Goal: Task Accomplishment & Management: Complete application form

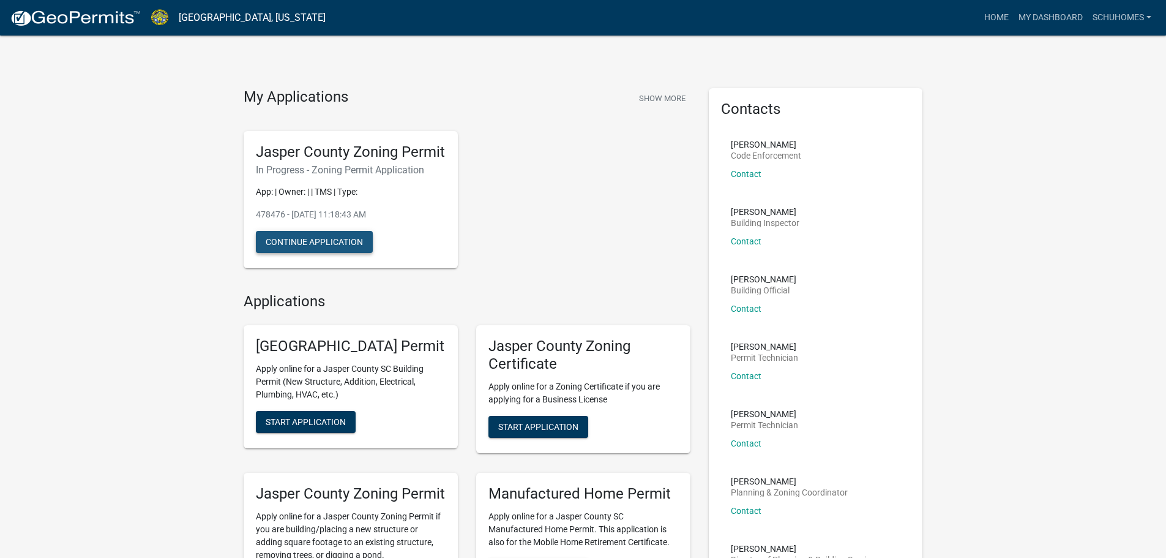
click at [344, 253] on button "Continue Application" at bounding box center [314, 242] width 117 height 22
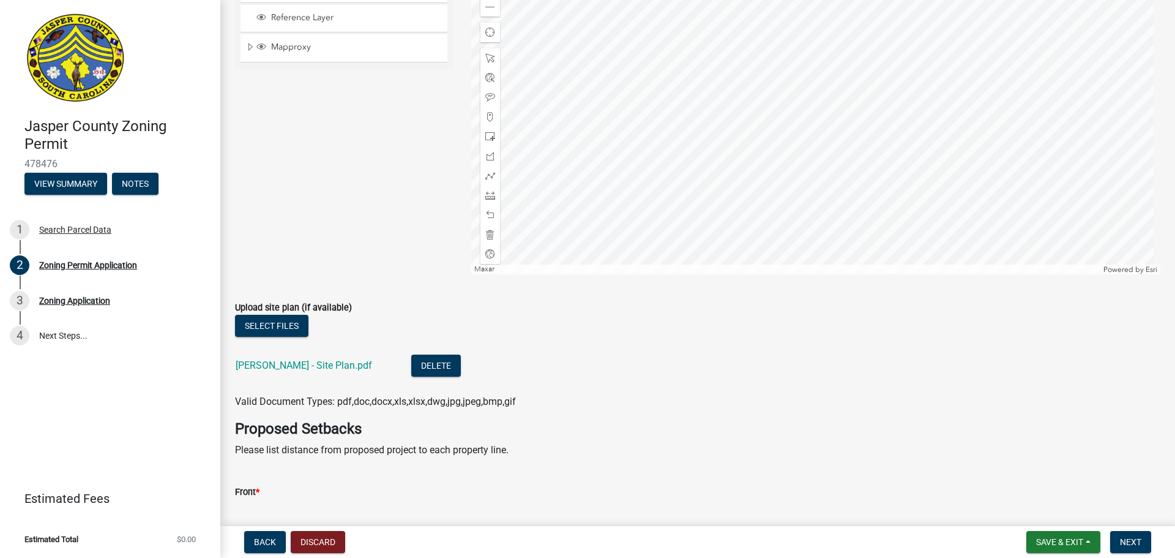
scroll to position [2448, 0]
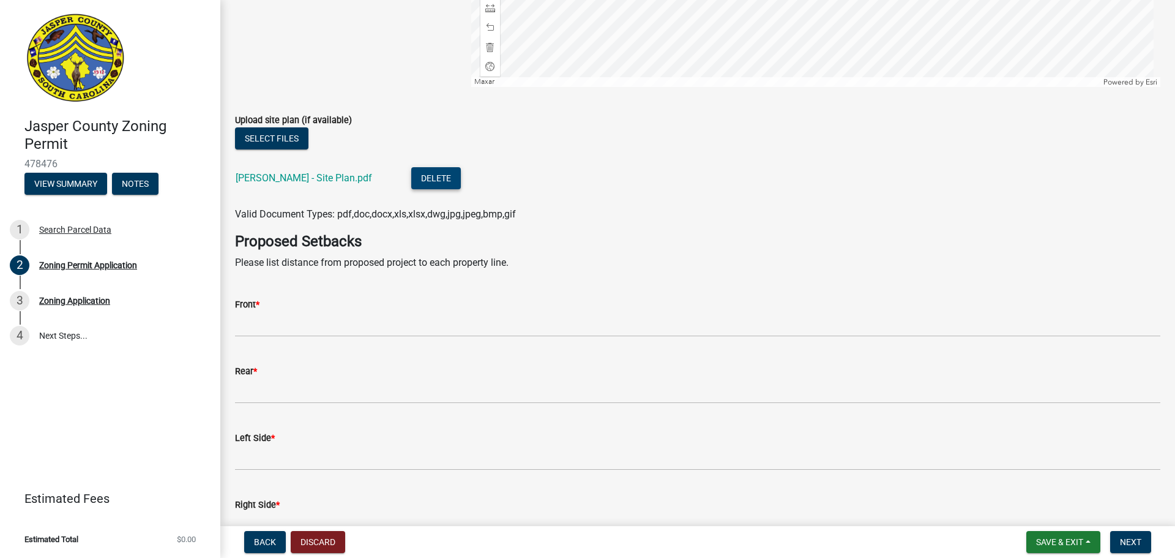
click at [419, 179] on button "Delete" at bounding box center [436, 178] width 50 height 22
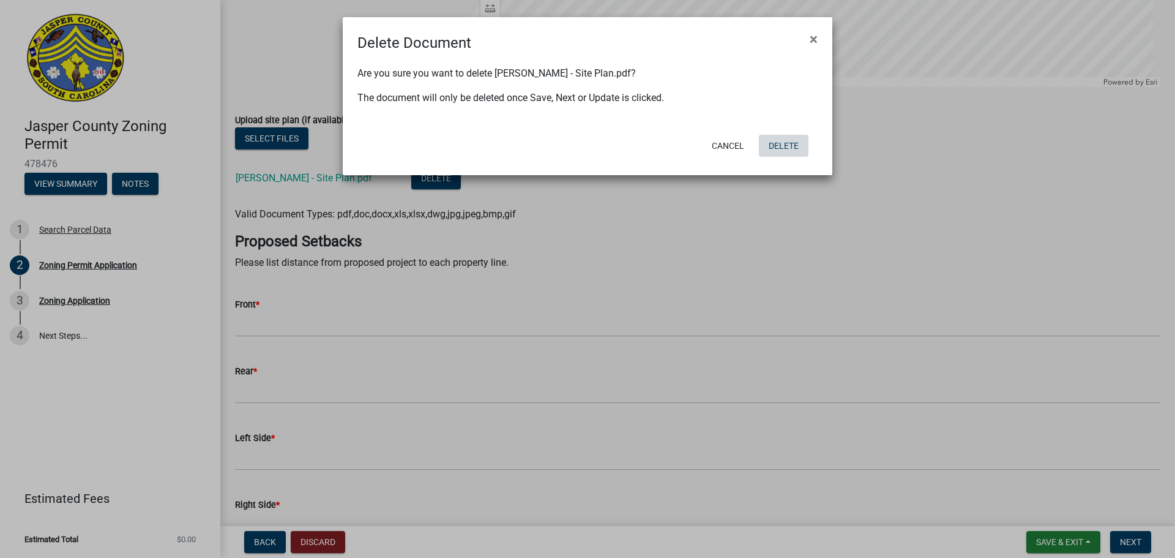
click at [782, 143] on button "Delete" at bounding box center [784, 146] width 50 height 22
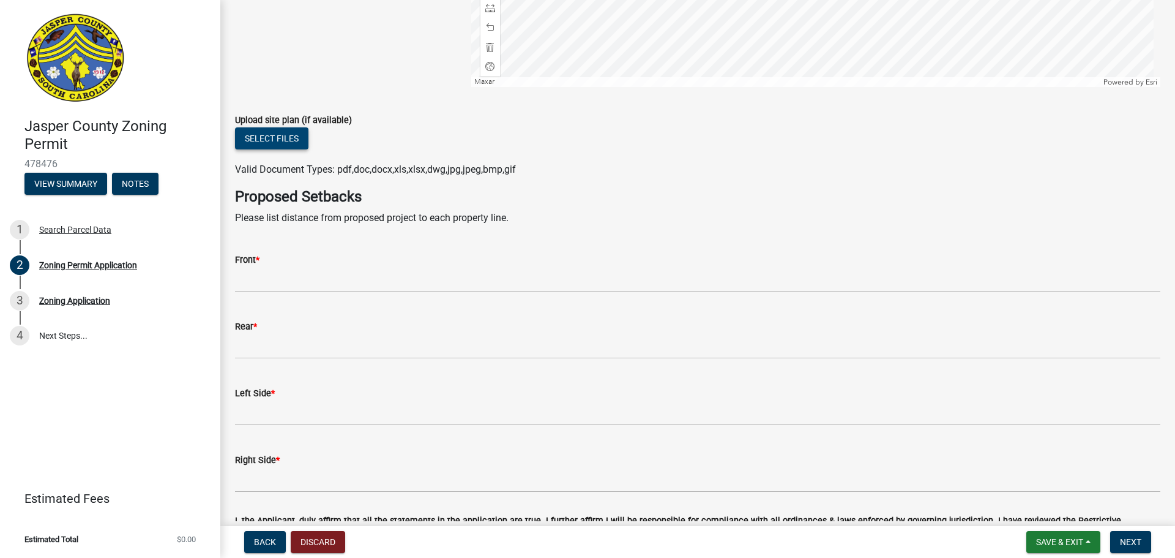
click at [295, 140] on button "Select files" at bounding box center [271, 138] width 73 height 22
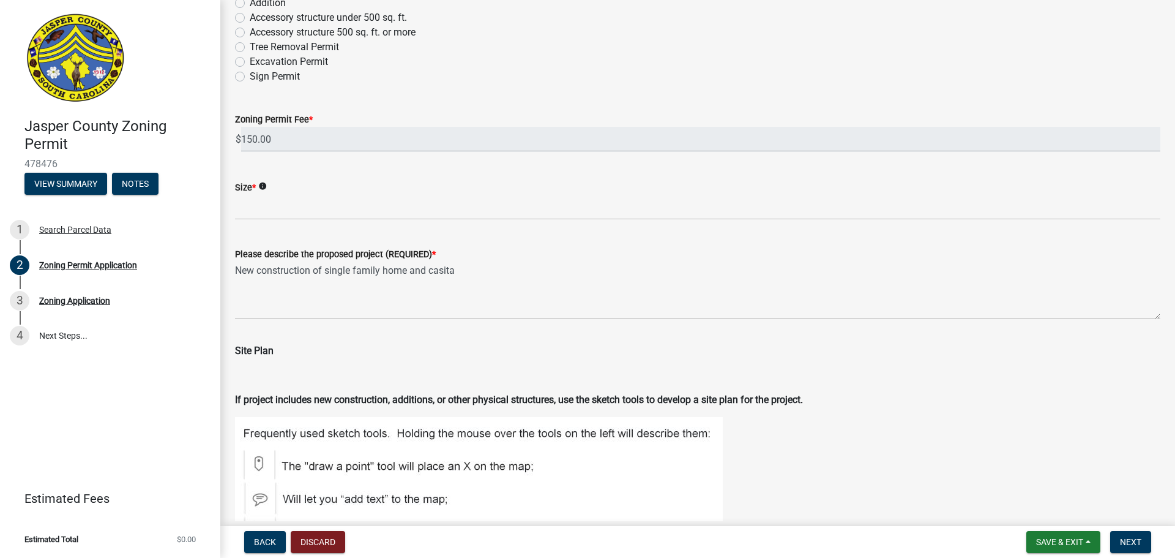
scroll to position [1530, 0]
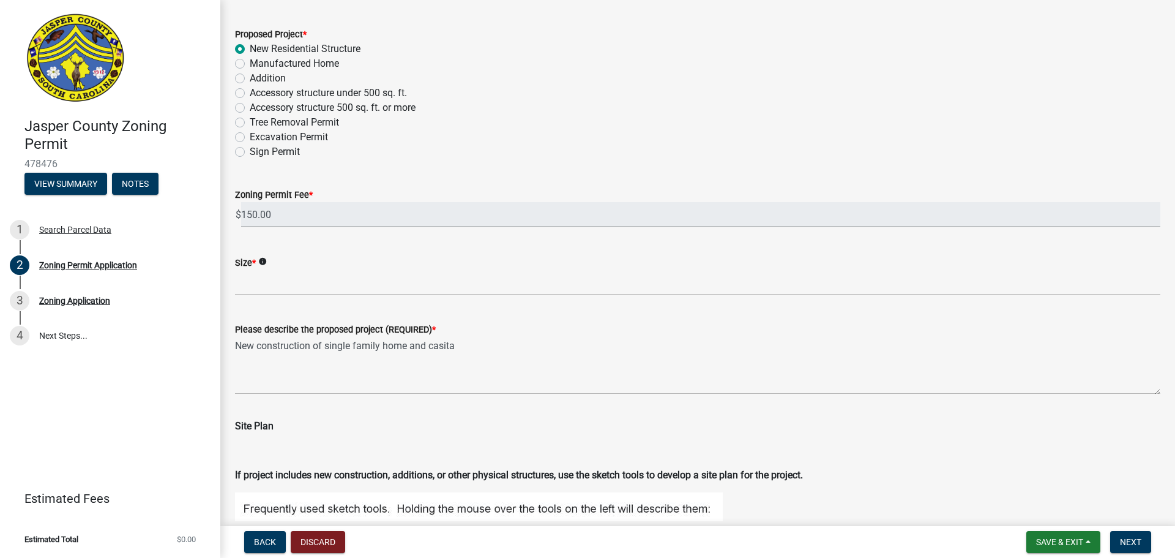
click at [263, 261] on icon "info" at bounding box center [262, 261] width 9 height 9
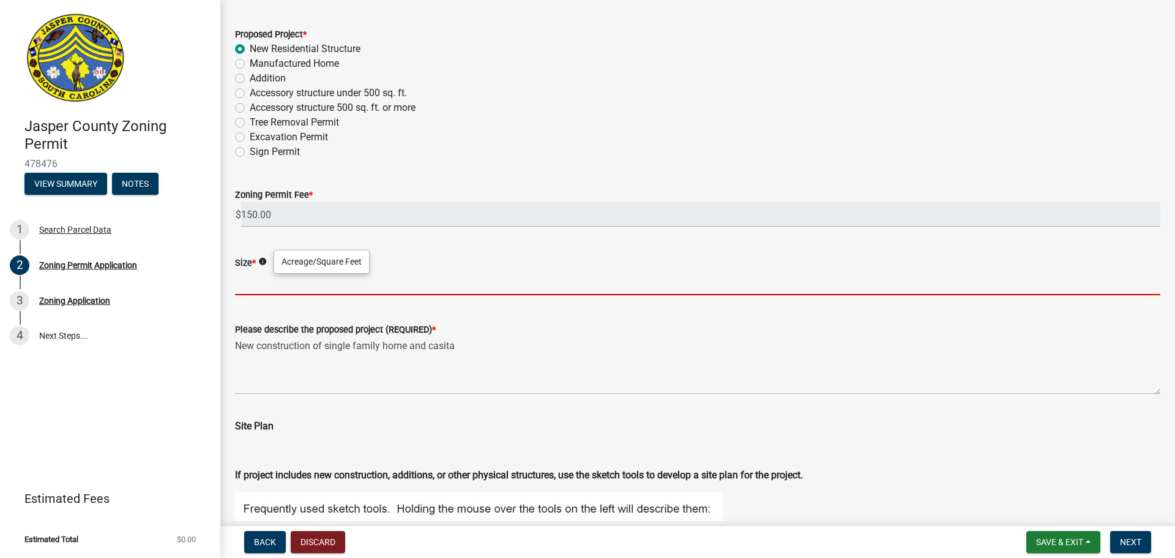
click at [263, 283] on input "Size *" at bounding box center [697, 282] width 925 height 25
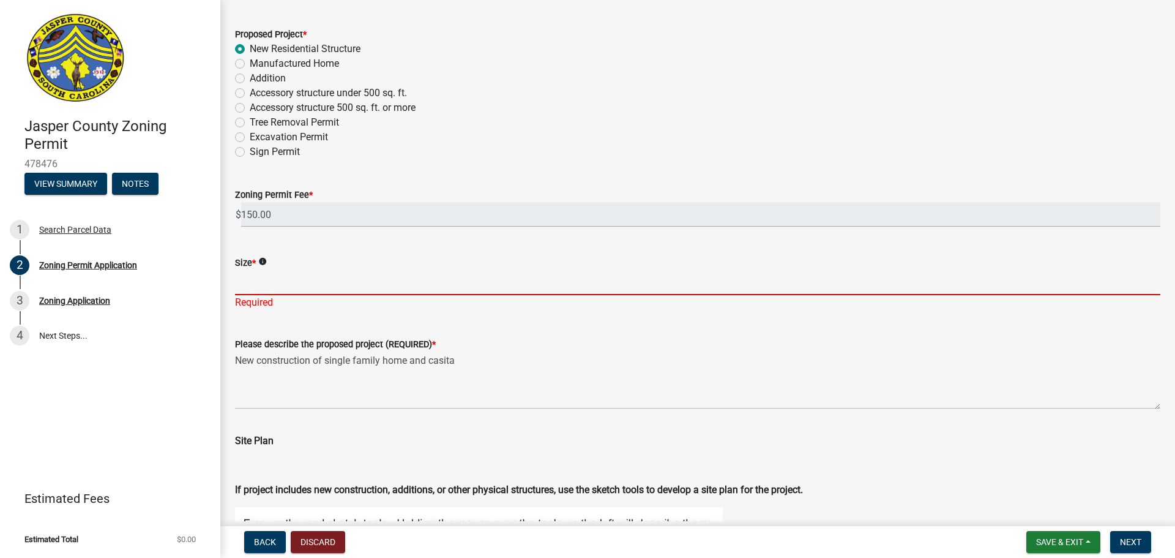
click at [253, 286] on input "Size *" at bounding box center [697, 282] width 925 height 25
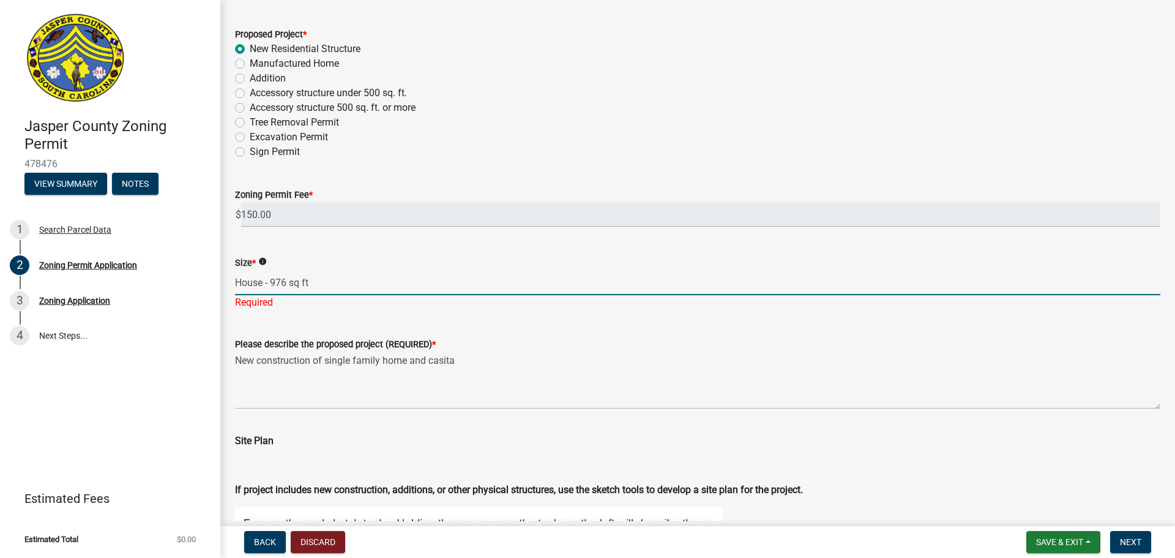
click at [319, 279] on input "House - 976 sq ft" at bounding box center [697, 282] width 925 height 25
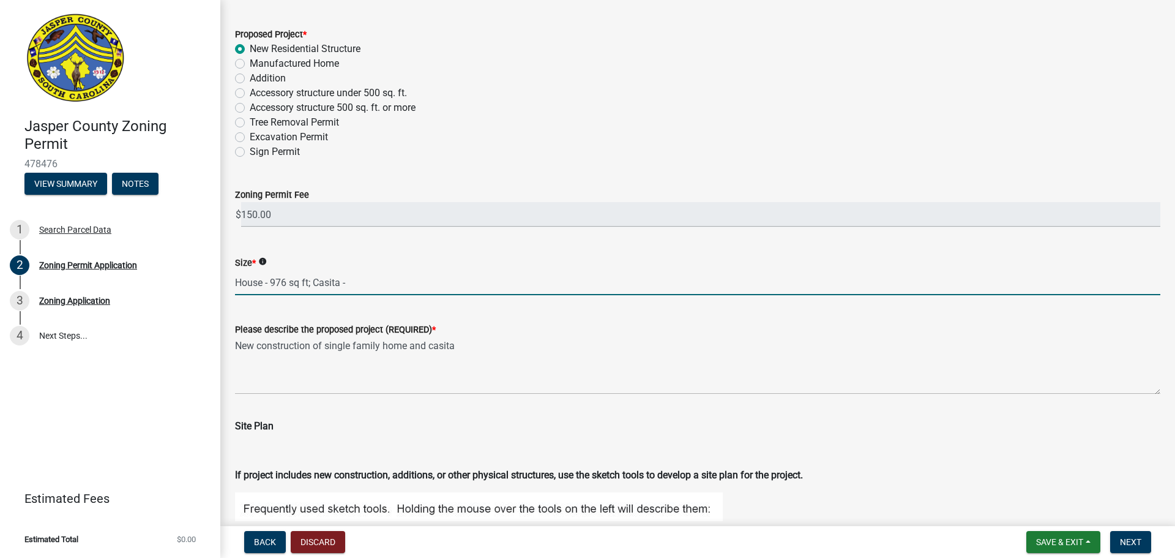
click at [463, 277] on input "House - 976 sq ft; Casita -" at bounding box center [697, 282] width 925 height 25
type input "House - 976 sq ft; Casita - 700 sq ft"
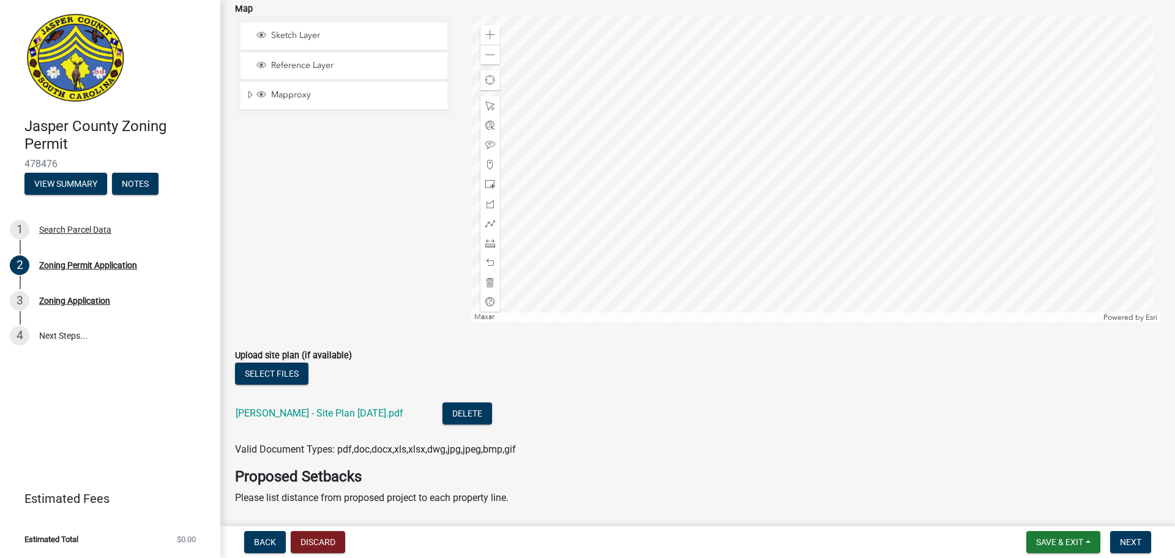
scroll to position [2387, 0]
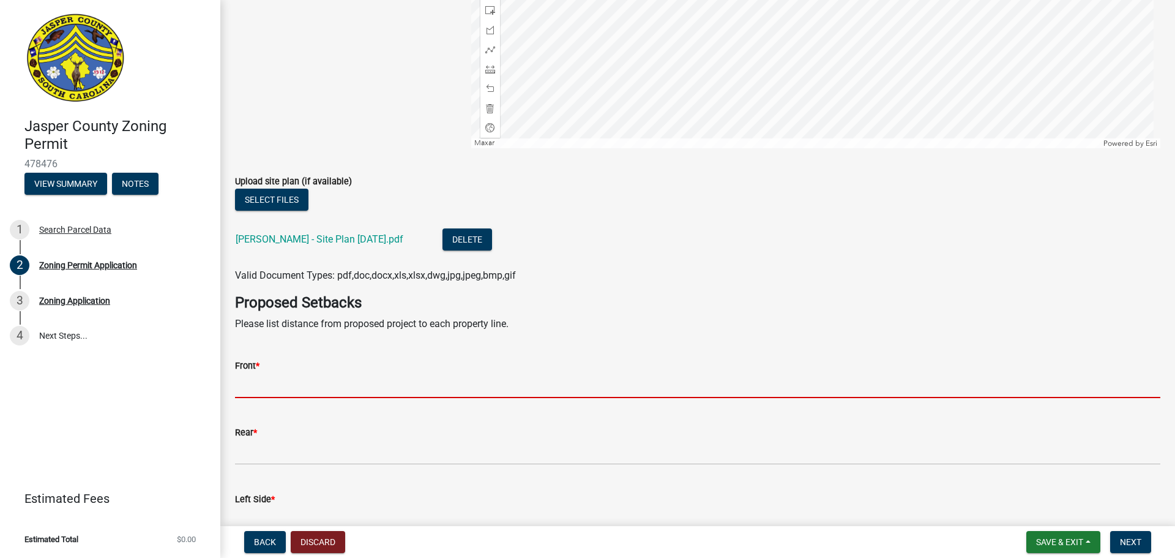
click at [275, 383] on input "Front *" at bounding box center [697, 385] width 925 height 25
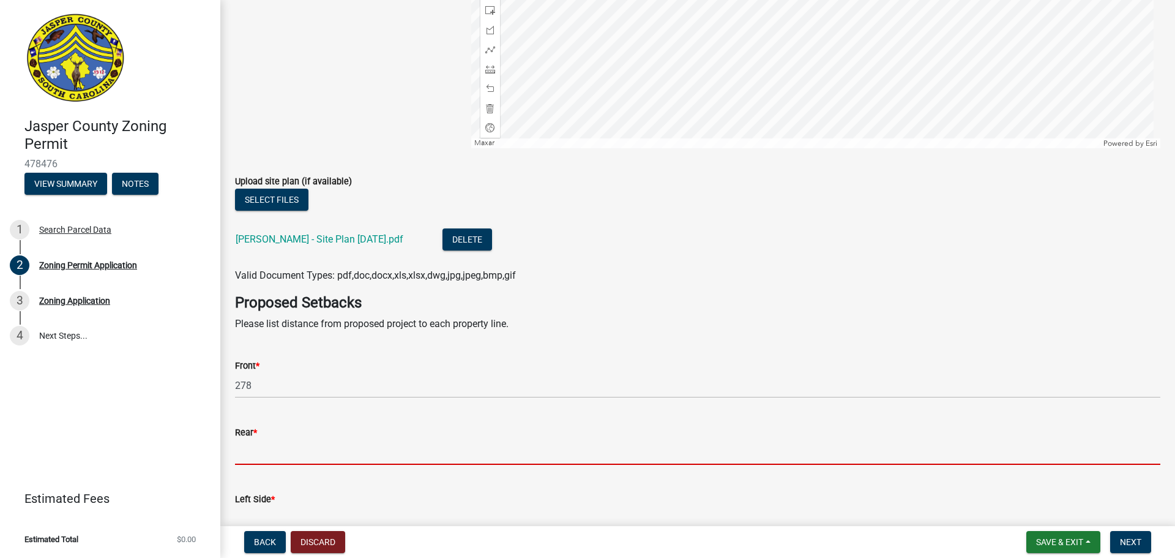
click at [272, 444] on input "Rear *" at bounding box center [697, 451] width 925 height 25
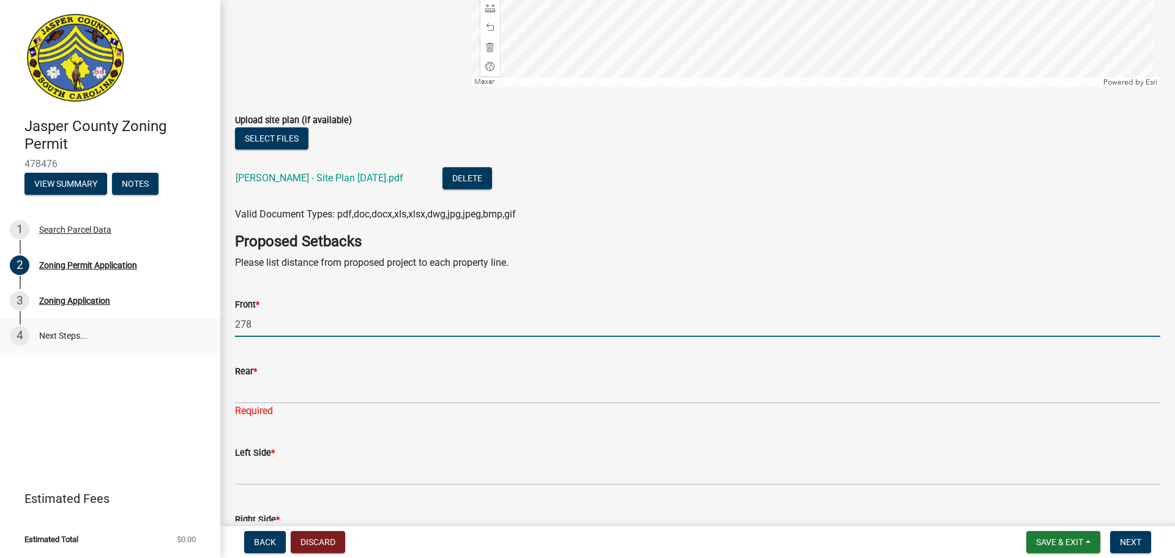
drag, startPoint x: 277, startPoint y: 326, endPoint x: 215, endPoint y: 321, distance: 62.0
click at [213, 324] on div "Jasper County Zoning Permit 478476 View Summary Notes 1 Search Parcel Data 2 Zo…" at bounding box center [587, 279] width 1175 height 558
type input "House and Casita - 278"
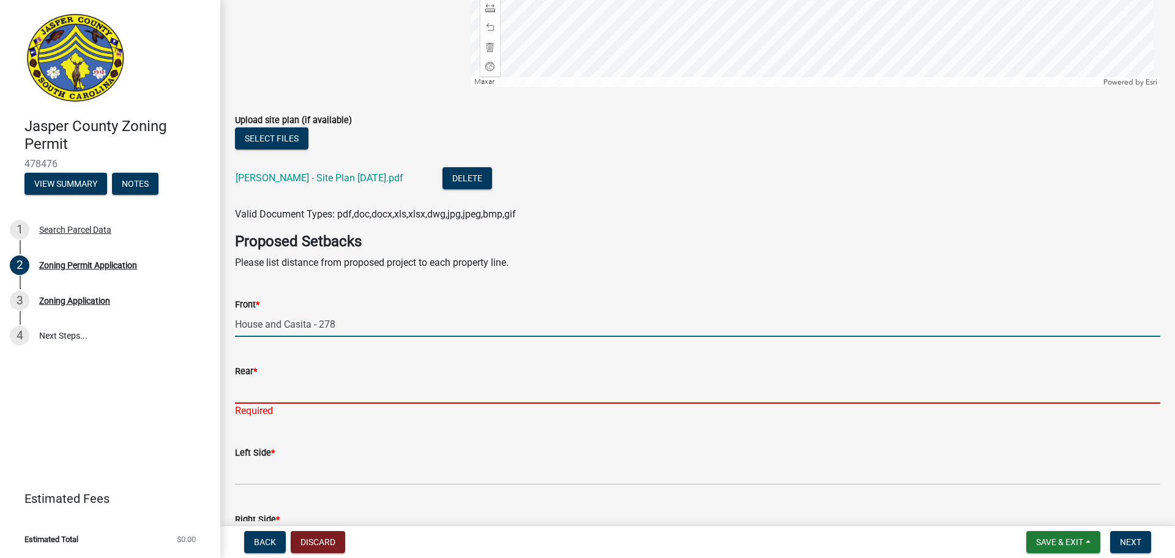
click at [255, 394] on input "Rear *" at bounding box center [697, 390] width 925 height 25
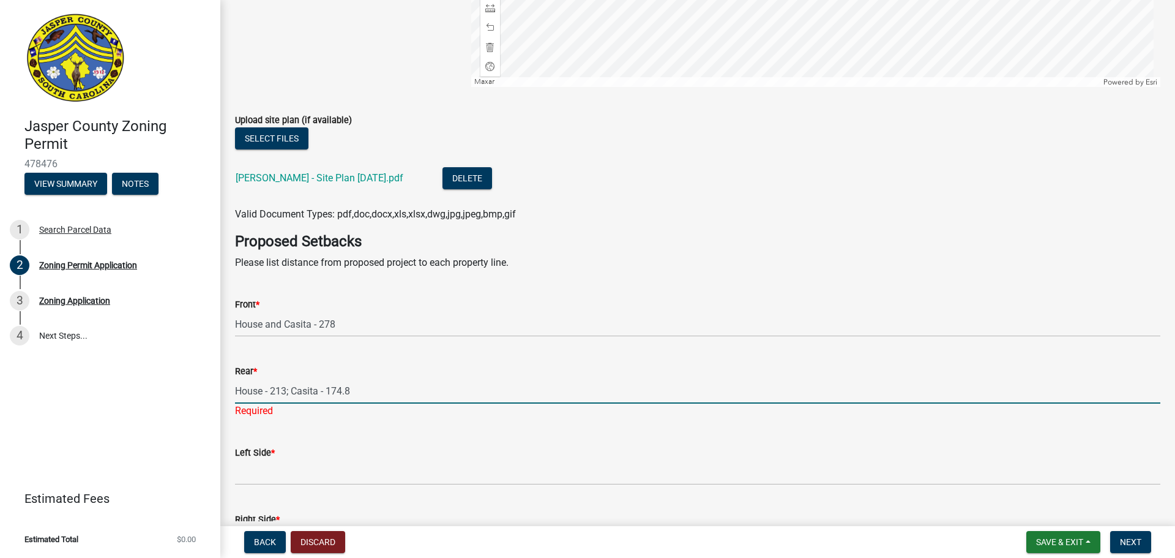
type input "House - 213; Casita - 174.8"
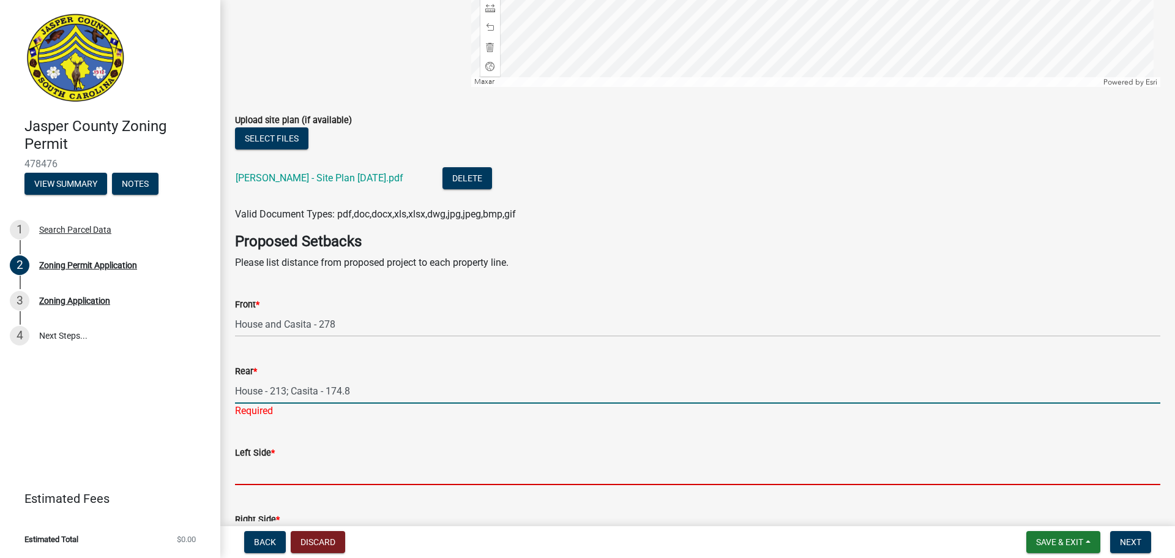
click at [333, 472] on wm-data-entity-input "Left Side *" at bounding box center [697, 461] width 925 height 67
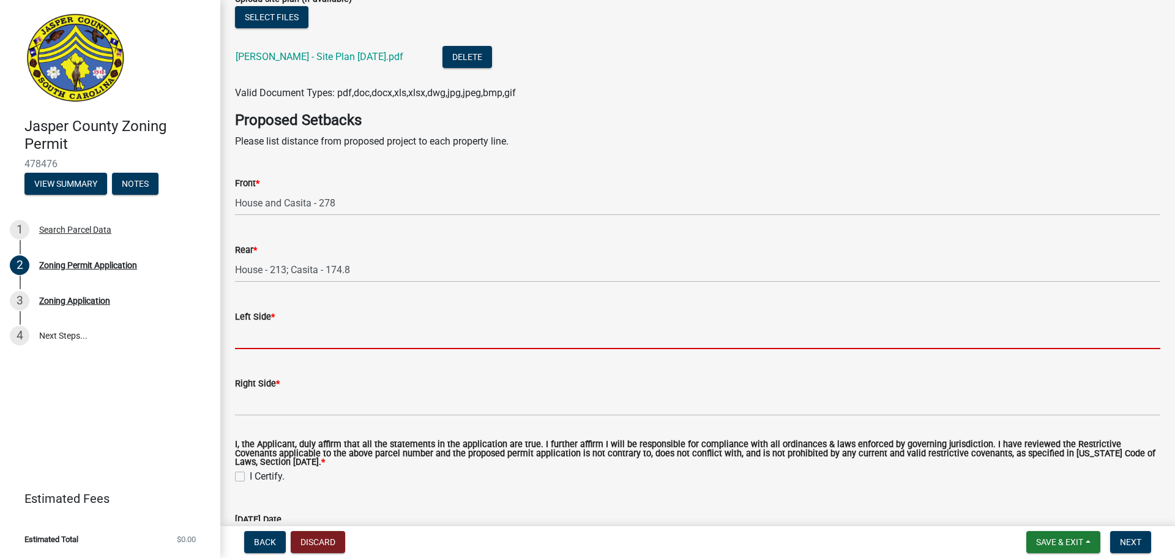
scroll to position [2570, 0]
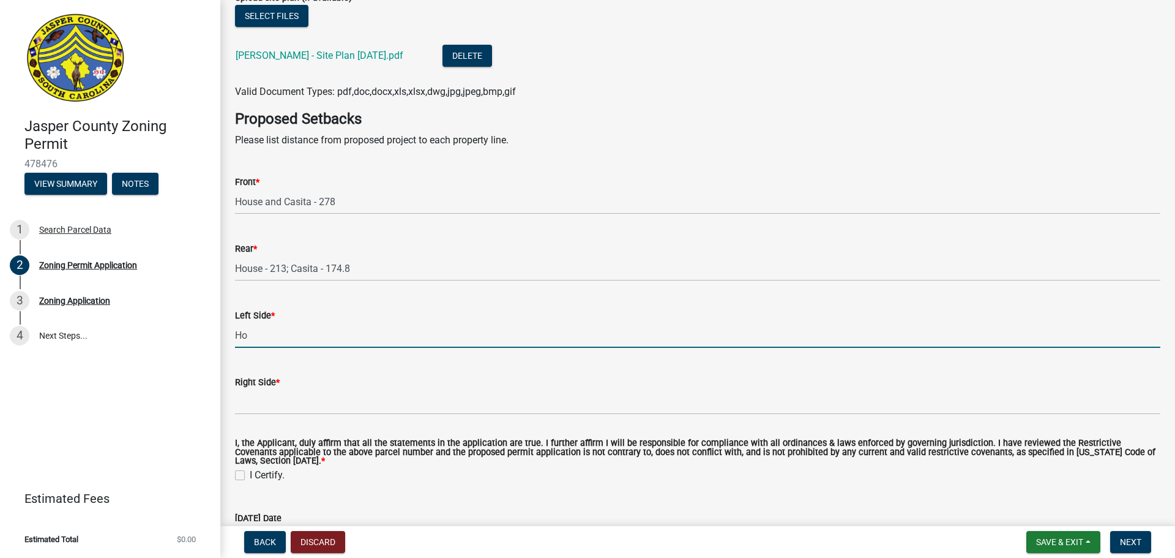
type input "Hou"
drag, startPoint x: 307, startPoint y: 332, endPoint x: 173, endPoint y: 330, distance: 134.0
click at [173, 331] on div "Jasper County Zoning Permit 478476 View Summary Notes 1 Search Parcel Data 2 Zo…" at bounding box center [587, 279] width 1175 height 558
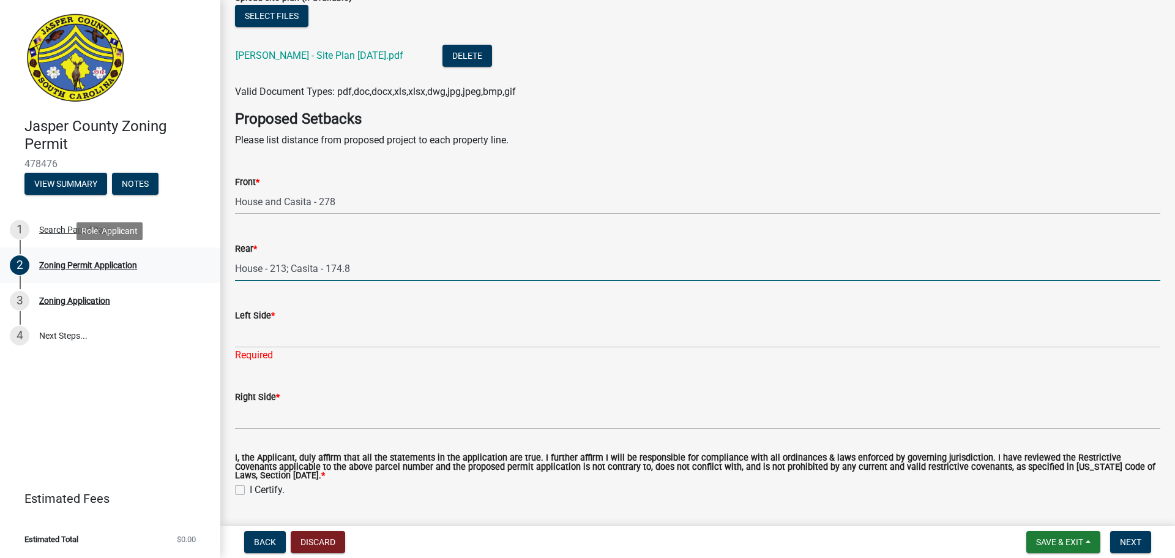
drag, startPoint x: 231, startPoint y: 263, endPoint x: 198, endPoint y: 263, distance: 32.4
click at [198, 263] on div "Jasper County Zoning Permit 478476 View Summary Notes 1 Search Parcel Data 2 Zo…" at bounding box center [587, 279] width 1175 height 558
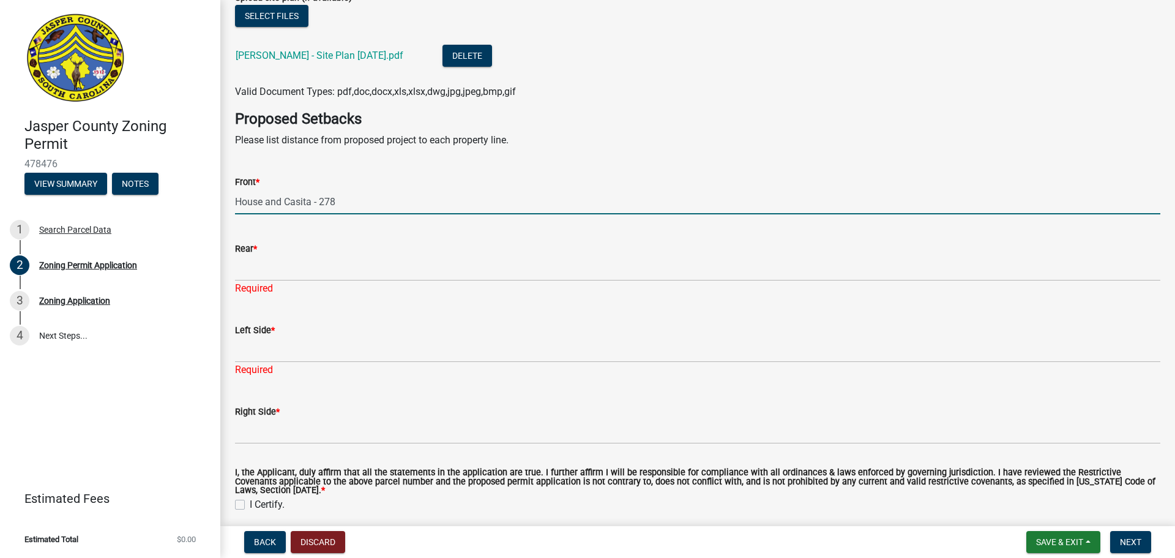
drag, startPoint x: 355, startPoint y: 200, endPoint x: 149, endPoint y: 200, distance: 206.2
click at [149, 200] on div "Jasper County Zoning Permit 478476 View Summary Notes 1 Search Parcel Data 2 Zo…" at bounding box center [587, 279] width 1175 height 558
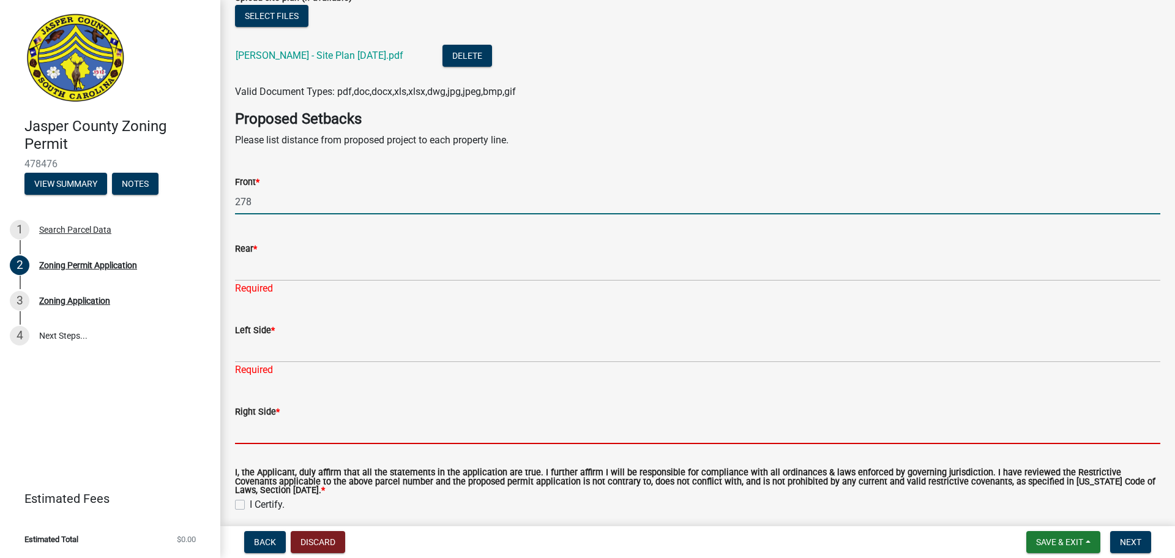
click at [282, 428] on input "Right Side *" at bounding box center [697, 431] width 925 height 25
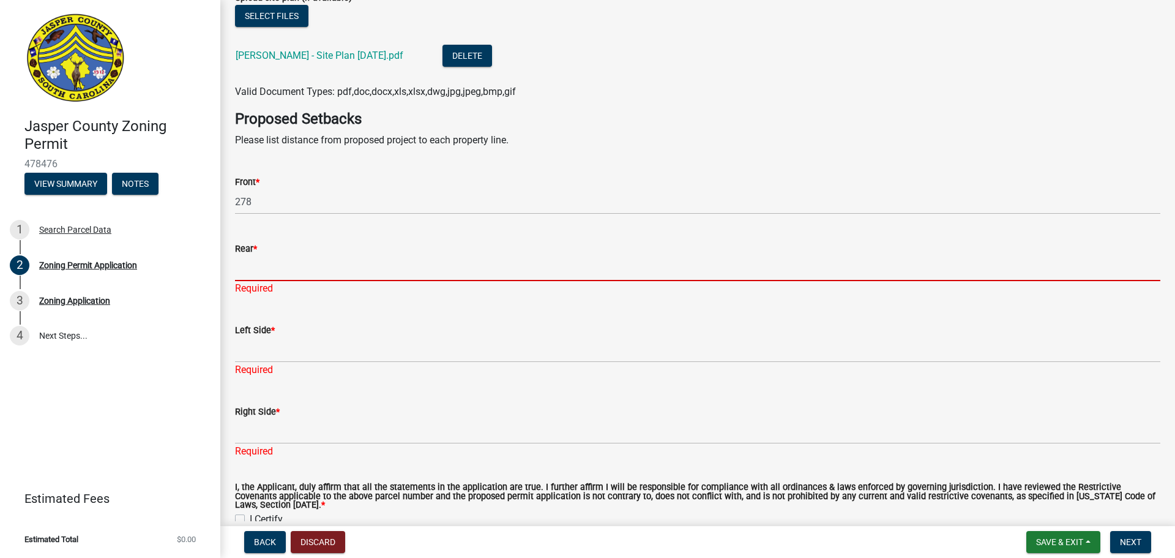
click at [252, 269] on input "Rear *" at bounding box center [697, 268] width 925 height 25
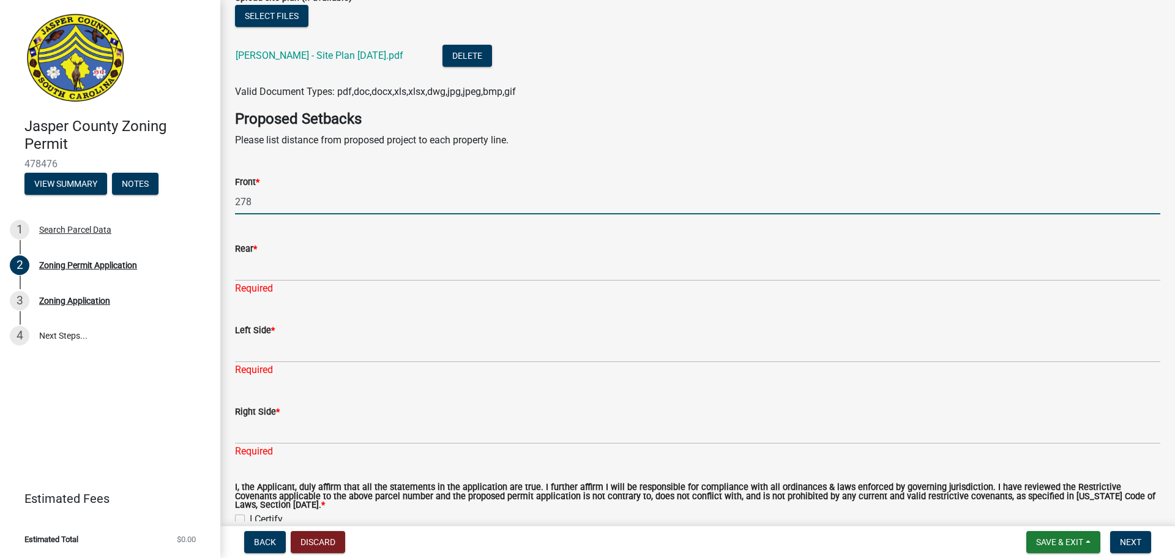
drag, startPoint x: 260, startPoint y: 203, endPoint x: 187, endPoint y: 201, distance: 73.5
click at [187, 201] on div "Jasper County Zoning Permit 478476 View Summary Notes 1 Search Parcel Data 2 Zo…" at bounding box center [587, 279] width 1175 height 558
type input "House and Casita - 278"
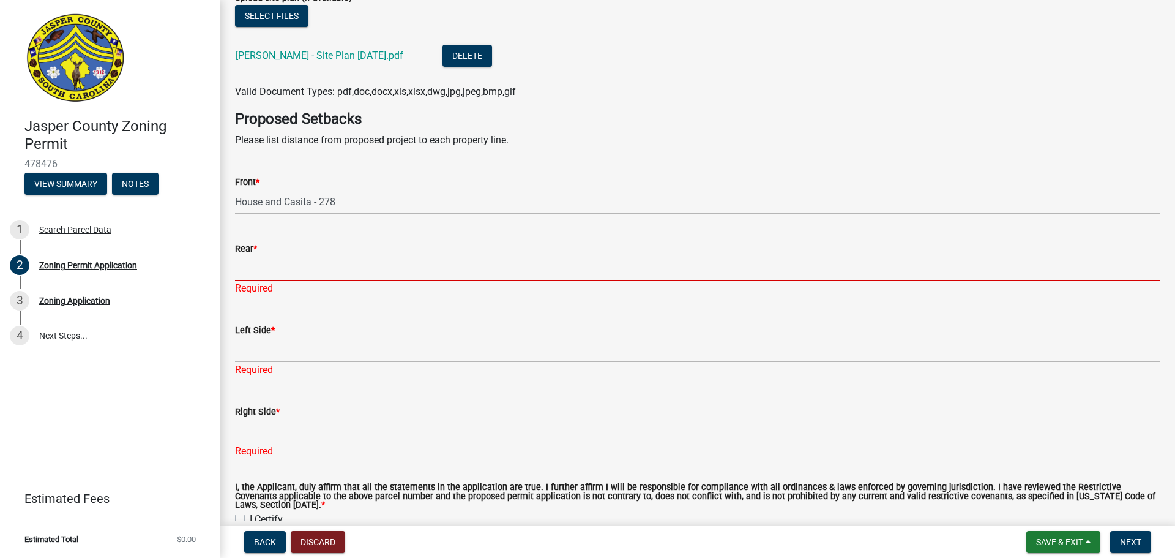
click at [275, 275] on input "Rear *" at bounding box center [697, 268] width 925 height 25
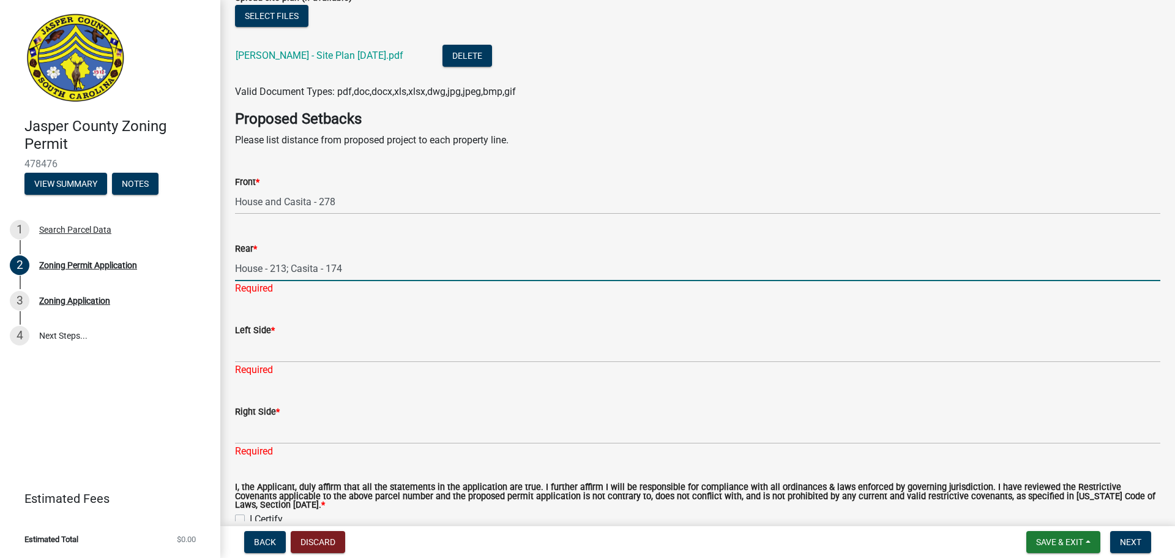
type input "House - 213; Casita - 174"
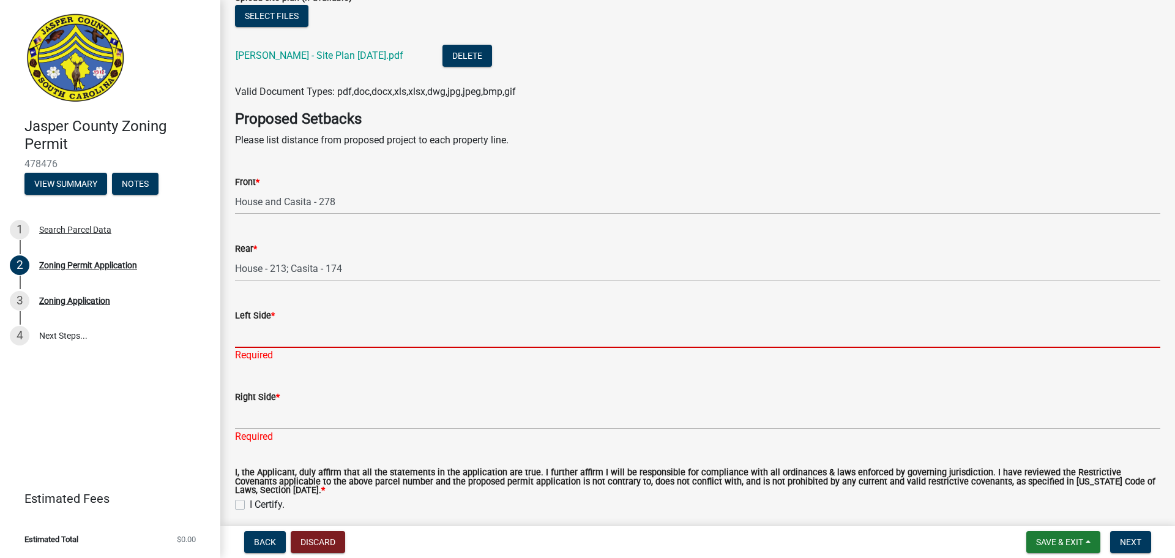
click at [294, 353] on div "Left Side * Required" at bounding box center [697, 327] width 925 height 72
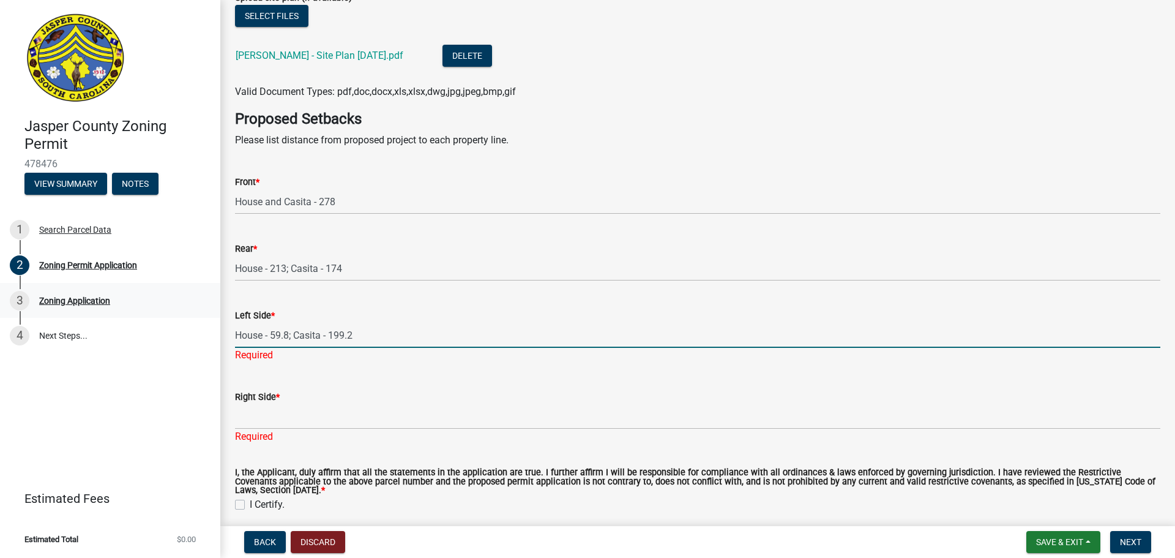
type input "House - 59.8; Casita - 199.2"
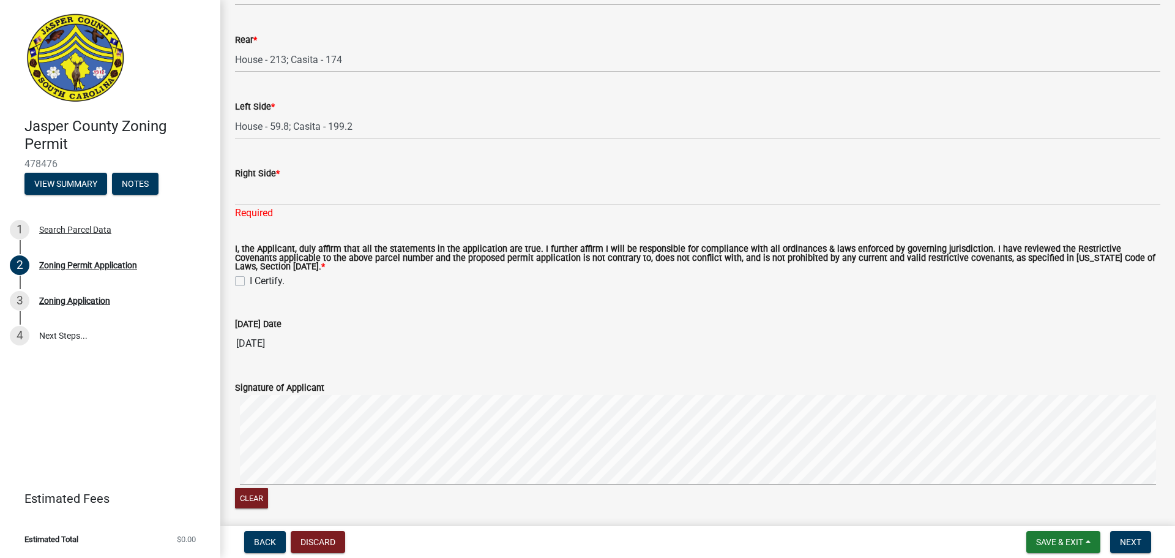
scroll to position [2815, 0]
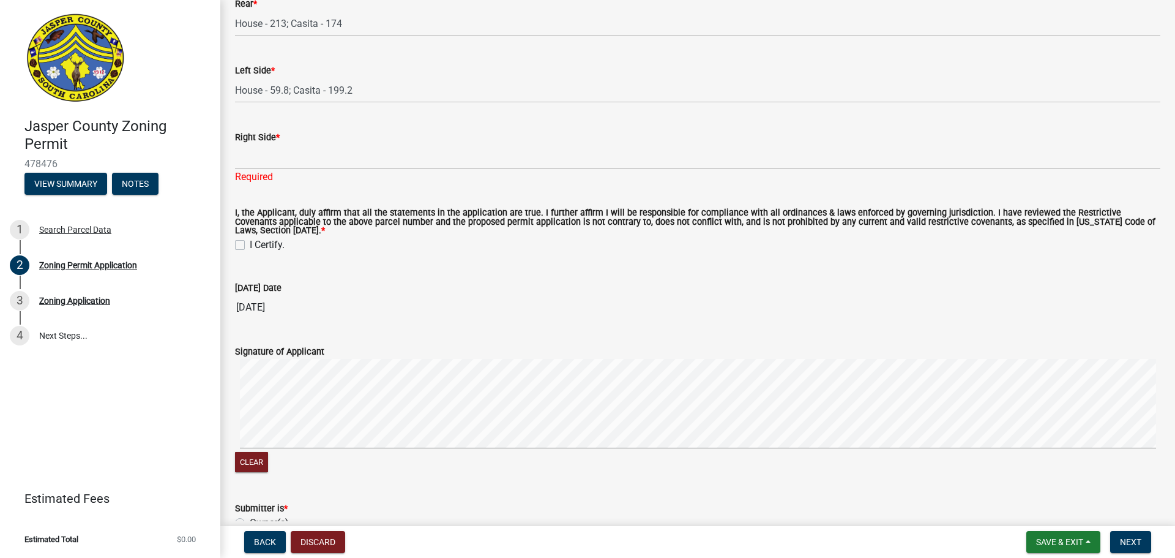
drag, startPoint x: 243, startPoint y: 245, endPoint x: 256, endPoint y: 245, distance: 12.9
click at [250, 245] on label "I Certify." at bounding box center [267, 244] width 35 height 15
click at [250, 245] on input "I Certify." at bounding box center [254, 241] width 8 height 8
checkbox input "true"
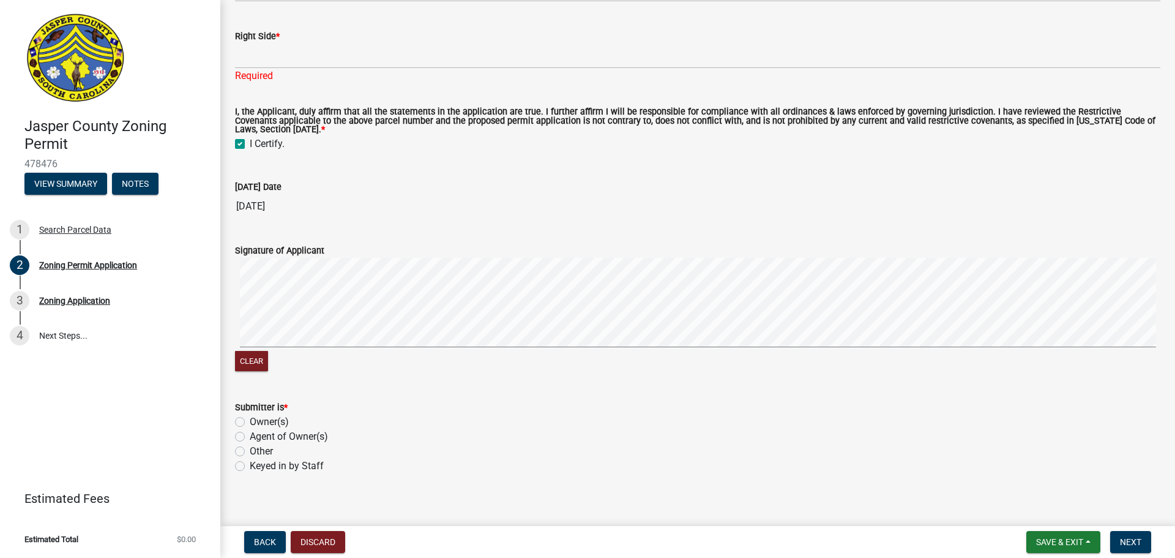
scroll to position [2928, 0]
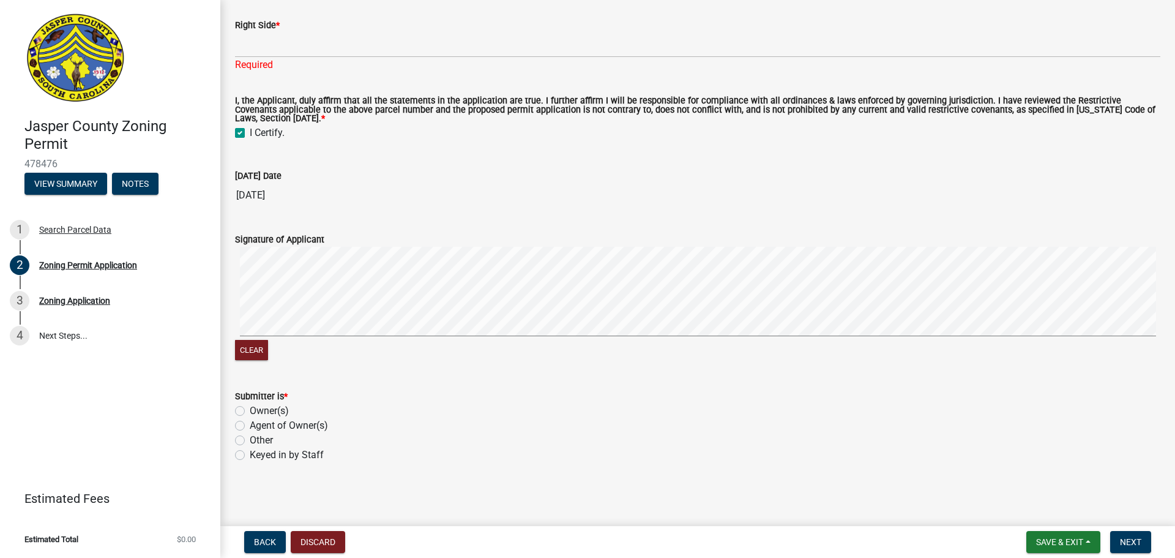
click at [250, 427] on label "Agent of Owner(s)" at bounding box center [289, 425] width 78 height 15
click at [250, 426] on input "Agent of Owner(s)" at bounding box center [254, 422] width 8 height 8
radio input "true"
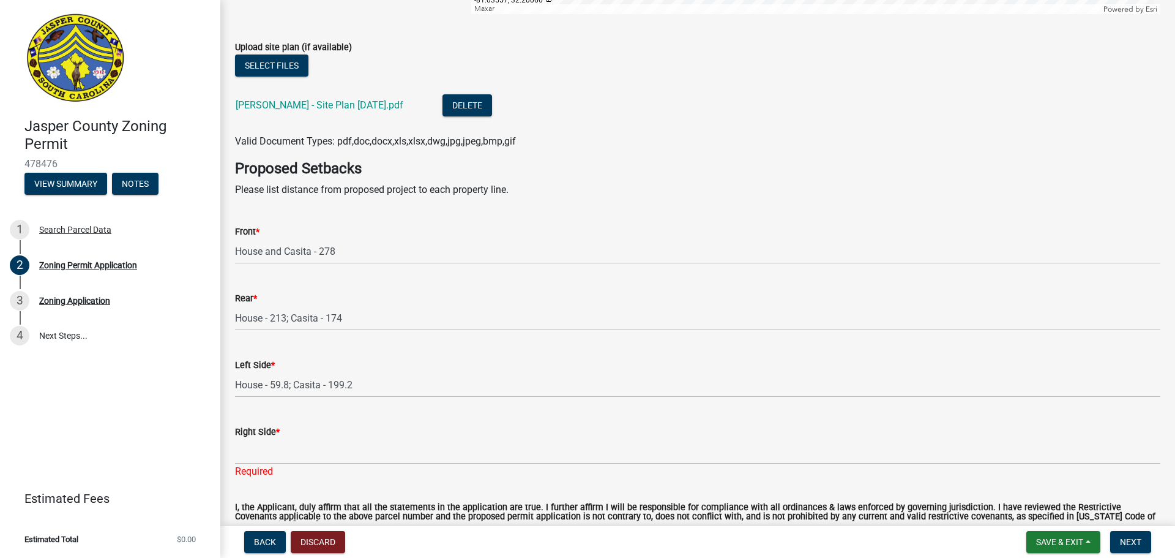
scroll to position [2570, 0]
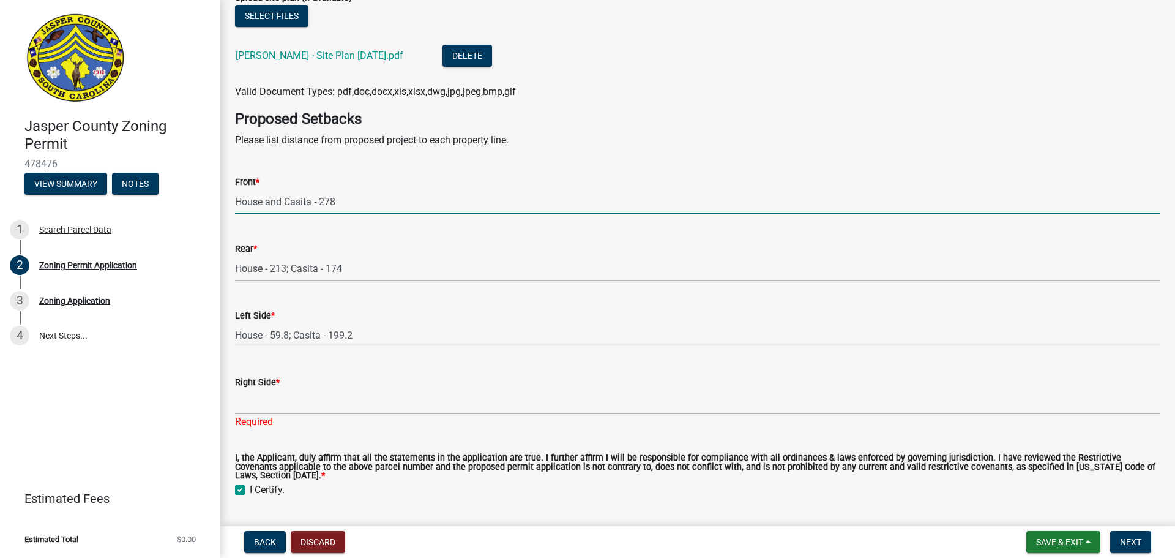
drag, startPoint x: 370, startPoint y: 201, endPoint x: 220, endPoint y: 201, distance: 149.3
type input "278"
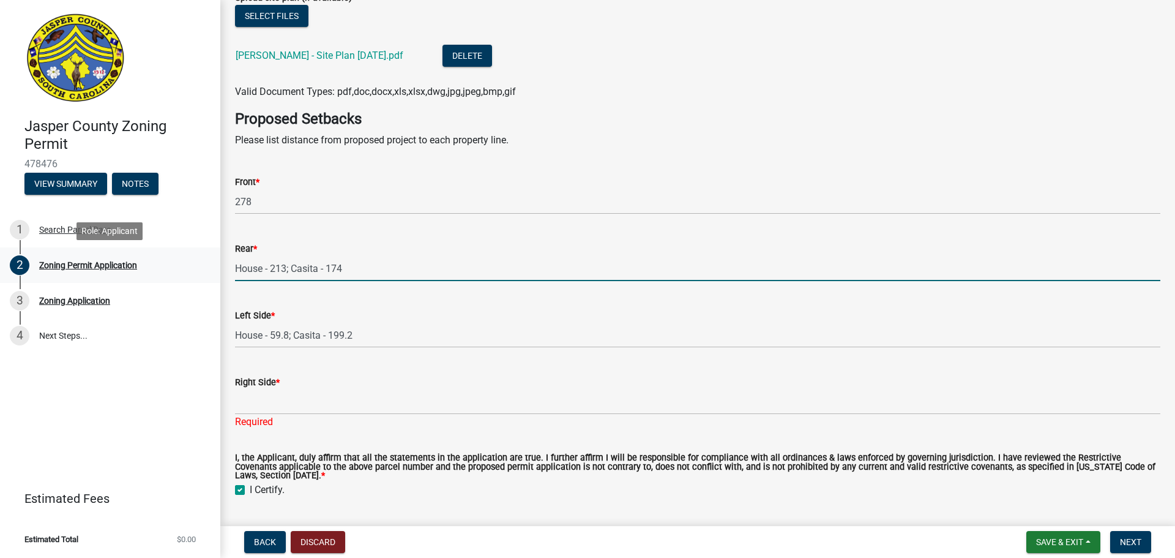
drag, startPoint x: 378, startPoint y: 267, endPoint x: 151, endPoint y: 262, distance: 226.5
click at [152, 263] on div "Jasper County Zoning Permit 478476 View Summary Notes 1 Search Parcel Data 2 Zo…" at bounding box center [587, 279] width 1175 height 558
type input "174.8"
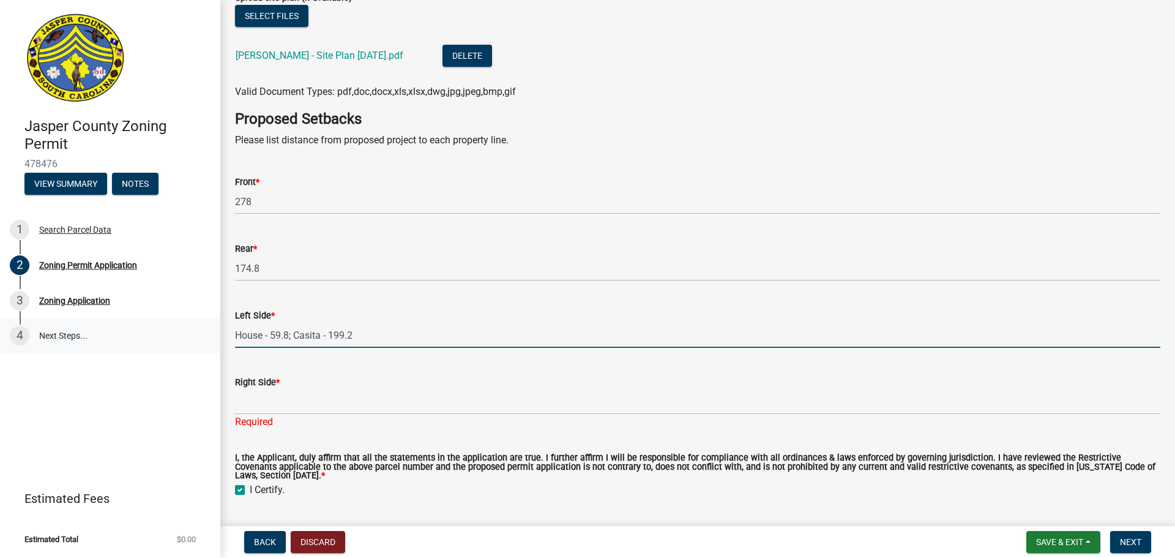
drag, startPoint x: 367, startPoint y: 334, endPoint x: 184, endPoint y: 335, distance: 183.0
click at [184, 335] on div "Jasper County Zoning Permit 478476 View Summary Notes 1 Search Parcel Data 2 Zo…" at bounding box center [587, 279] width 1175 height 558
type input "59.8"
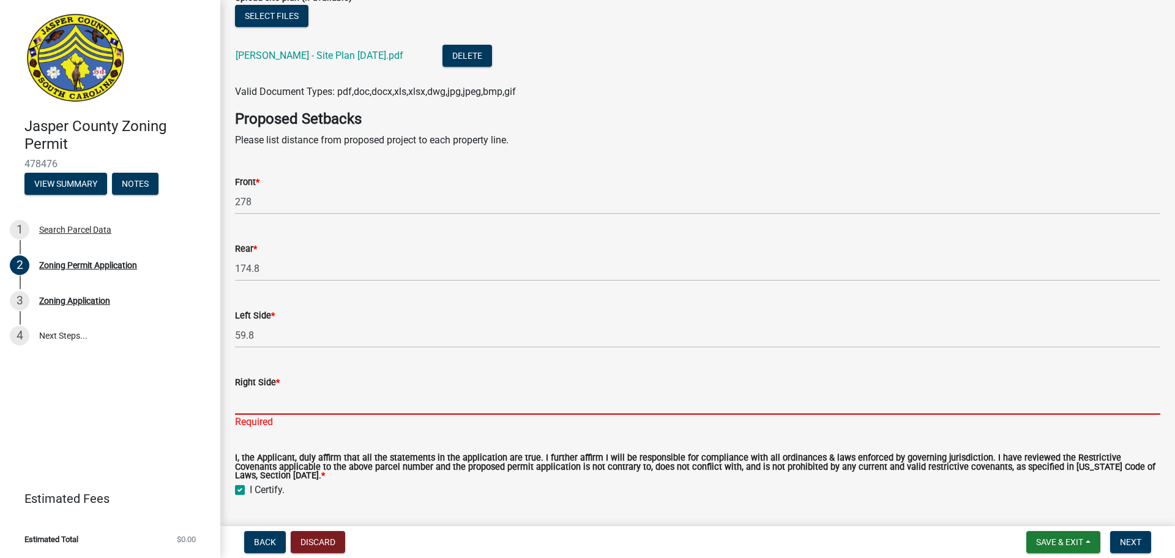
click at [270, 405] on input "Right Side *" at bounding box center [697, 401] width 925 height 25
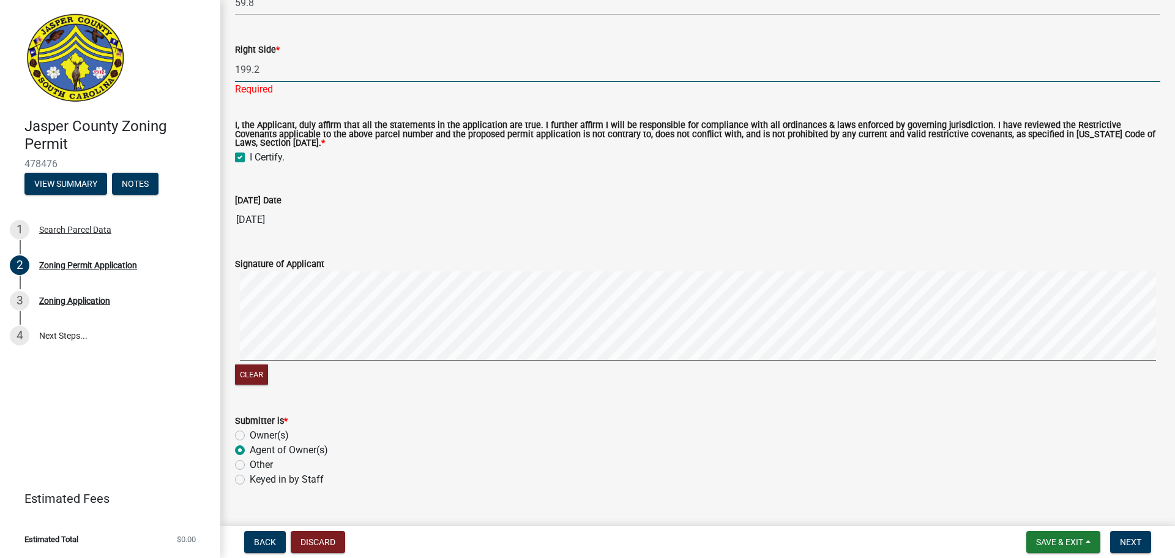
scroll to position [2928, 0]
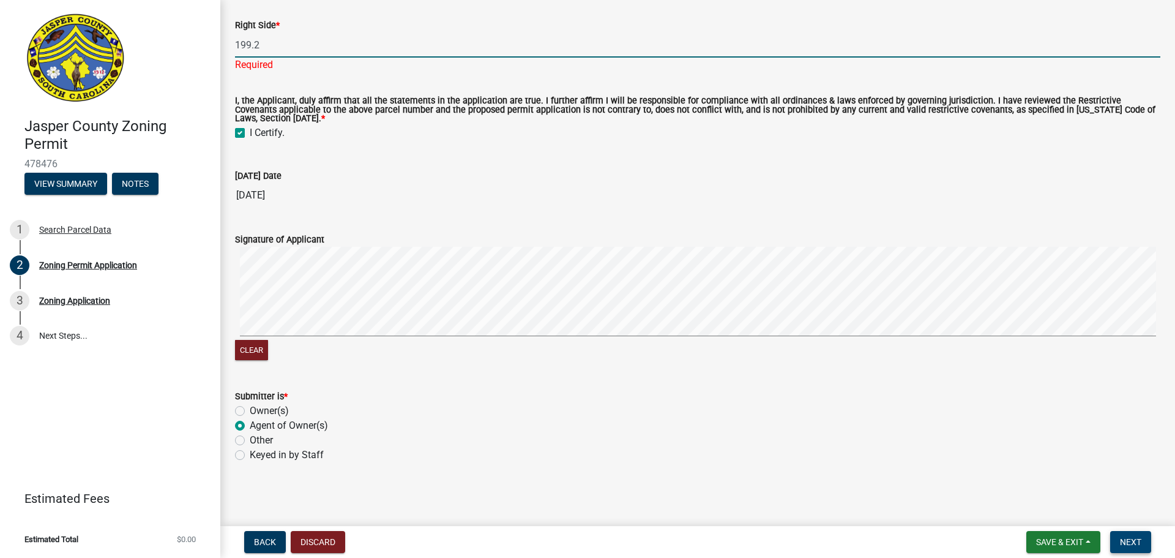
type input "199.2"
click at [1133, 537] on span "Next" at bounding box center [1130, 542] width 21 height 10
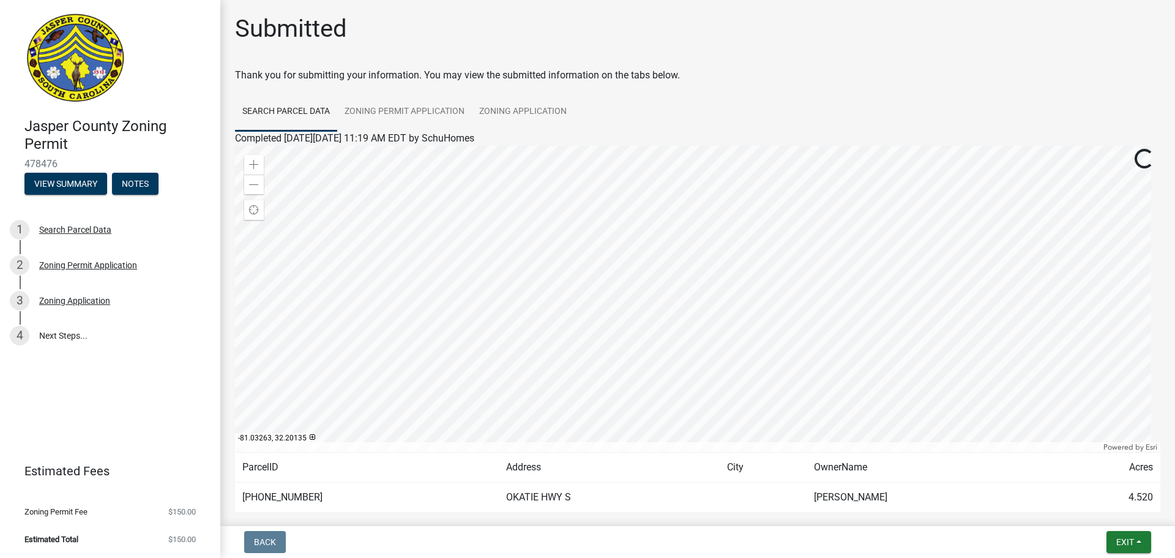
scroll to position [0, 0]
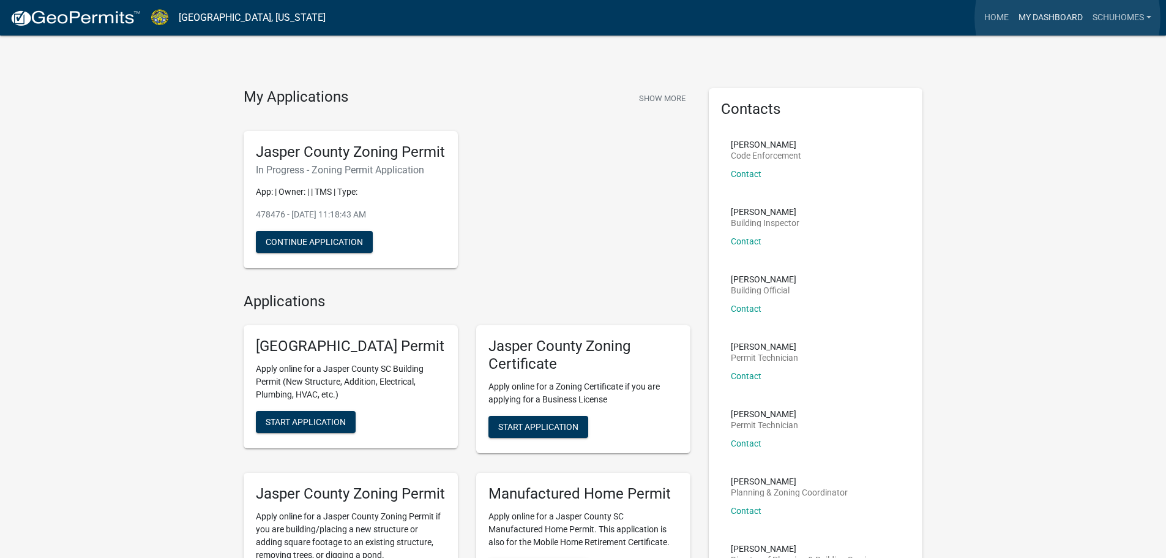
click at [1067, 18] on link "My Dashboard" at bounding box center [1050, 17] width 74 height 23
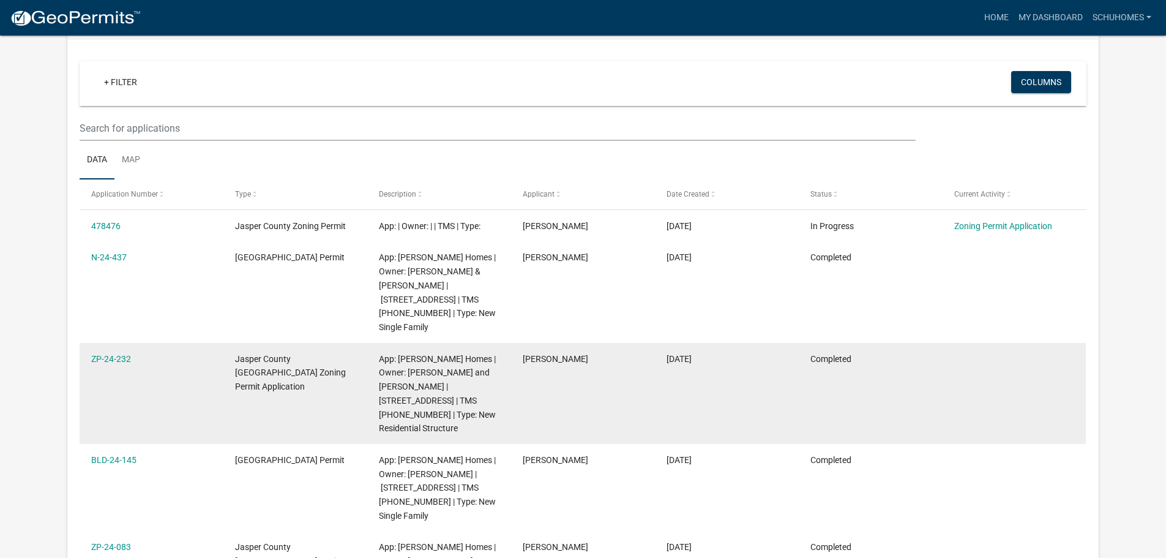
scroll to position [122, 0]
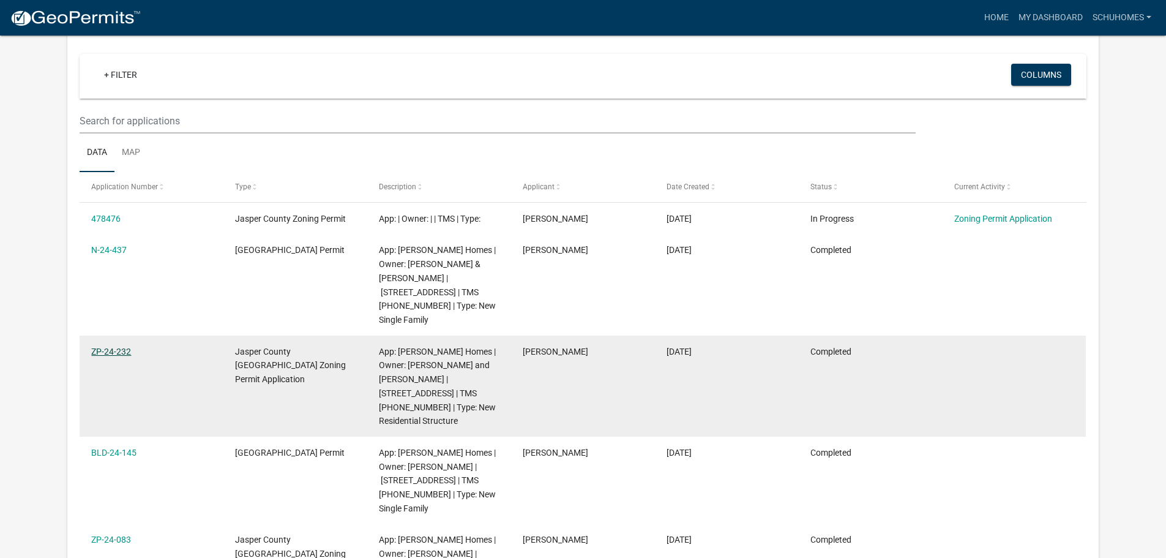
click at [102, 346] on link "ZP-24-232" at bounding box center [111, 351] width 40 height 10
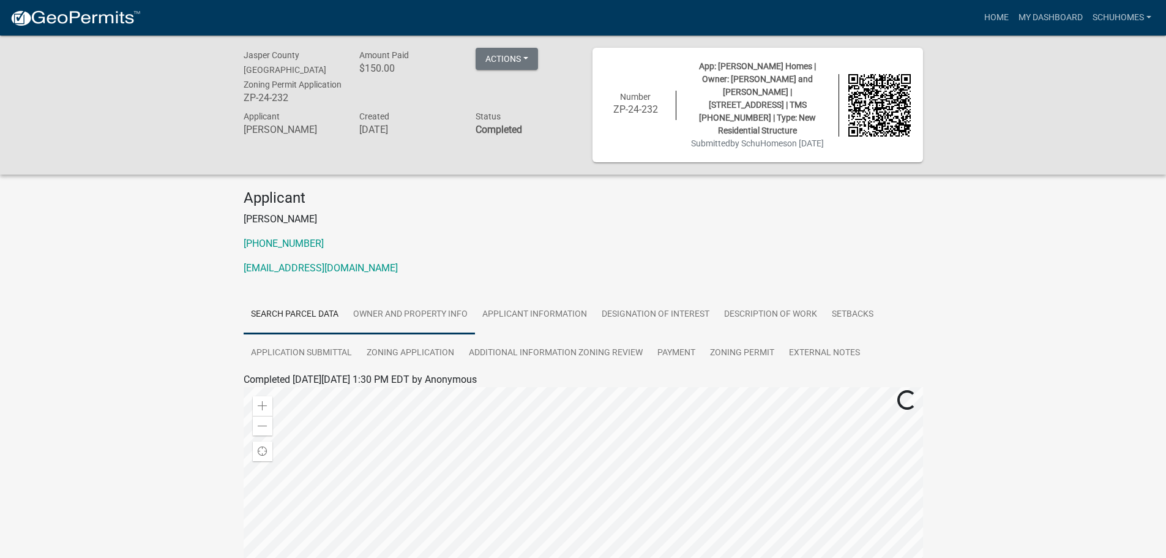
click at [415, 296] on link "Owner and Property Info" at bounding box center [410, 314] width 129 height 39
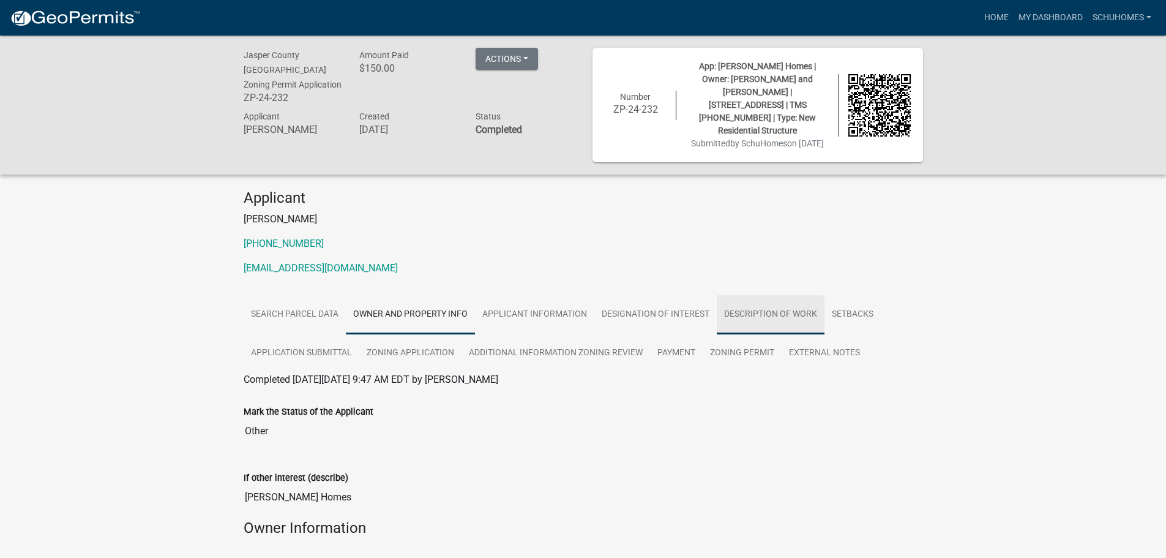
click at [770, 300] on link "Description of Work" at bounding box center [771, 314] width 108 height 39
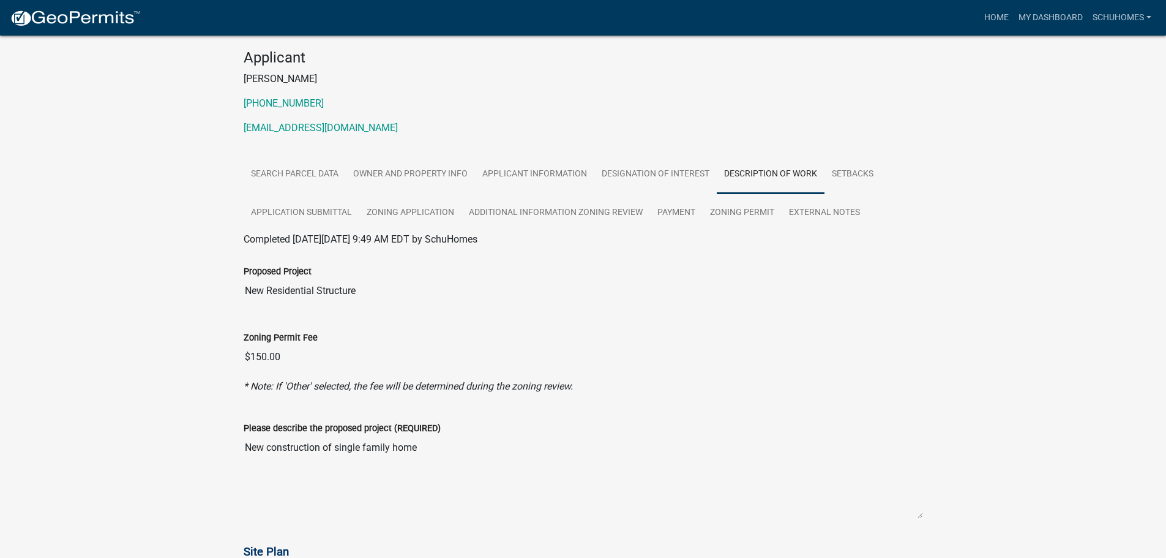
scroll to position [138, 0]
click at [403, 160] on link "Owner and Property Info" at bounding box center [410, 176] width 129 height 39
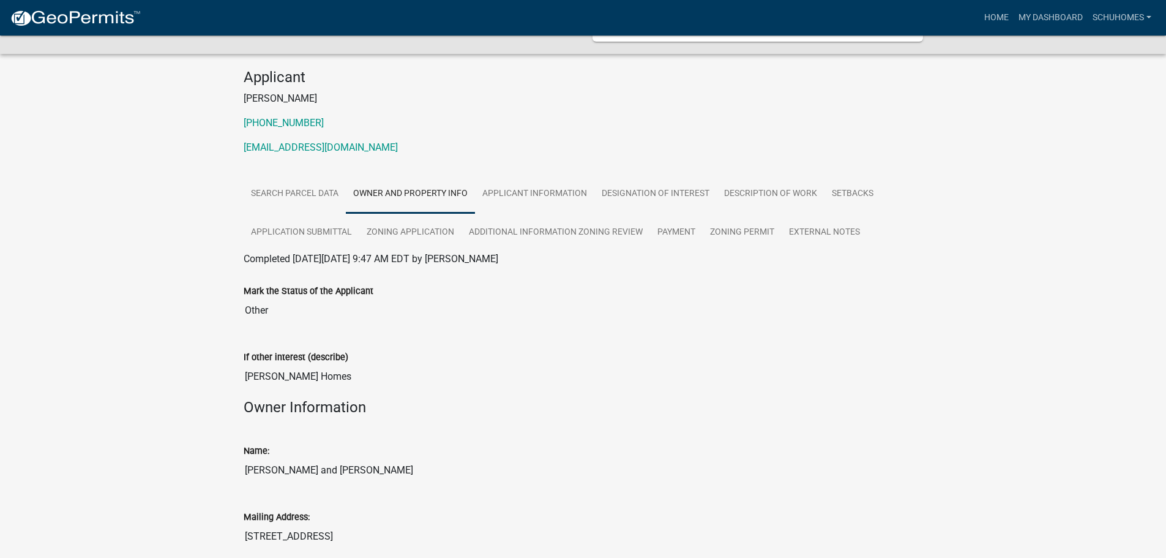
scroll to position [0, 0]
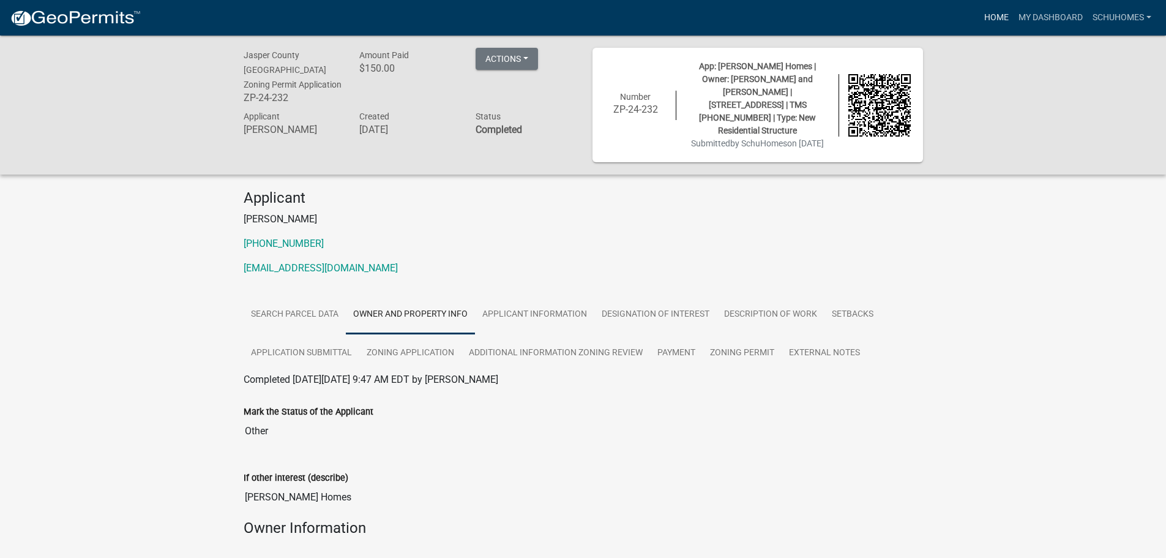
click at [981, 15] on link "Home" at bounding box center [996, 17] width 34 height 23
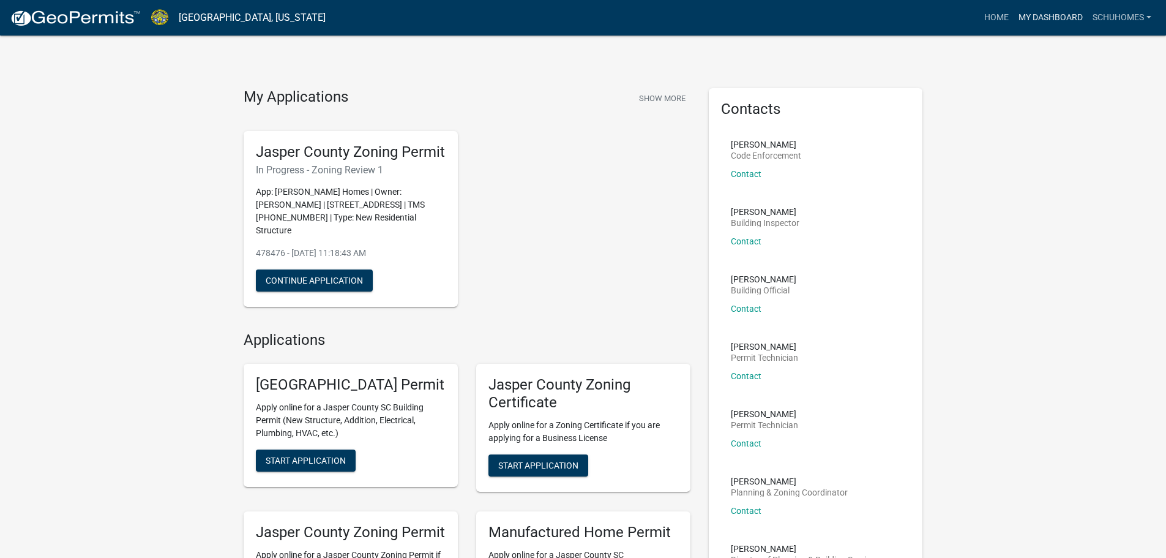
click at [1034, 12] on link "My Dashboard" at bounding box center [1050, 17] width 74 height 23
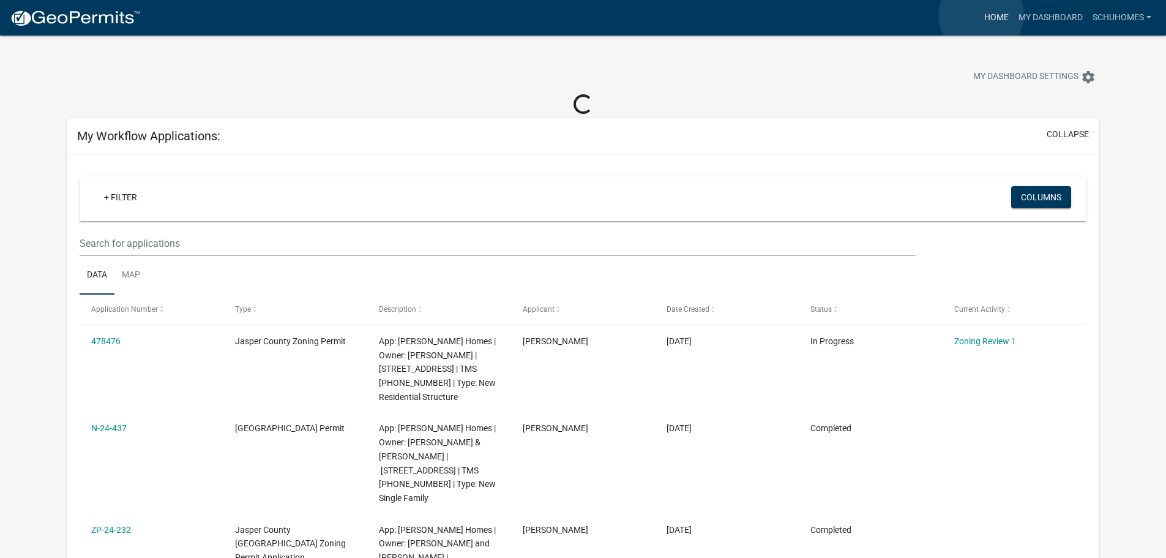
click at [981, 15] on link "Home" at bounding box center [996, 17] width 34 height 23
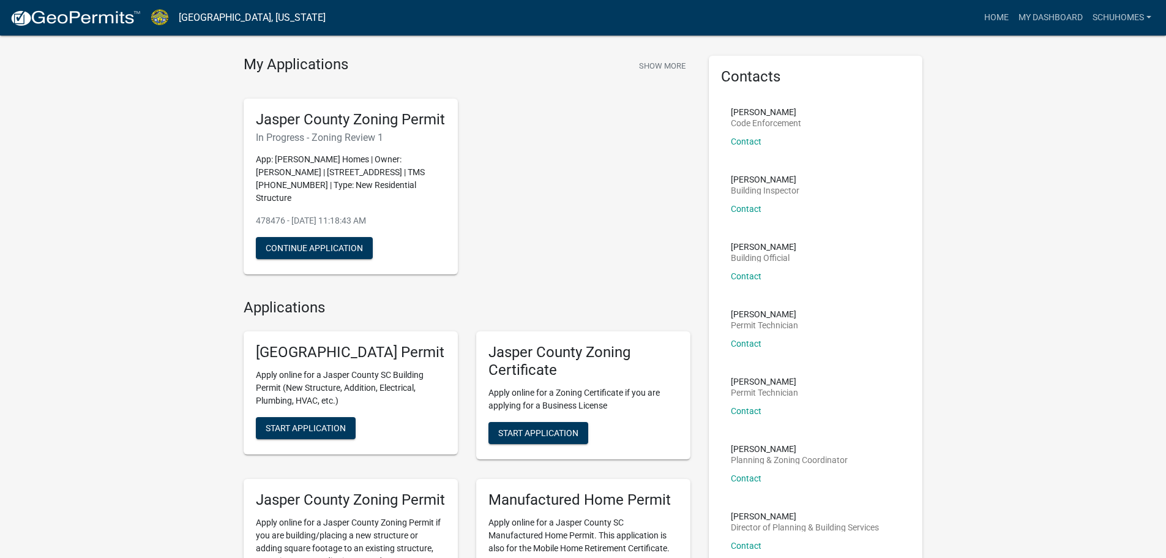
scroll to position [61, 0]
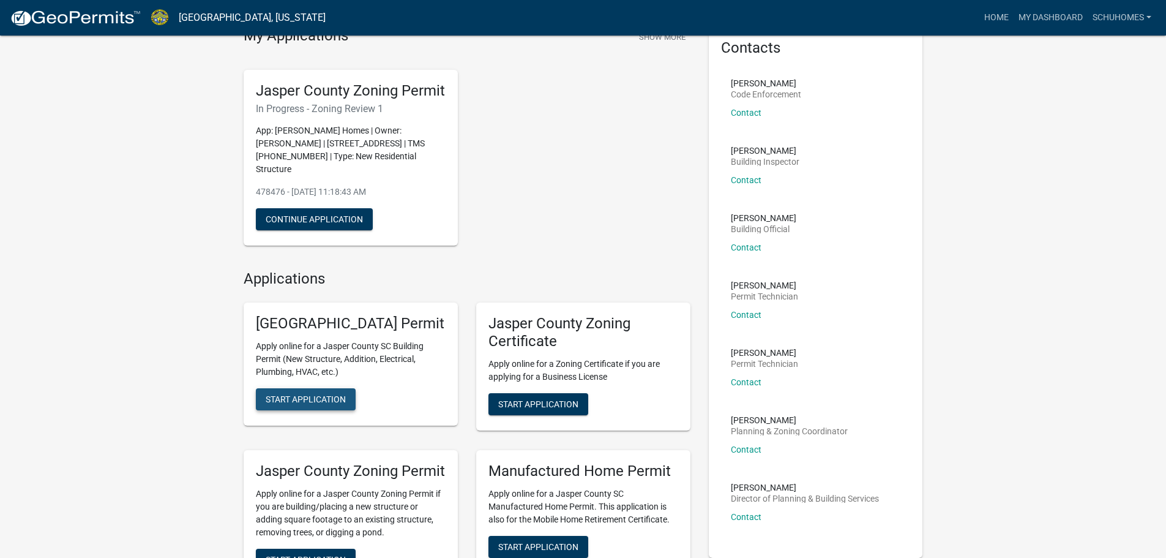
click at [289, 404] on span "Start Application" at bounding box center [306, 399] width 80 height 10
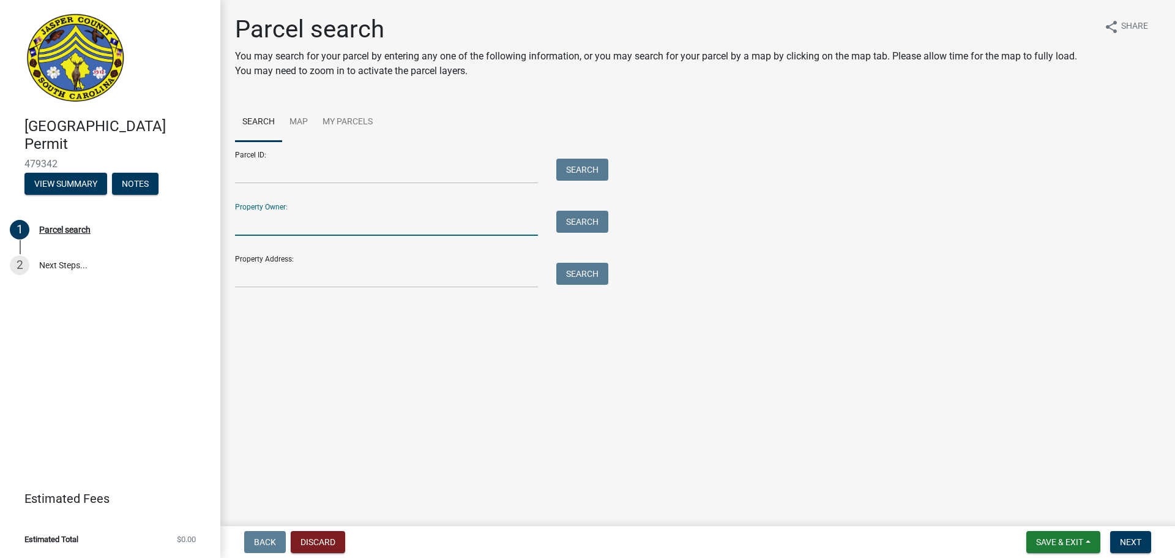
click at [391, 229] on input "Property Owner:" at bounding box center [386, 223] width 303 height 25
type input "[PERSON_NAME]"
click at [561, 224] on button "Search" at bounding box center [582, 222] width 52 height 22
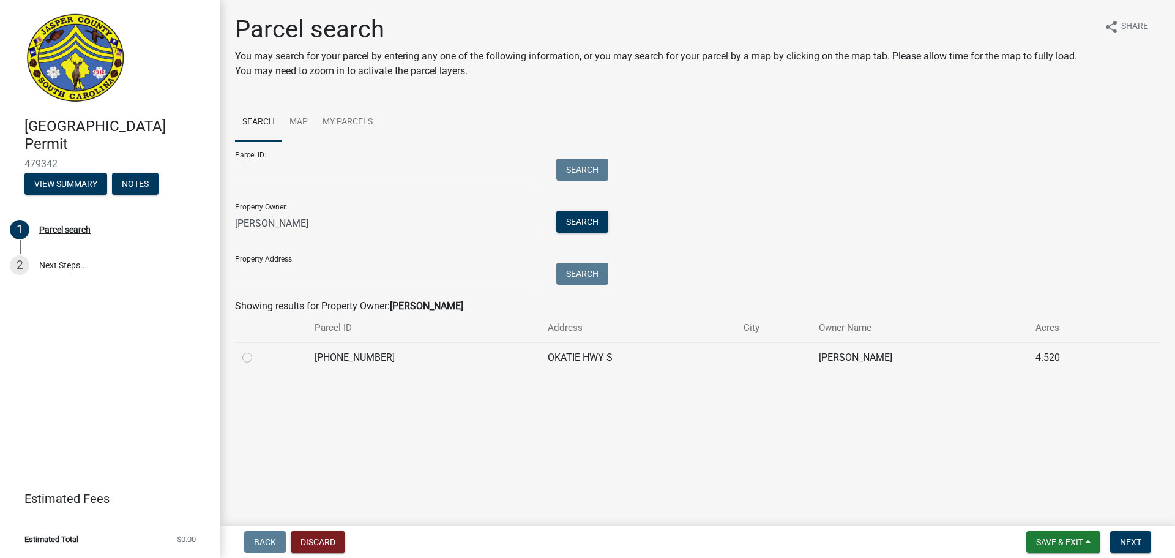
drag, startPoint x: 244, startPoint y: 359, endPoint x: 258, endPoint y: 359, distance: 14.1
click at [257, 350] on label at bounding box center [257, 350] width 0 height 0
click at [257, 358] on input "radio" at bounding box center [261, 354] width 8 height 8
radio input "true"
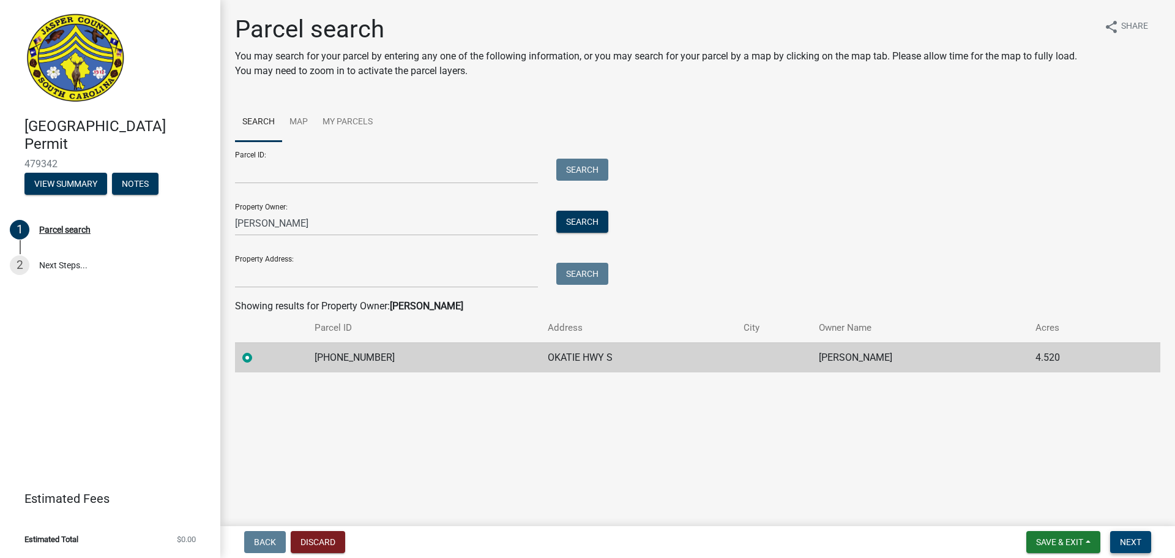
click at [1124, 541] on span "Next" at bounding box center [1130, 542] width 21 height 10
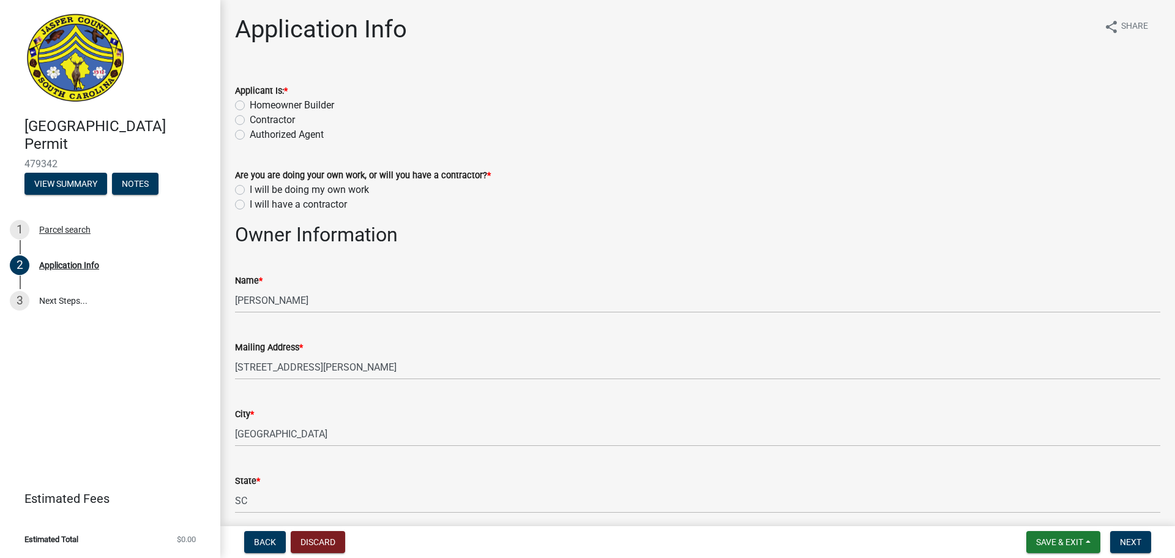
drag, startPoint x: 242, startPoint y: 120, endPoint x: 384, endPoint y: 143, distance: 143.8
click at [245, 121] on div "Contractor" at bounding box center [697, 120] width 925 height 15
click at [250, 207] on label "I will have a contractor" at bounding box center [298, 204] width 97 height 15
click at [250, 205] on input "I will have a contractor" at bounding box center [254, 201] width 8 height 8
radio input "true"
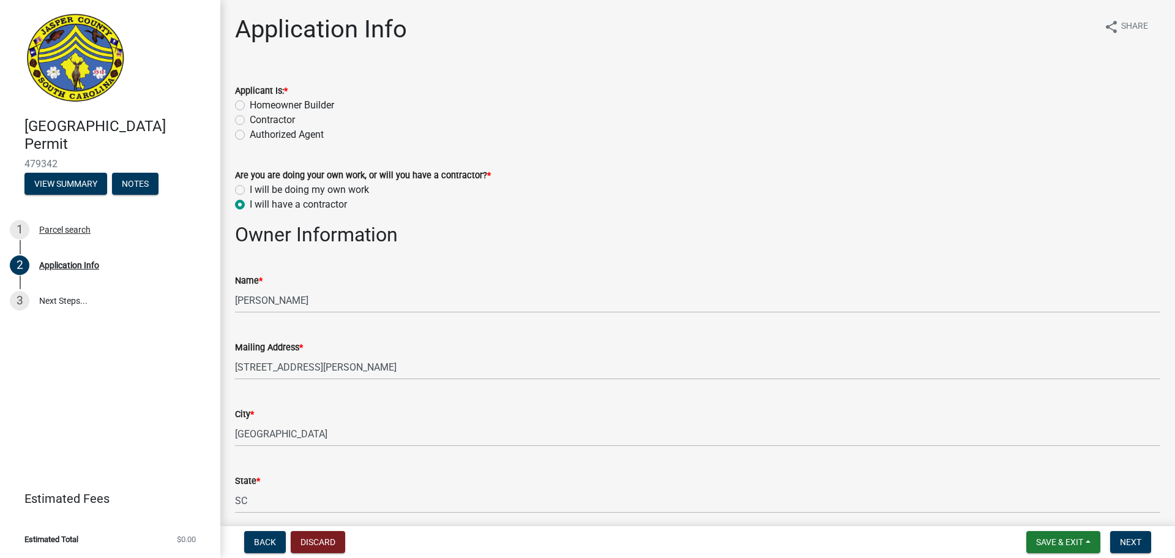
click at [250, 118] on label "Contractor" at bounding box center [272, 120] width 45 height 15
click at [250, 118] on input "Contractor" at bounding box center [254, 117] width 8 height 8
radio input "true"
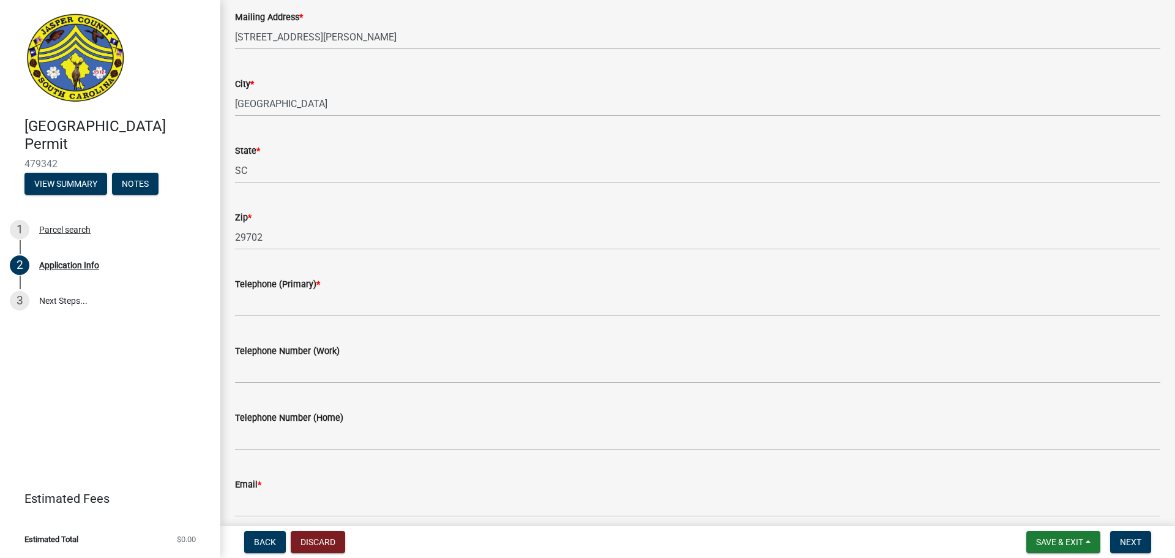
scroll to position [306, 0]
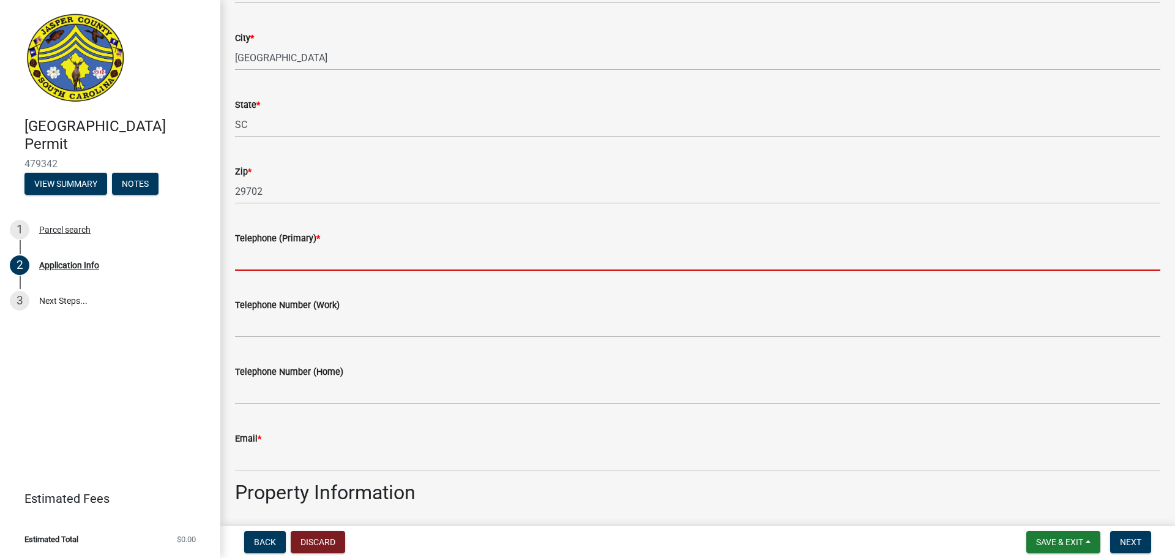
click at [282, 258] on input "Telephone (Primary) *" at bounding box center [697, 257] width 925 height 25
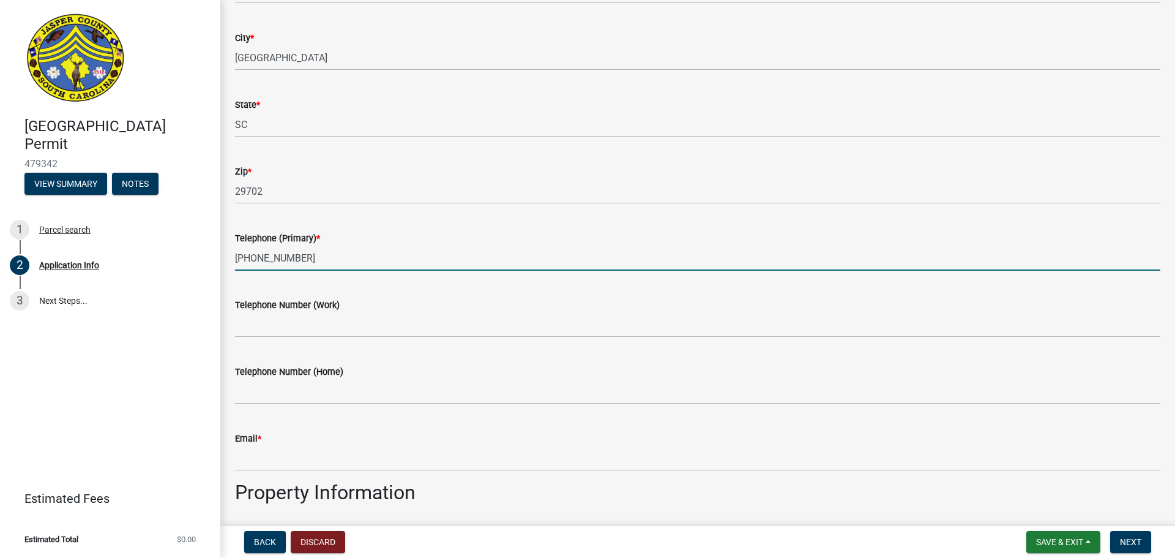
type input "[PHONE_NUMBER]"
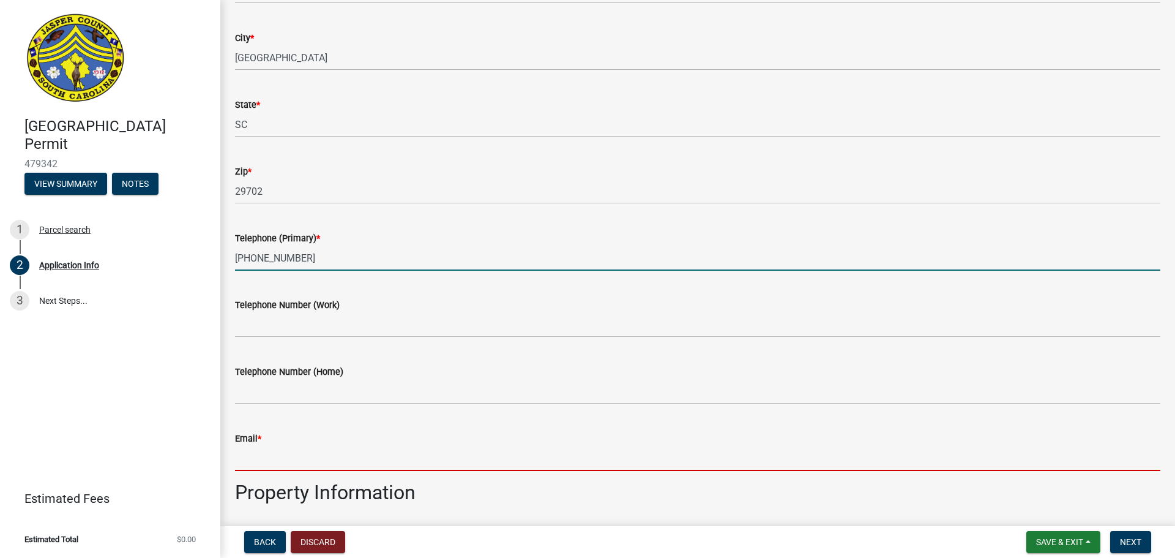
click at [533, 454] on input "Email *" at bounding box center [697, 458] width 925 height 25
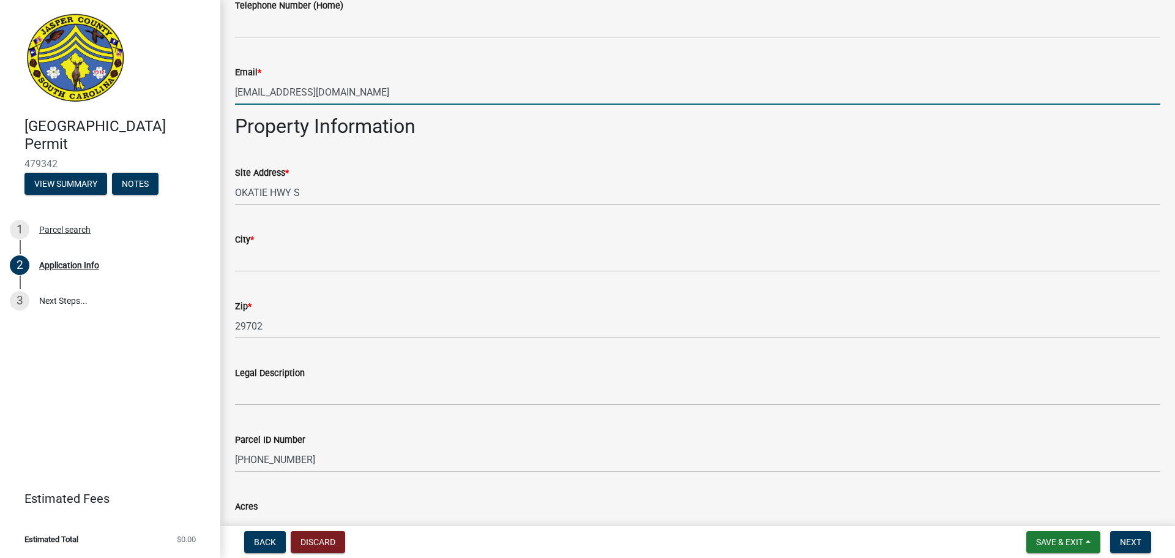
scroll to position [673, 0]
type input "[EMAIL_ADDRESS][DOMAIN_NAME]"
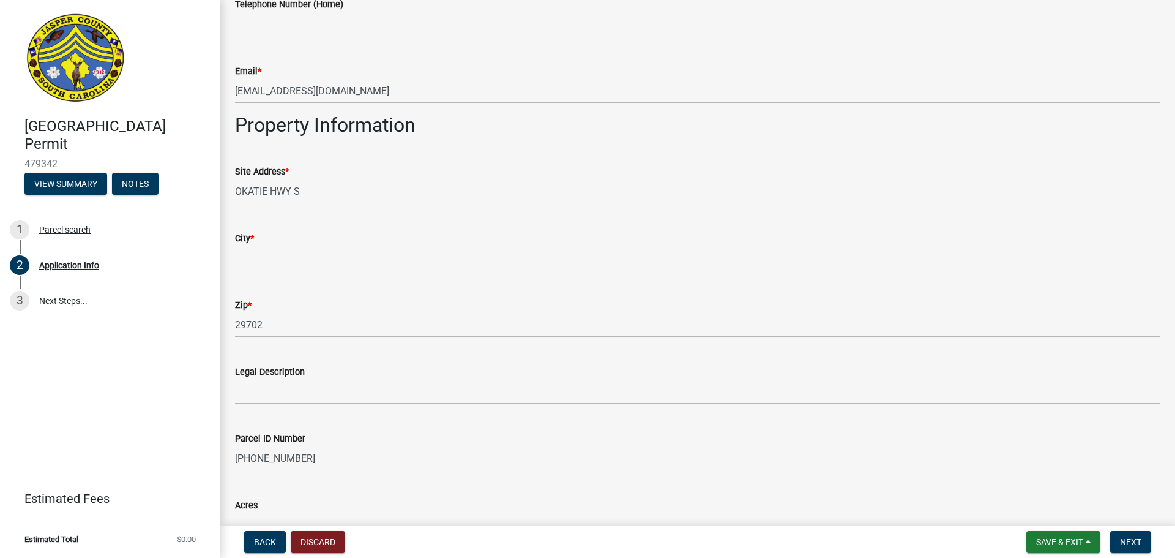
drag, startPoint x: 234, startPoint y: 192, endPoint x: 282, endPoint y: 187, distance: 48.6
click at [234, 192] on div "Site Address * [STREET_ADDRESS]" at bounding box center [698, 175] width 944 height 57
click at [234, 189] on div "Site Address * [STREET_ADDRESS]" at bounding box center [698, 175] width 944 height 57
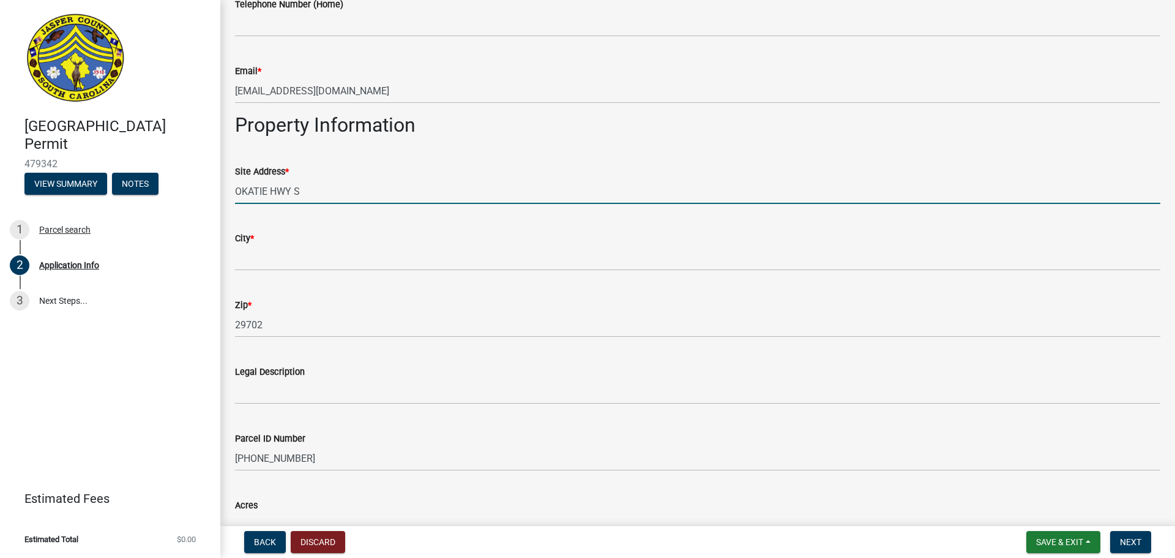
click at [236, 189] on input "OKATIE HWY S" at bounding box center [697, 191] width 925 height 25
type input "[STREET_ADDRESS]"
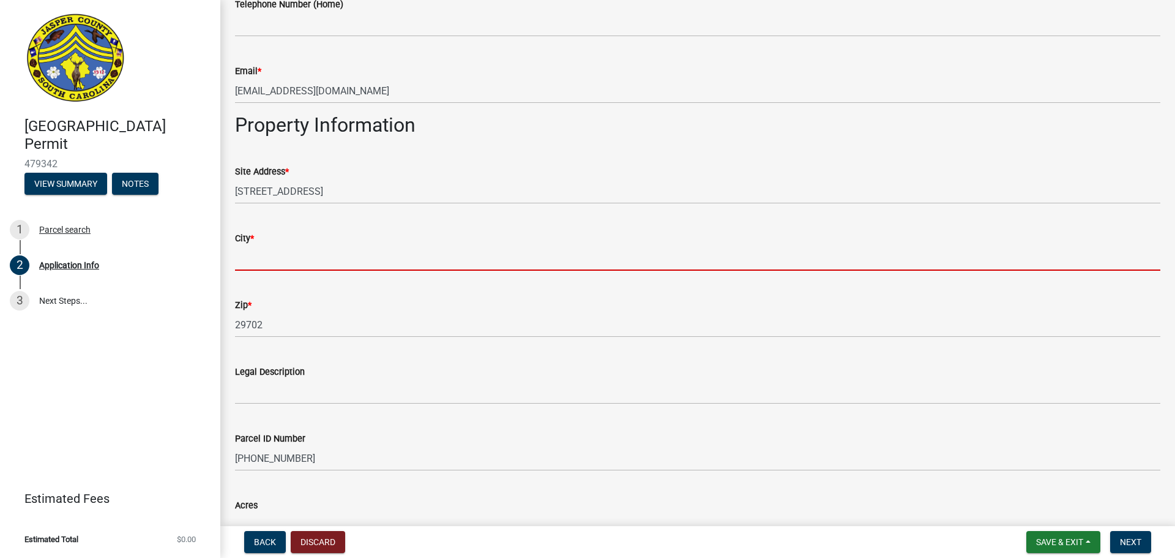
click at [300, 263] on input "City *" at bounding box center [697, 257] width 925 height 25
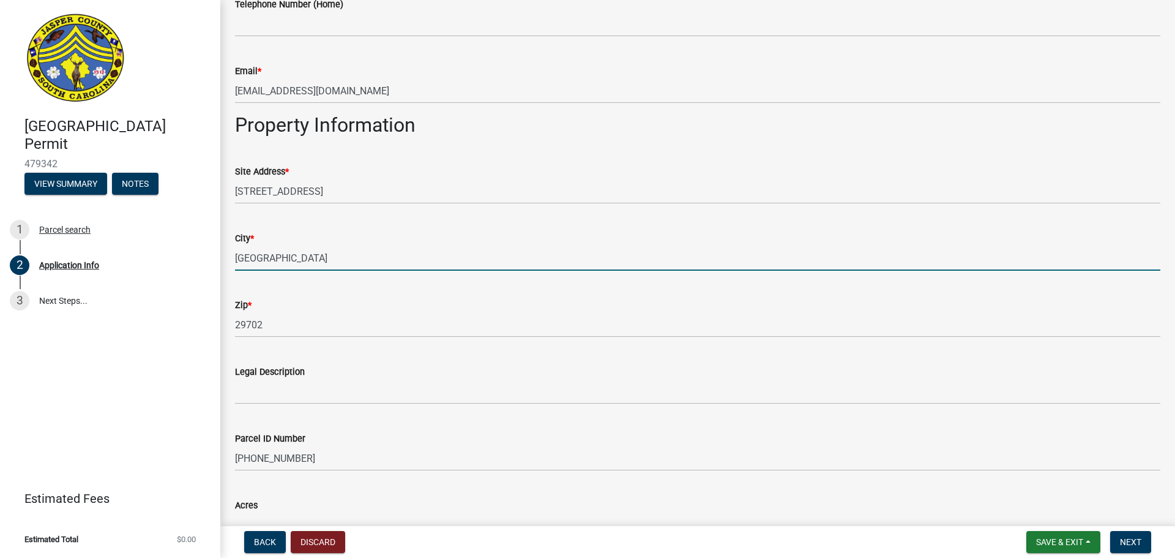
type input "[GEOGRAPHIC_DATA]"
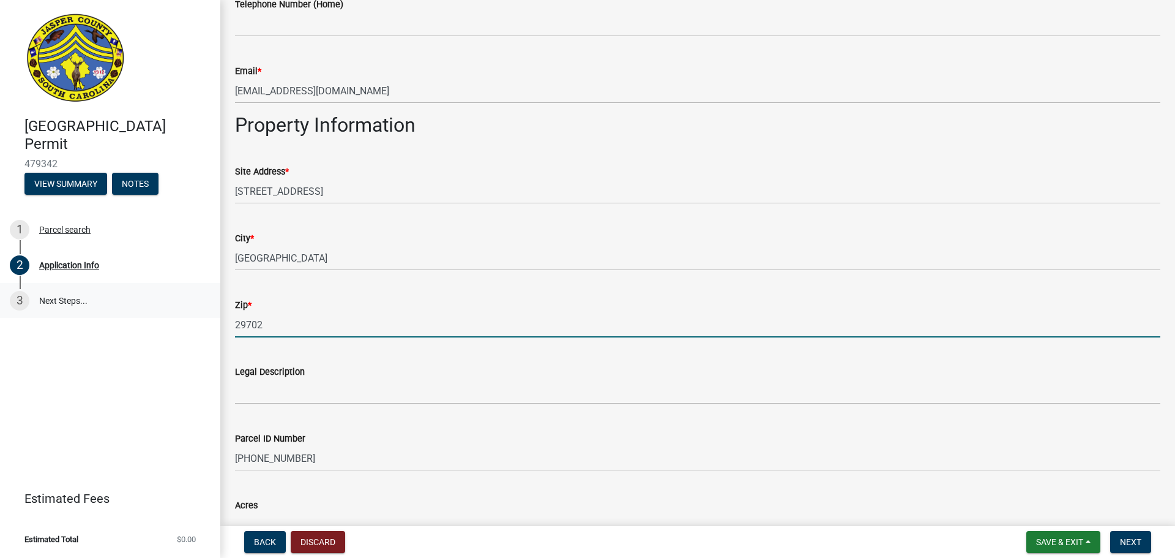
drag, startPoint x: 272, startPoint y: 323, endPoint x: 171, endPoint y: 315, distance: 101.3
click at [171, 315] on div "[GEOGRAPHIC_DATA] Permit 479342 View Summary Notes 1 Parcel search 2 Applicatio…" at bounding box center [587, 279] width 1175 height 558
type input "29927"
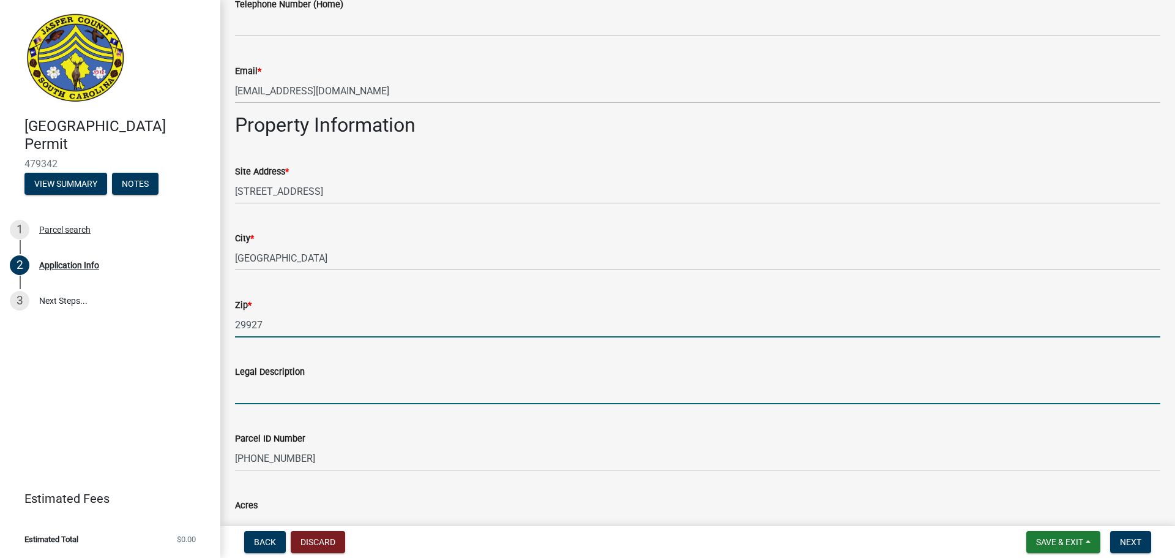
click at [312, 397] on input "Legal Description" at bounding box center [697, 391] width 925 height 25
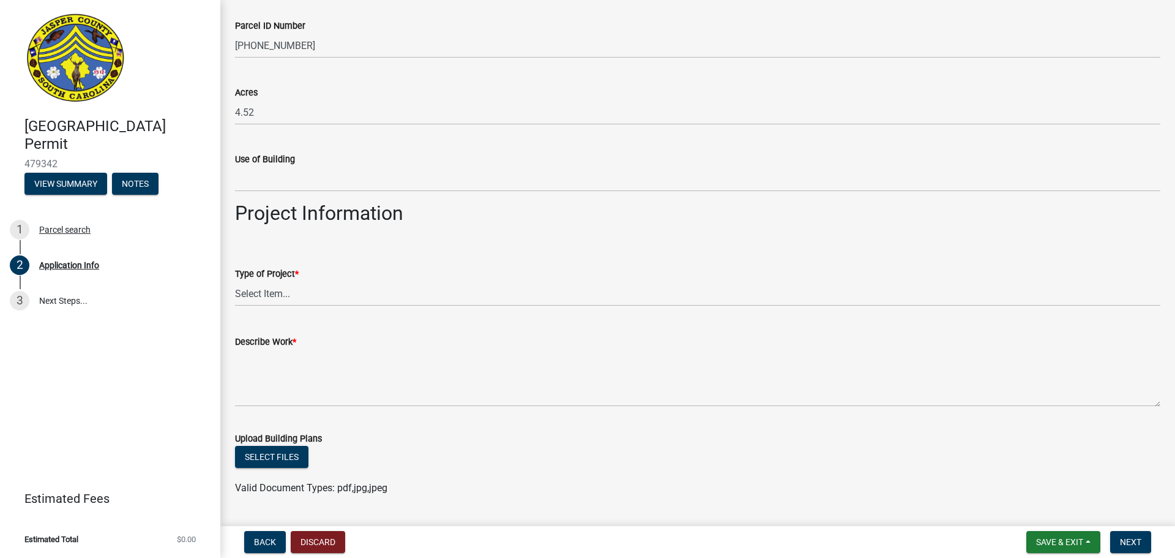
scroll to position [1102, 0]
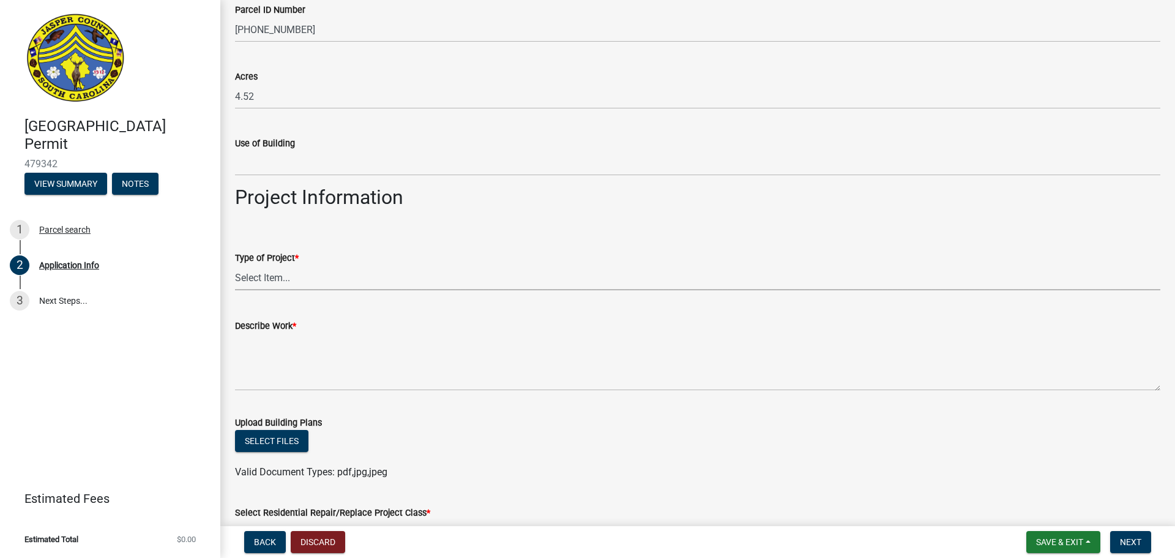
click at [295, 278] on select "Select Item... Construction Trailer/Shipping Container Residential Demolition C…" at bounding box center [697, 277] width 925 height 25
click at [235, 265] on select "Select Item... Construction Trailer/Shipping Container Residential Demolition C…" at bounding box center [697, 277] width 925 height 25
select select "42590599-3c97-479d-b3e9-fbeca9af4fb5"
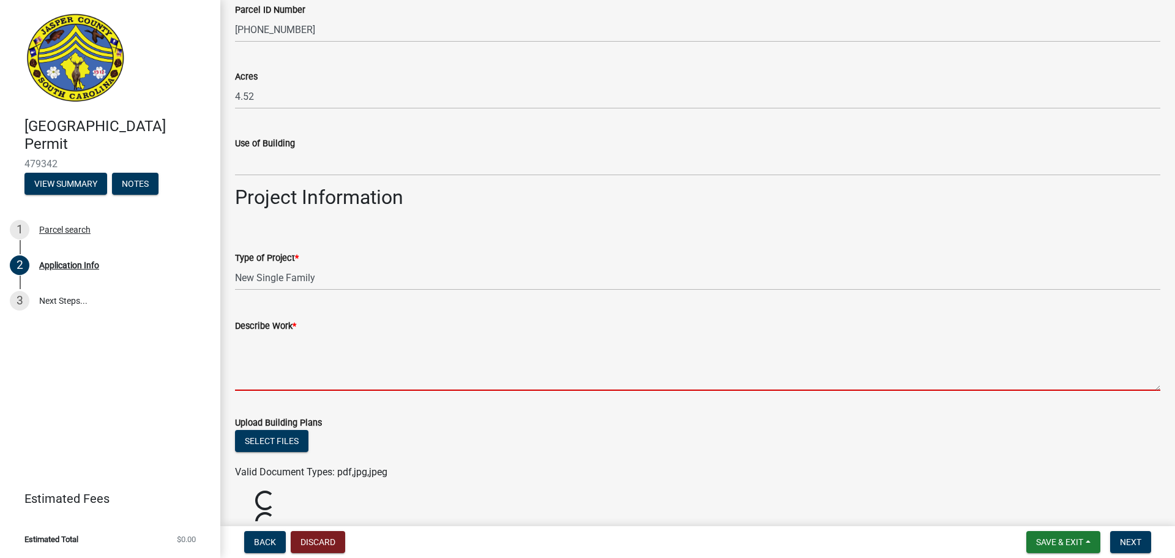
click at [329, 380] on textarea "Describe Work *" at bounding box center [697, 362] width 925 height 58
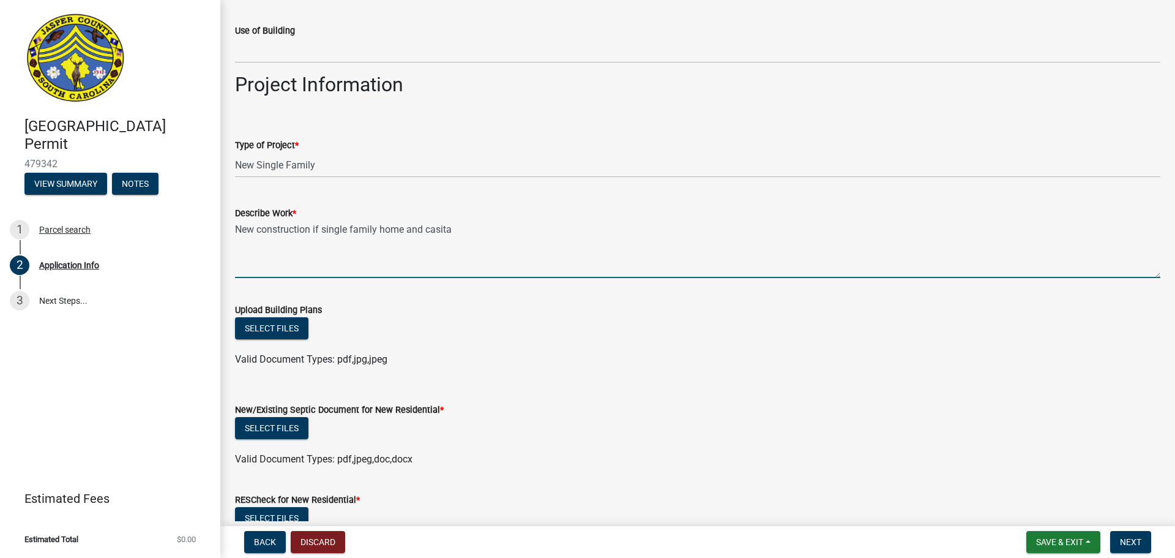
scroll to position [1224, 0]
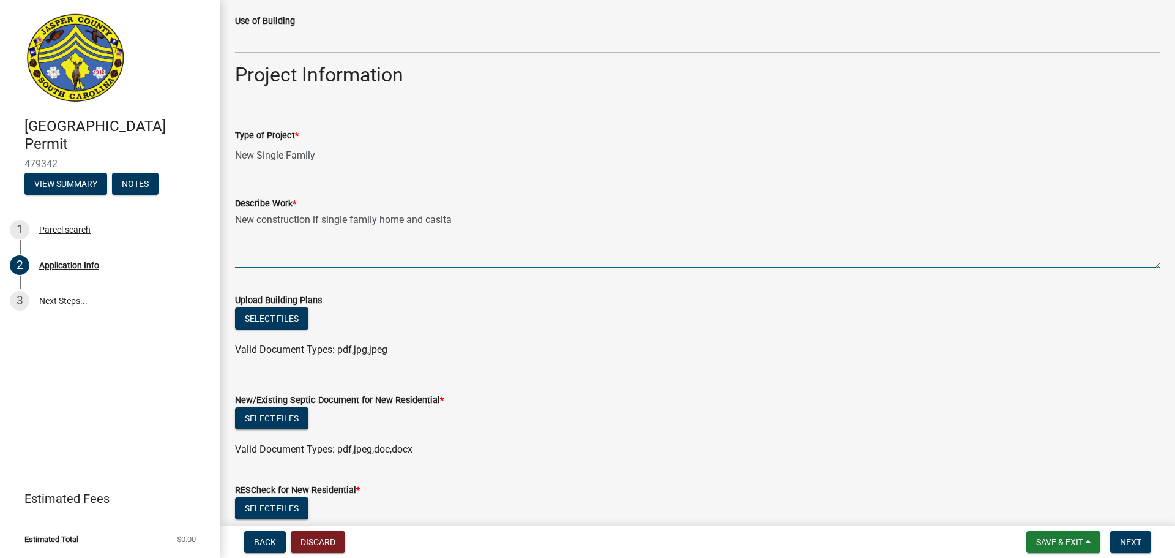
type textarea "New construction if single family home and casita"
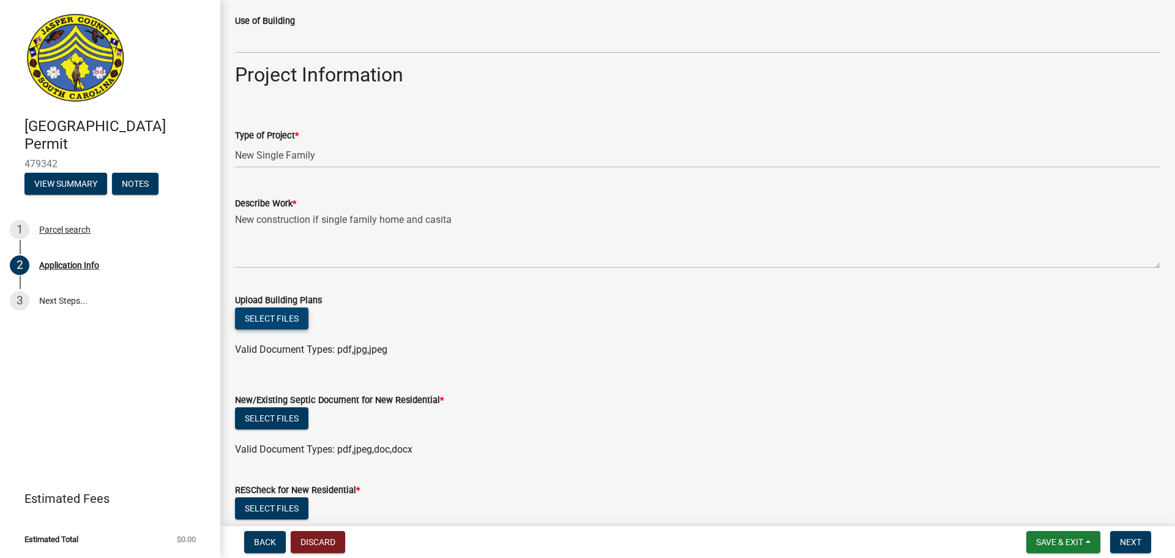
click at [285, 320] on button "Select files" at bounding box center [271, 318] width 73 height 22
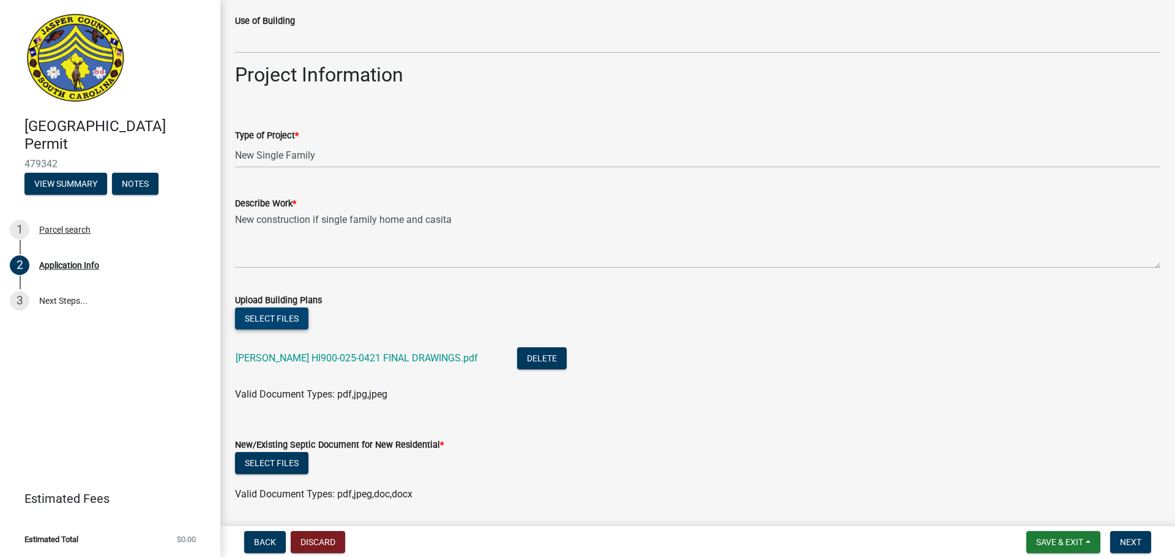
click at [278, 314] on button "Select files" at bounding box center [271, 318] width 73 height 22
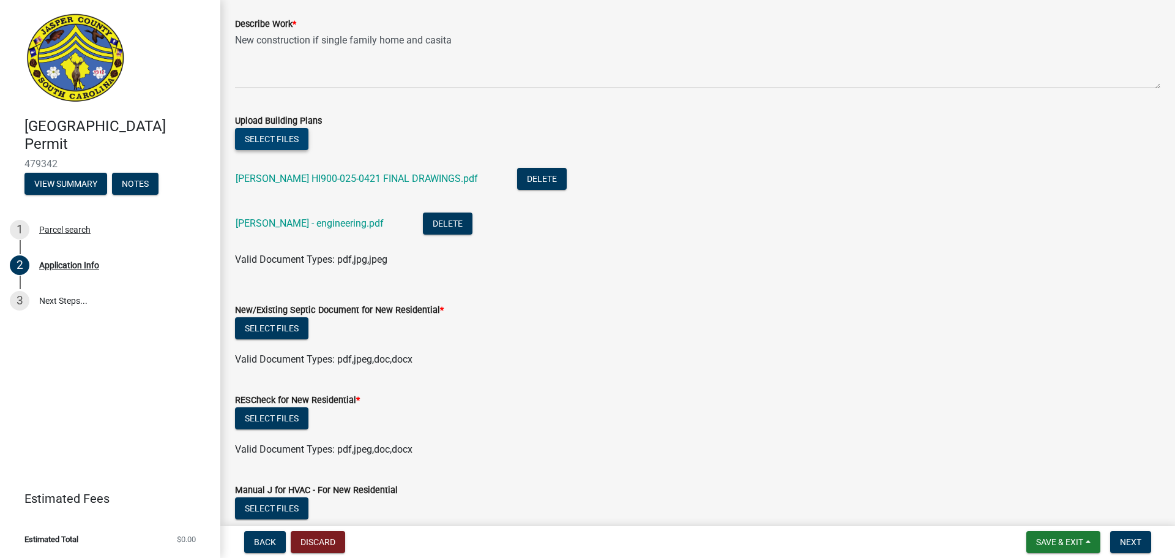
scroll to position [1408, 0]
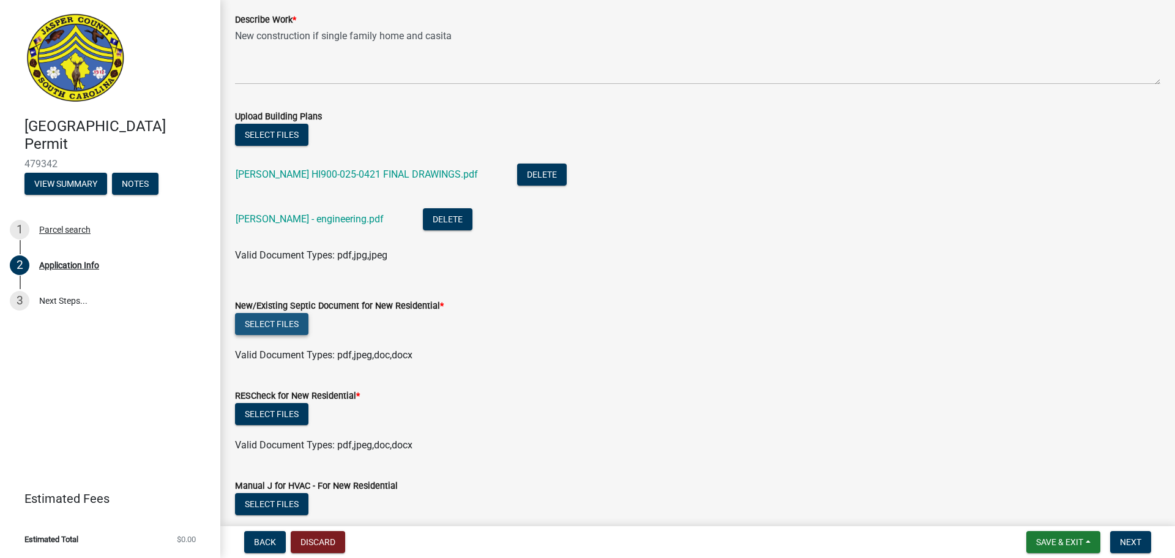
click at [280, 323] on button "Select files" at bounding box center [271, 324] width 73 height 22
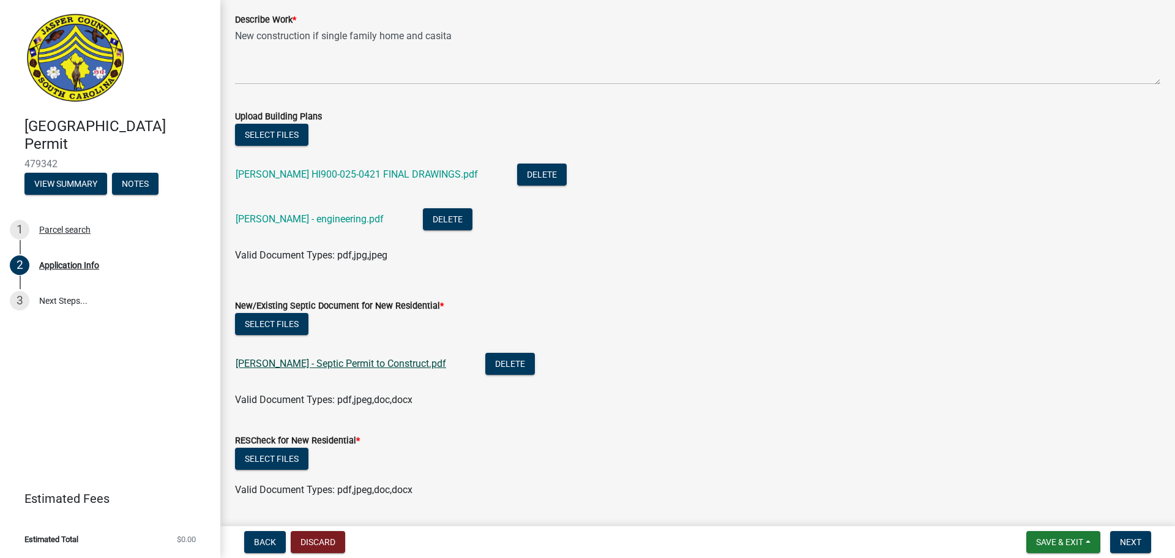
click at [394, 359] on link "[PERSON_NAME] - Septic Permit to Construct.pdf" at bounding box center [341, 363] width 211 height 12
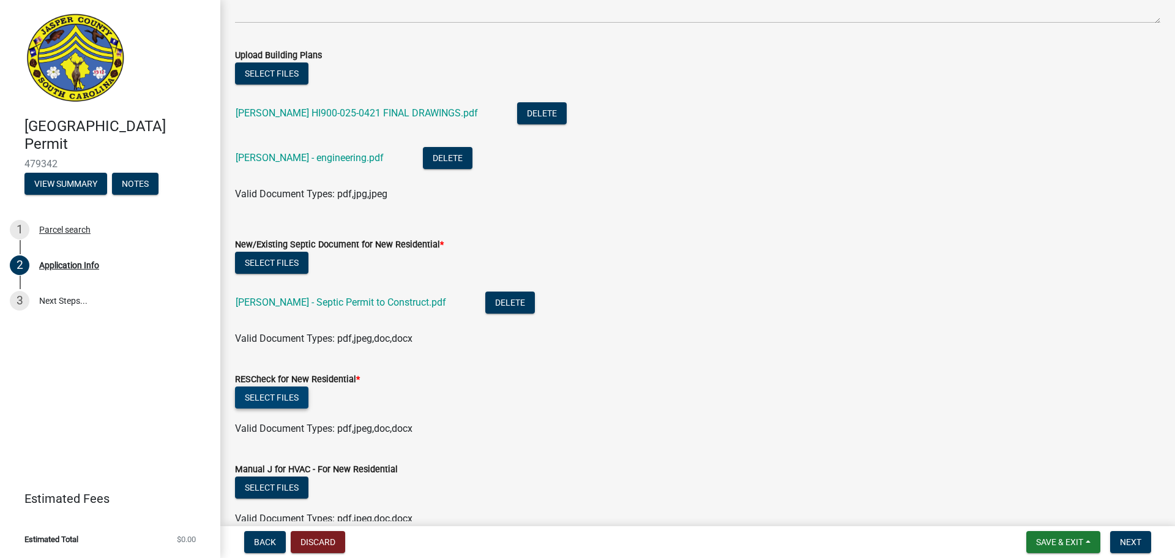
click at [285, 390] on button "Select files" at bounding box center [271, 397] width 73 height 22
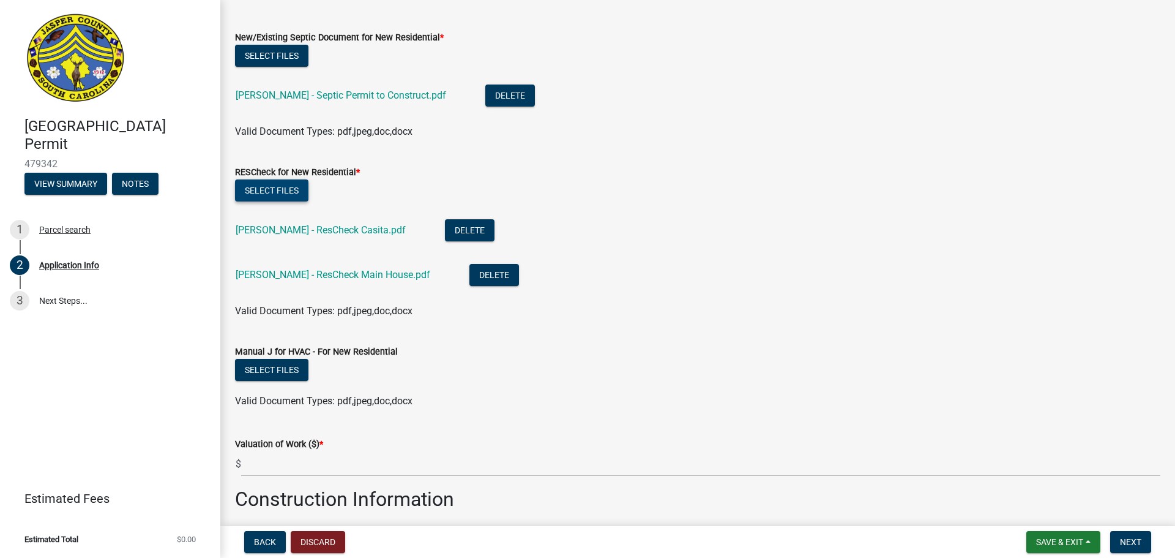
scroll to position [1714, 0]
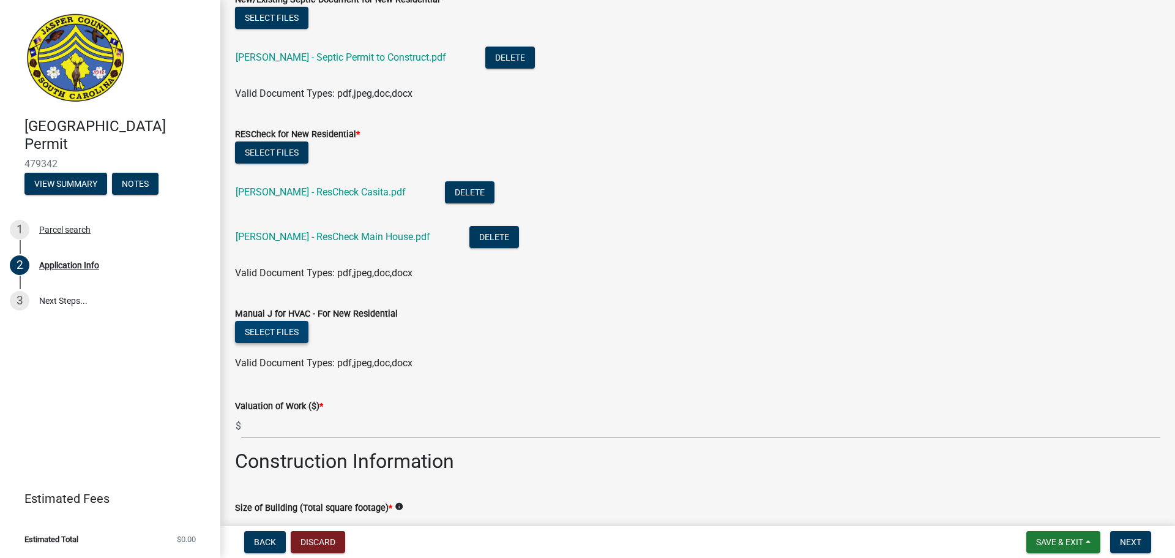
click at [288, 335] on button "Select files" at bounding box center [271, 332] width 73 height 22
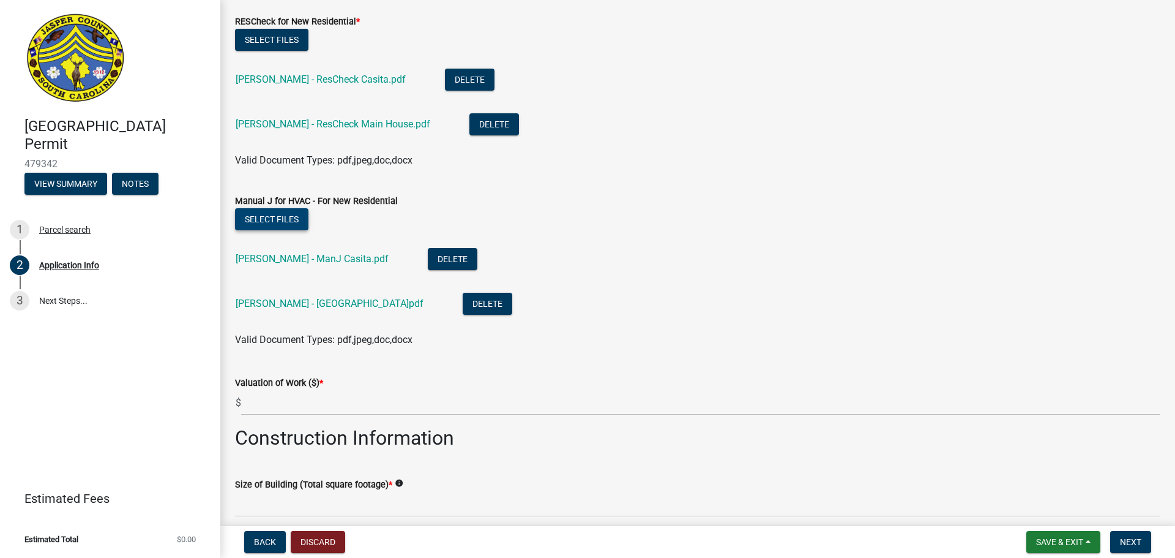
scroll to position [1887, 0]
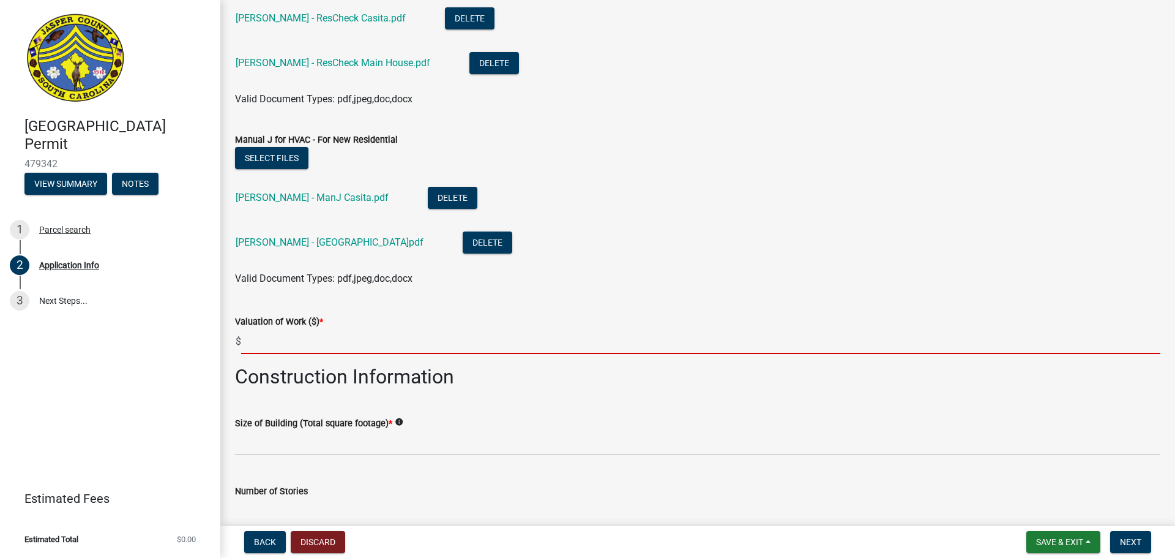
click at [279, 337] on input "text" at bounding box center [700, 341] width 919 height 25
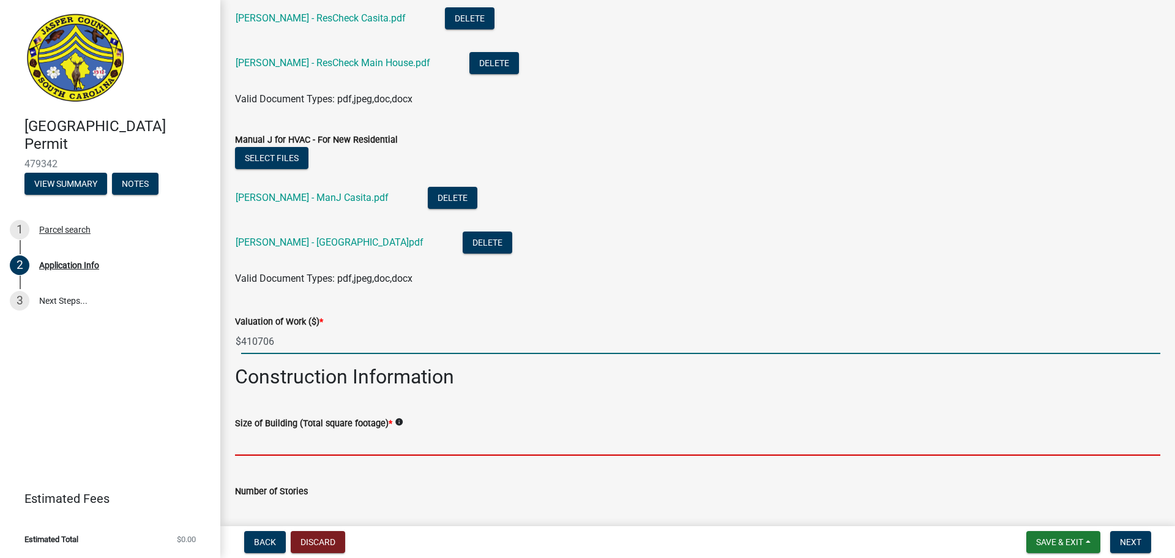
click at [270, 436] on input "text" at bounding box center [697, 442] width 925 height 25
click at [256, 339] on input "410706" at bounding box center [700, 341] width 919 height 25
type input "410706"
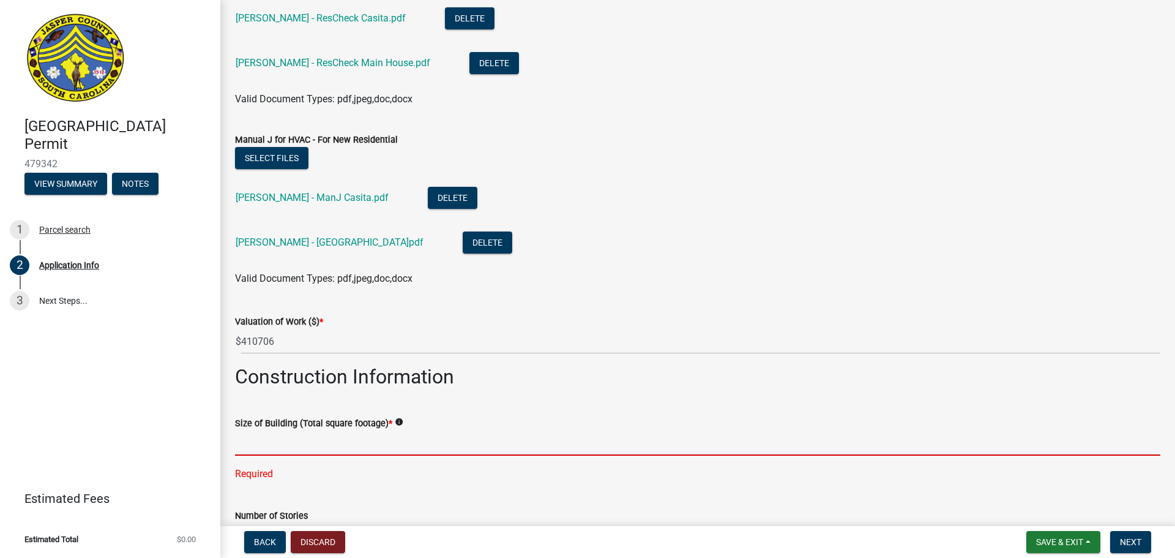
click at [422, 450] on input "text" at bounding box center [697, 442] width 925 height 25
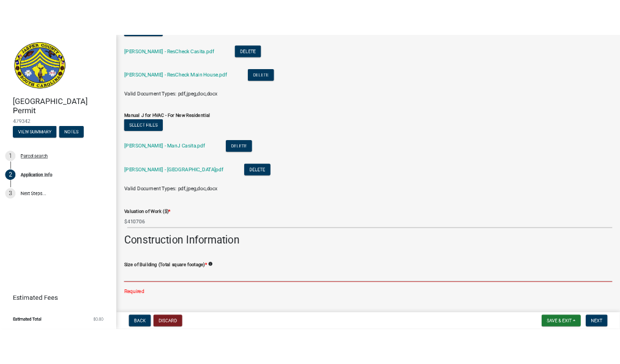
scroll to position [2071, 0]
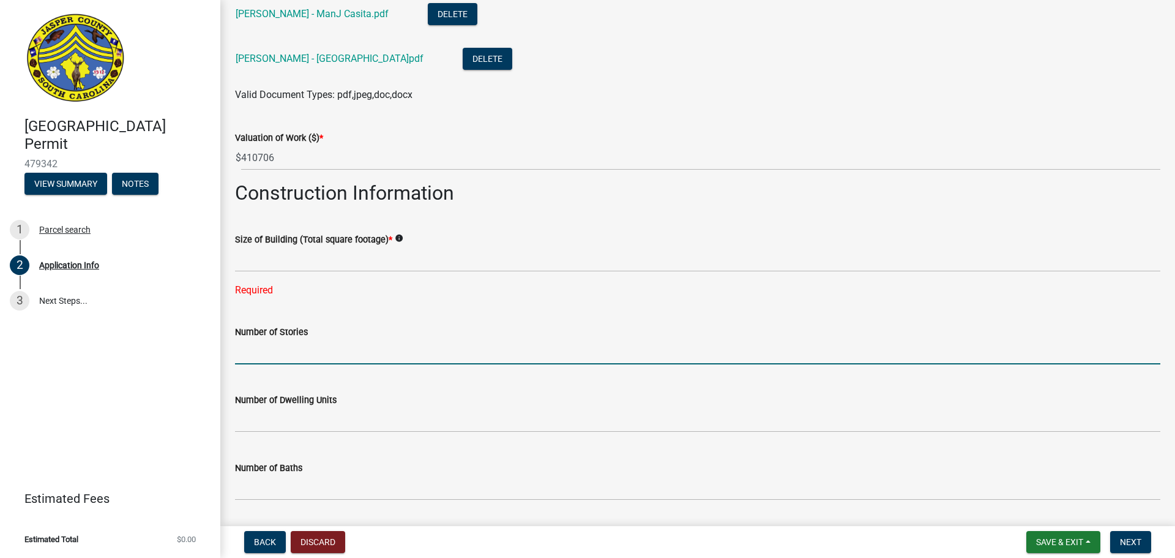
click at [304, 347] on input "text" at bounding box center [697, 351] width 925 height 25
type input "1"
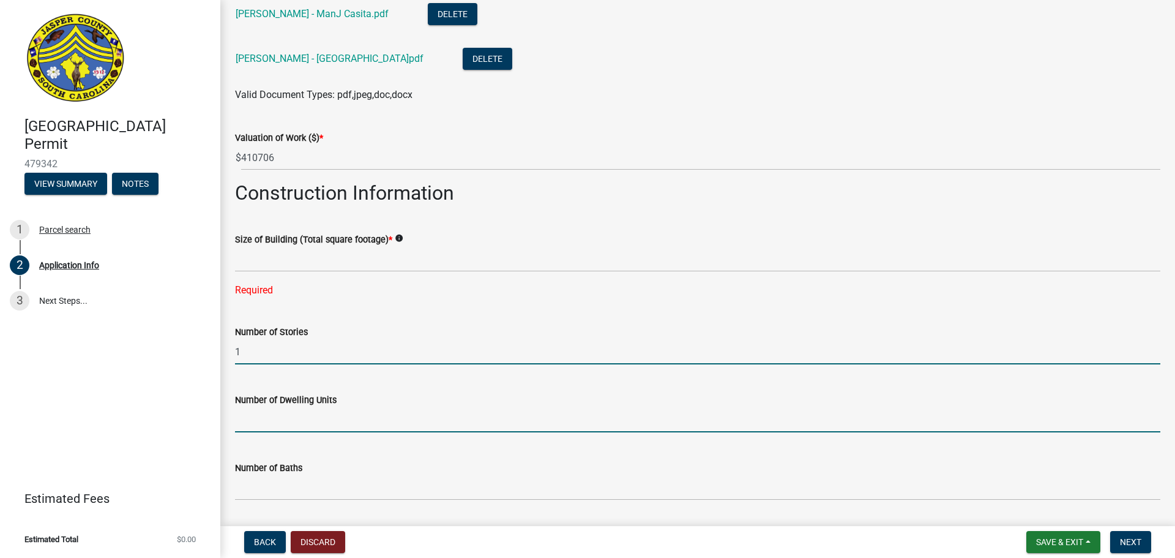
click at [315, 417] on input "text" at bounding box center [697, 419] width 925 height 25
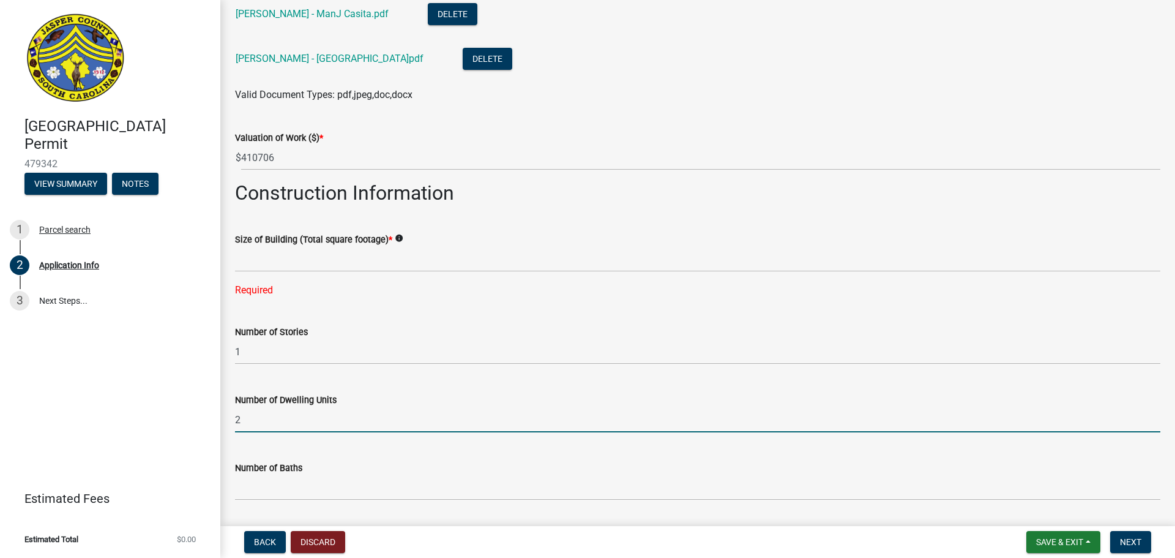
type input "2"
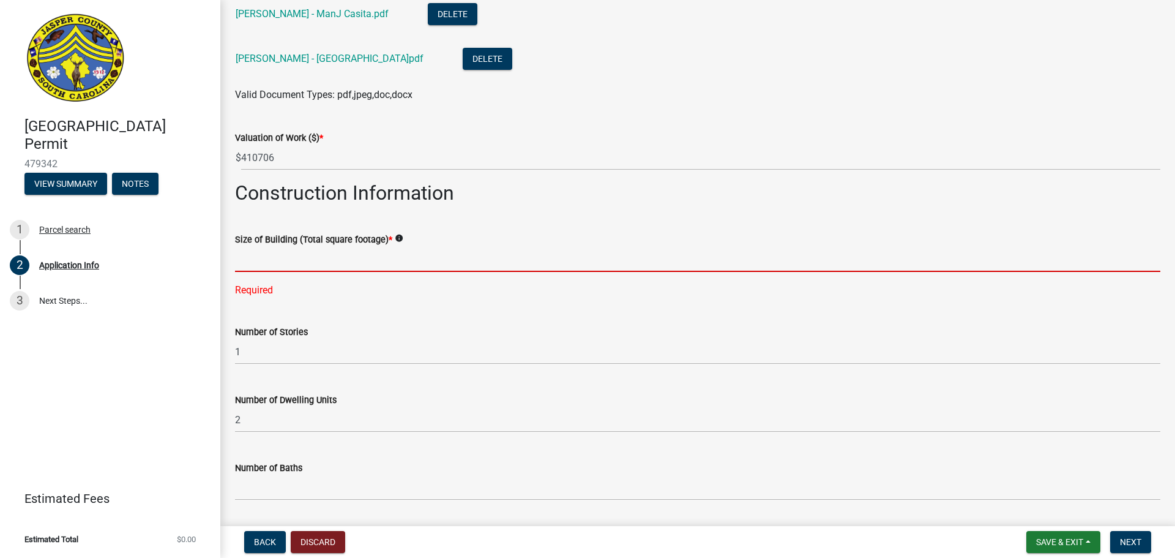
click at [301, 259] on input "text" at bounding box center [697, 259] width 925 height 25
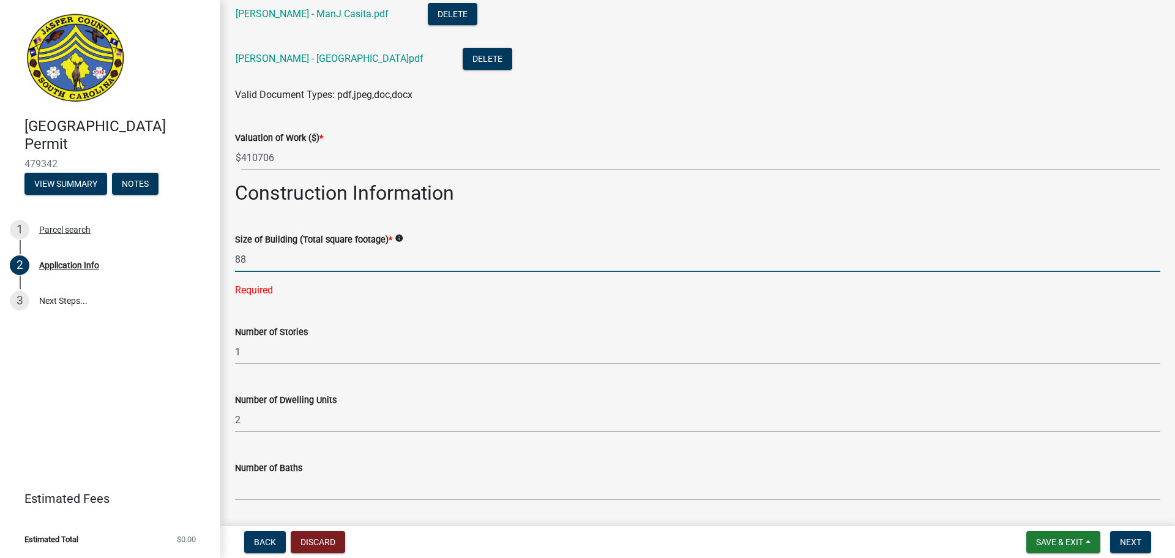
type input "8"
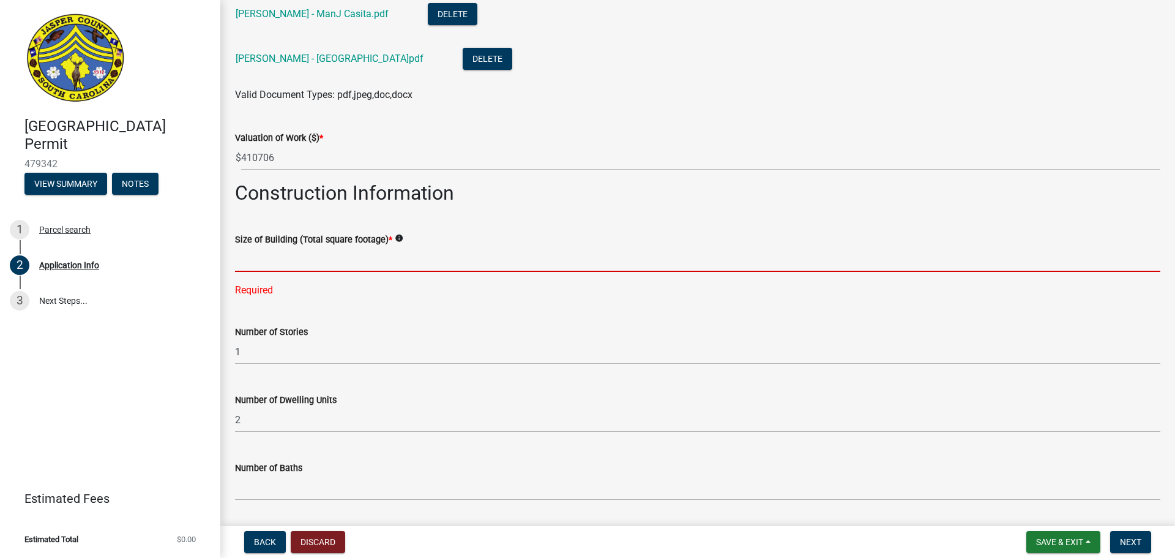
click at [283, 267] on input "text" at bounding box center [697, 259] width 925 height 25
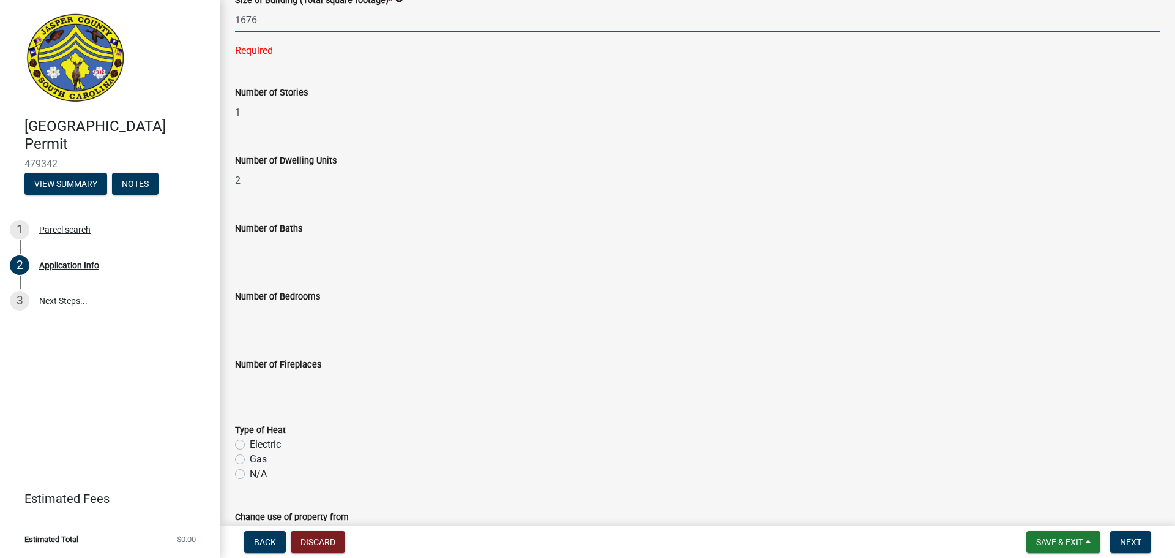
scroll to position [2316, 0]
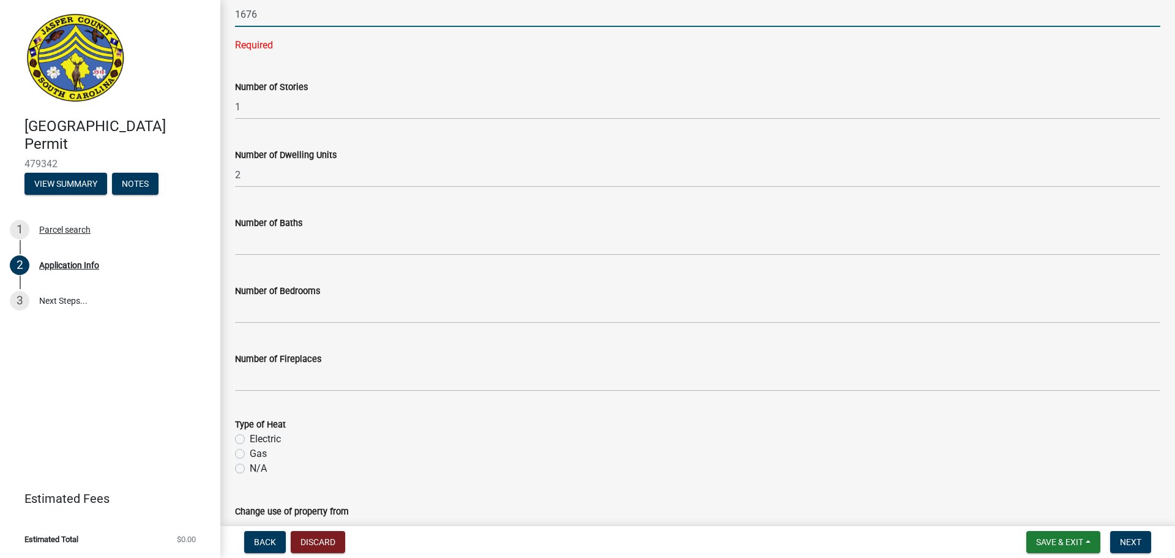
type input "1676"
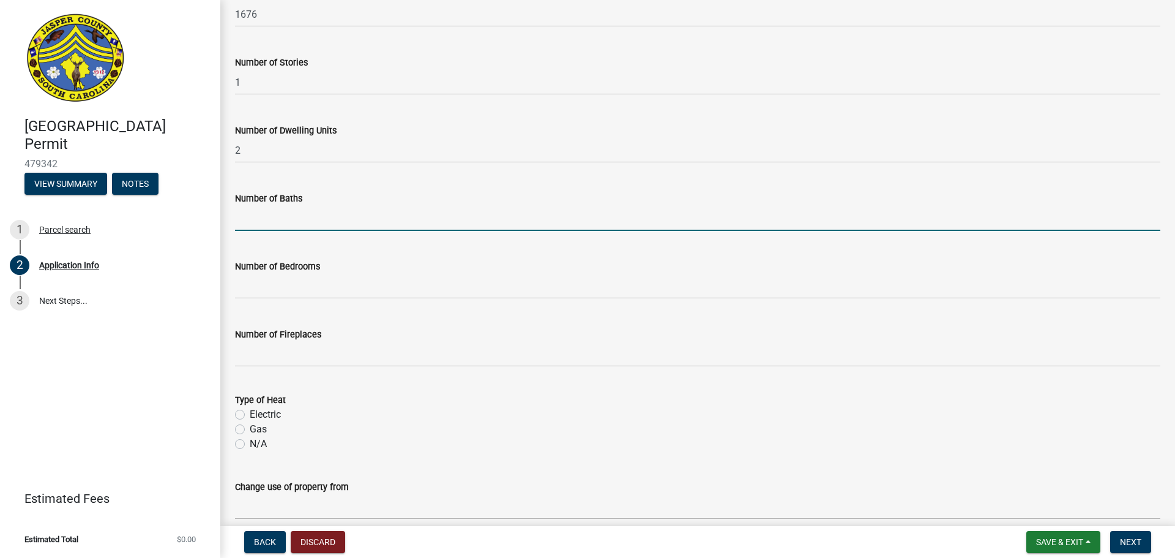
click at [273, 215] on input "text" at bounding box center [697, 218] width 925 height 25
type input "2"
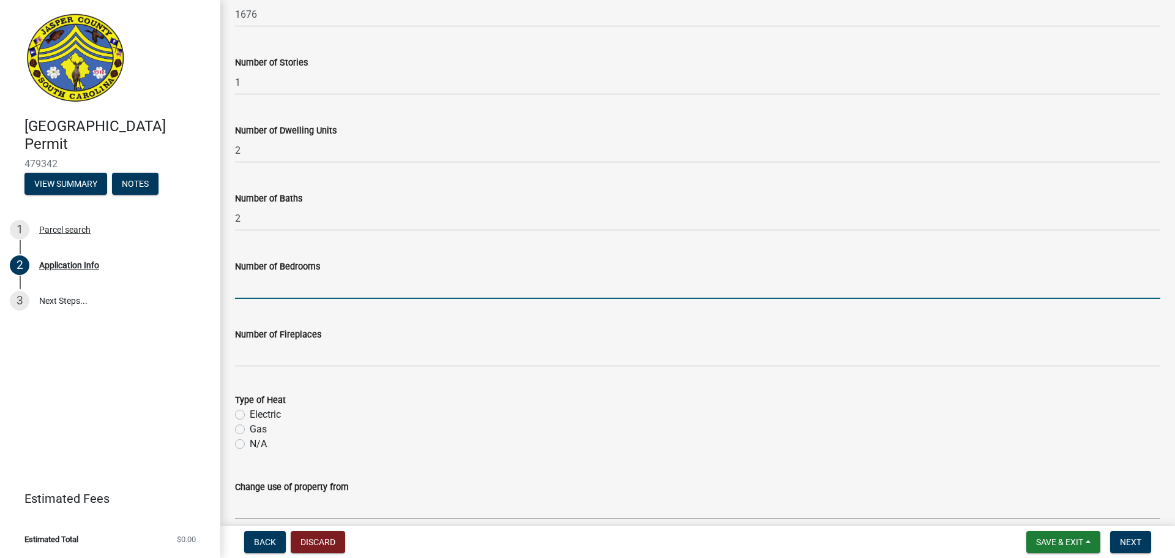
click at [294, 282] on input "text" at bounding box center [697, 286] width 925 height 25
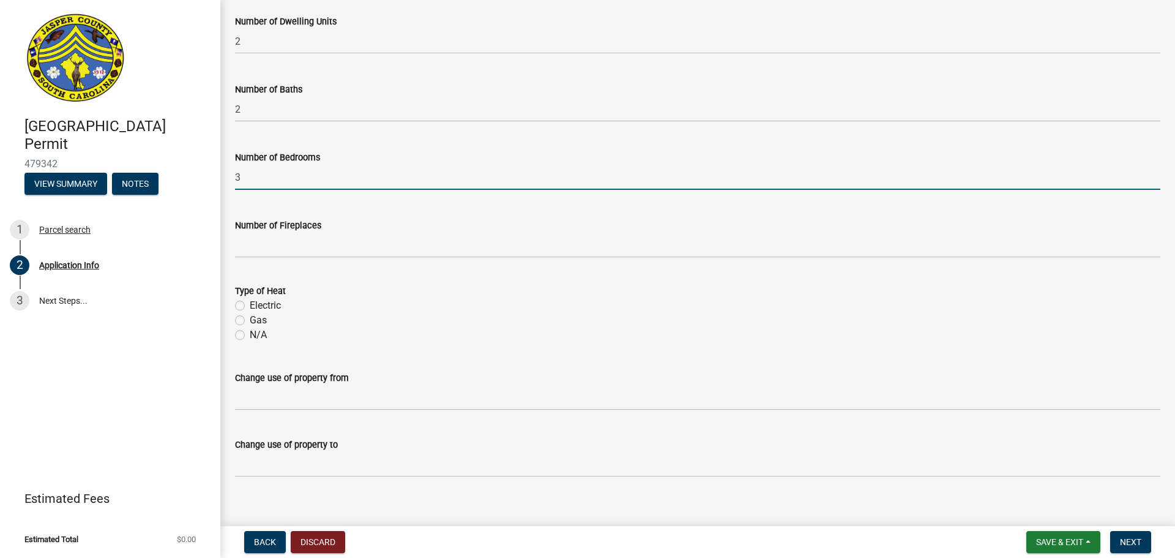
scroll to position [2438, 0]
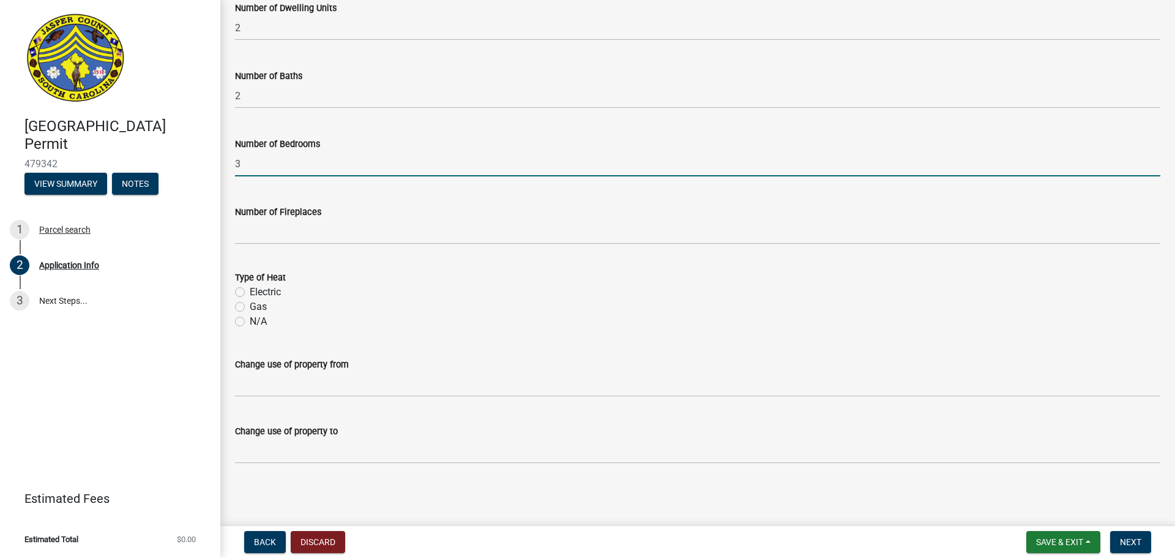
type input "3"
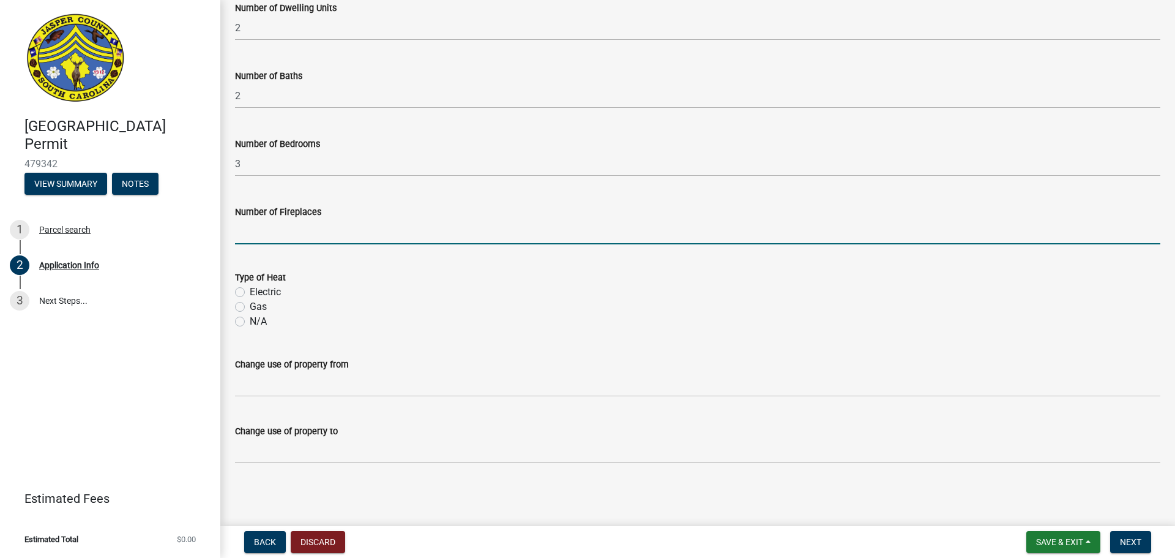
click at [292, 236] on input "text" at bounding box center [697, 231] width 925 height 25
type input "0"
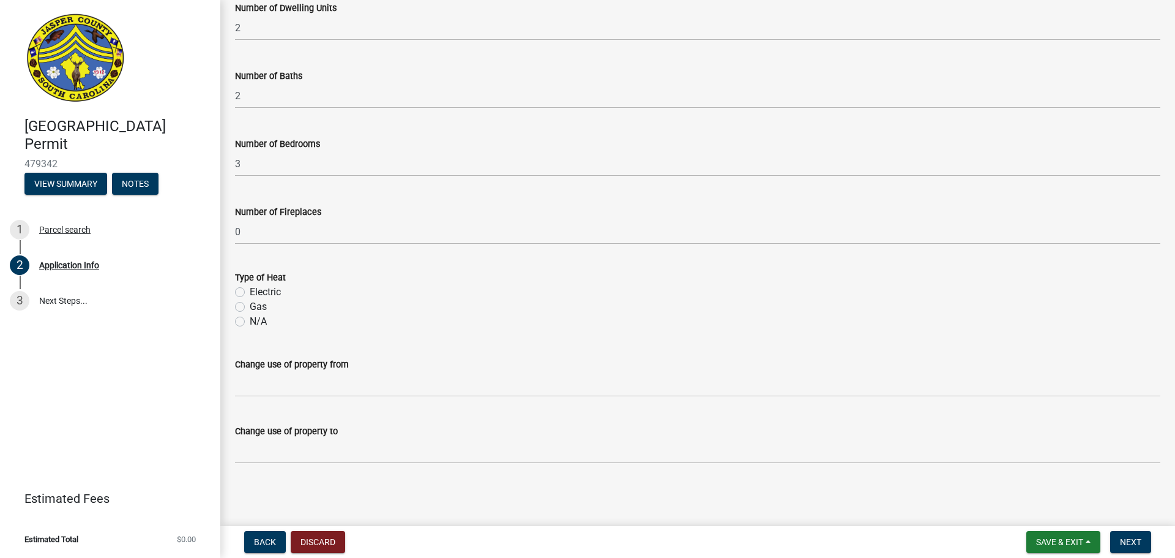
click at [250, 290] on label "Electric" at bounding box center [265, 292] width 31 height 15
click at [250, 290] on input "Electric" at bounding box center [254, 289] width 8 height 8
radio input "true"
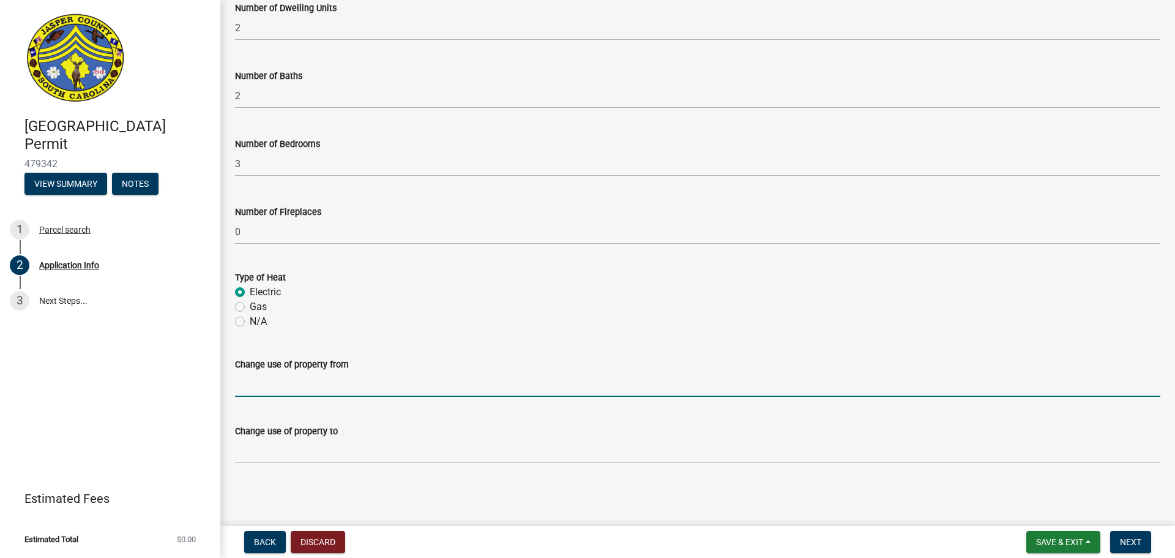
click at [290, 390] on input "Change use of property from" at bounding box center [697, 383] width 925 height 25
type input "Vacant"
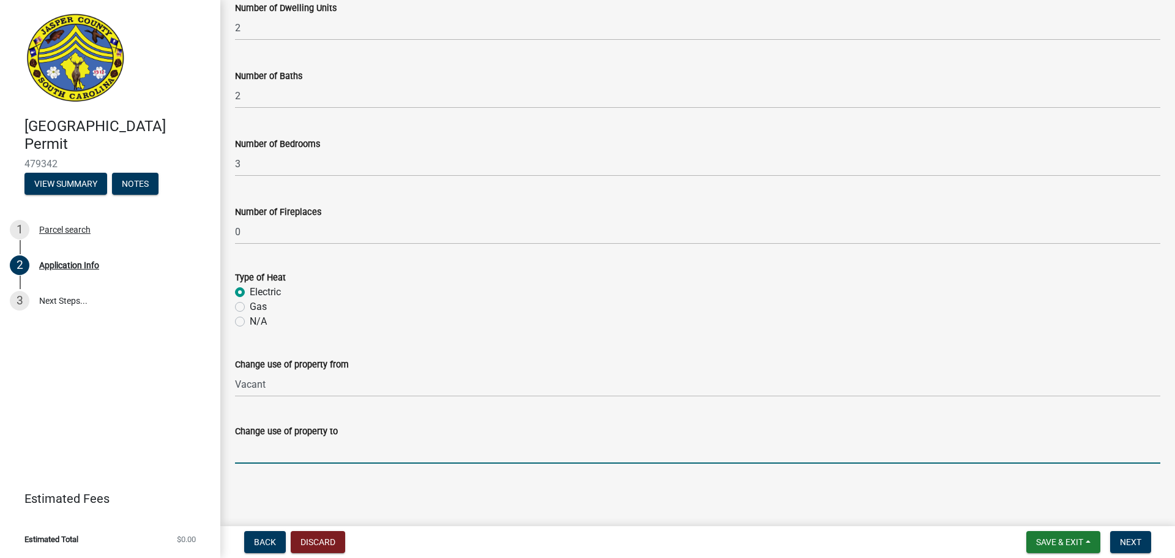
click at [289, 446] on input "Change use of property to" at bounding box center [697, 450] width 925 height 25
type input "Residential housing"
click at [1129, 540] on span "Next" at bounding box center [1130, 542] width 21 height 10
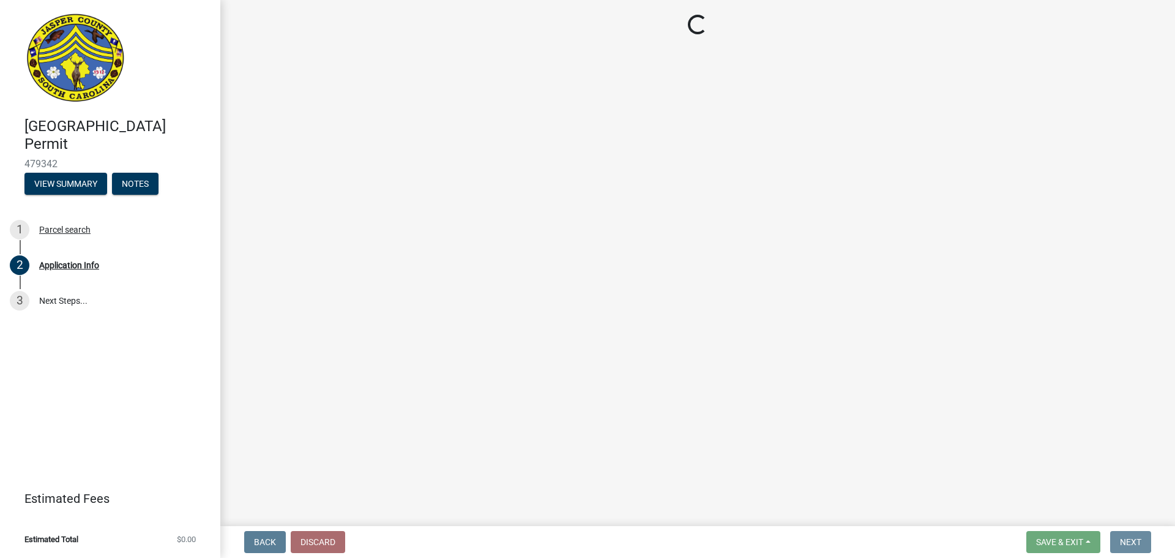
scroll to position [0, 0]
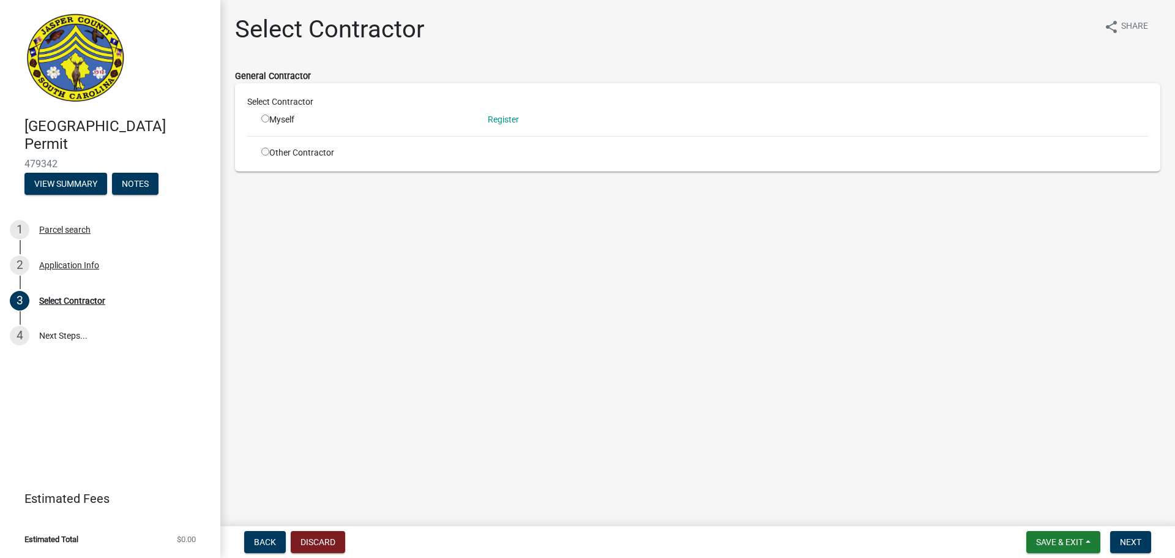
click at [264, 155] on input "radio" at bounding box center [265, 151] width 8 height 8
radio input "true"
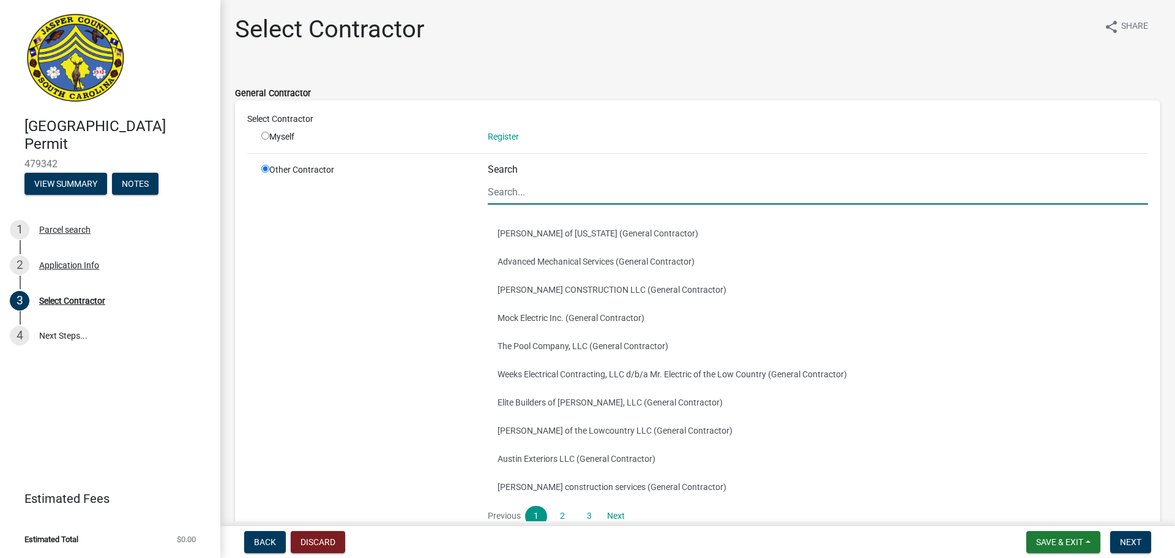
click at [581, 195] on input "Search" at bounding box center [818, 191] width 660 height 25
type input "[PERSON_NAME]"
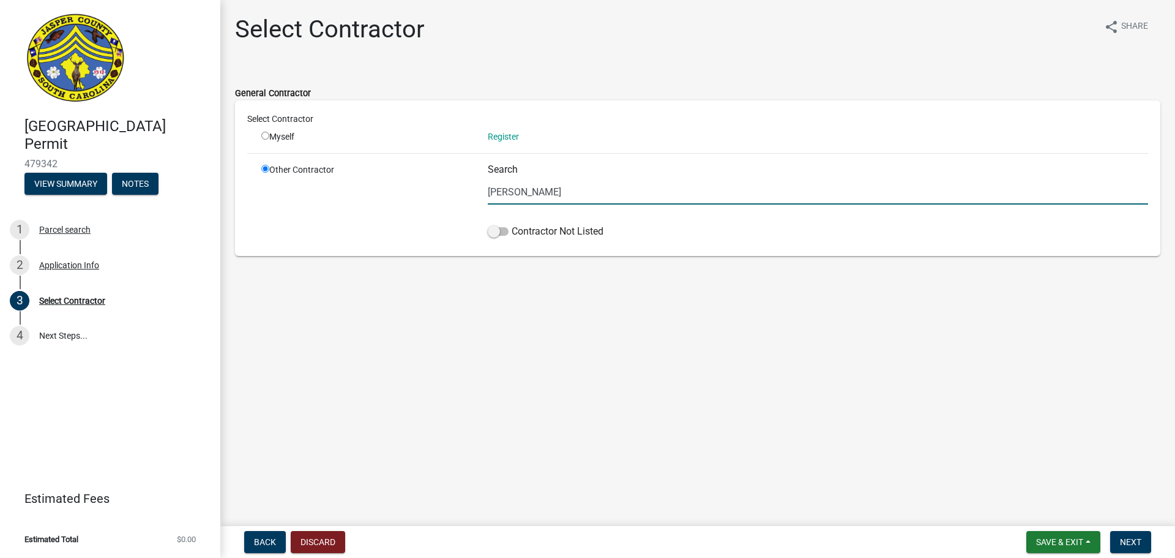
drag, startPoint x: 578, startPoint y: 192, endPoint x: 479, endPoint y: 192, distance: 99.1
click at [479, 192] on div "Search [PERSON_NAME] Contractor Not Listed" at bounding box center [818, 203] width 679 height 80
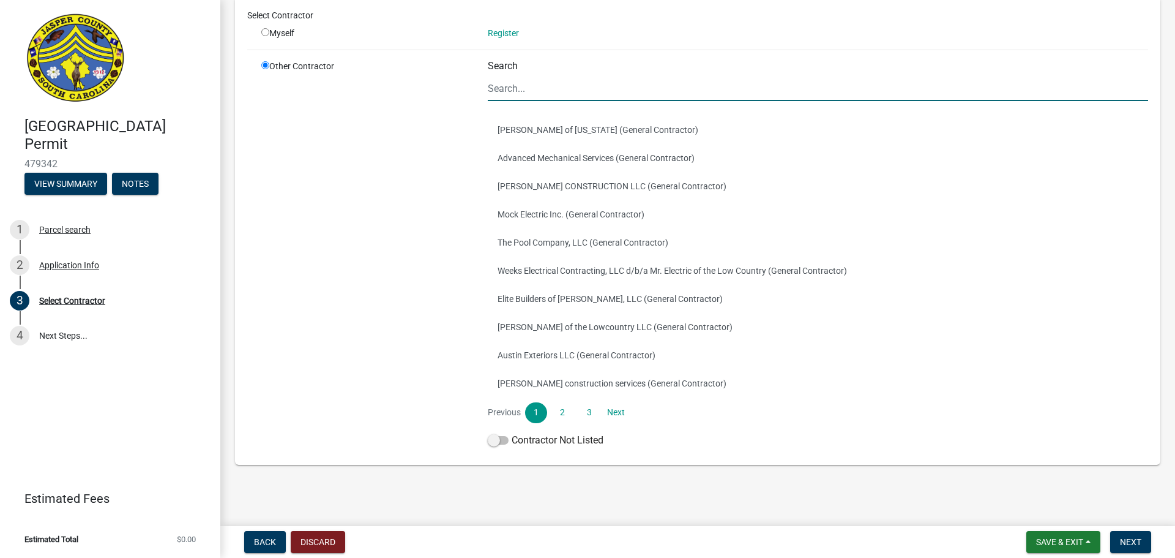
scroll to position [105, 0]
click at [497, 443] on label "Contractor Not Listed" at bounding box center [546, 438] width 116 height 15
click at [512, 431] on input "Contractor Not Listed" at bounding box center [512, 431] width 0 height 0
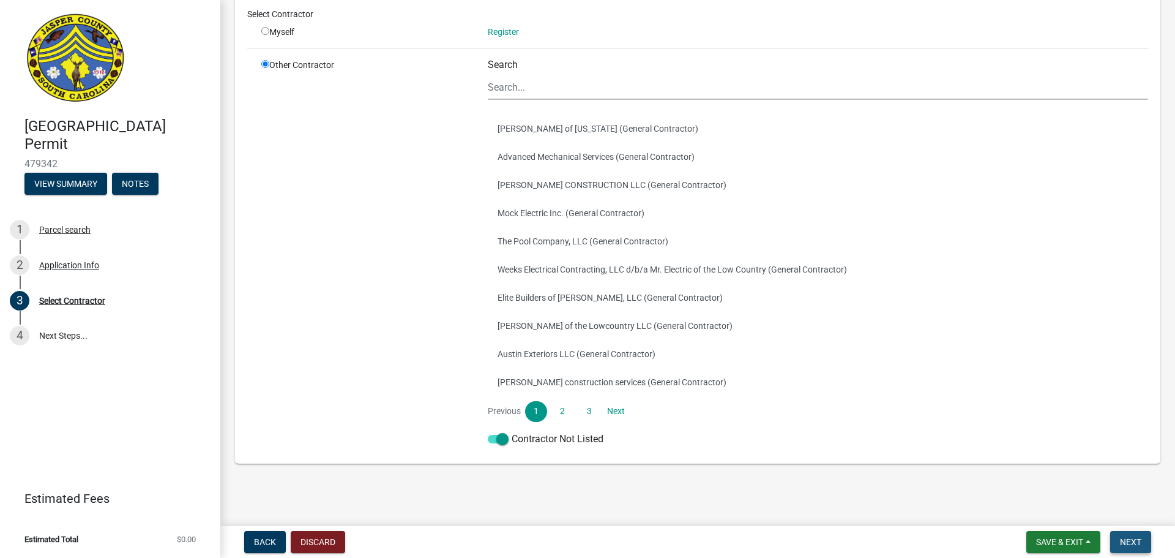
click at [1135, 540] on span "Next" at bounding box center [1130, 542] width 21 height 10
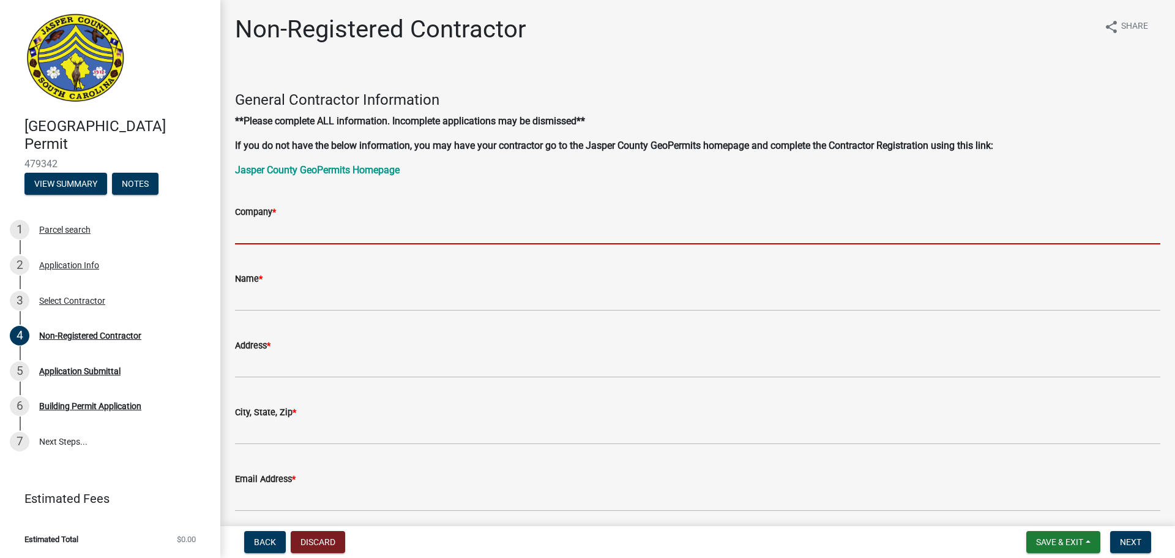
click at [339, 231] on input "Company *" at bounding box center [697, 231] width 925 height 25
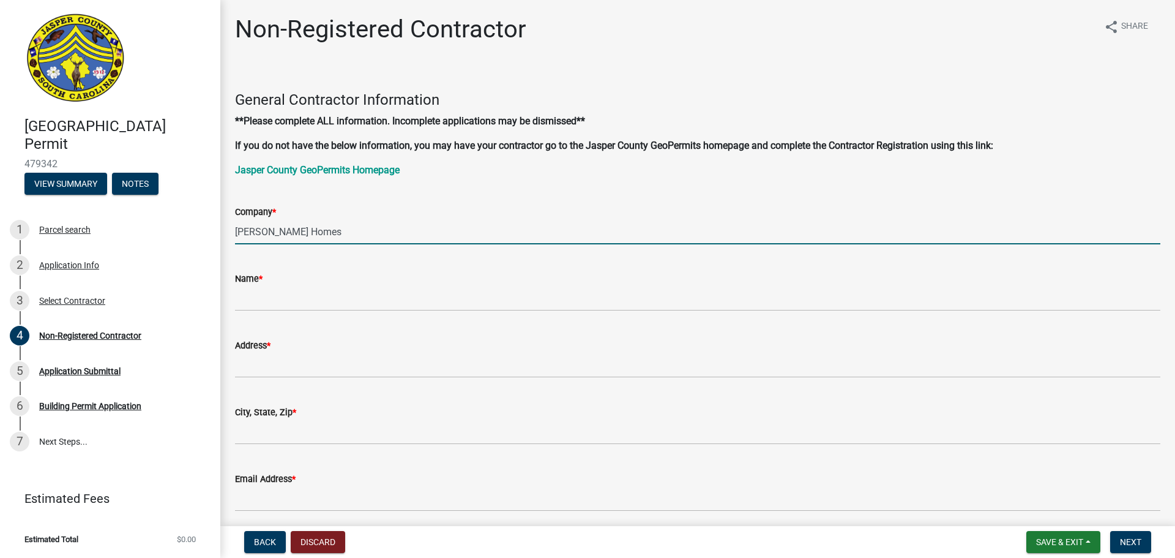
type input "[PERSON_NAME] Homes"
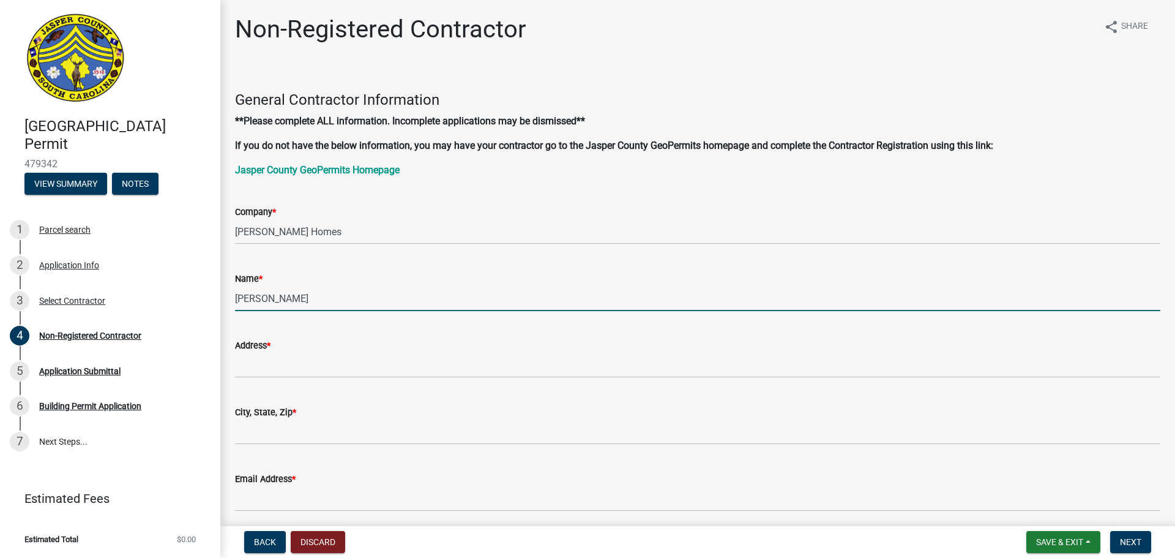
type input "[PERSON_NAME]"
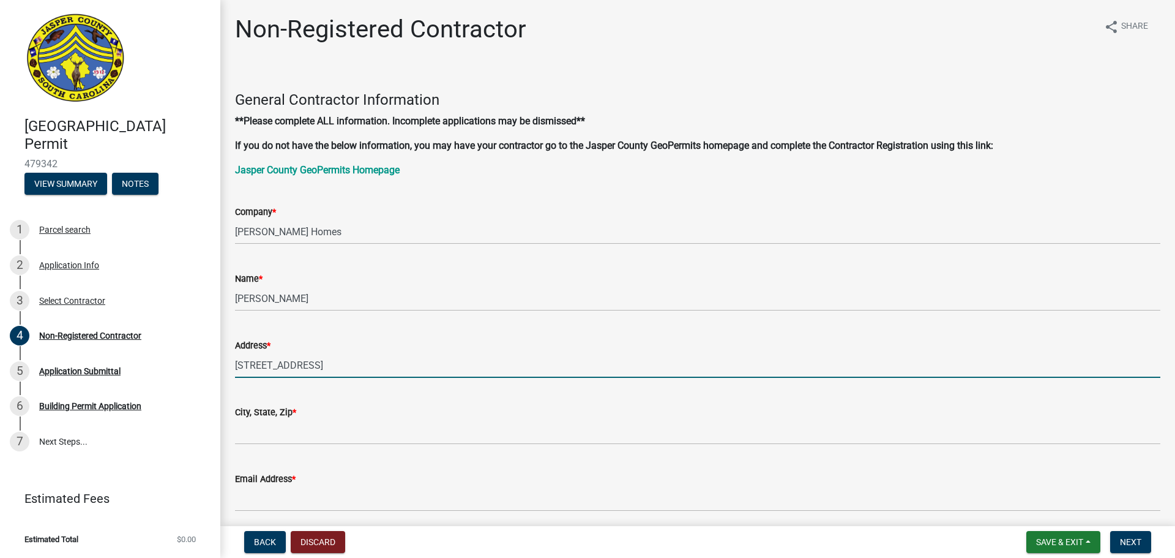
type input "[STREET_ADDRESS]"
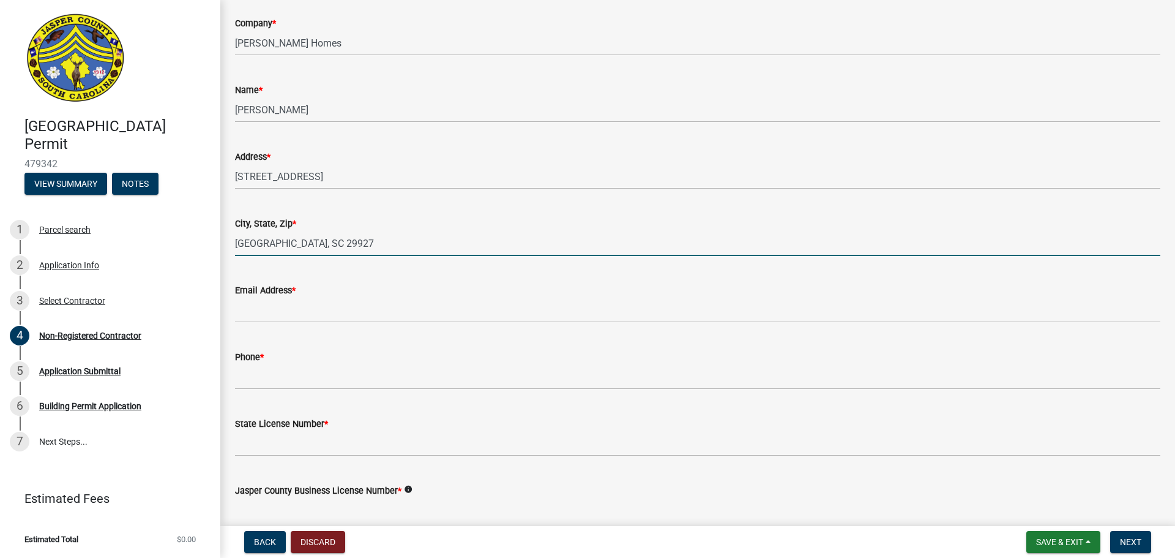
scroll to position [306, 0]
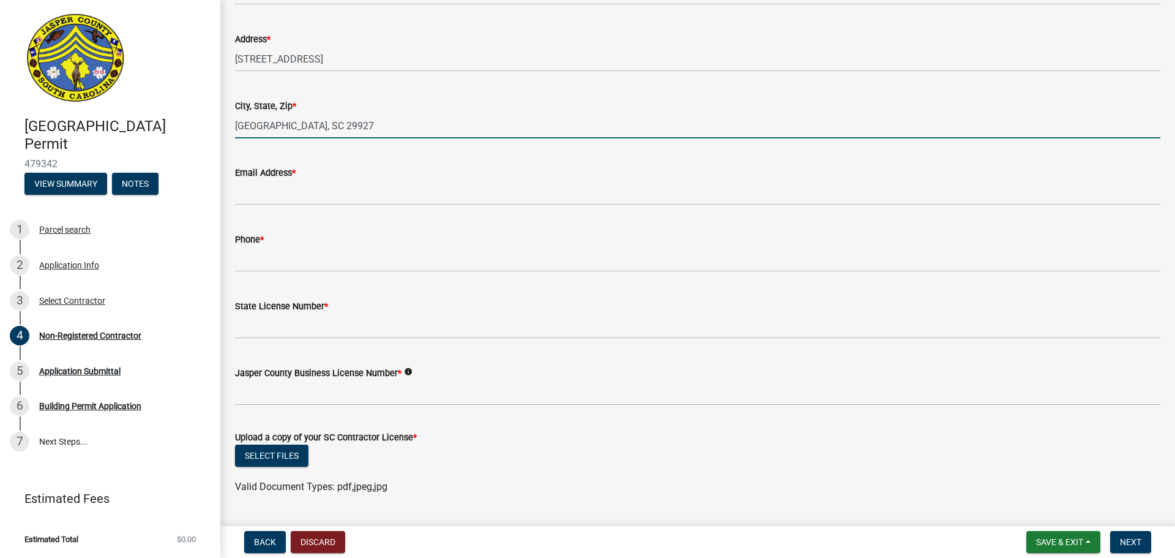
type input "[GEOGRAPHIC_DATA], SC 29927"
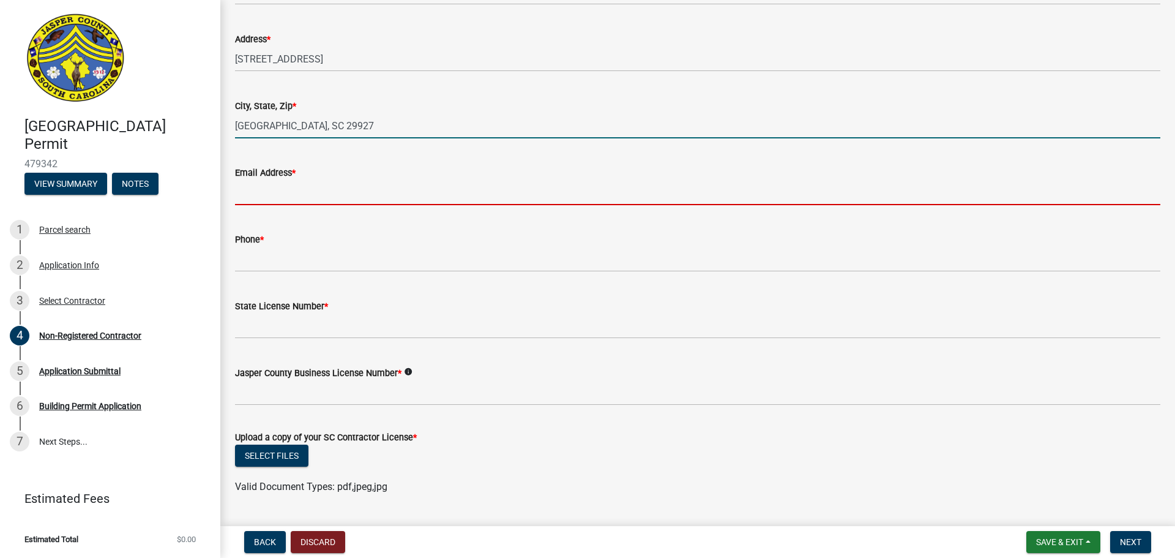
click at [289, 192] on input "Email Address *" at bounding box center [697, 192] width 925 height 25
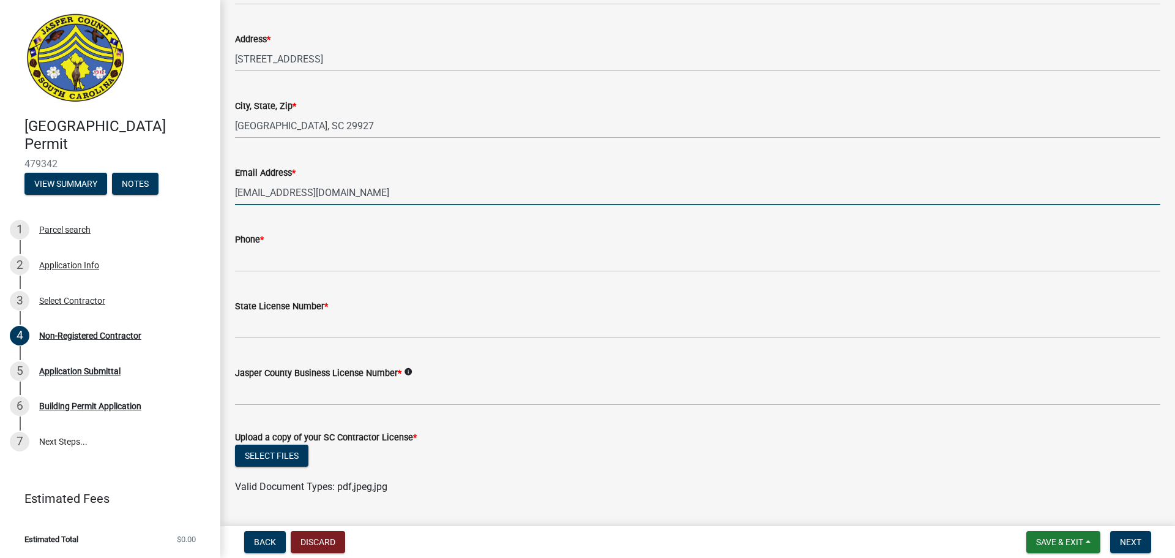
type input "[EMAIL_ADDRESS][DOMAIN_NAME]"
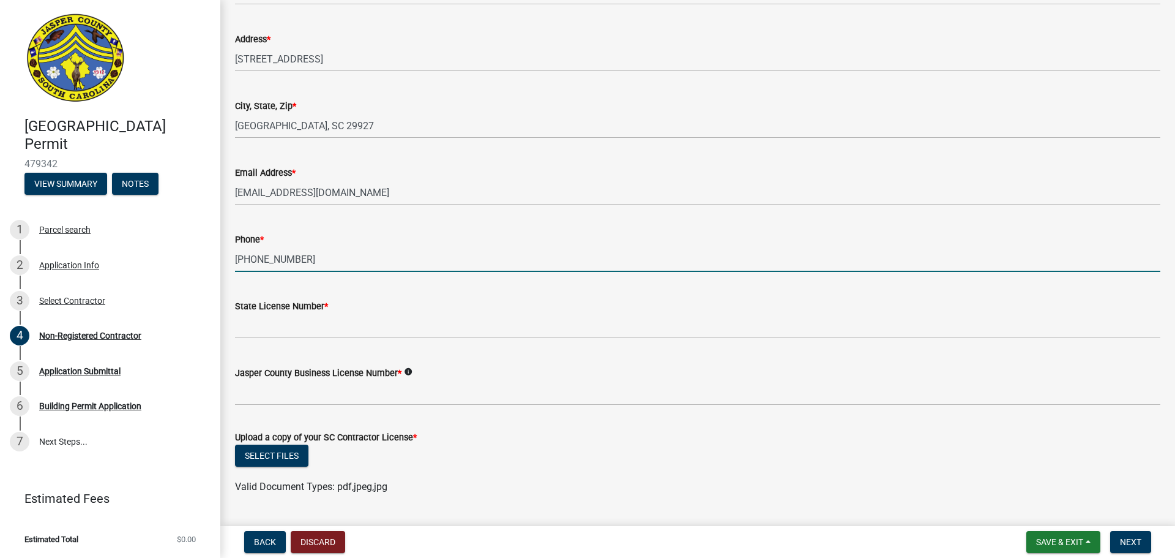
type input "[PHONE_NUMBER]"
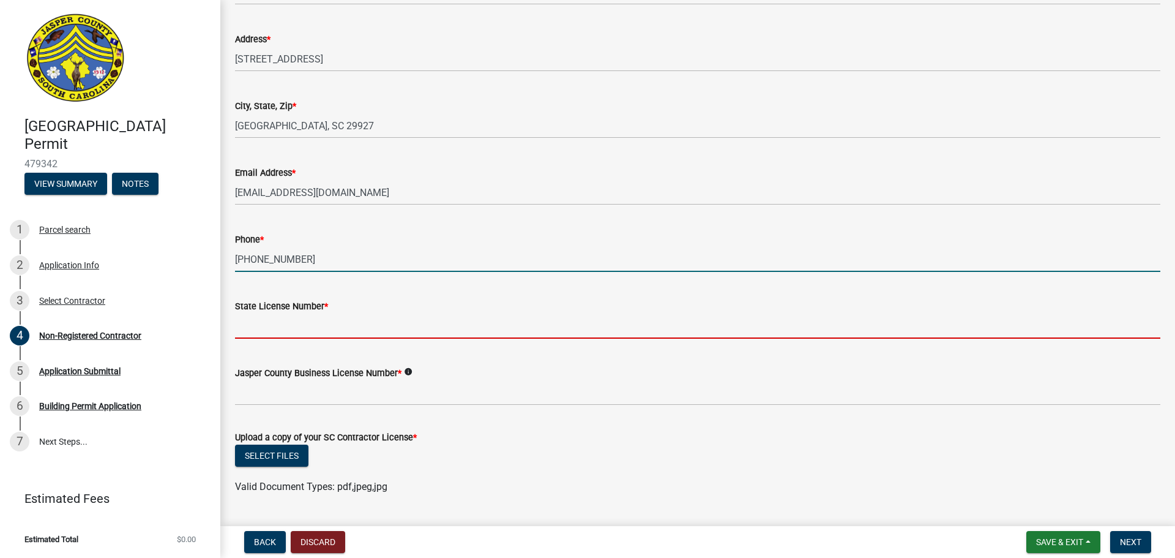
click at [285, 322] on input "State License Number *" at bounding box center [697, 325] width 925 height 25
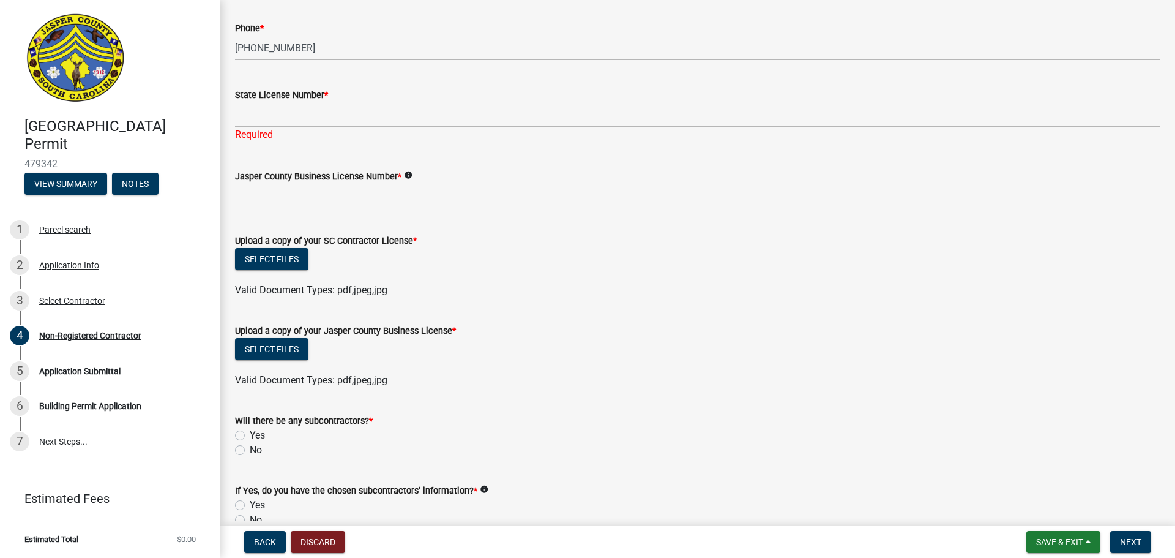
scroll to position [490, 0]
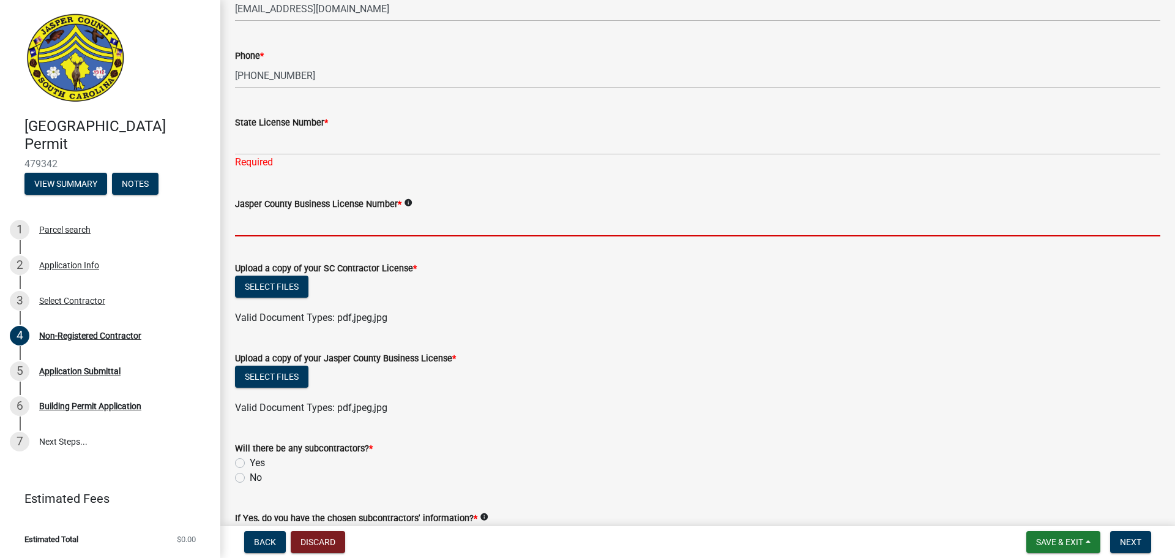
click at [279, 230] on input "Jasper County Business License Number *" at bounding box center [697, 223] width 925 height 25
click at [326, 223] on input "Jasper County Business License Number *" at bounding box center [697, 223] width 925 height 25
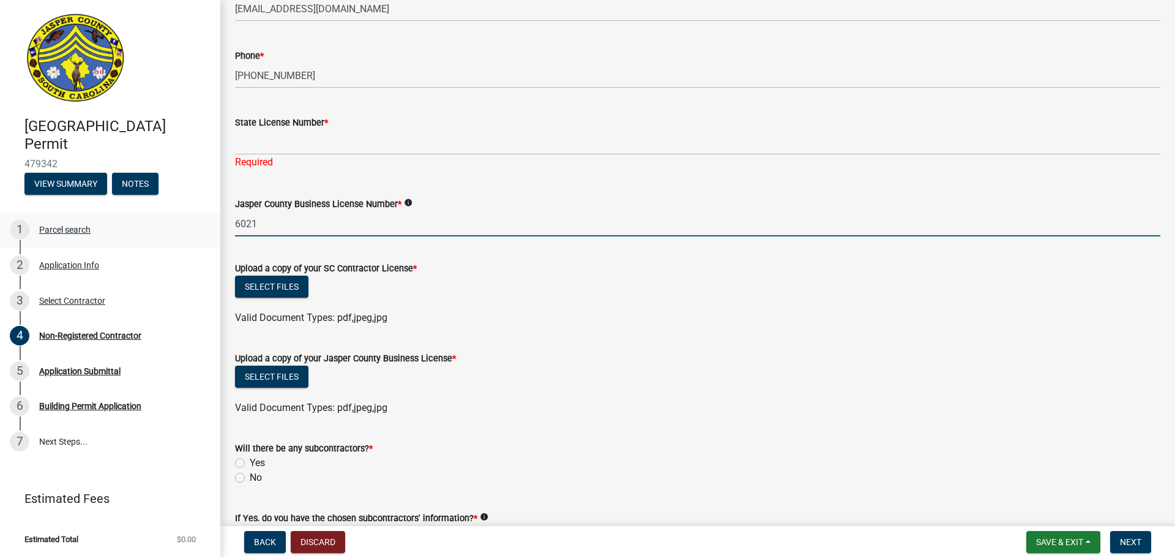
drag, startPoint x: 277, startPoint y: 222, endPoint x: 199, endPoint y: 223, distance: 77.7
click at [199, 223] on div "[GEOGRAPHIC_DATA] Permit 479342 View Summary Notes 1 Parcel search 2 Applicatio…" at bounding box center [587, 279] width 1175 height 558
type input "li-6021"
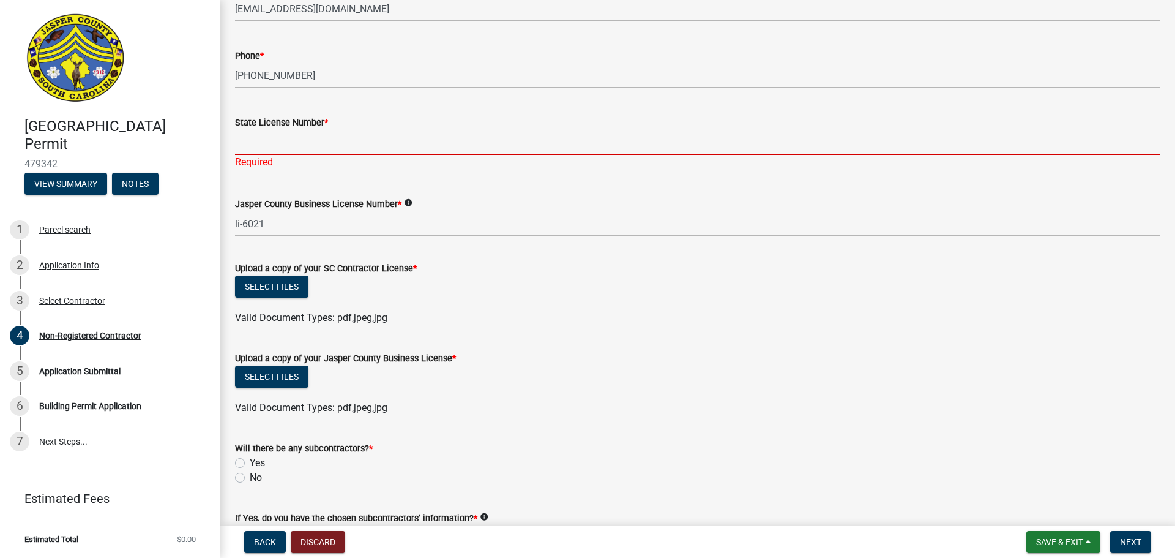
click at [244, 148] on input "State License Number *" at bounding box center [697, 142] width 925 height 25
paste input "¼ “ Scale - ARB set to include: - Wall section detail - Service yard detail - R…"
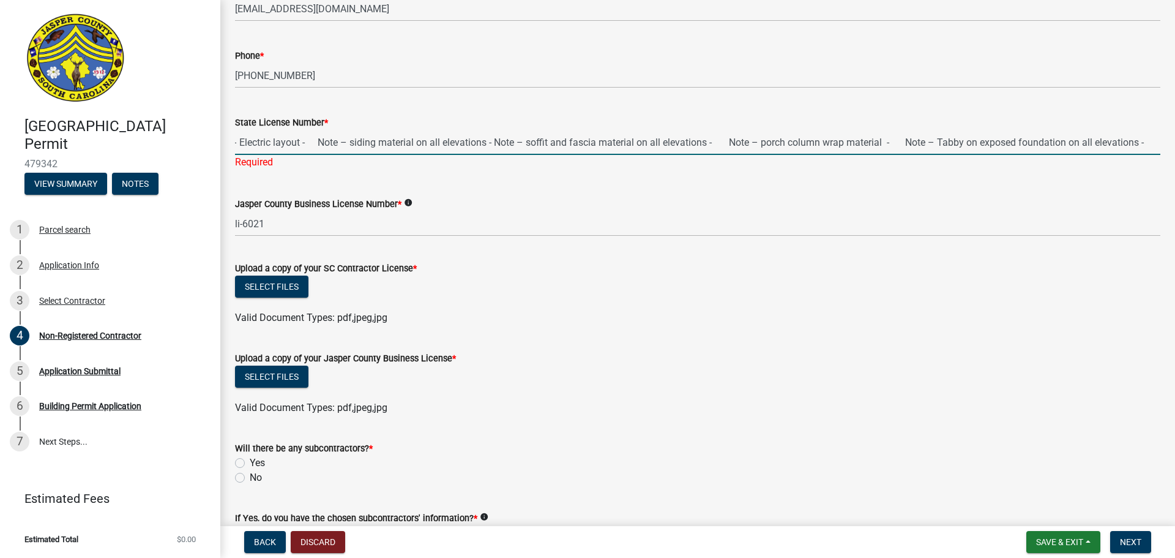
scroll to position [0, 0]
drag, startPoint x: 989, startPoint y: 140, endPoint x: 95, endPoint y: 143, distance: 894.2
click at [95, 143] on div "[GEOGRAPHIC_DATA] Permit 479342 View Summary Notes 1 Parcel search 2 Applicatio…" at bounding box center [587, 279] width 1175 height 558
type input "ndow Trim Detail - Door Trim Detail"
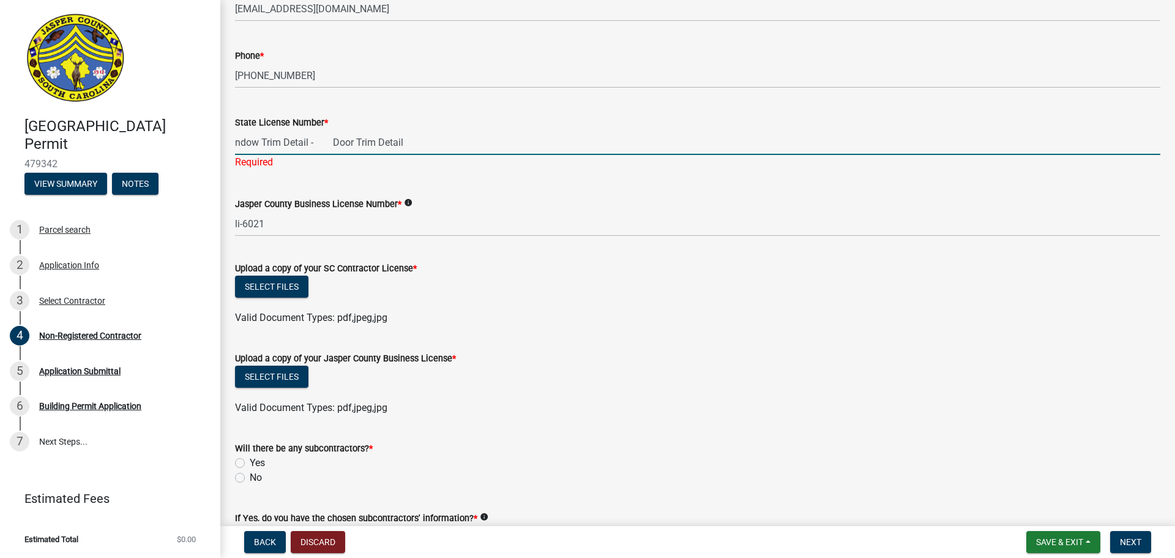
drag, startPoint x: 414, startPoint y: 141, endPoint x: 170, endPoint y: 141, distance: 243.6
click at [170, 141] on div "[GEOGRAPHIC_DATA] Permit 479342 View Summary Notes 1 Parcel search 2 Applicatio…" at bounding box center [587, 279] width 1175 height 558
type input "CLG.112211 GC"
click at [271, 287] on wm-upload "Select files Valid Document Types: pdf,jpeg,jpg" at bounding box center [697, 300] width 925 height 50
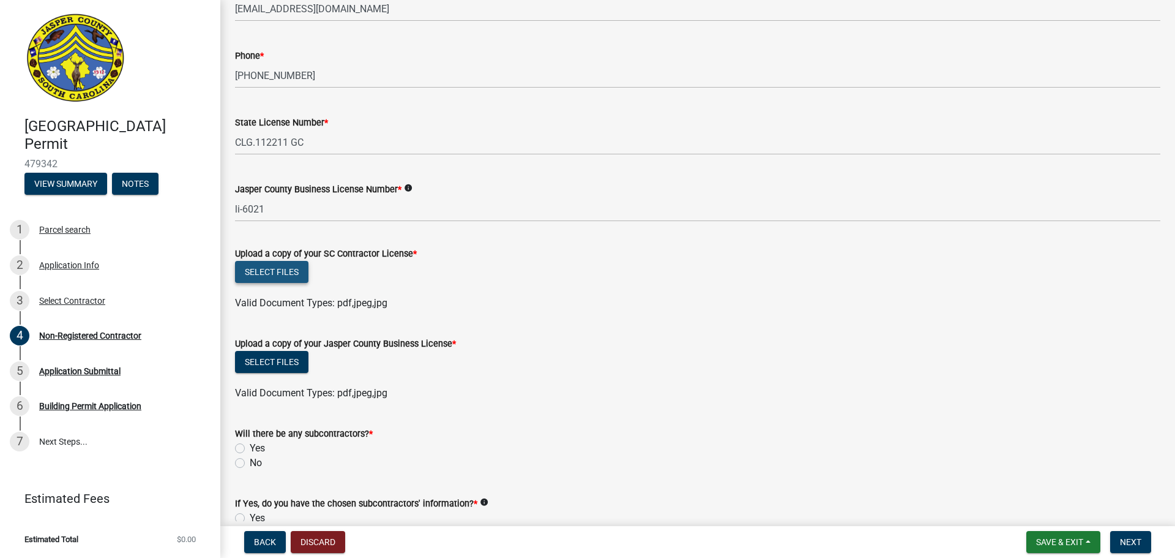
click at [288, 272] on button "Select files" at bounding box center [271, 272] width 73 height 22
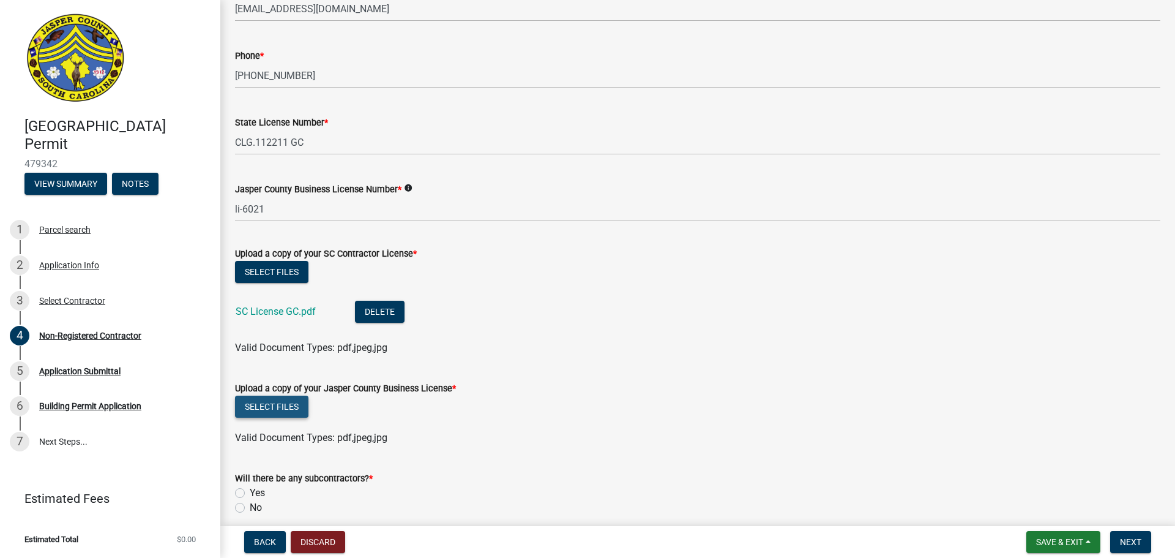
click at [281, 403] on button "Select files" at bounding box center [271, 406] width 73 height 22
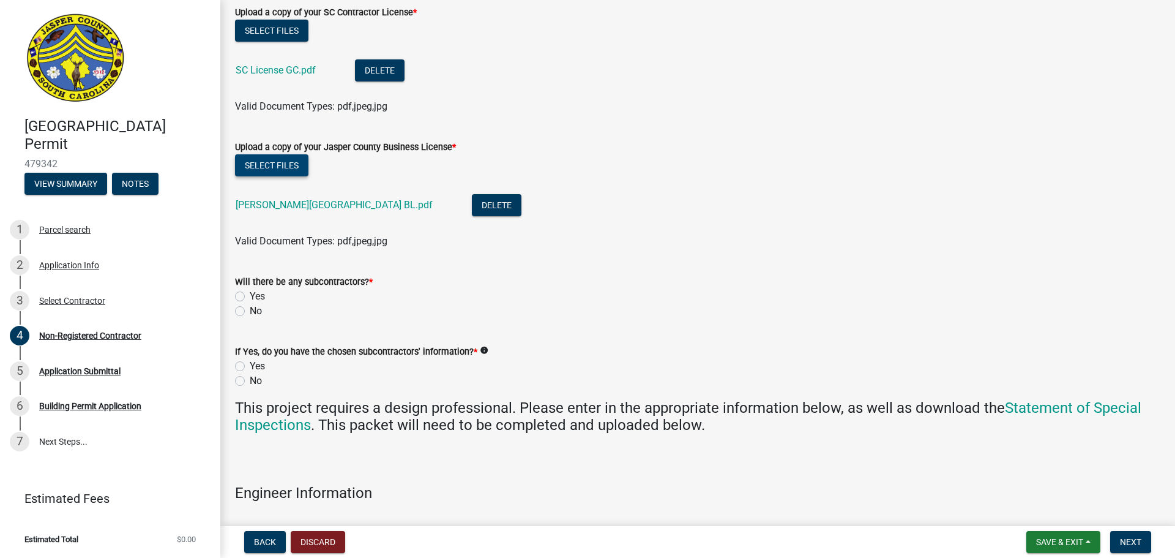
scroll to position [734, 0]
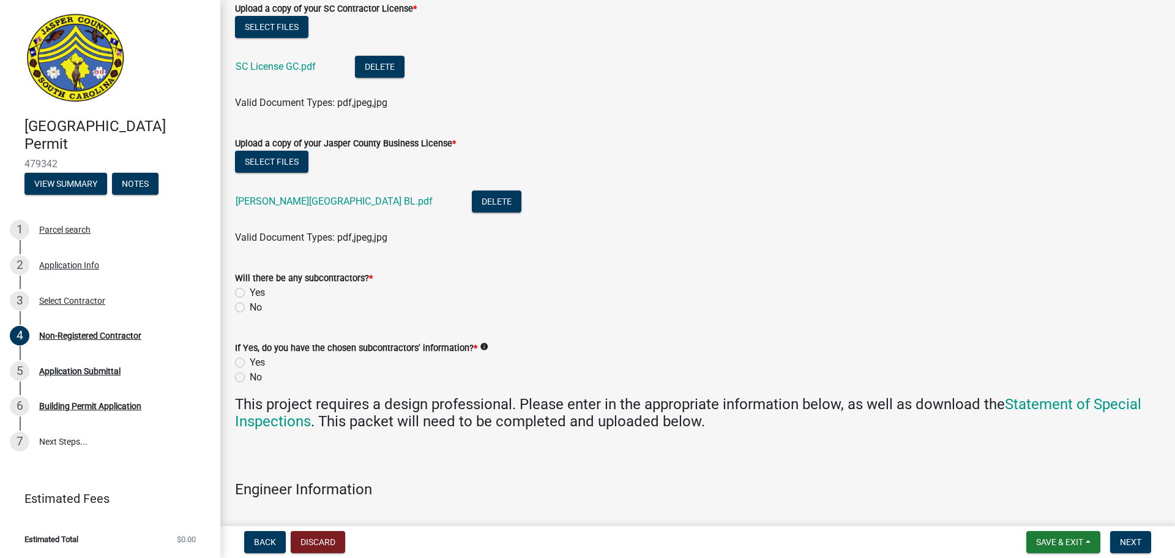
click at [250, 292] on label "Yes" at bounding box center [257, 292] width 15 height 15
click at [250, 292] on input "Yes" at bounding box center [254, 289] width 8 height 8
radio input "true"
click at [250, 360] on label "Yes" at bounding box center [257, 362] width 15 height 15
click at [250, 360] on input "Yes" at bounding box center [254, 359] width 8 height 8
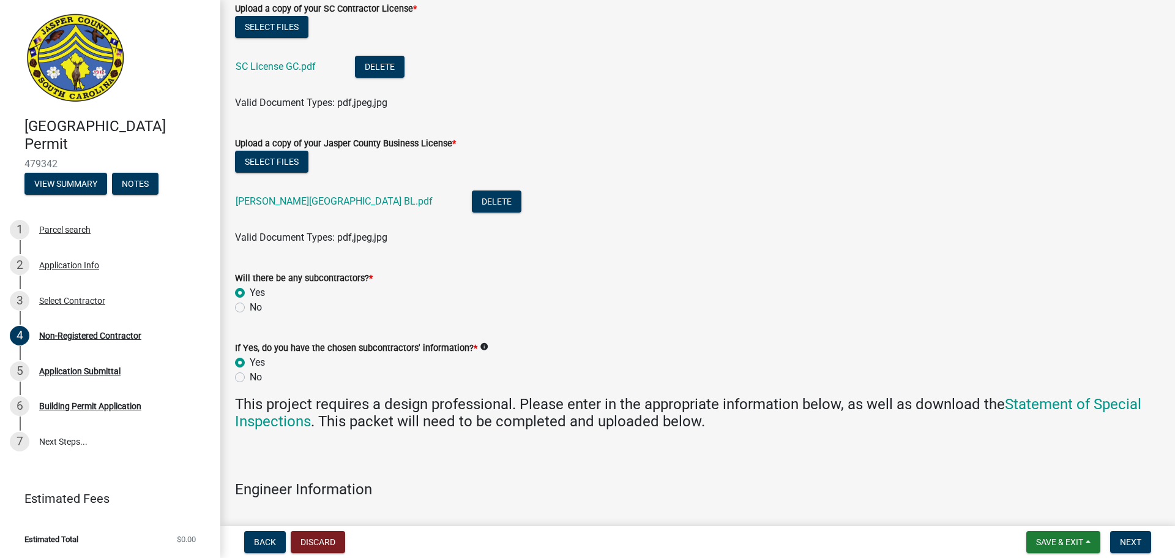
radio input "true"
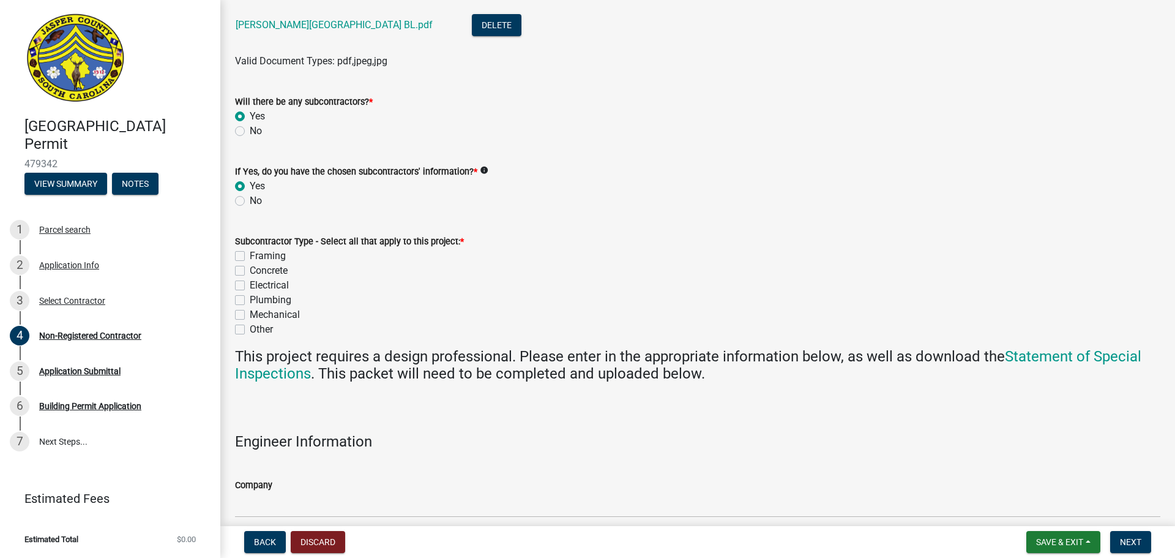
scroll to position [918, 0]
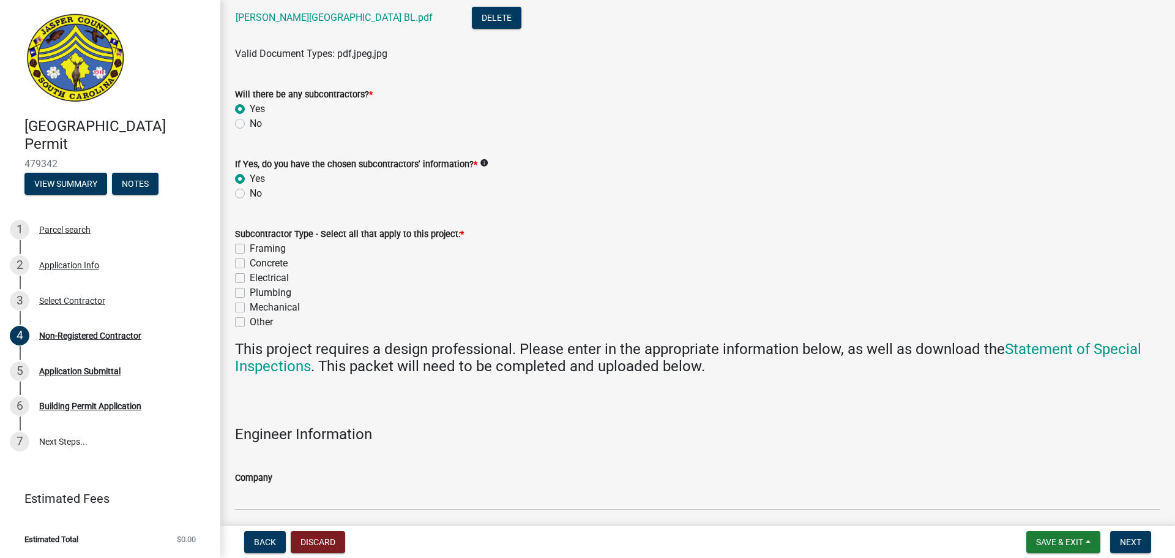
click at [250, 249] on label "Framing" at bounding box center [268, 248] width 36 height 15
click at [250, 249] on input "Framing" at bounding box center [254, 245] width 8 height 8
checkbox input "true"
checkbox input "false"
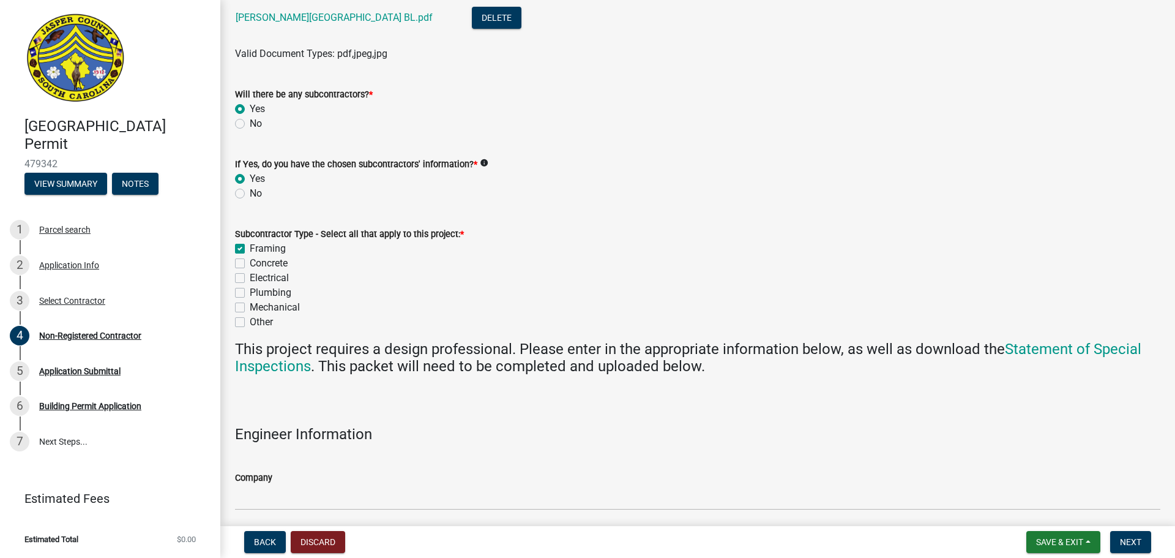
checkbox input "false"
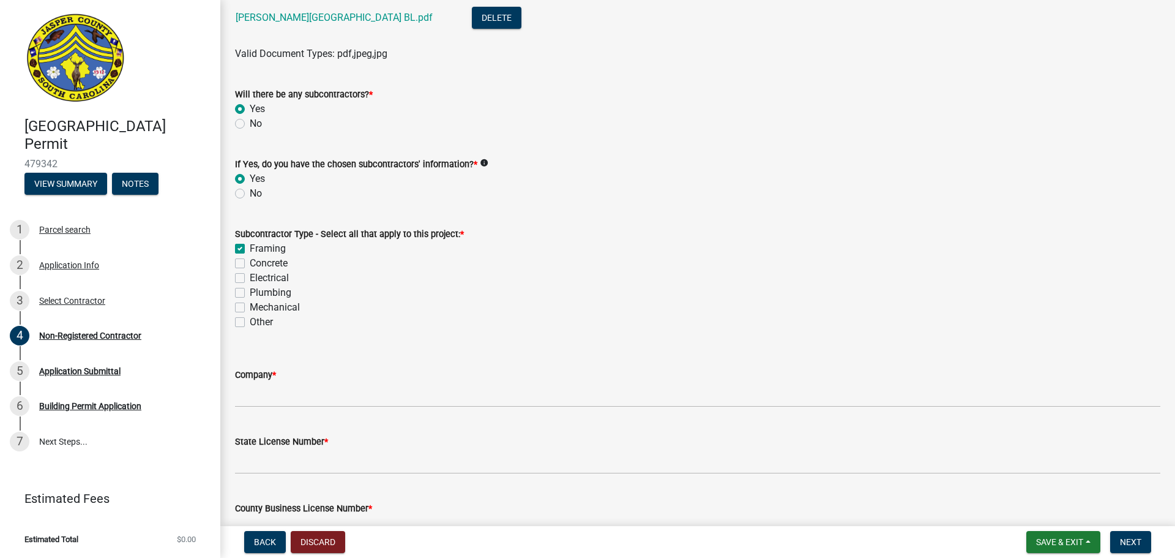
click at [250, 263] on label "Concrete" at bounding box center [269, 263] width 38 height 15
click at [250, 263] on input "Concrete" at bounding box center [254, 260] width 8 height 8
checkbox input "true"
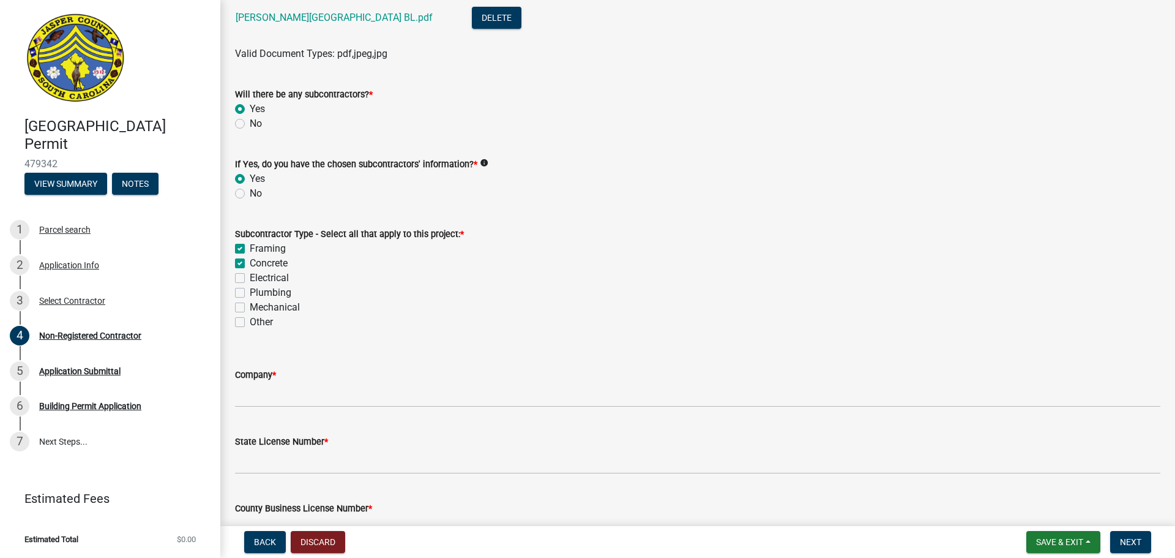
checkbox input "false"
click at [250, 277] on label "Electrical" at bounding box center [269, 278] width 39 height 15
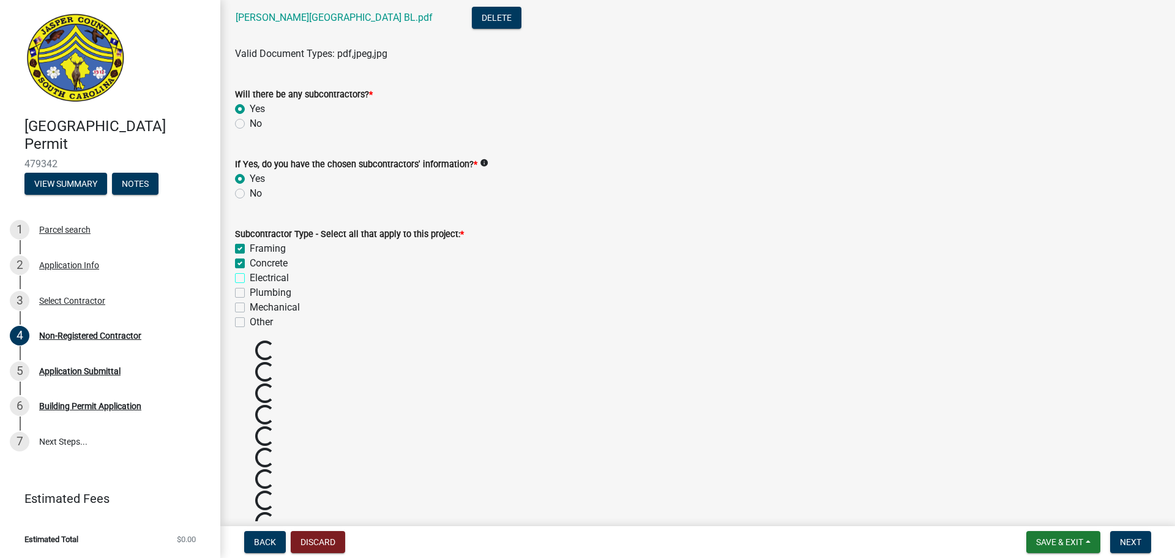
click at [250, 277] on input "Electrical" at bounding box center [254, 275] width 8 height 8
checkbox input "true"
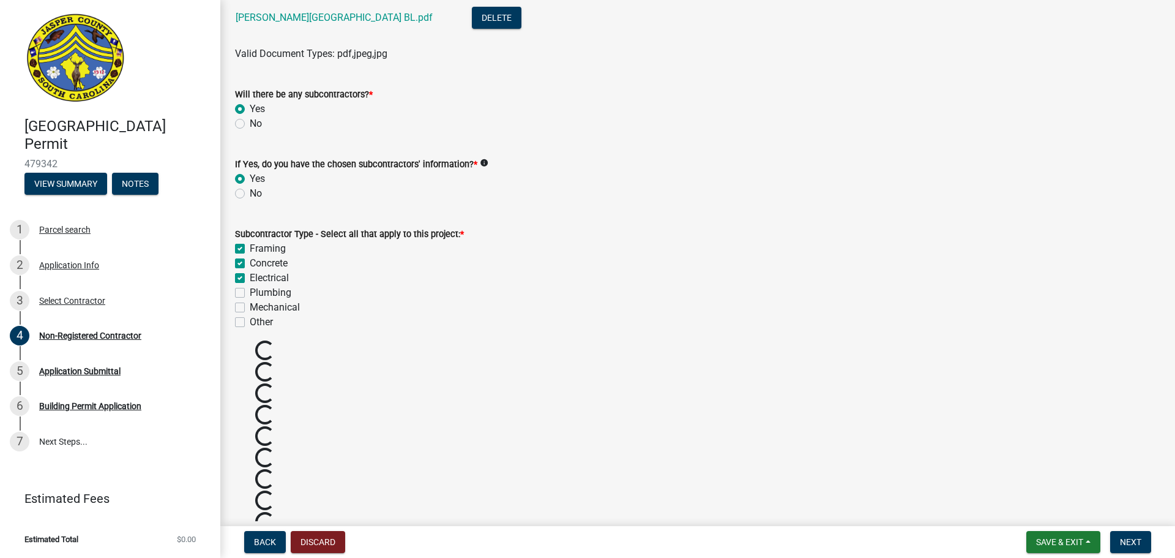
checkbox input "false"
click at [250, 293] on label "Plumbing" at bounding box center [271, 292] width 42 height 15
click at [250, 293] on input "Plumbing" at bounding box center [254, 289] width 8 height 8
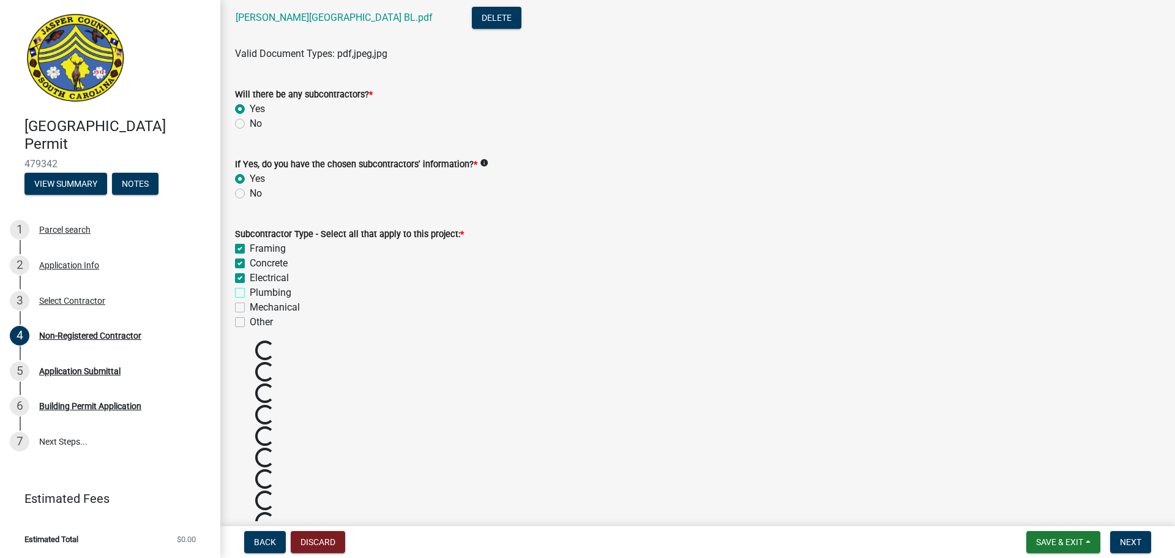
checkbox input "true"
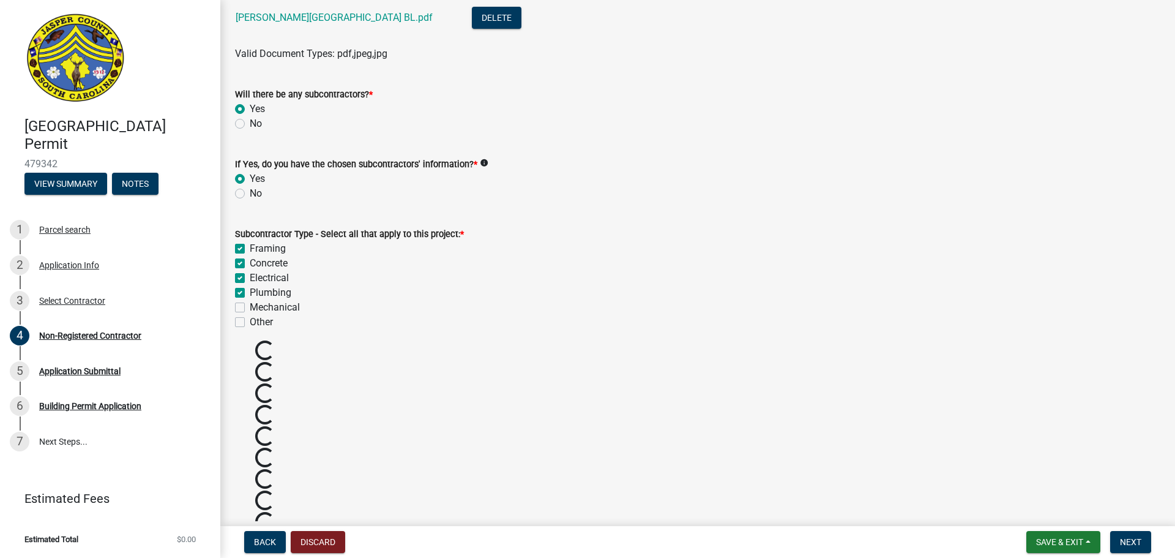
checkbox input "false"
click at [250, 304] on label "Mechanical" at bounding box center [275, 307] width 50 height 15
click at [250, 304] on input "Mechanical" at bounding box center [254, 304] width 8 height 8
checkbox input "true"
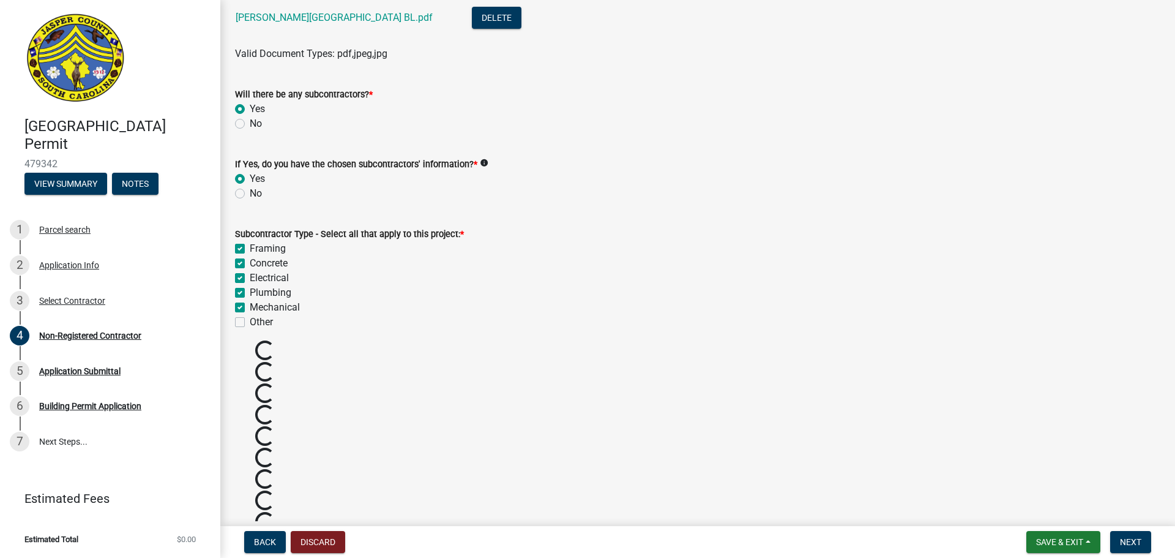
checkbox input "true"
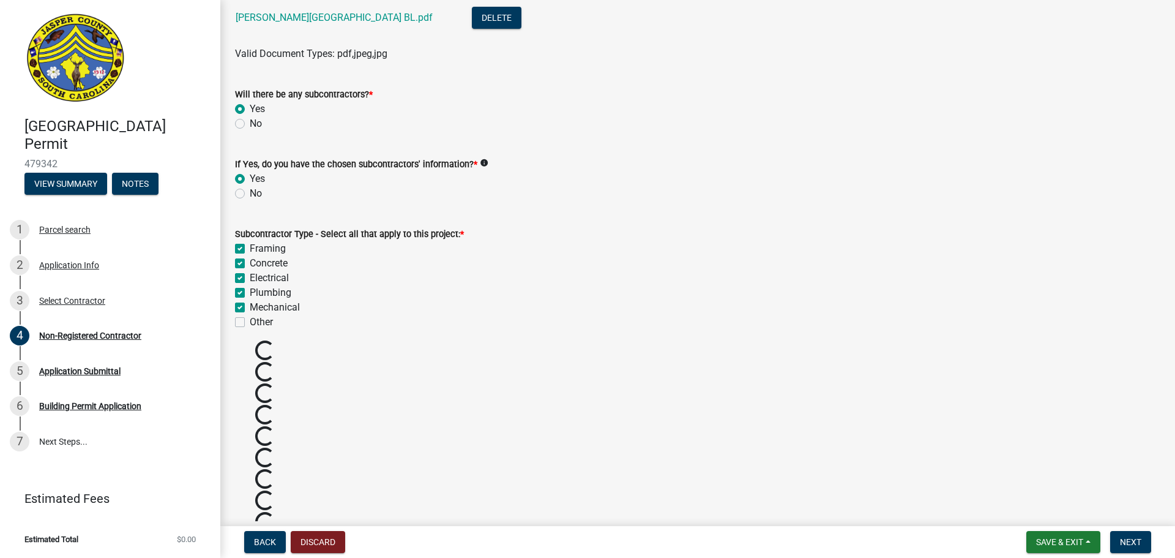
checkbox input "false"
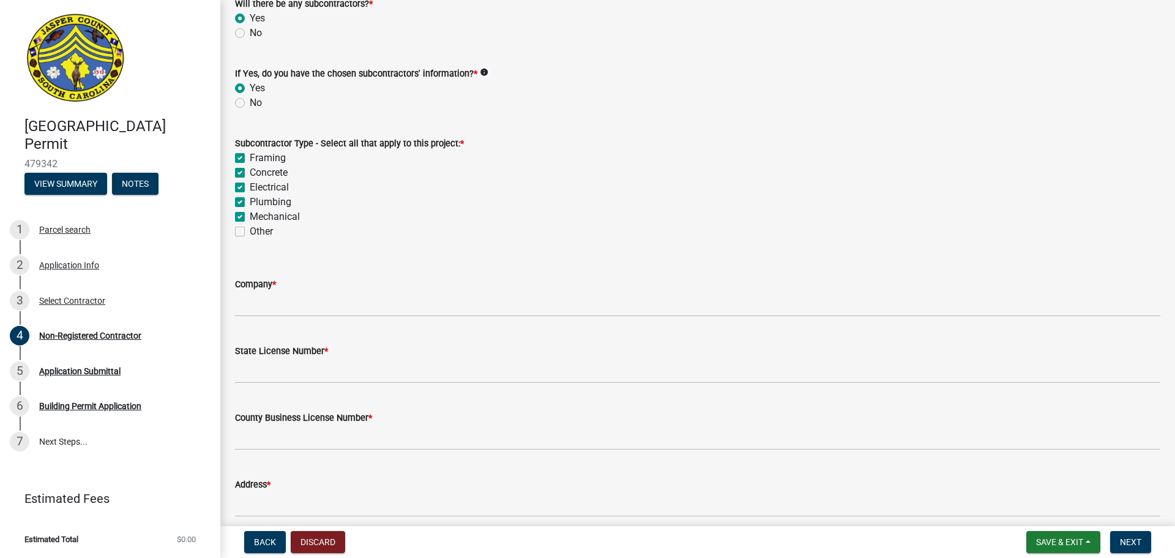
scroll to position [979, 0]
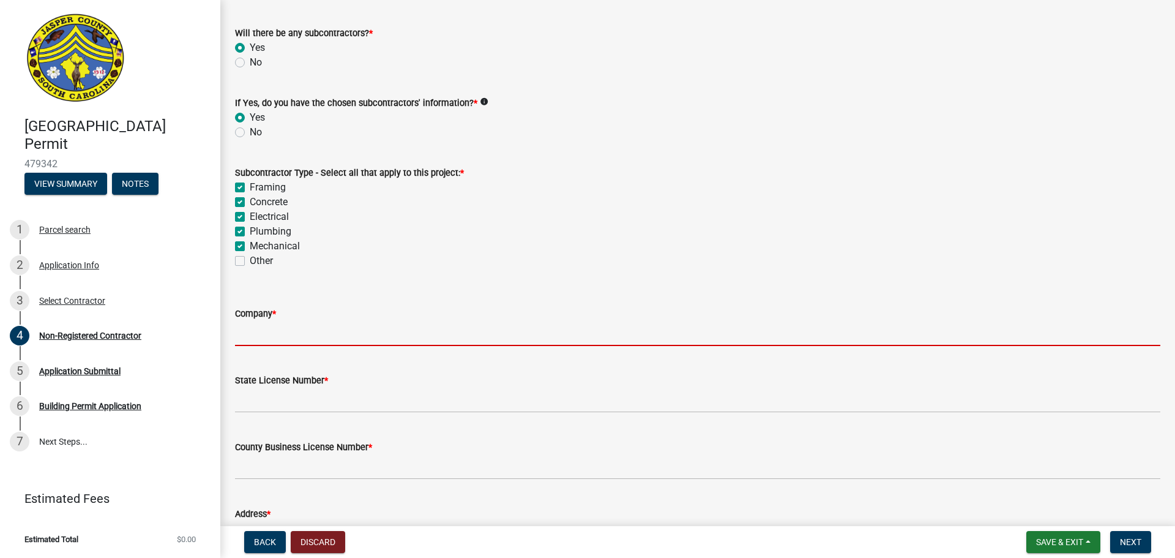
click at [266, 338] on input "Company *" at bounding box center [697, 333] width 925 height 25
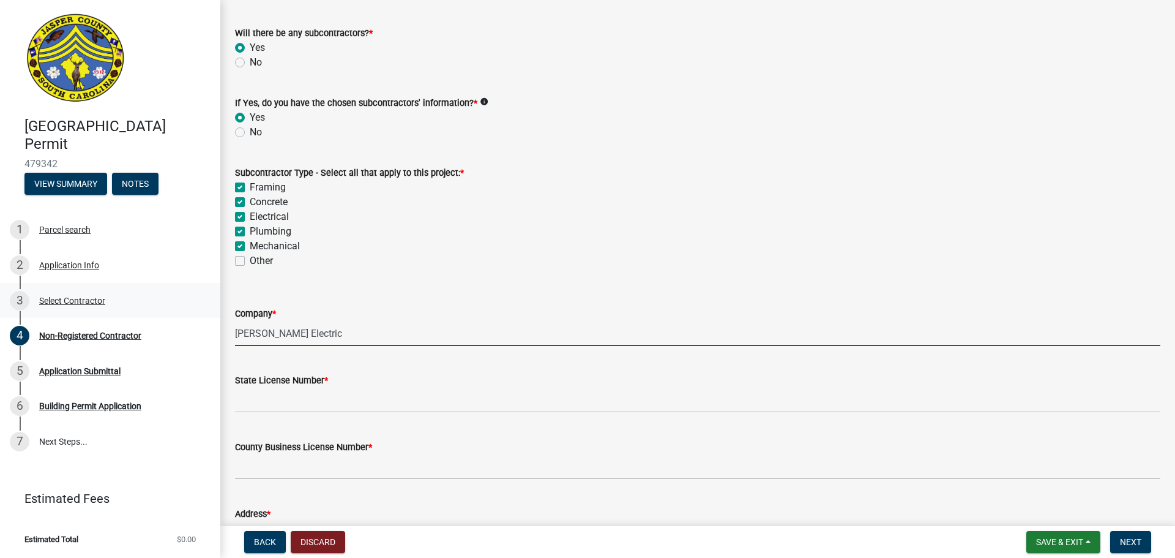
type input "[PERSON_NAME] Electric"
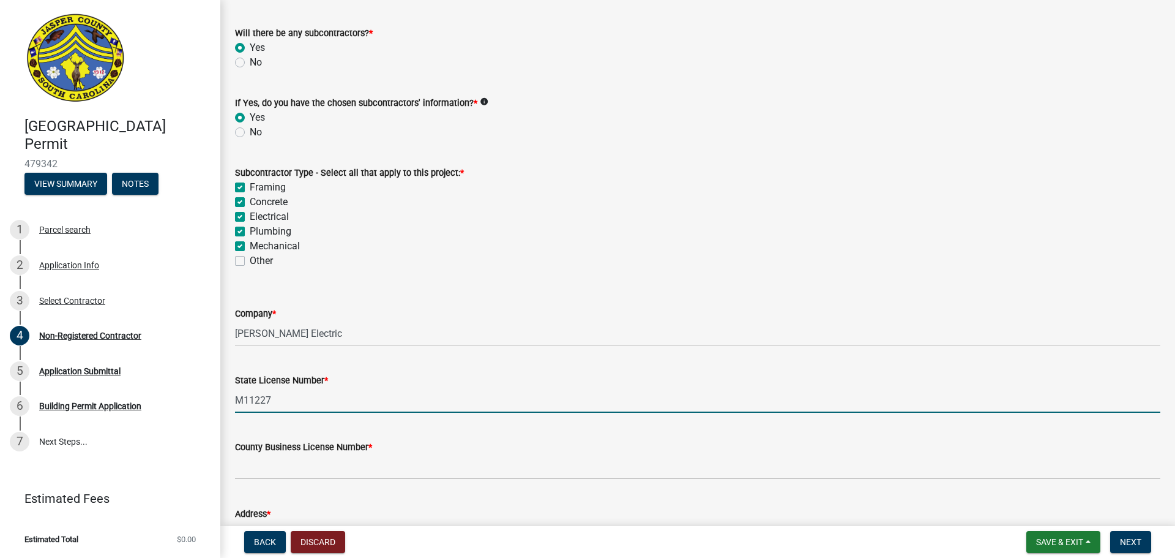
type input "M11227"
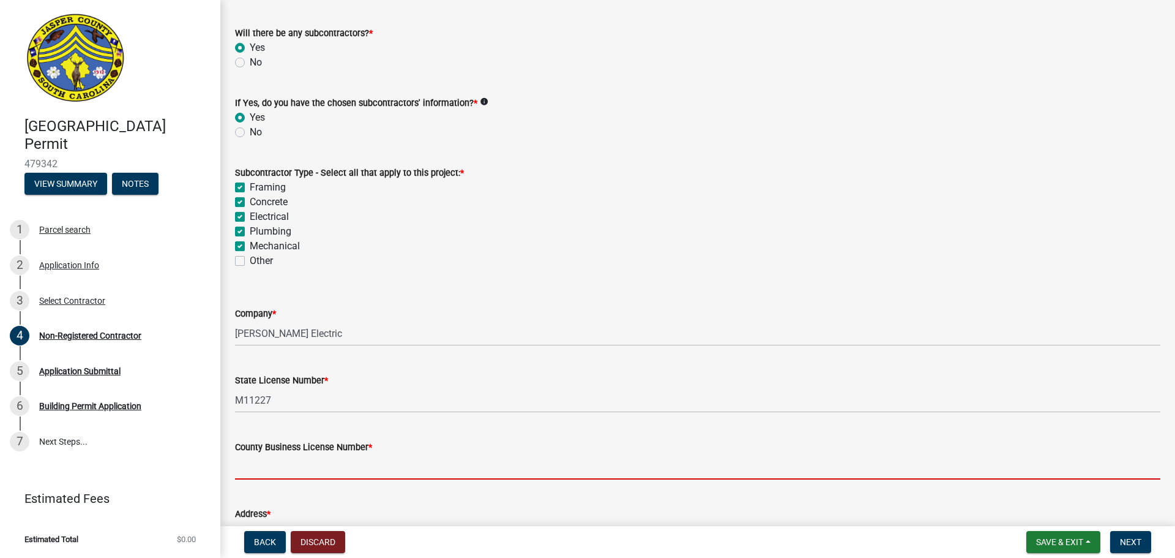
click at [286, 468] on input "County Business License Number *" at bounding box center [697, 466] width 925 height 25
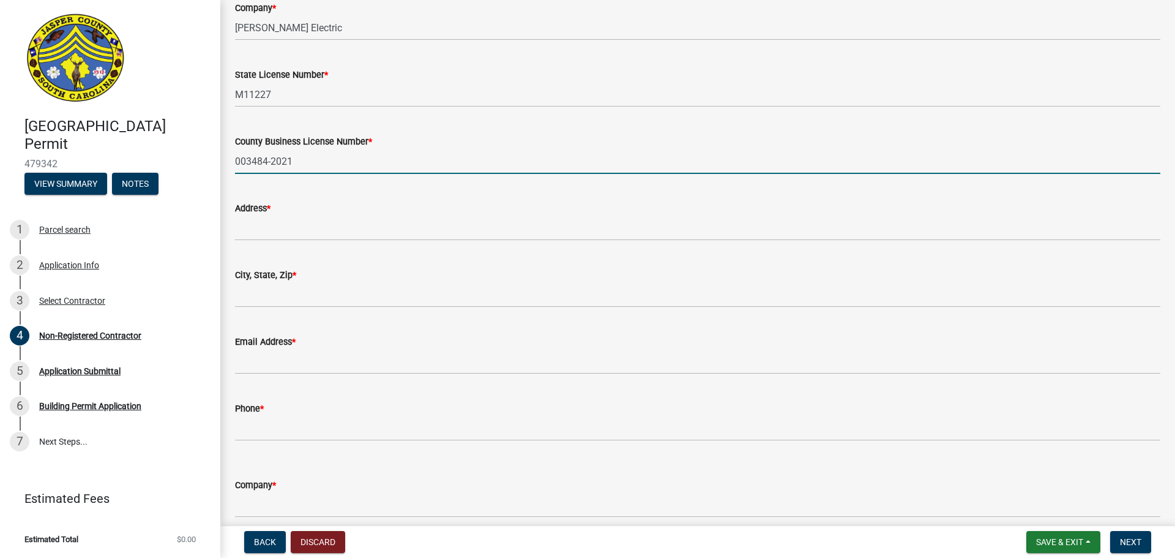
scroll to position [1285, 0]
type input "003484-2021"
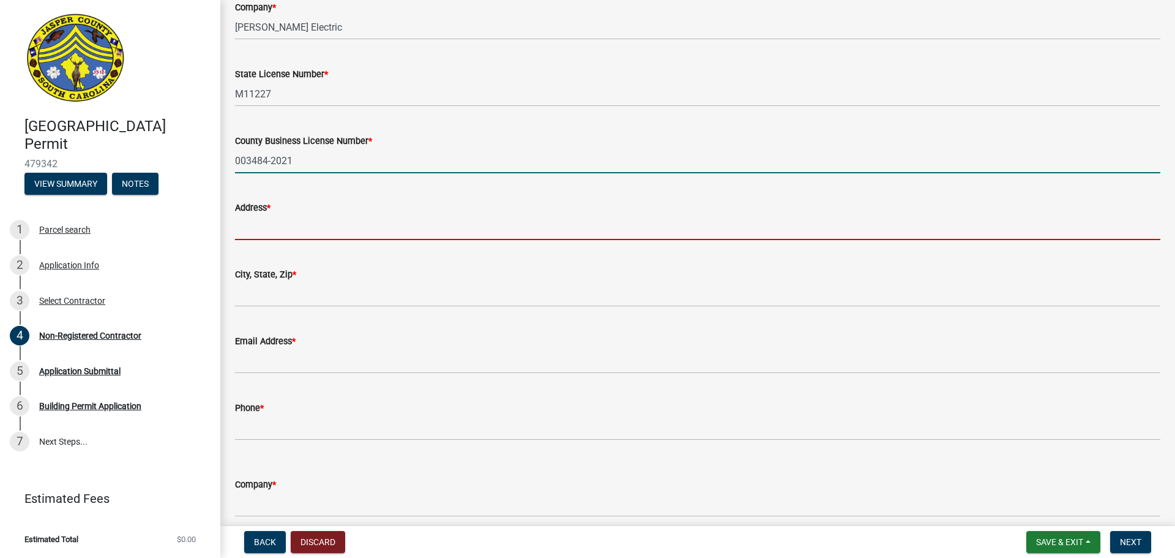
click at [346, 230] on input "Address *" at bounding box center [697, 227] width 925 height 25
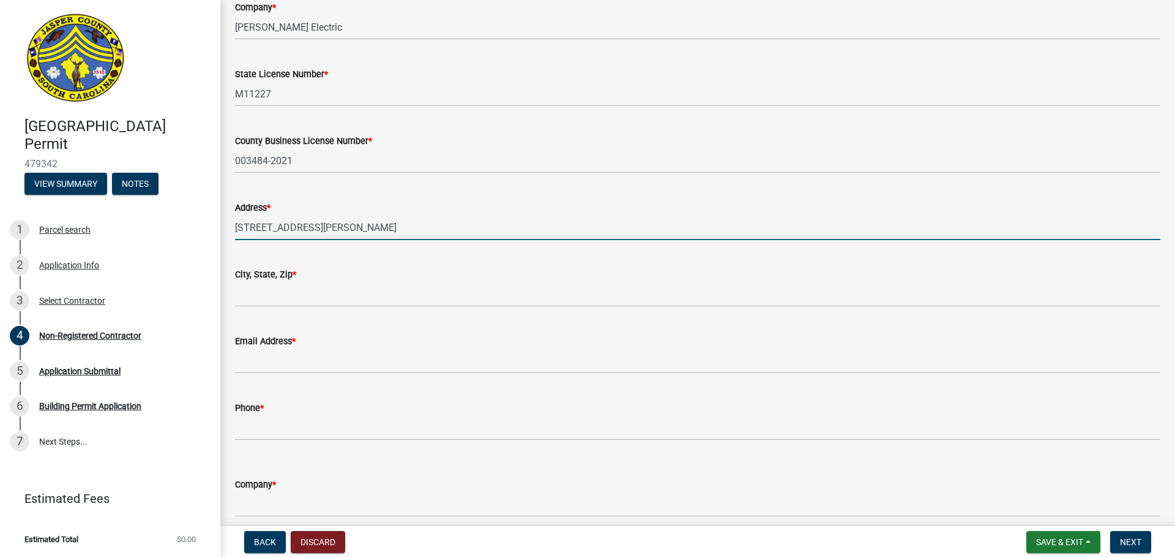
type input "[STREET_ADDRESS][PERSON_NAME]"
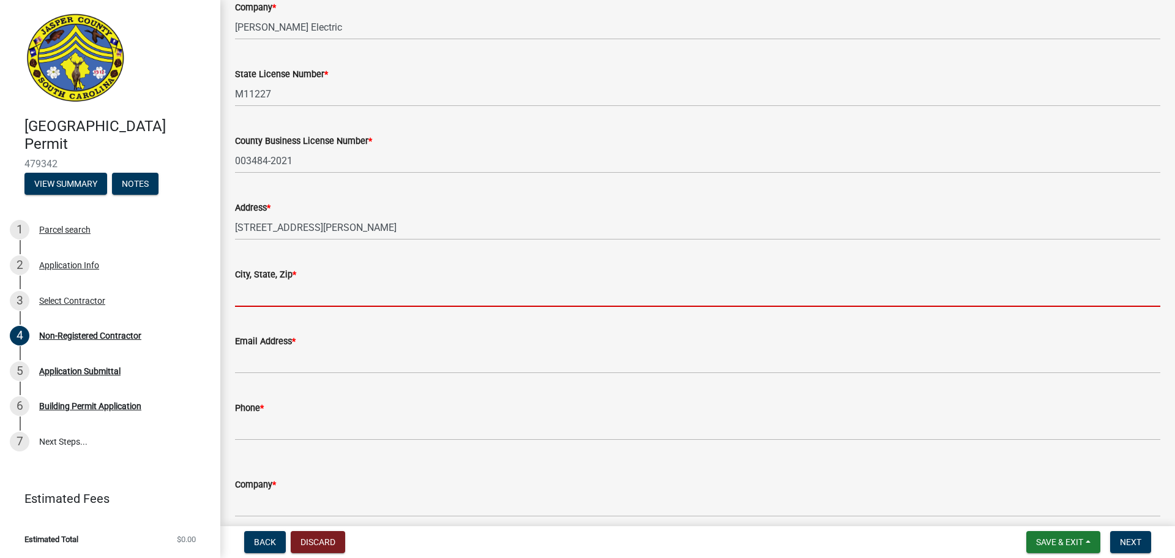
click at [326, 302] on input "City, State, Zip *" at bounding box center [697, 294] width 925 height 25
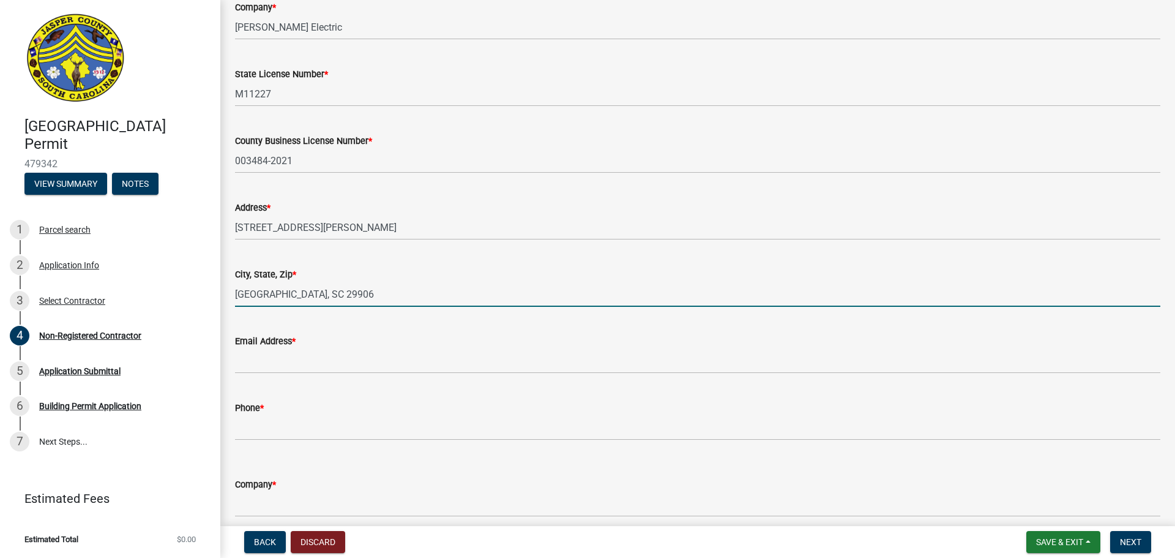
type input "[GEOGRAPHIC_DATA], SC 29906"
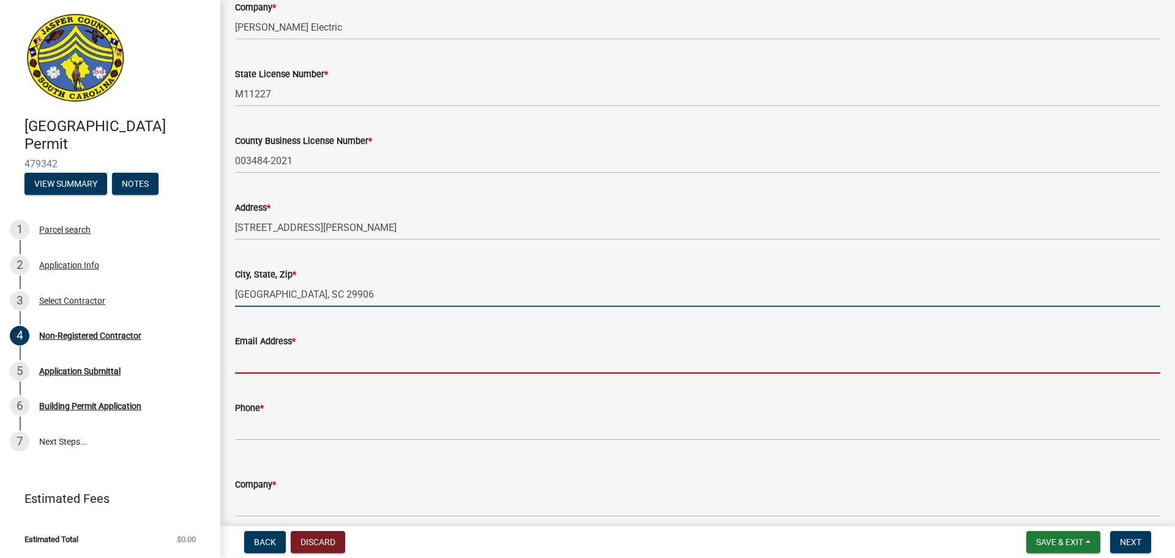
click at [300, 360] on input "Email Address *" at bounding box center [697, 360] width 925 height 25
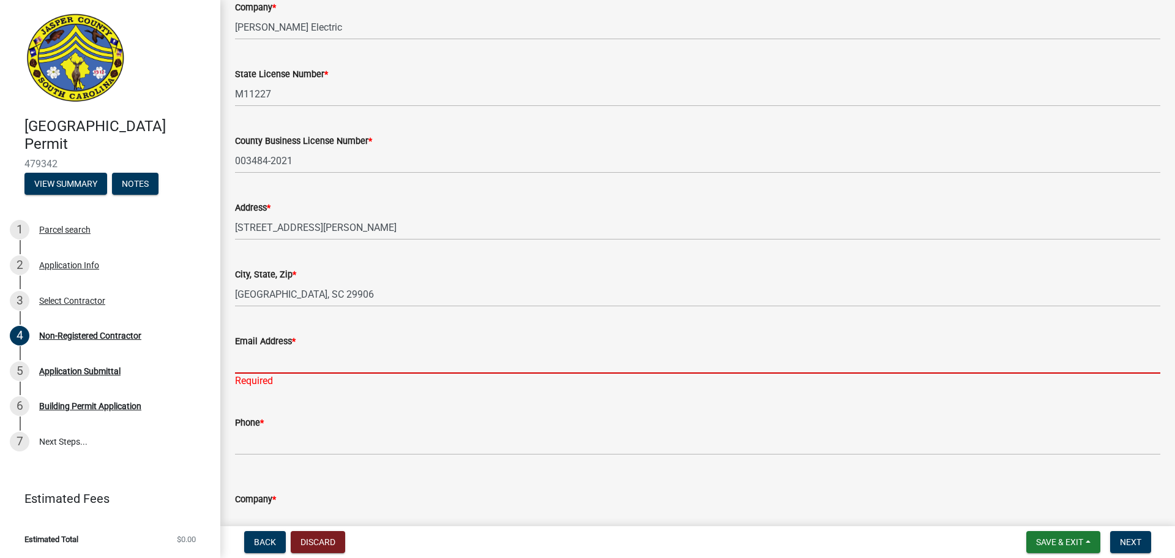
click at [284, 358] on input "Email Address *" at bounding box center [697, 360] width 925 height 25
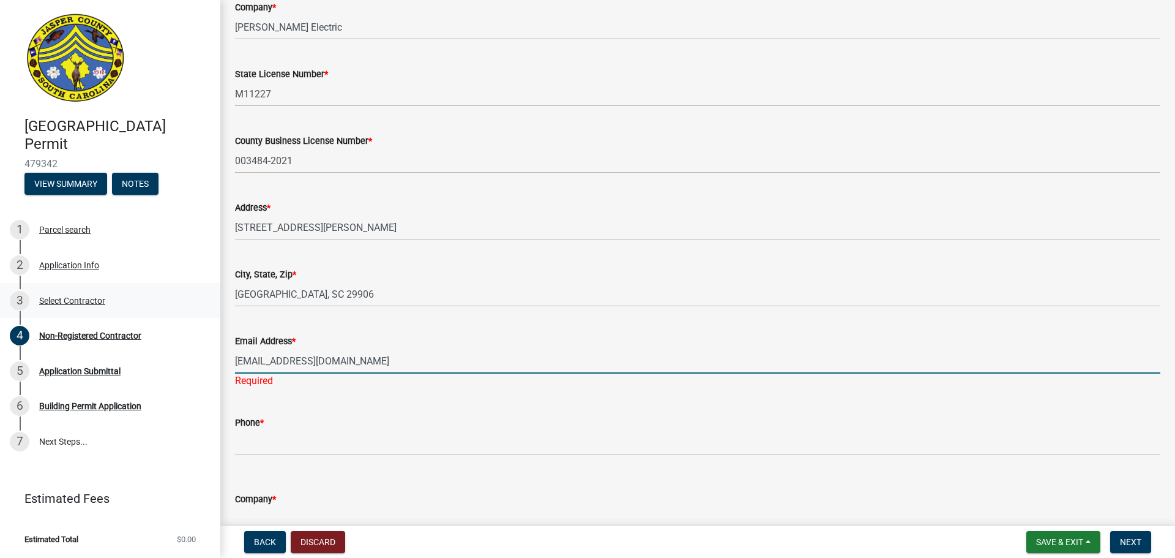
type input "[EMAIL_ADDRESS][DOMAIN_NAME]"
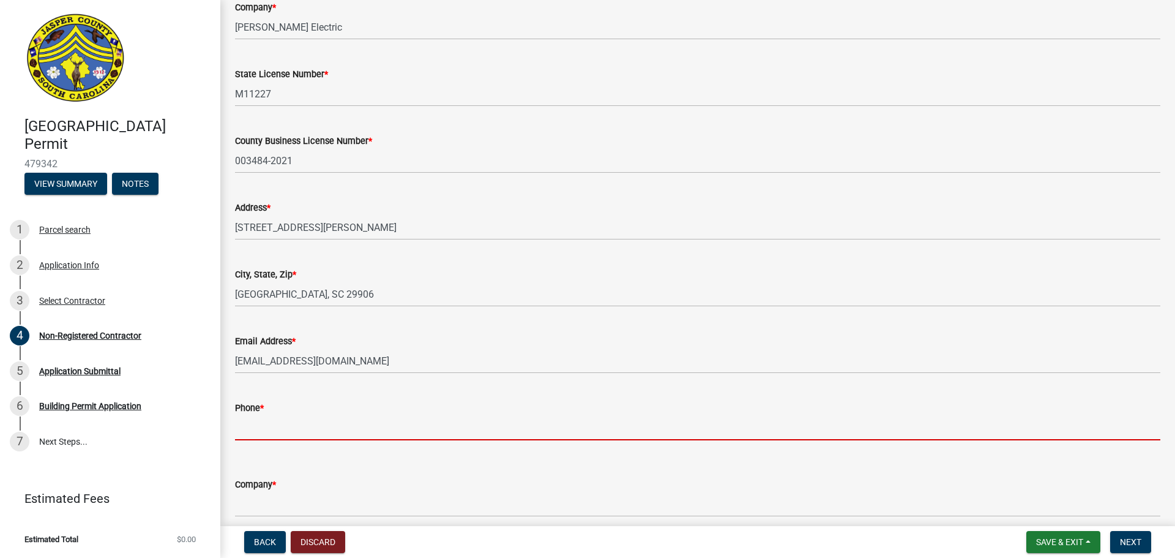
click at [277, 430] on input "Phone *" at bounding box center [697, 427] width 925 height 25
paste input "[PHONE_NUMBER]"
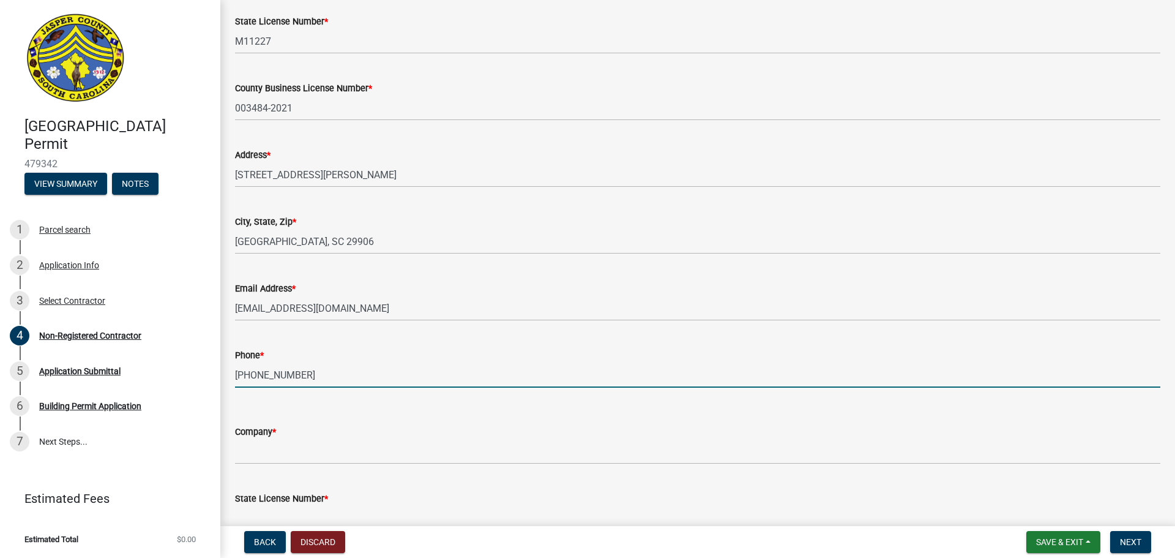
scroll to position [1469, 0]
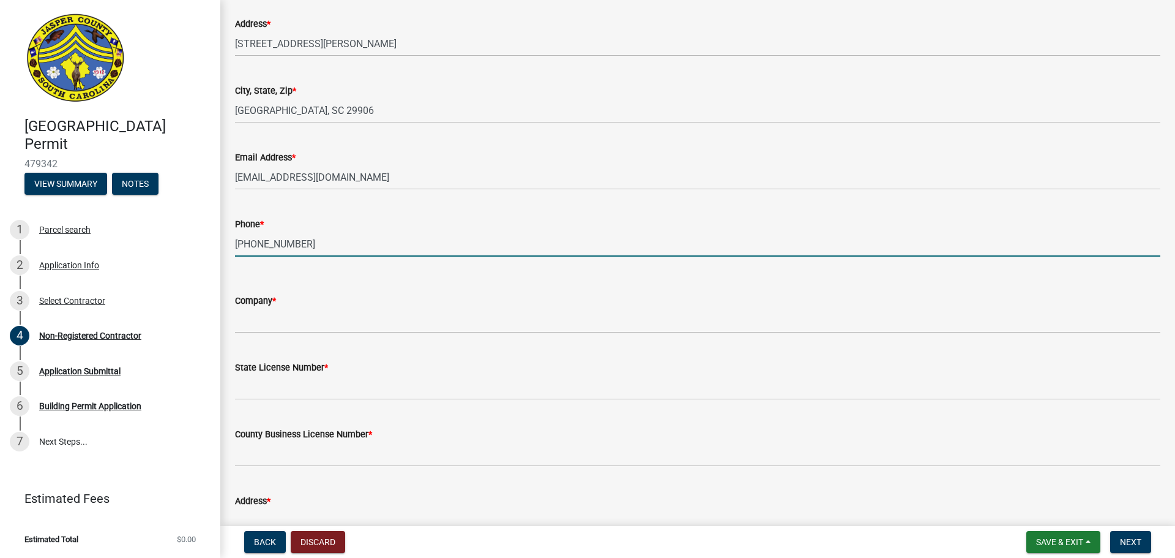
type input "[PHONE_NUMBER]"
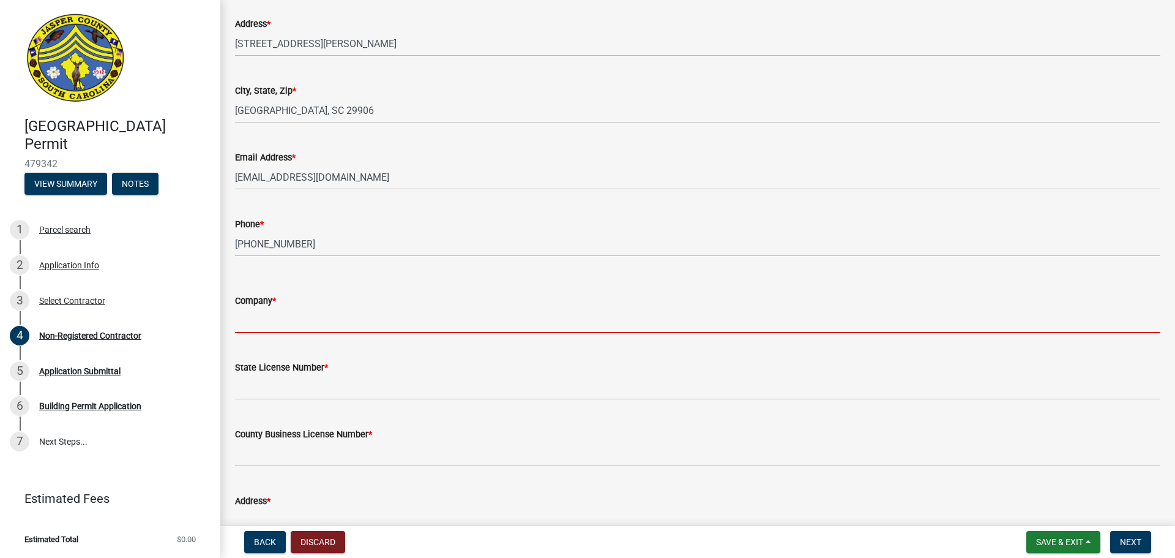
click at [295, 323] on input "Company *" at bounding box center [697, 320] width 925 height 25
click at [271, 321] on input "Company *" at bounding box center [697, 320] width 925 height 25
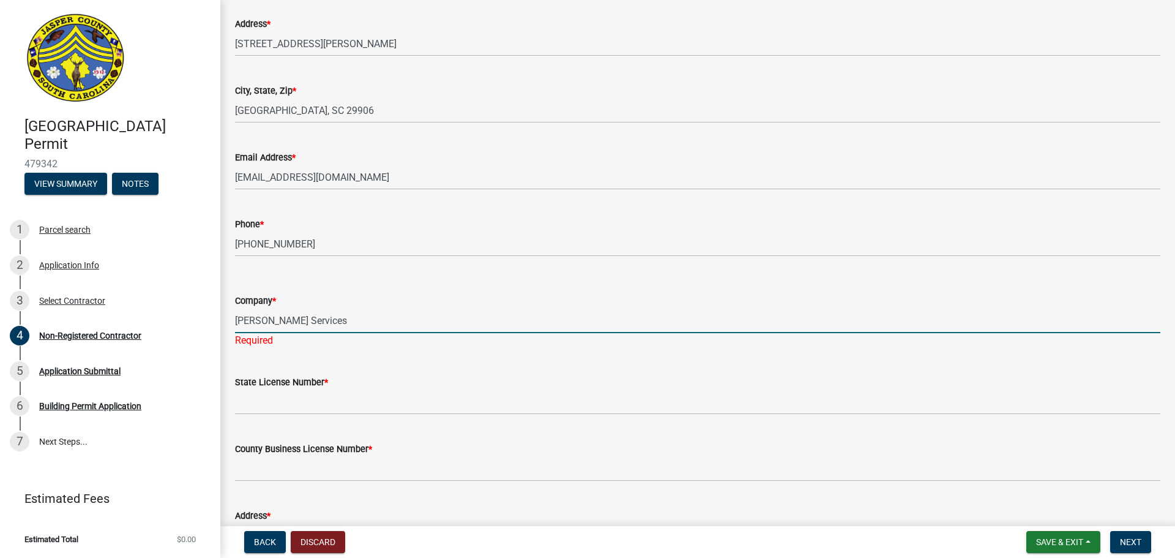
type input "[PERSON_NAME] Services"
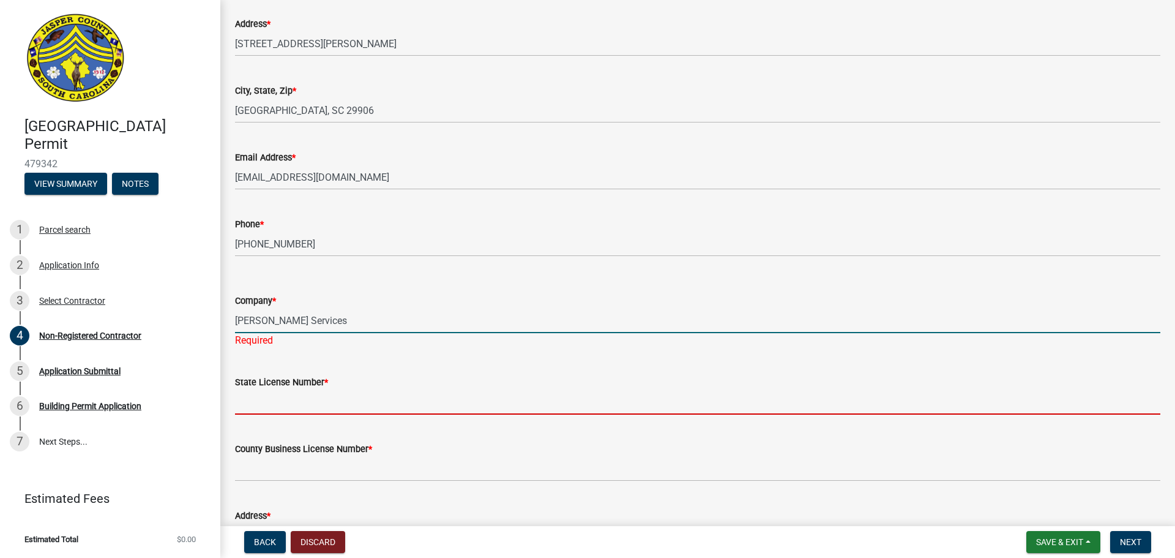
click at [264, 405] on wm-data-entity-input "State License Number *" at bounding box center [697, 390] width 925 height 67
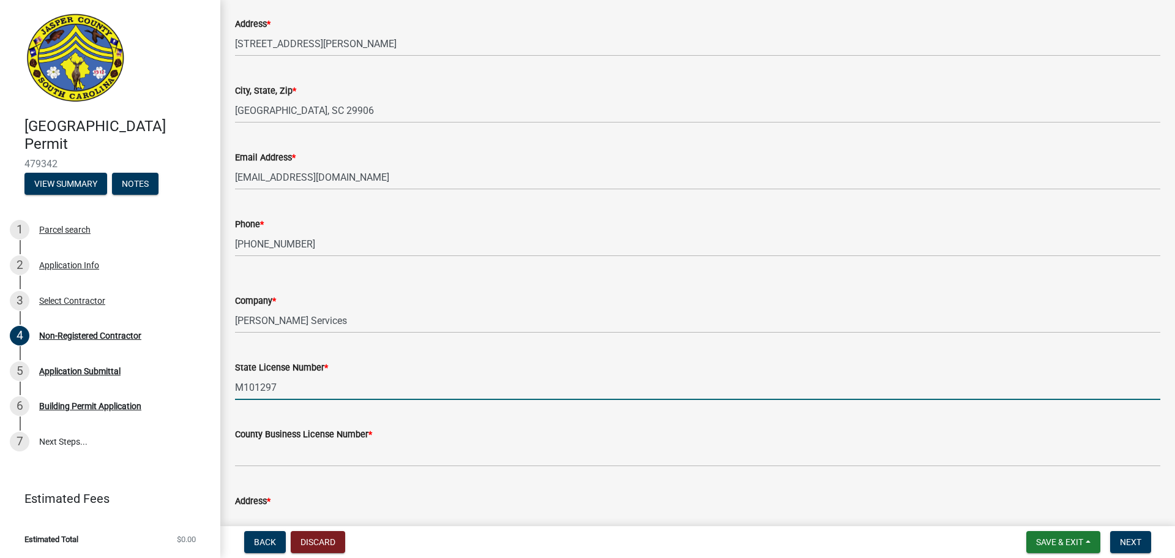
type input "M101297"
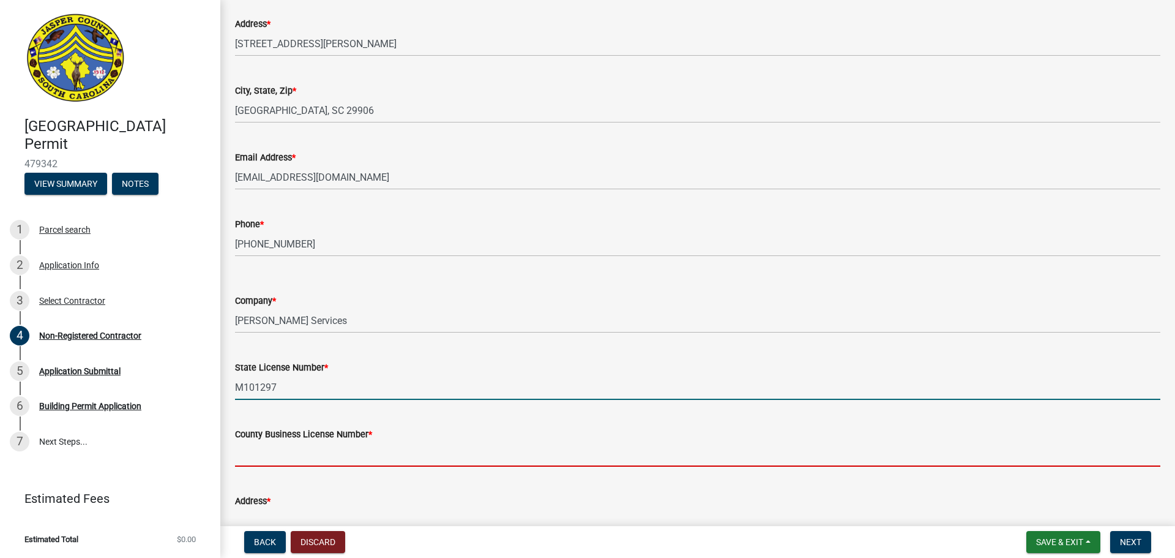
click at [300, 455] on input "County Business License Number *" at bounding box center [697, 453] width 925 height 25
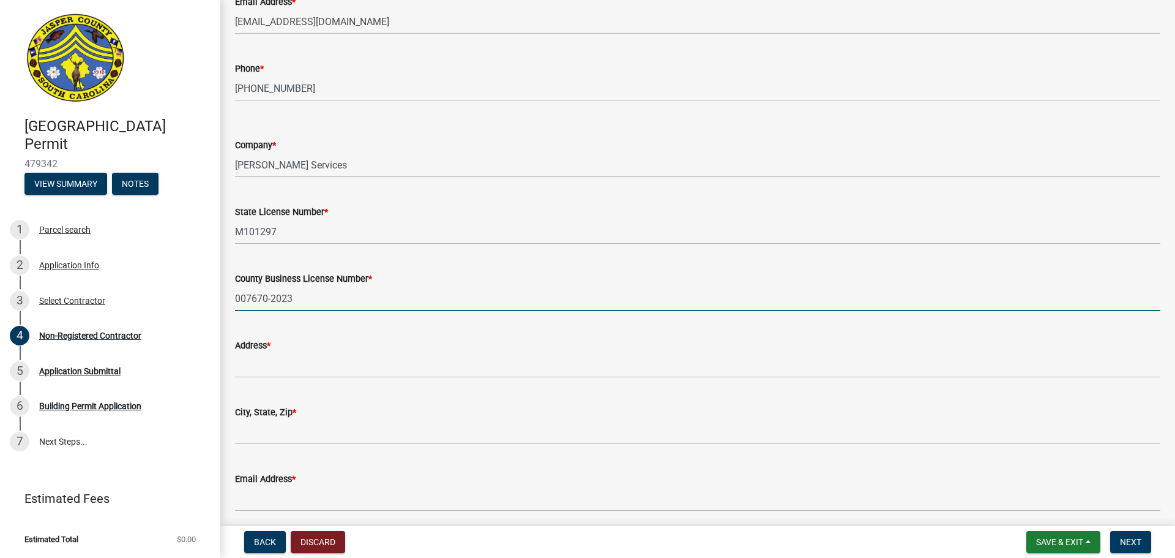
scroll to position [1652, 0]
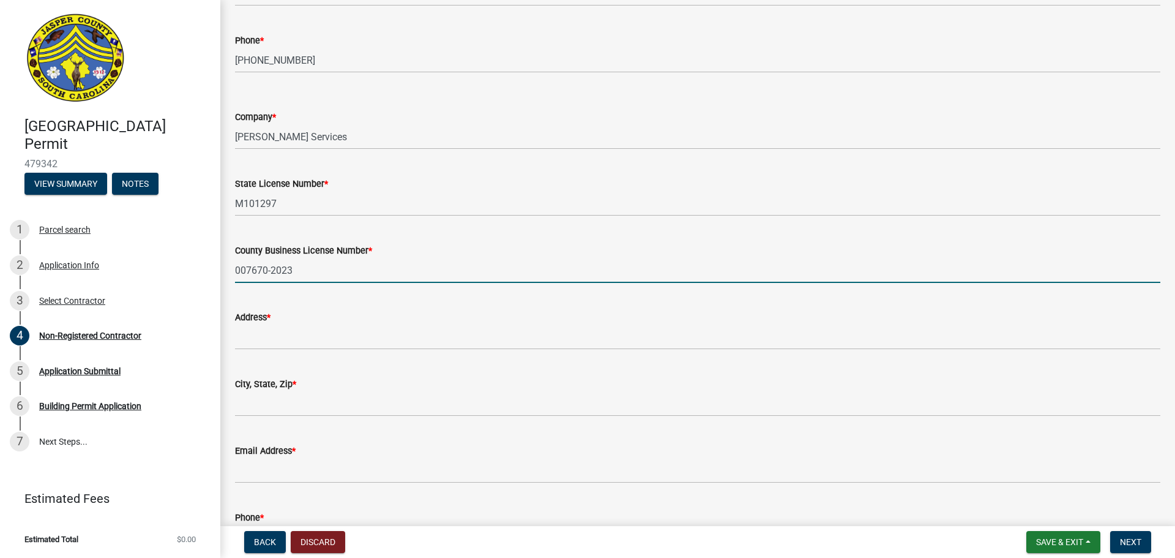
type input "007670-2023"
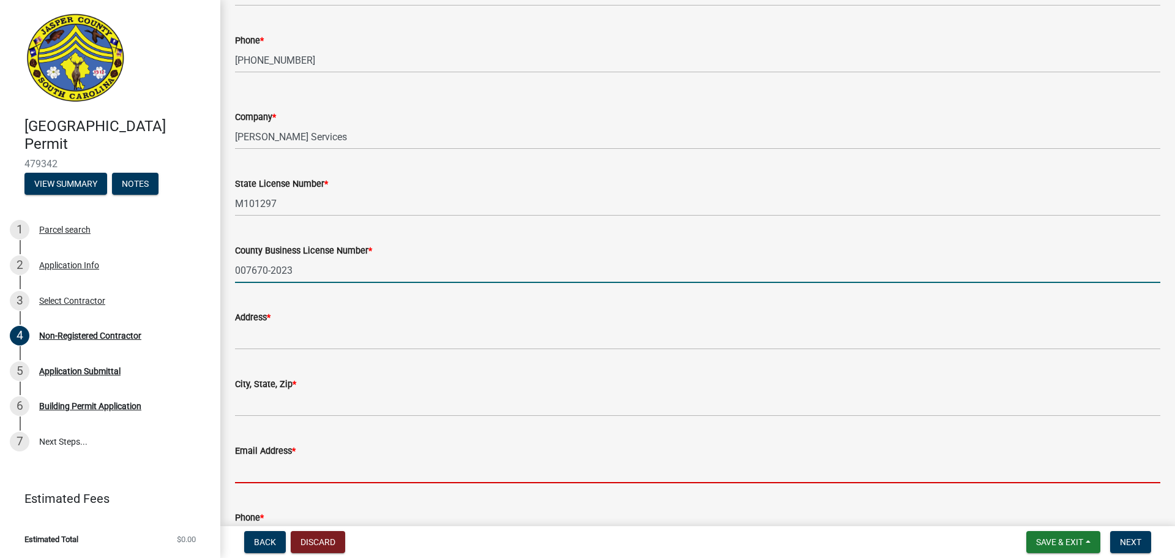
click at [273, 468] on input "Email Address *" at bounding box center [697, 470] width 925 height 25
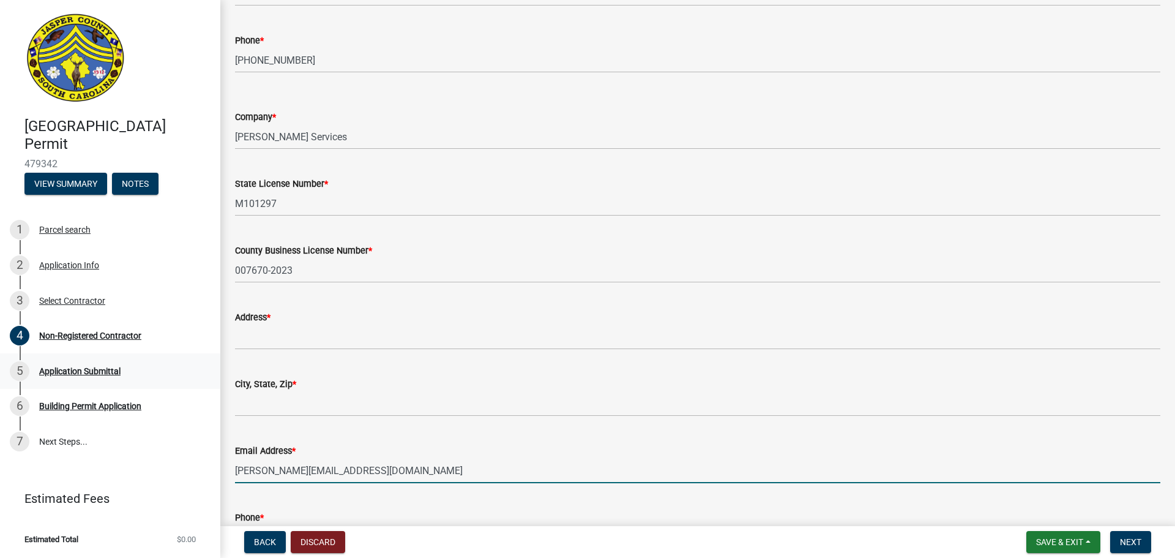
type input "[PERSON_NAME][EMAIL_ADDRESS][DOMAIN_NAME]"
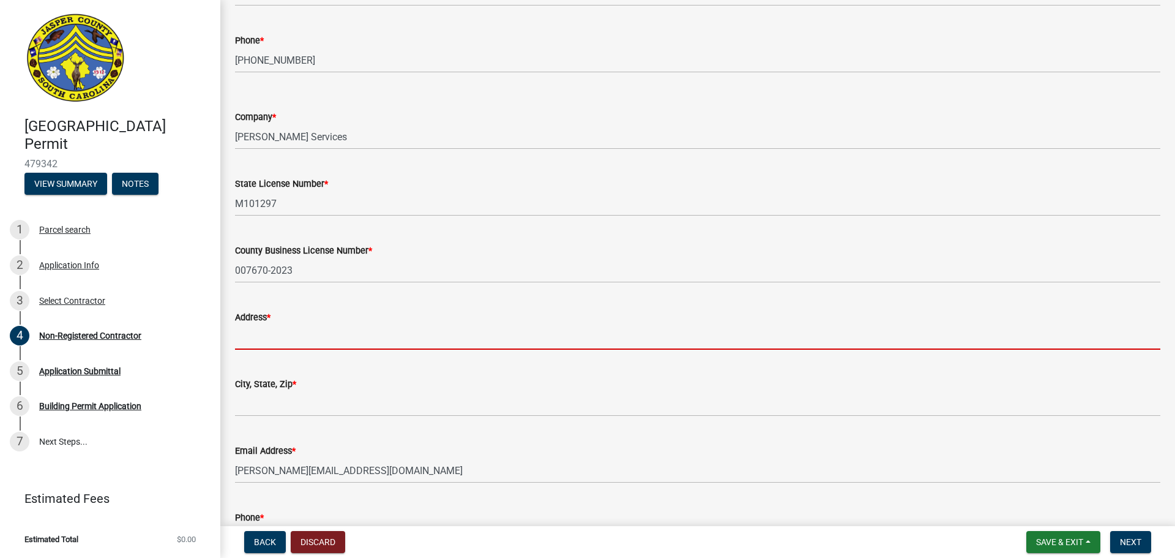
click at [354, 339] on input "Address *" at bounding box center [697, 336] width 925 height 25
paste input "[STREET_ADDRESS]"
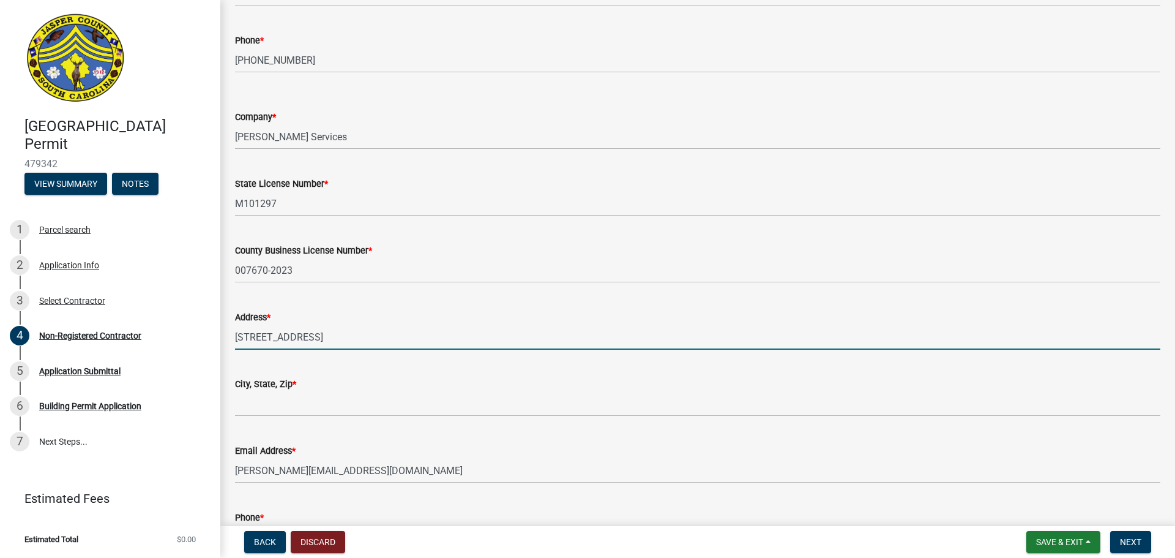
type input "[STREET_ADDRESS]"
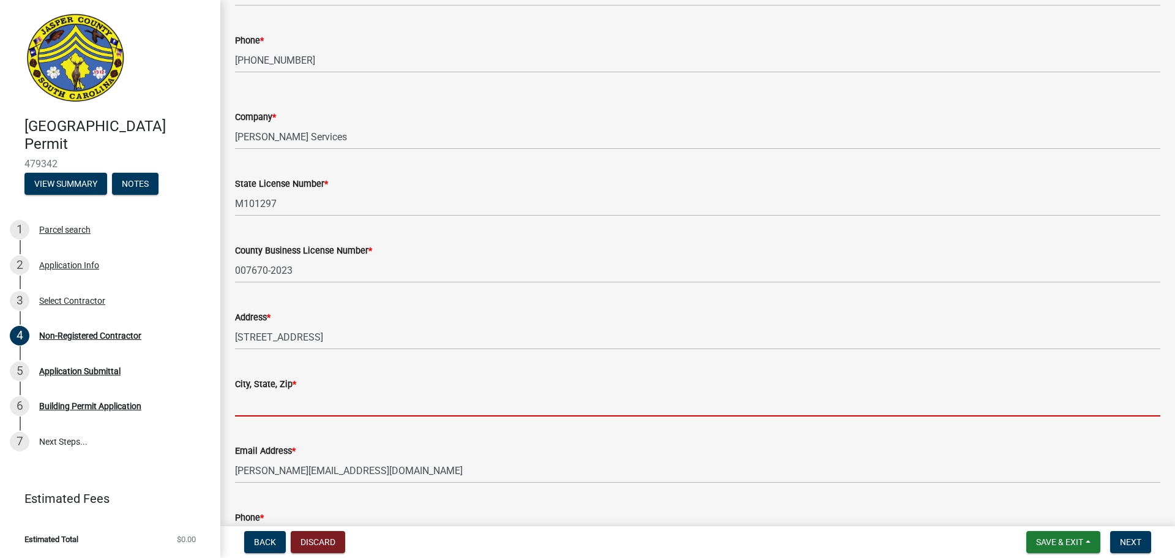
click at [313, 404] on input "City, State, Zip *" at bounding box center [697, 403] width 925 height 25
paste input "[GEOGRAPHIC_DATA], SC 29927"
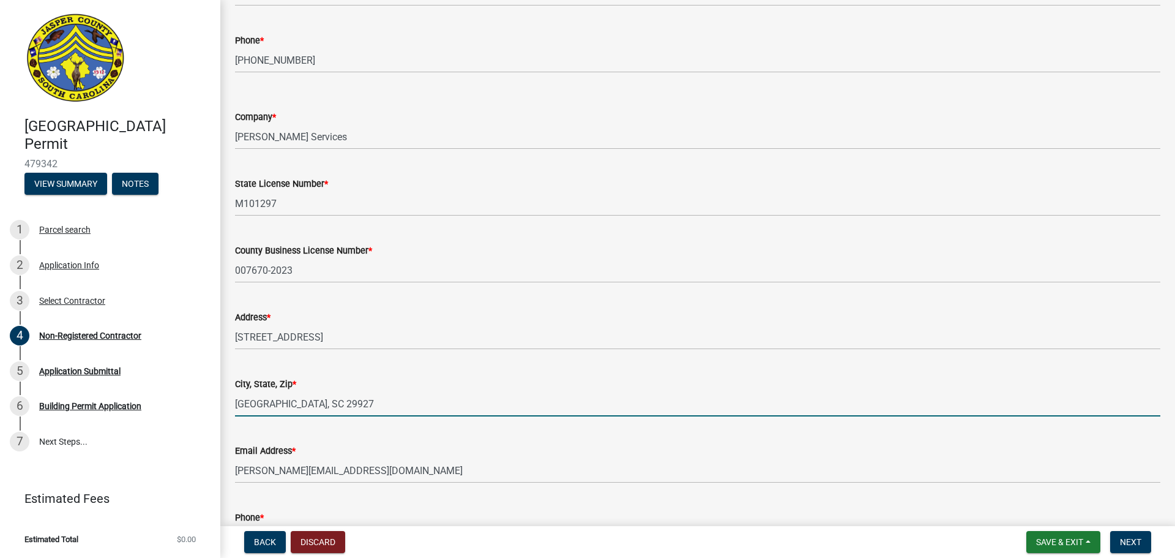
type input "[GEOGRAPHIC_DATA], SC 29927"
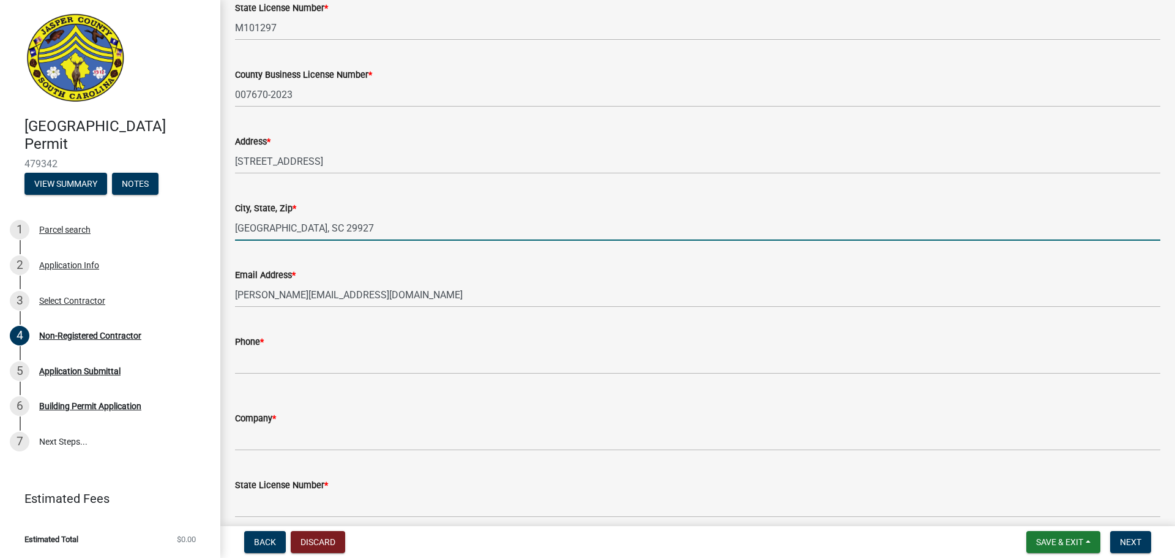
scroll to position [1836, 0]
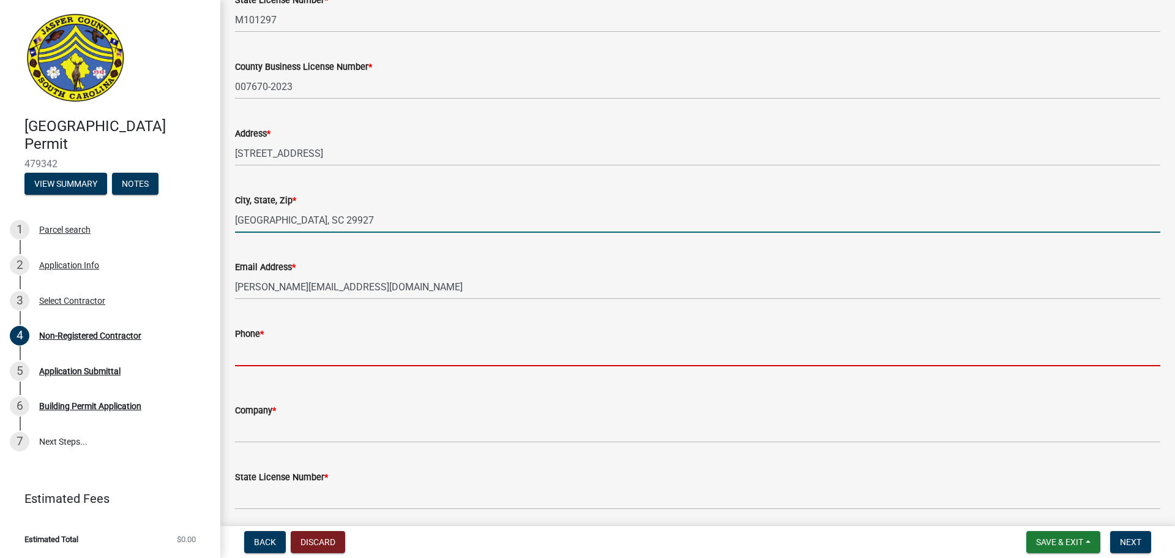
click at [339, 354] on input "Phone *" at bounding box center [697, 353] width 925 height 25
paste input "843.784.6800"
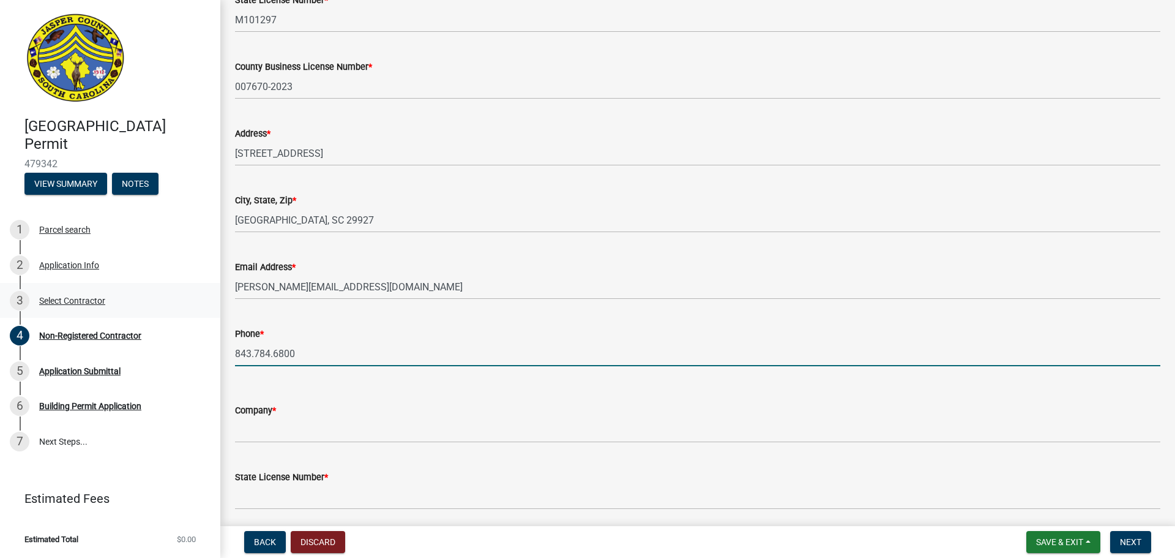
type input "843.784.6800"
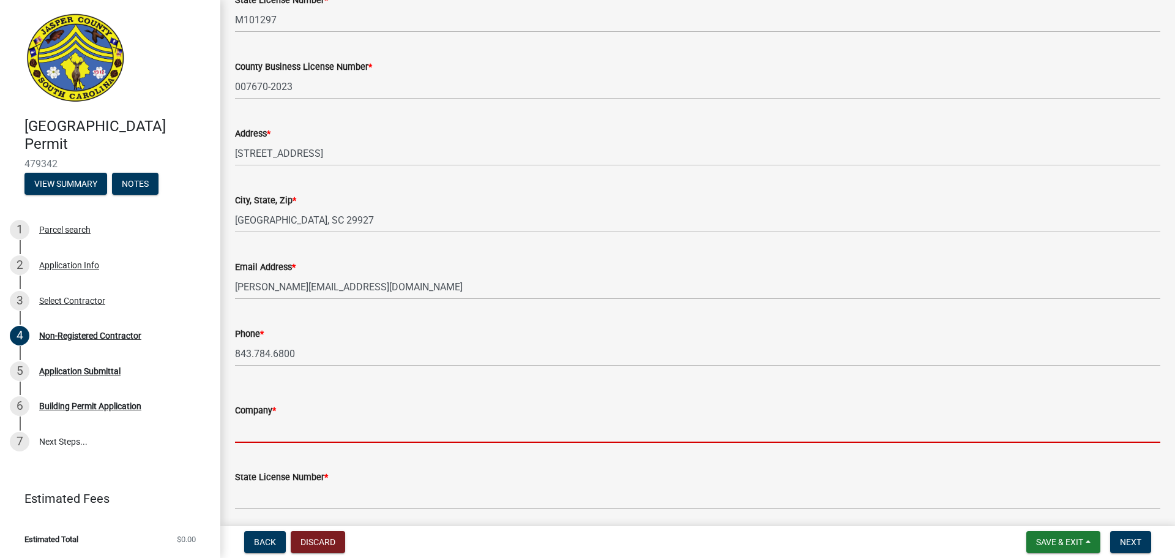
click at [334, 427] on input "Company *" at bounding box center [697, 429] width 925 height 25
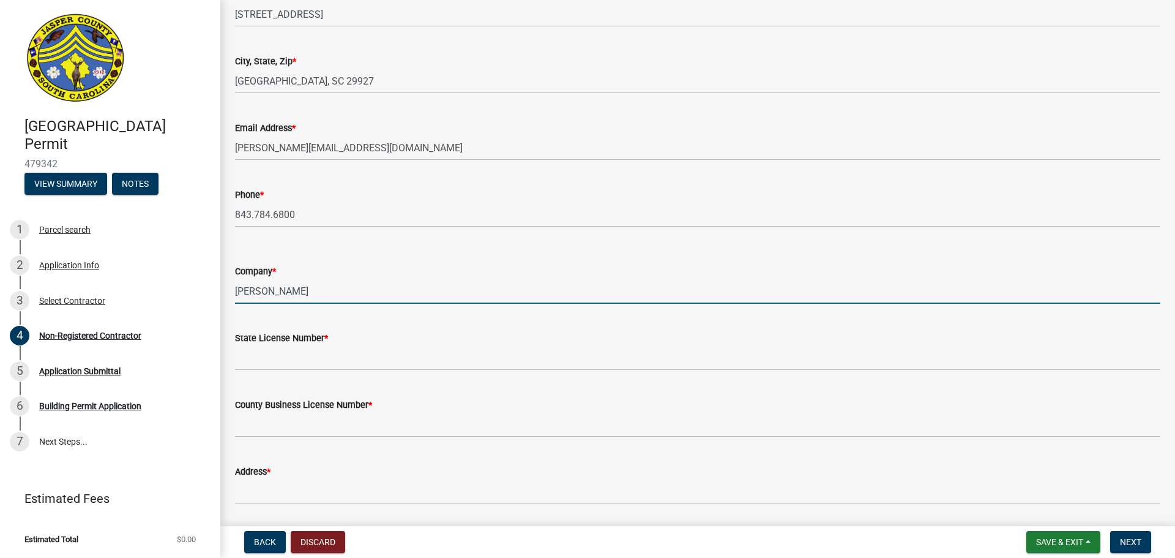
scroll to position [2020, 0]
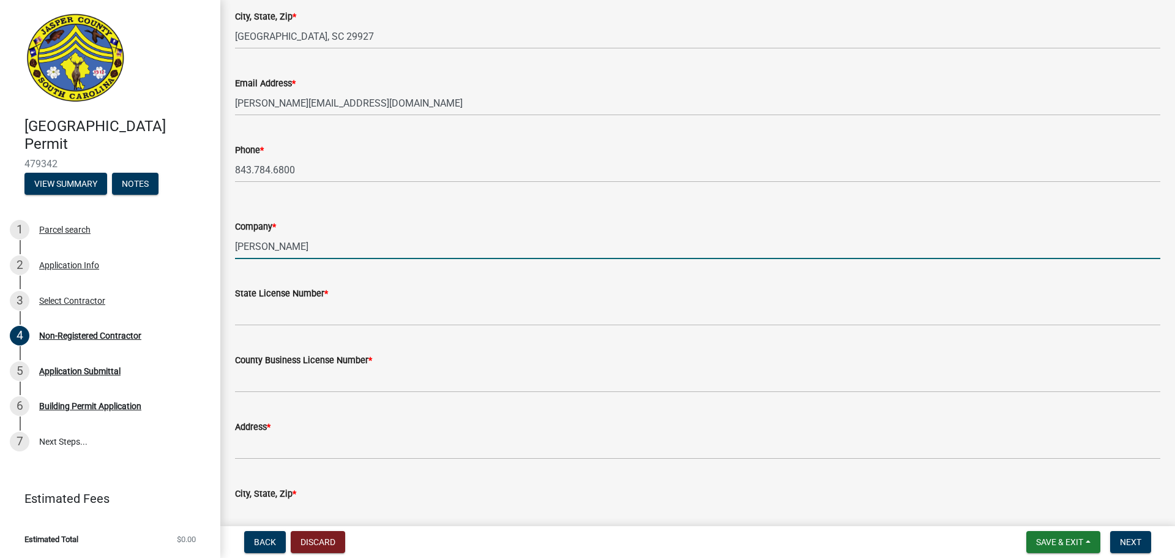
type input "[PERSON_NAME]"
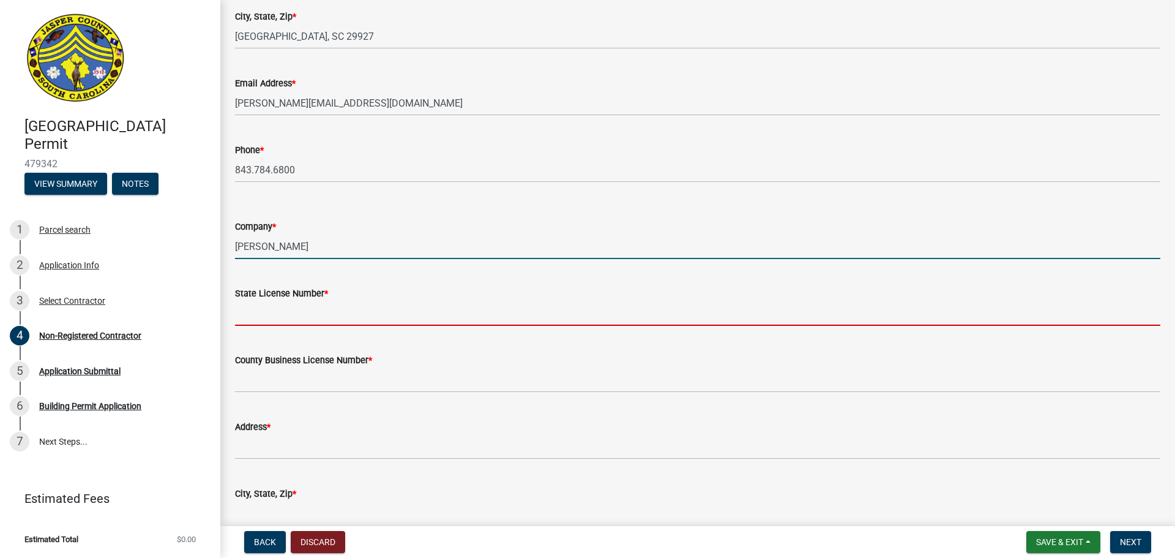
click at [277, 312] on input "State License Number *" at bounding box center [697, 312] width 925 height 25
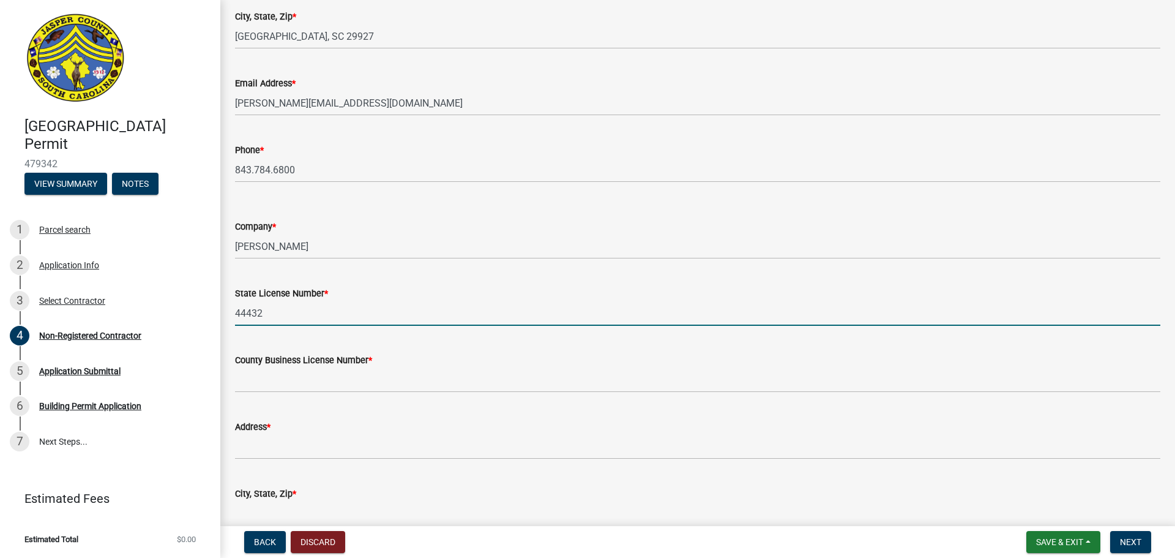
type input "44432"
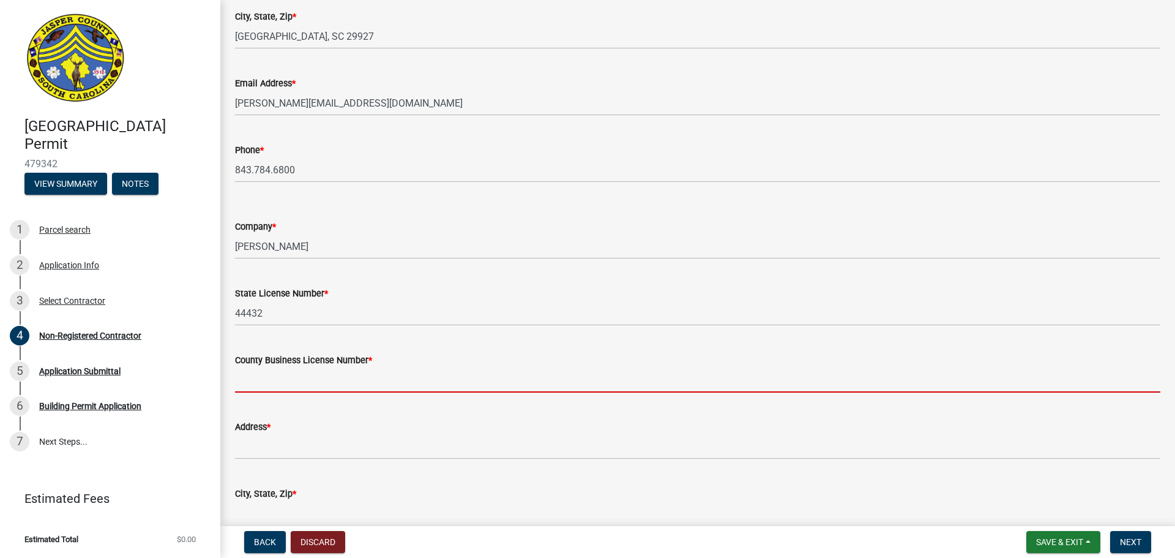
click at [308, 378] on input "County Business License Number *" at bounding box center [697, 379] width 925 height 25
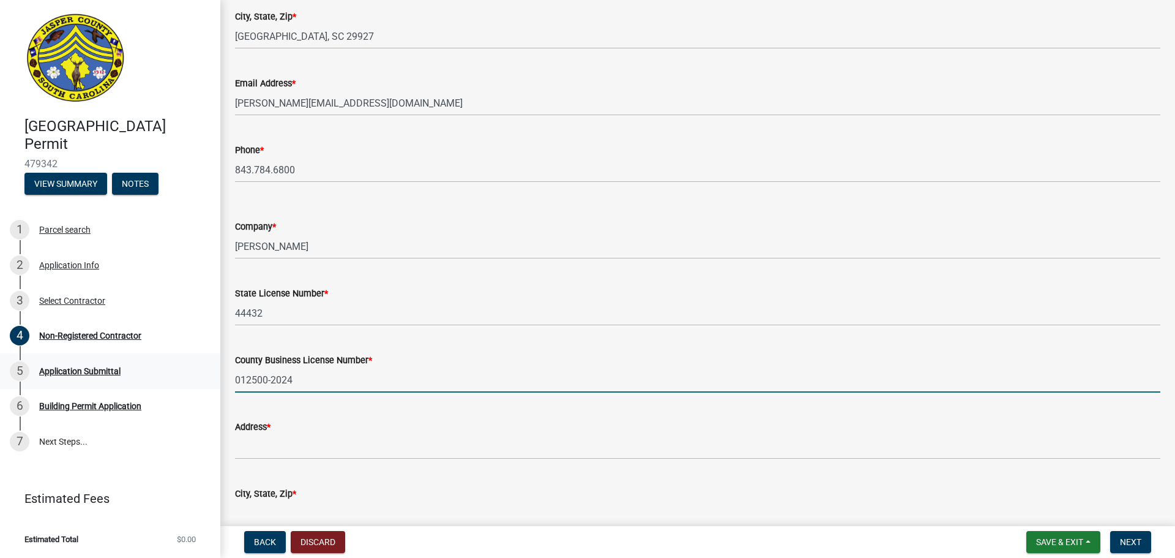
type input "012500-2024"
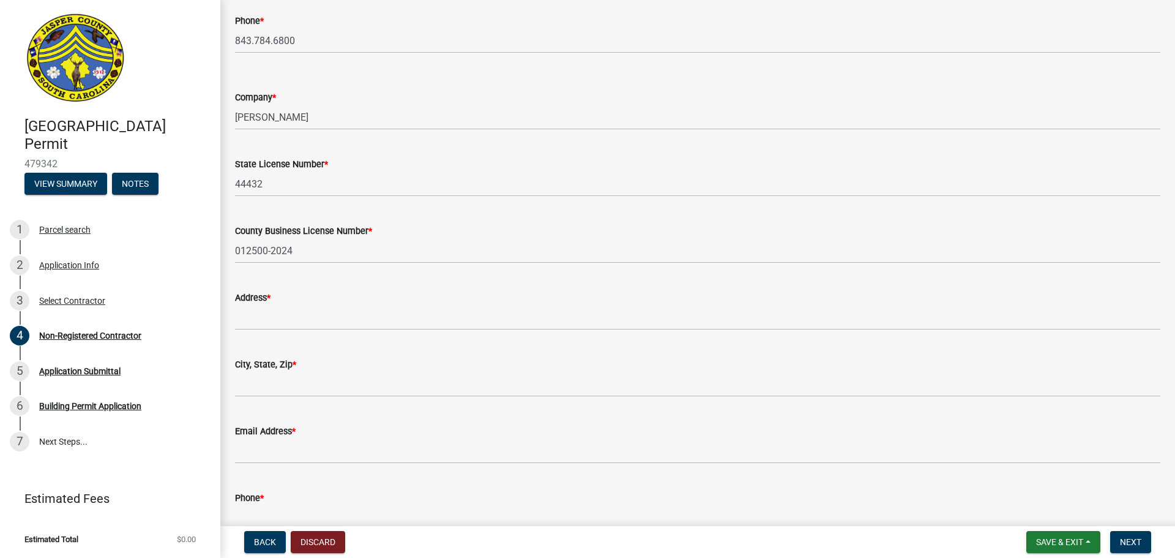
scroll to position [2203, 0]
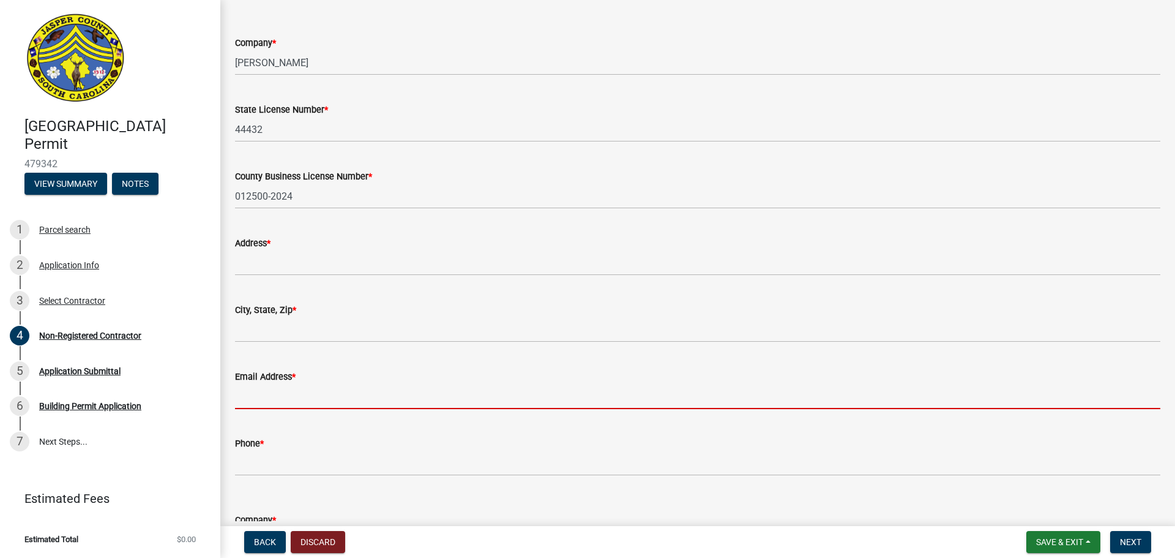
click at [279, 395] on input "Email Address *" at bounding box center [697, 396] width 925 height 25
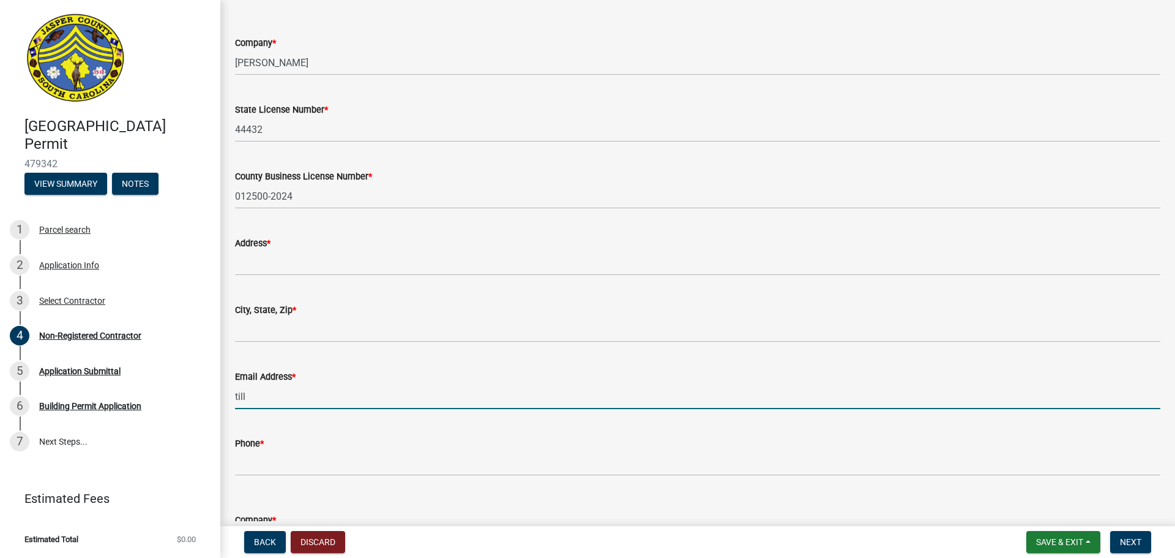
type input "till"
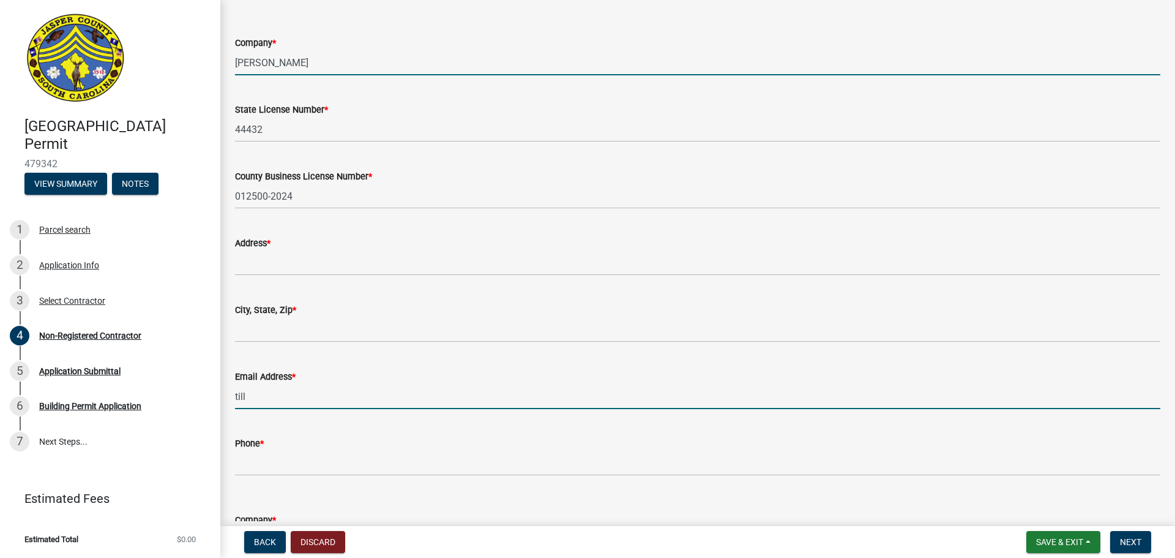
drag, startPoint x: 279, startPoint y: 65, endPoint x: 166, endPoint y: 68, distance: 113.3
click at [173, 68] on div "[GEOGRAPHIC_DATA] Permit 479342 View Summary Notes 1 Parcel search 2 Applicatio…" at bounding box center [587, 279] width 1175 height 558
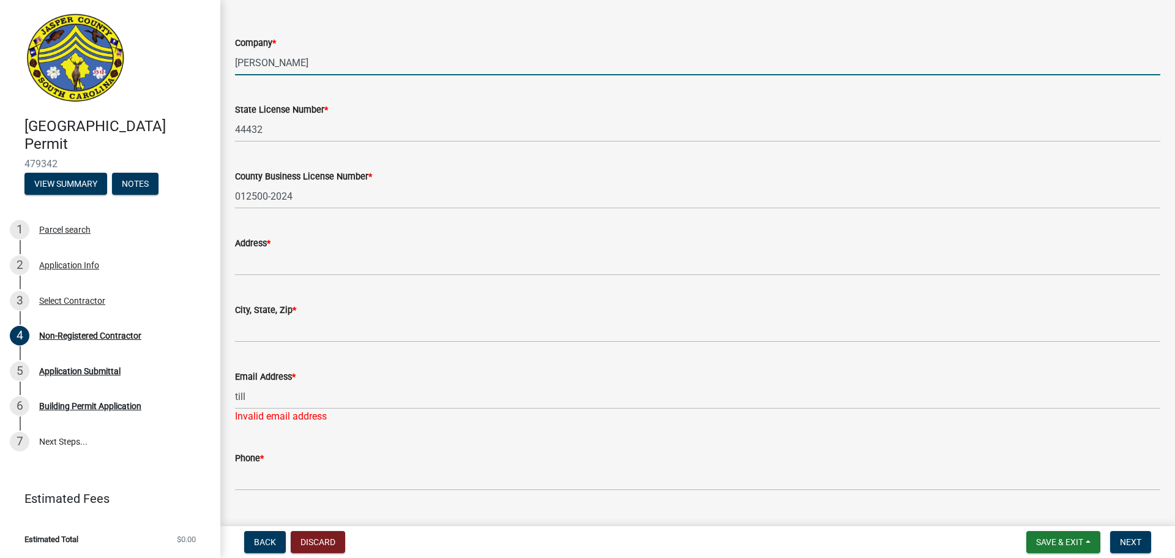
type input "[PERSON_NAME]"
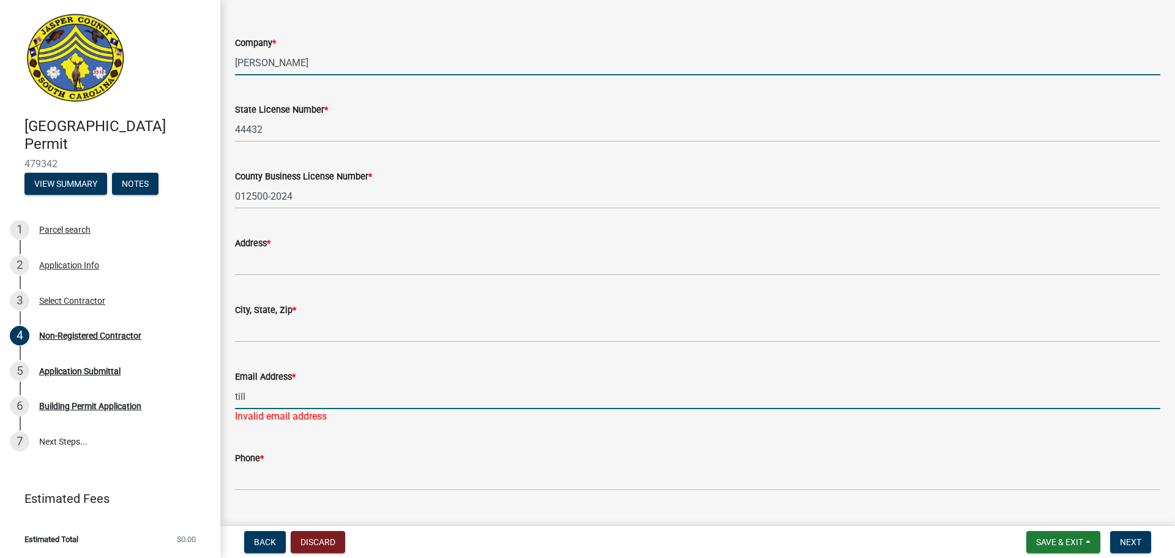
click at [283, 397] on input "till" at bounding box center [697, 396] width 925 height 25
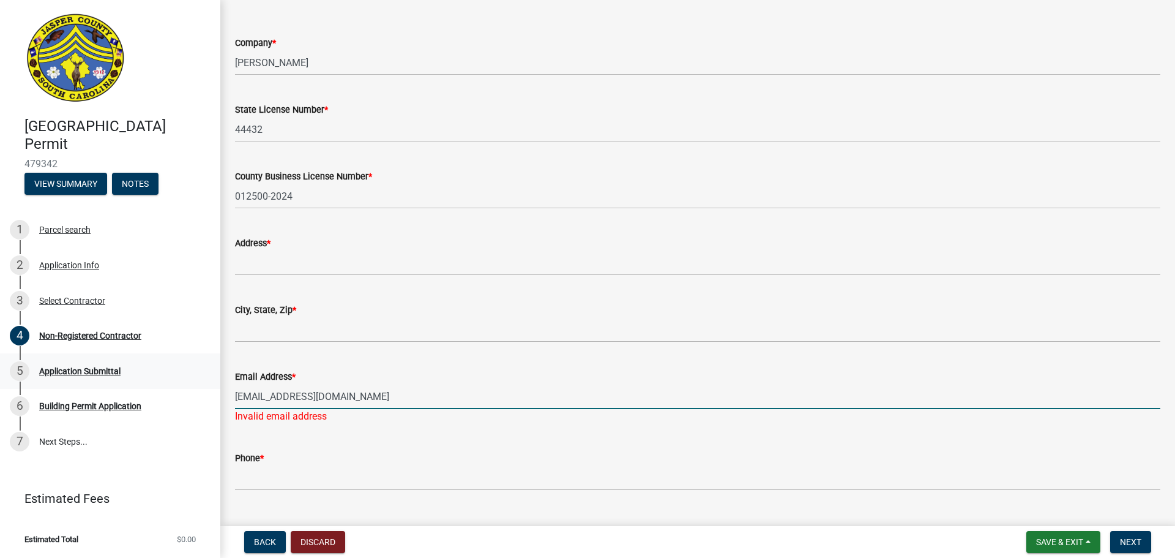
type input "[EMAIL_ADDRESS][DOMAIN_NAME]"
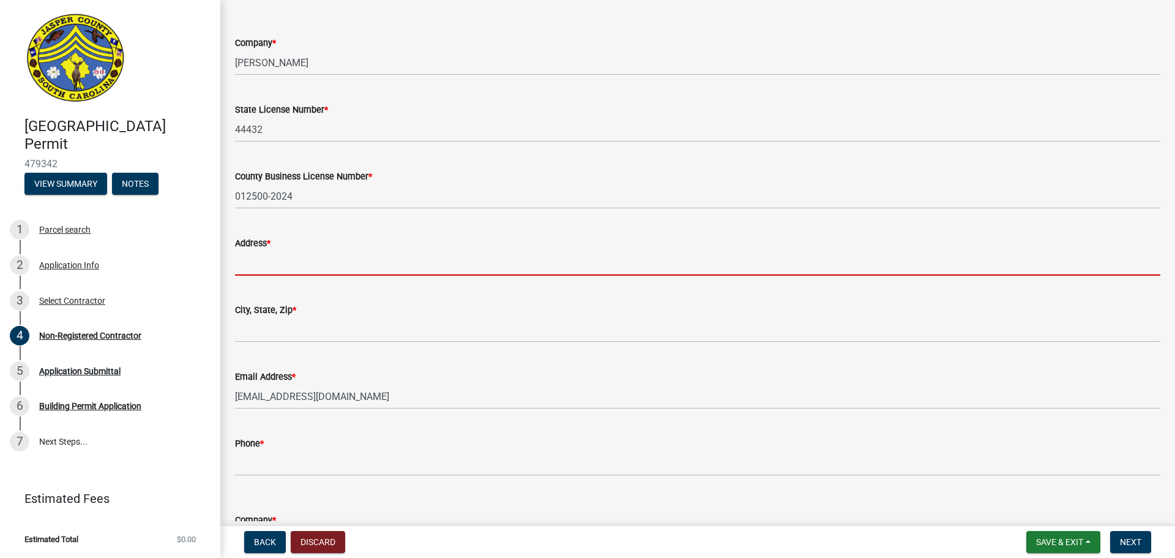
click at [311, 261] on input "Address *" at bounding box center [697, 262] width 925 height 25
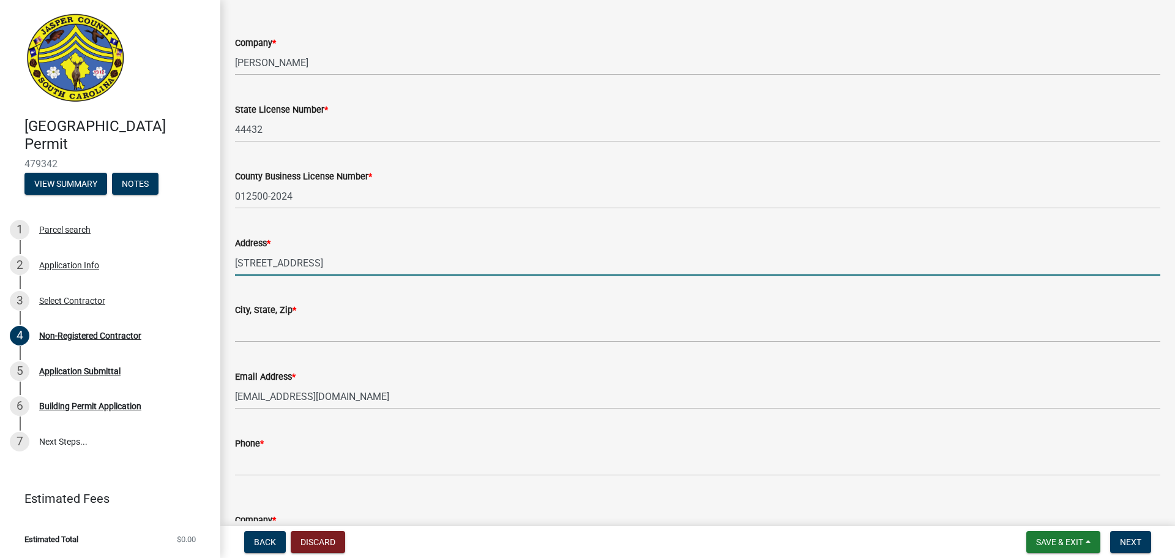
type input "[STREET_ADDRESS]"
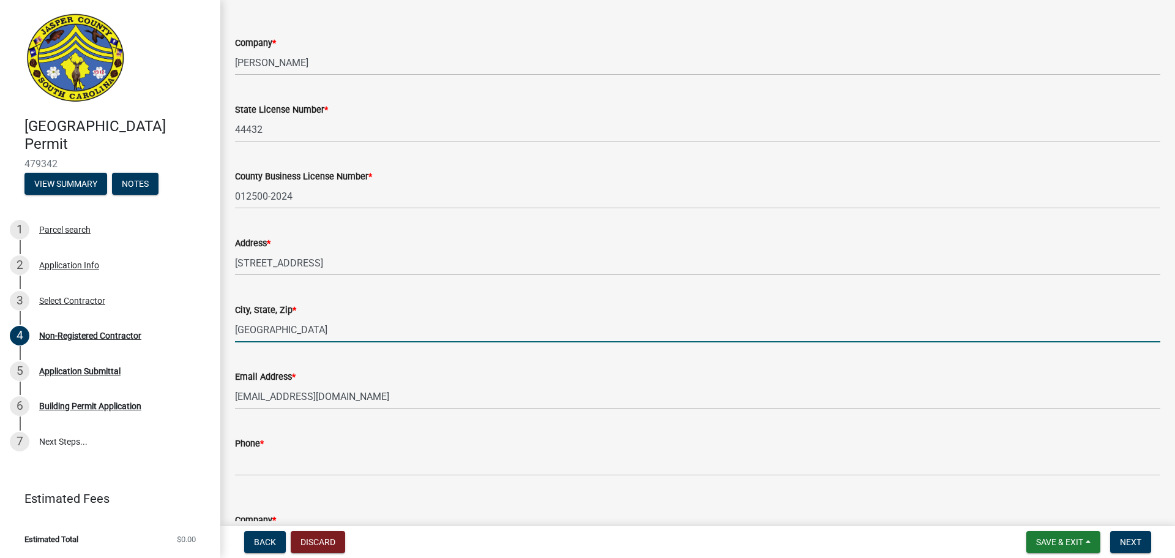
type input "[GEOGRAPHIC_DATA]"
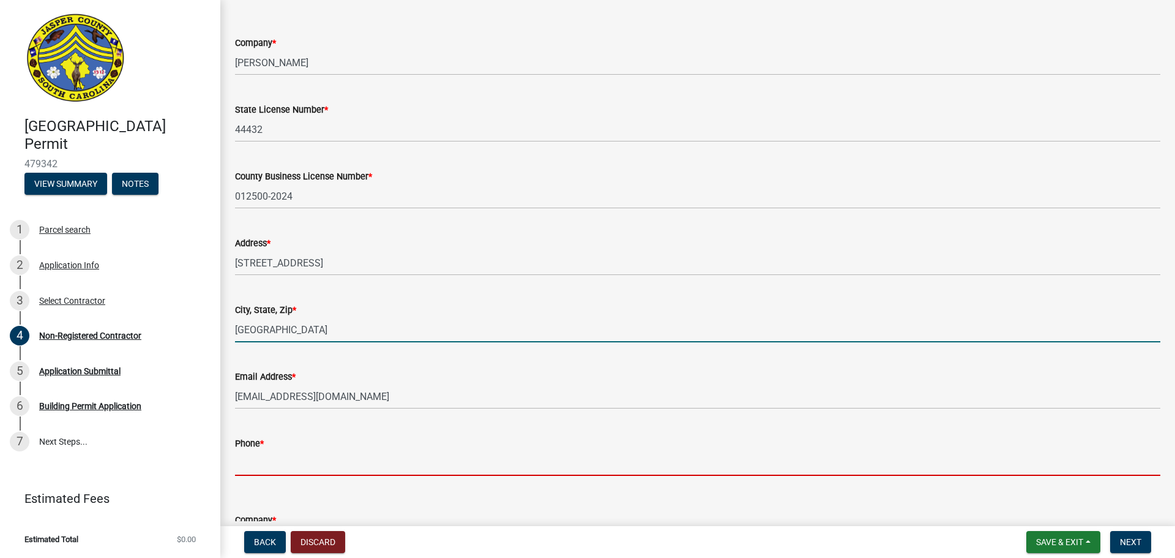
click at [290, 458] on input "Phone *" at bounding box center [697, 462] width 925 height 25
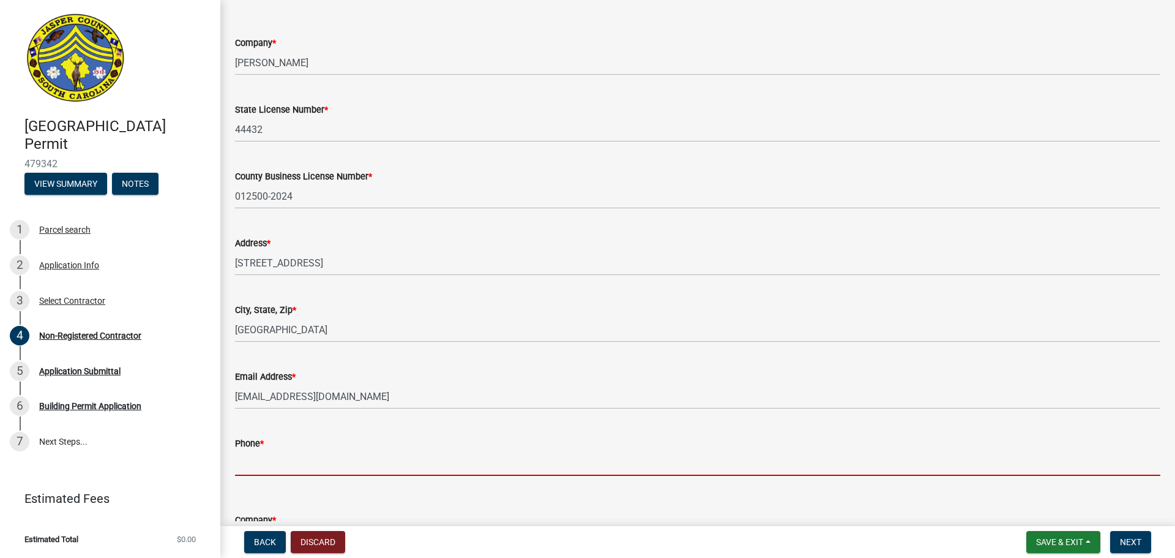
paste input "(843) 726-324"
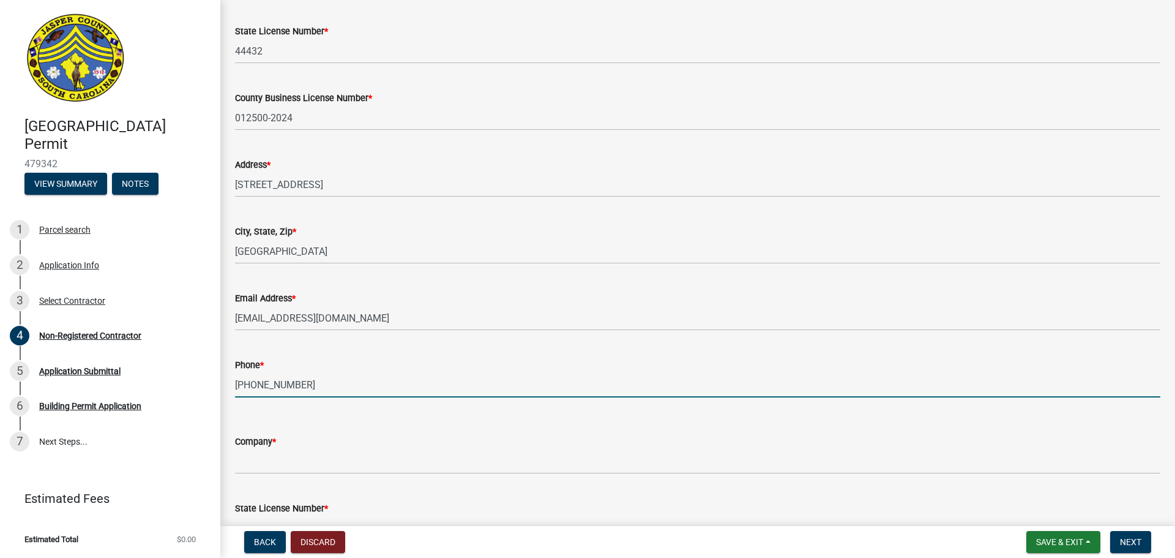
scroll to position [2448, 0]
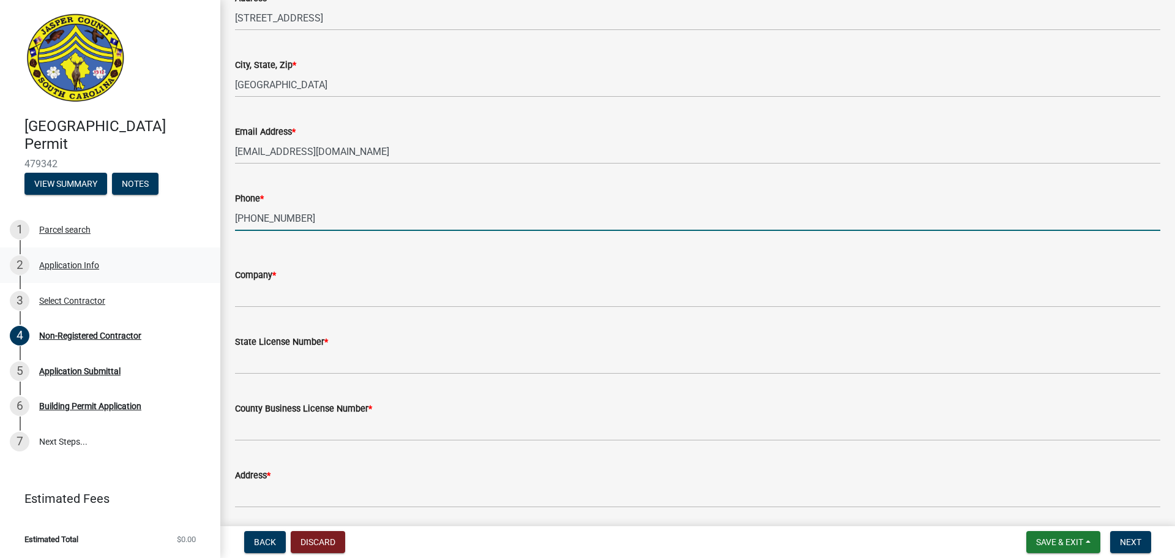
type input "[PHONE_NUMBER]"
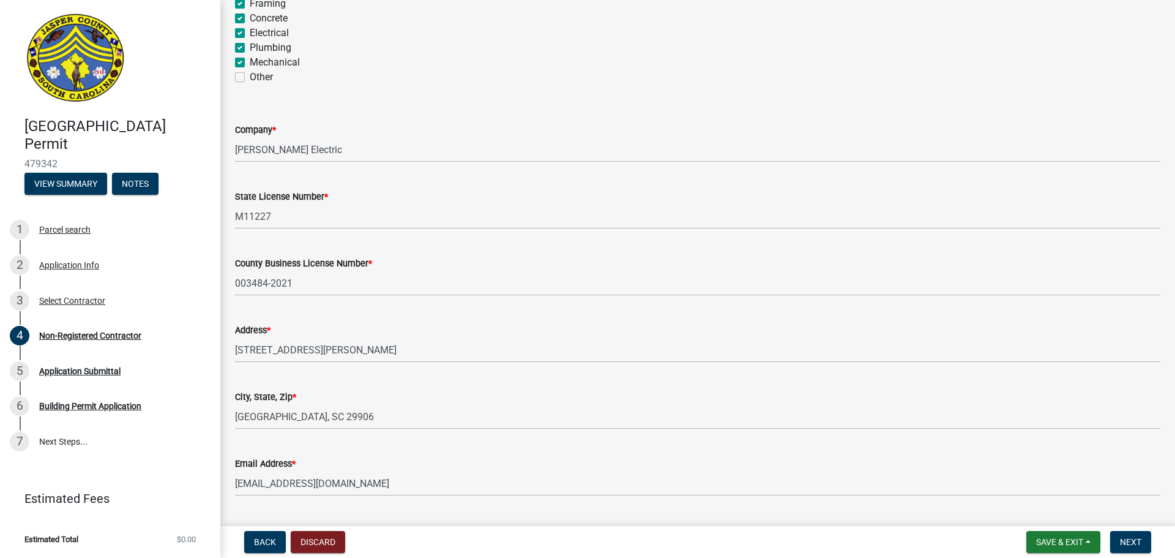
scroll to position [796, 0]
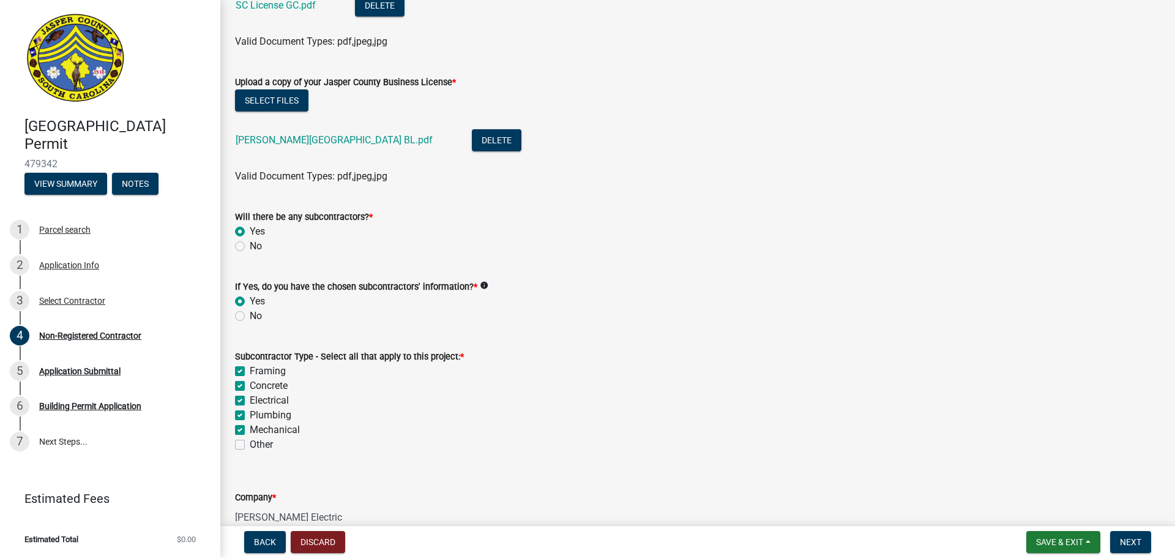
click at [250, 385] on label "Concrete" at bounding box center [269, 385] width 38 height 15
click at [250, 385] on input "Concrete" at bounding box center [254, 382] width 8 height 8
checkbox input "false"
checkbox input "true"
checkbox input "false"
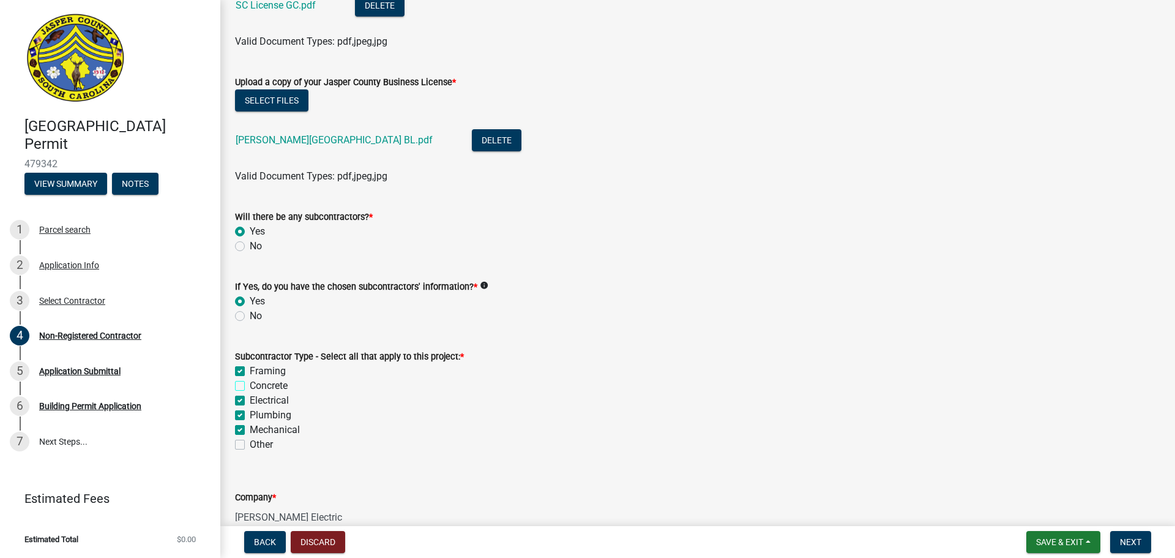
checkbox input "true"
checkbox input "false"
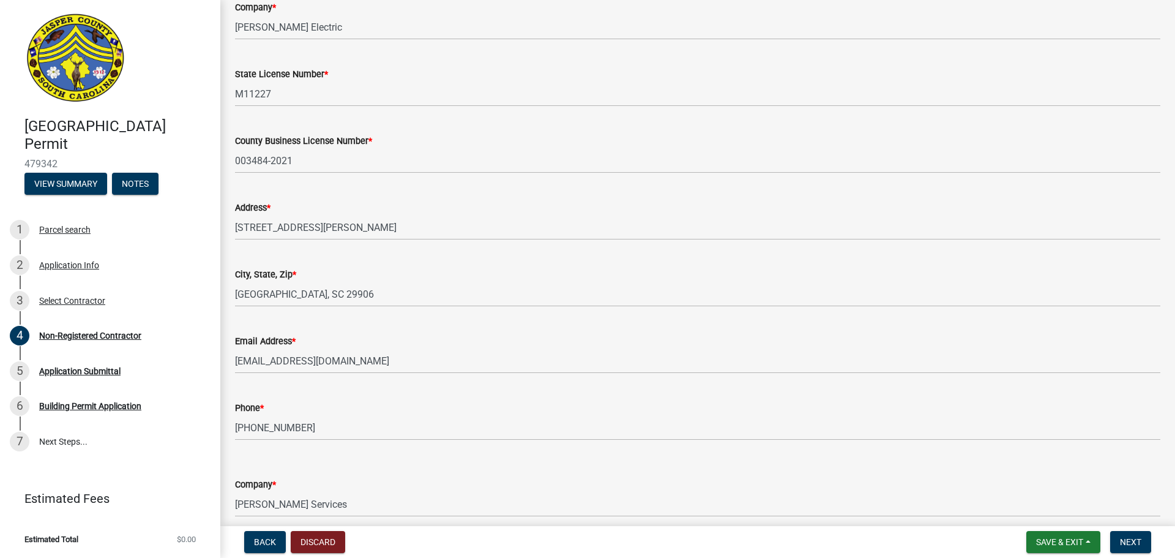
scroll to position [857, 0]
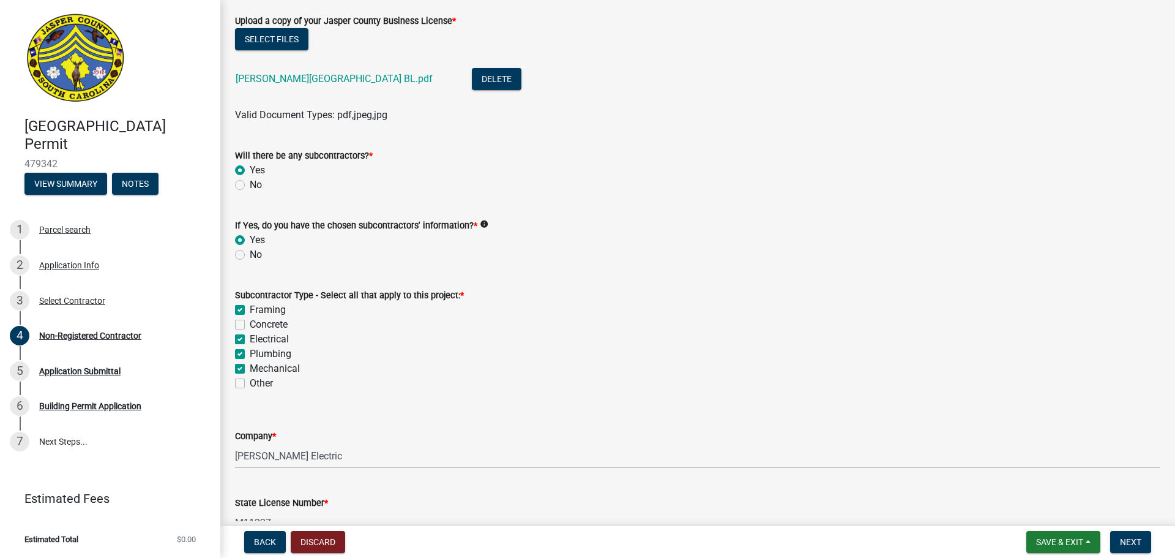
click at [250, 310] on label "Framing" at bounding box center [268, 309] width 36 height 15
click at [250, 310] on input "Framing" at bounding box center [254, 306] width 8 height 8
checkbox input "false"
checkbox input "true"
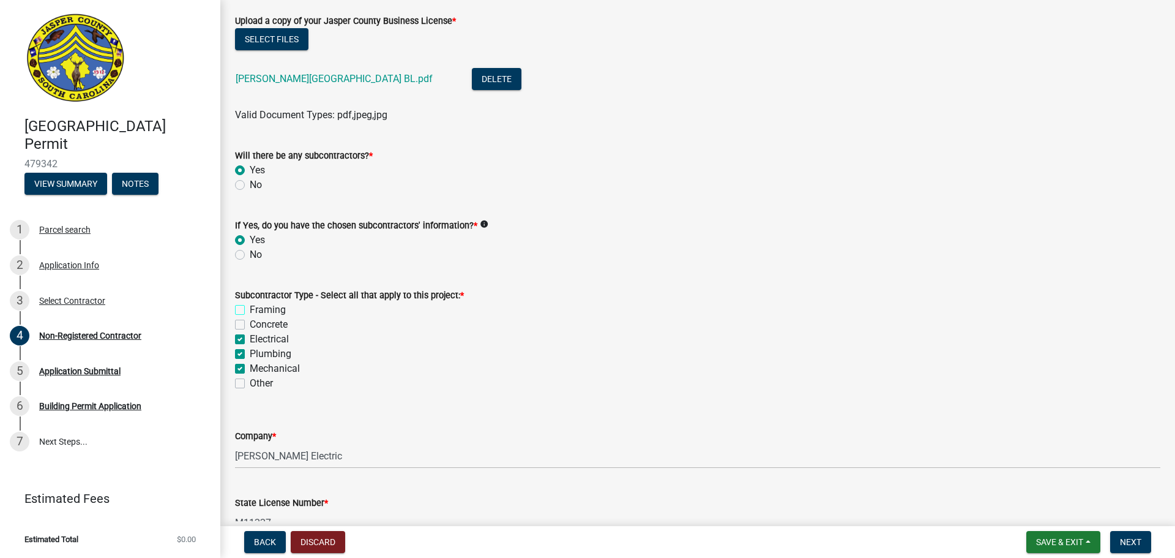
checkbox input "true"
checkbox input "false"
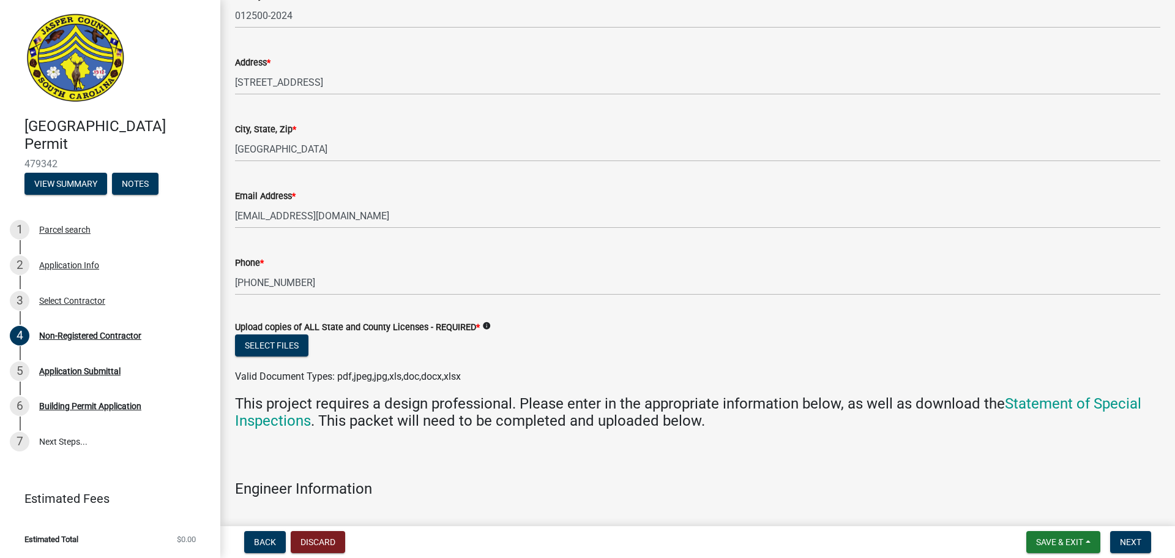
scroll to position [2387, 0]
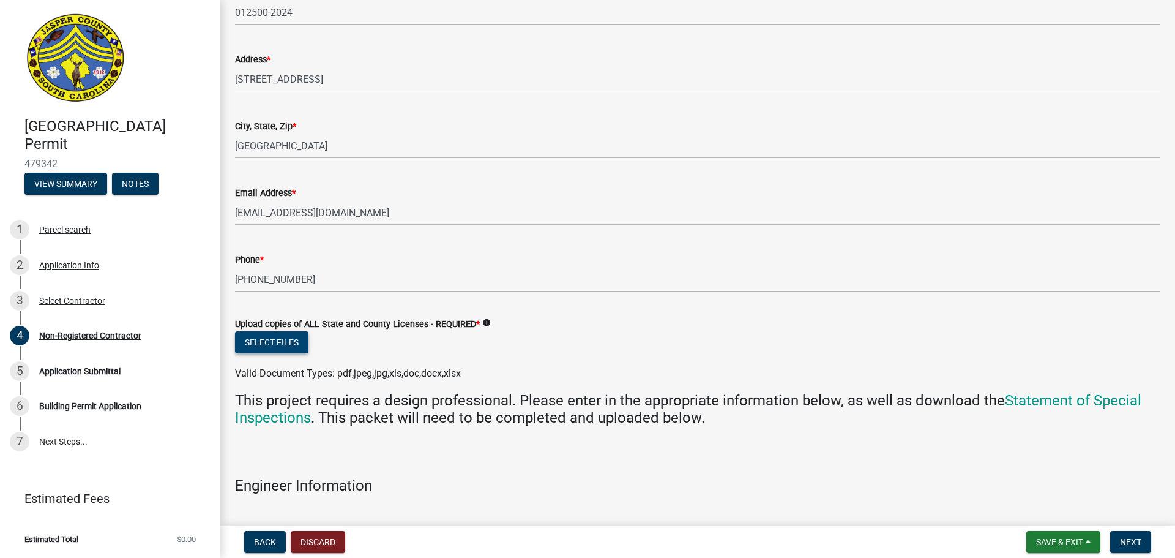
click at [286, 343] on button "Select files" at bounding box center [271, 342] width 73 height 22
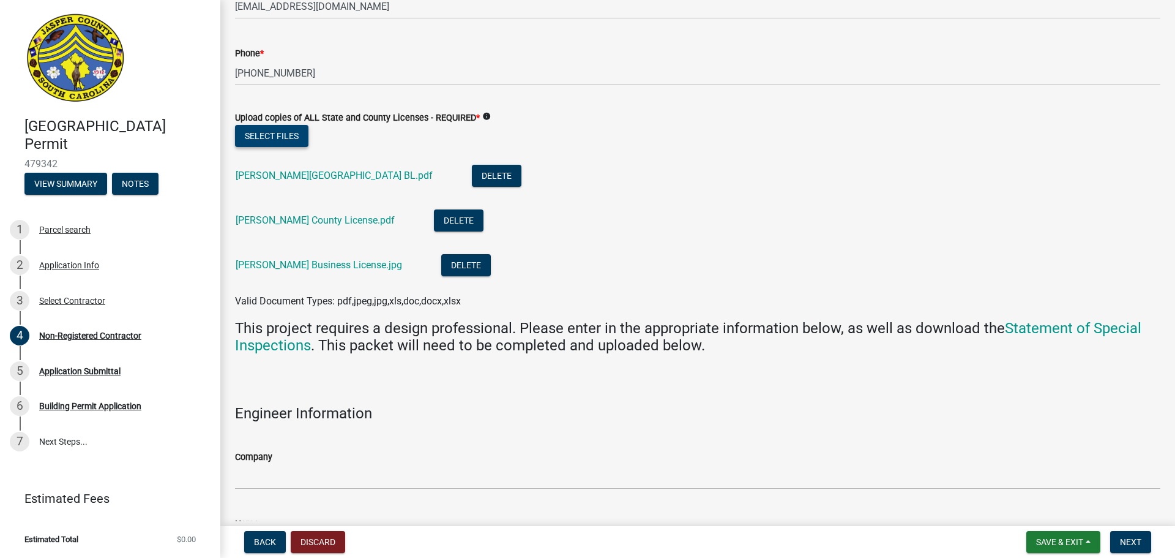
scroll to position [2597, 0]
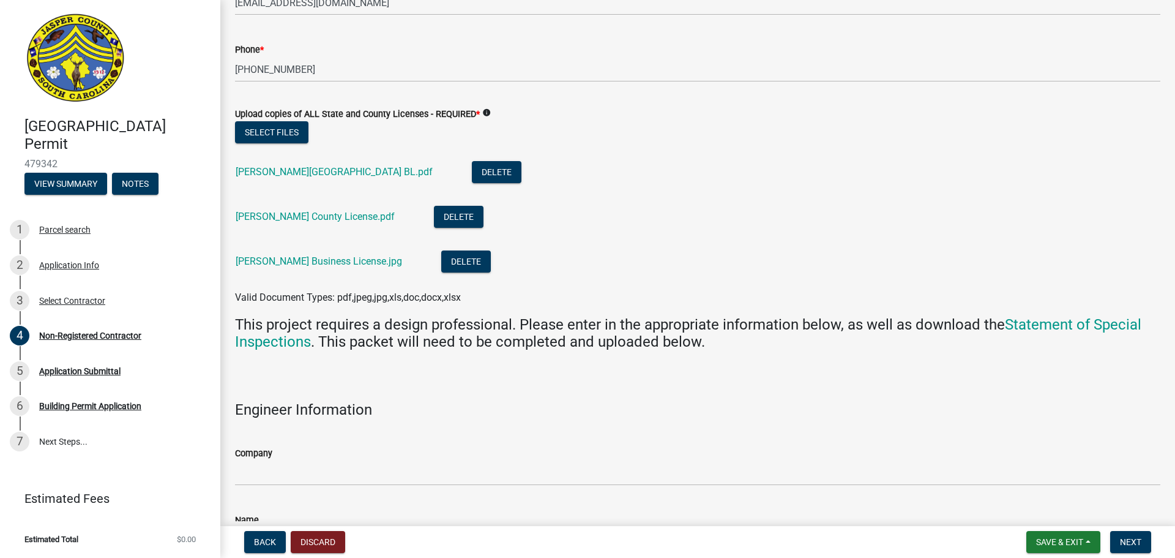
click at [486, 115] on icon "info" at bounding box center [486, 112] width 9 height 9
click at [265, 130] on button "Select files" at bounding box center [271, 132] width 73 height 22
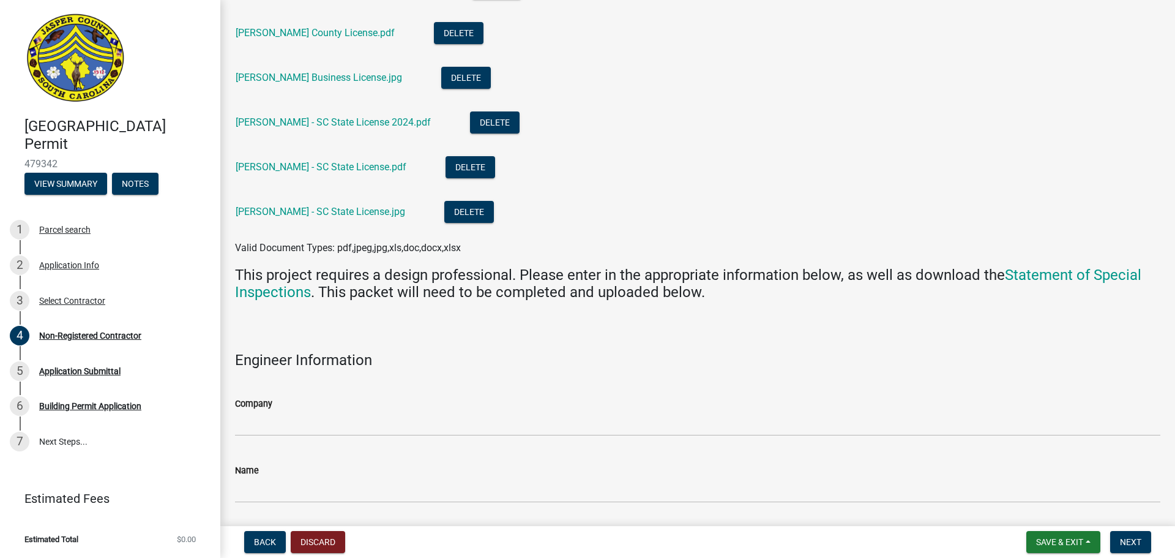
scroll to position [3025, 0]
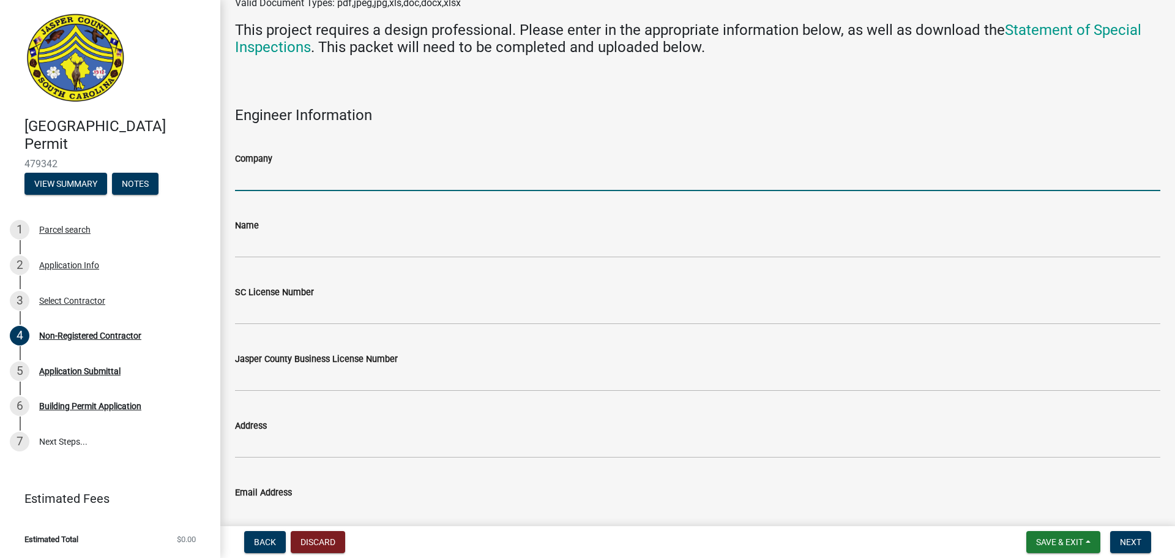
click at [267, 188] on input "Company" at bounding box center [697, 178] width 925 height 25
click at [331, 174] on input "Company" at bounding box center [697, 178] width 925 height 25
type input "[PERSON_NAME]"
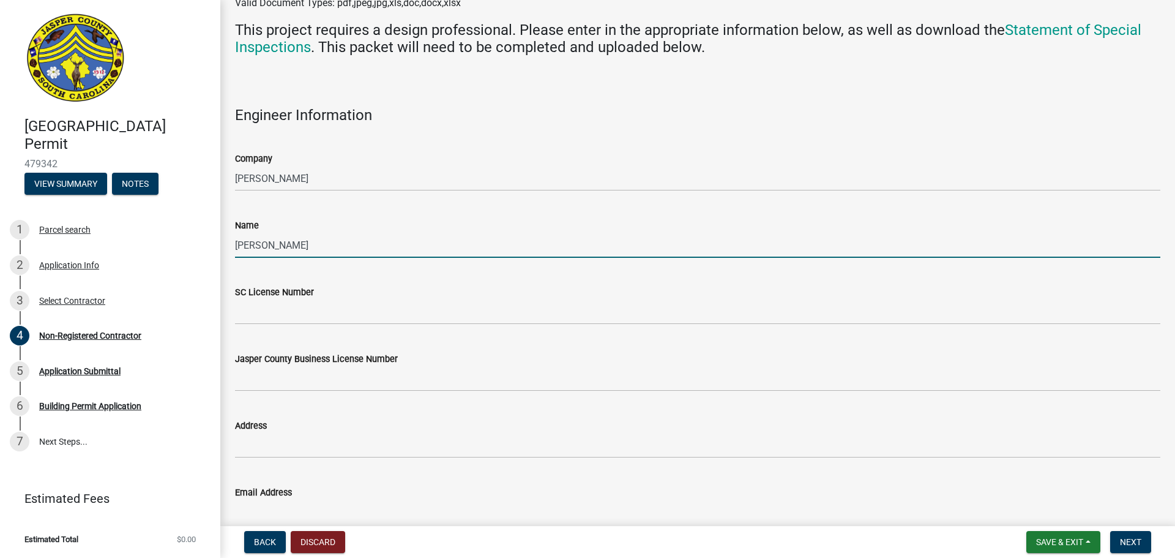
type input "[PERSON_NAME]"
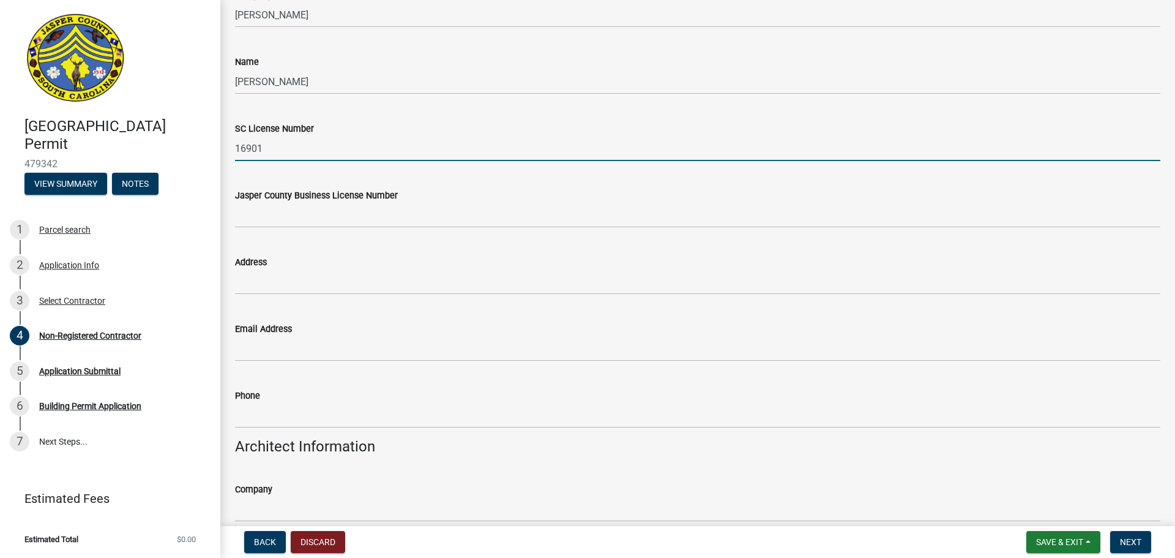
scroll to position [3209, 0]
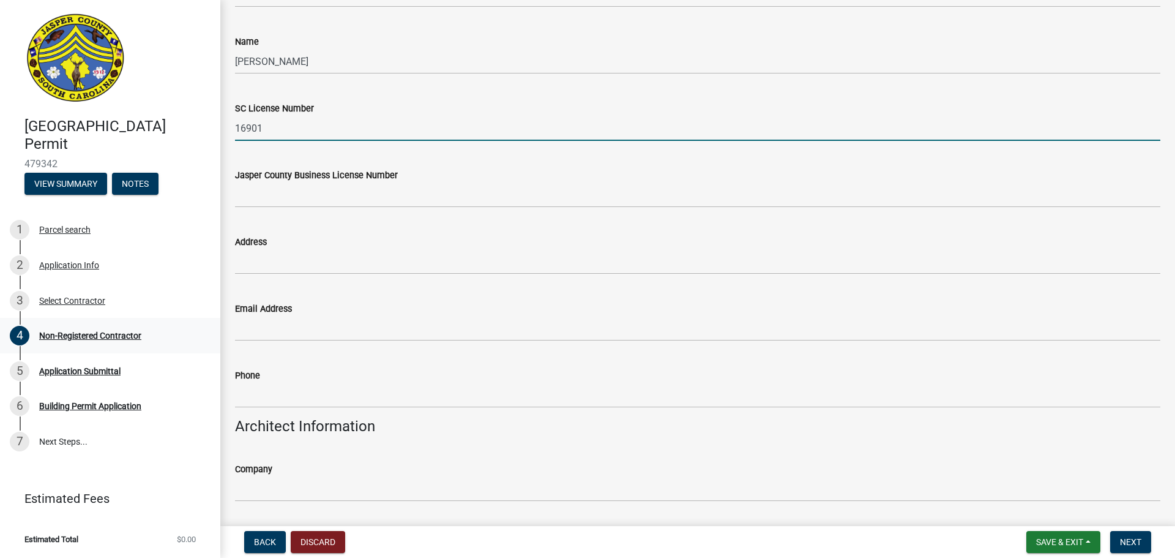
type input "16901"
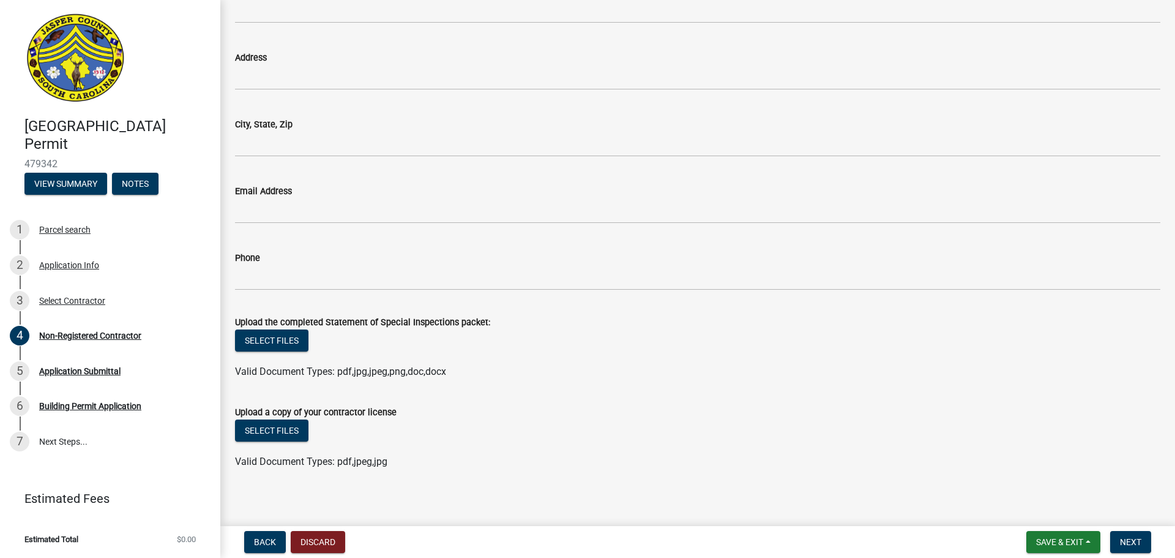
scroll to position [3894, 0]
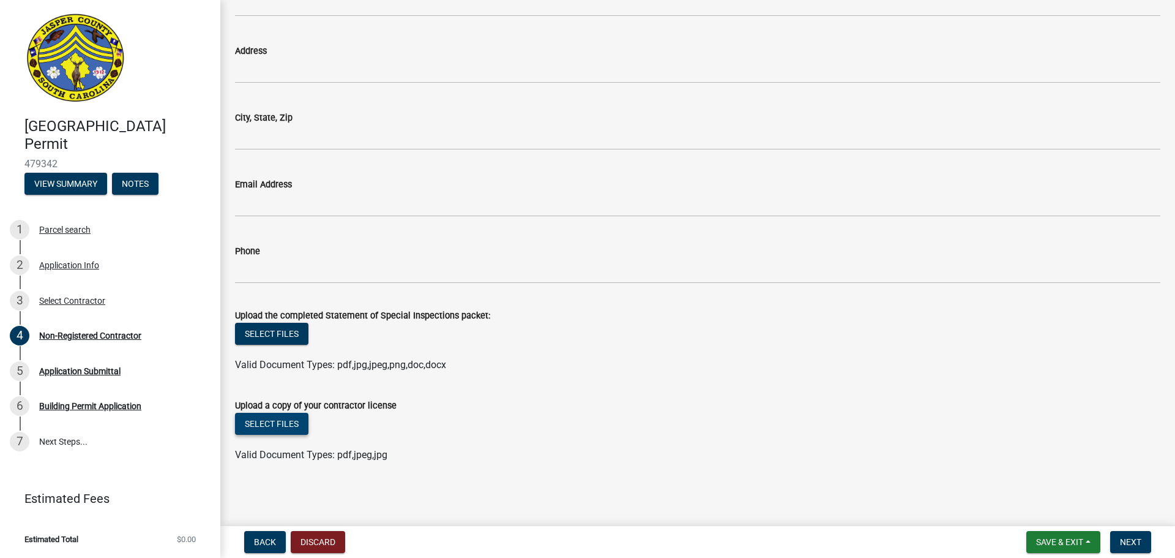
click at [282, 417] on button "Select files" at bounding box center [271, 423] width 73 height 22
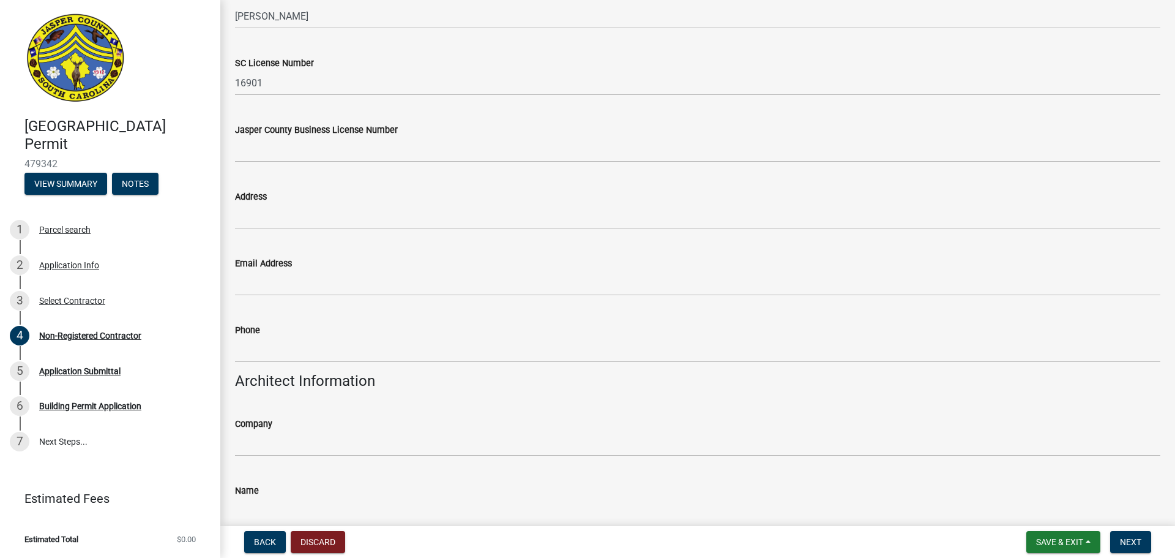
scroll to position [3550, 0]
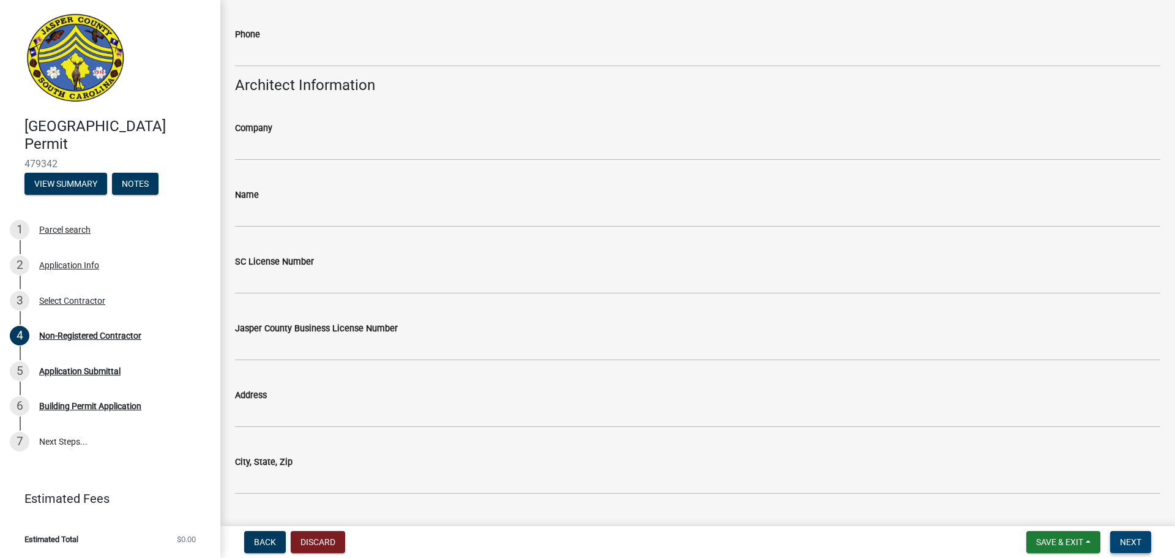
click at [1127, 537] on span "Next" at bounding box center [1130, 542] width 21 height 10
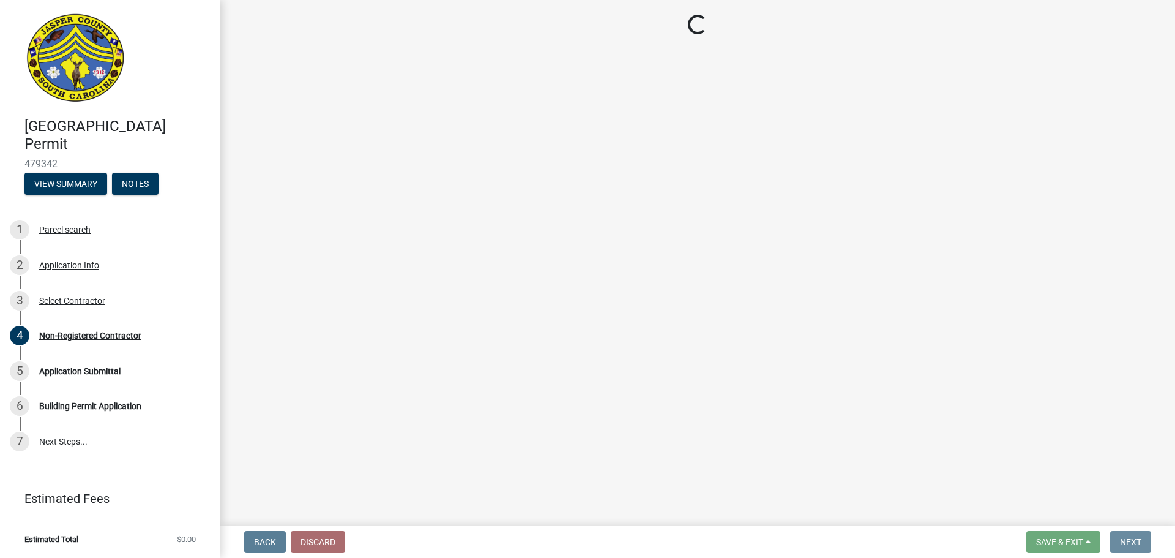
scroll to position [0, 0]
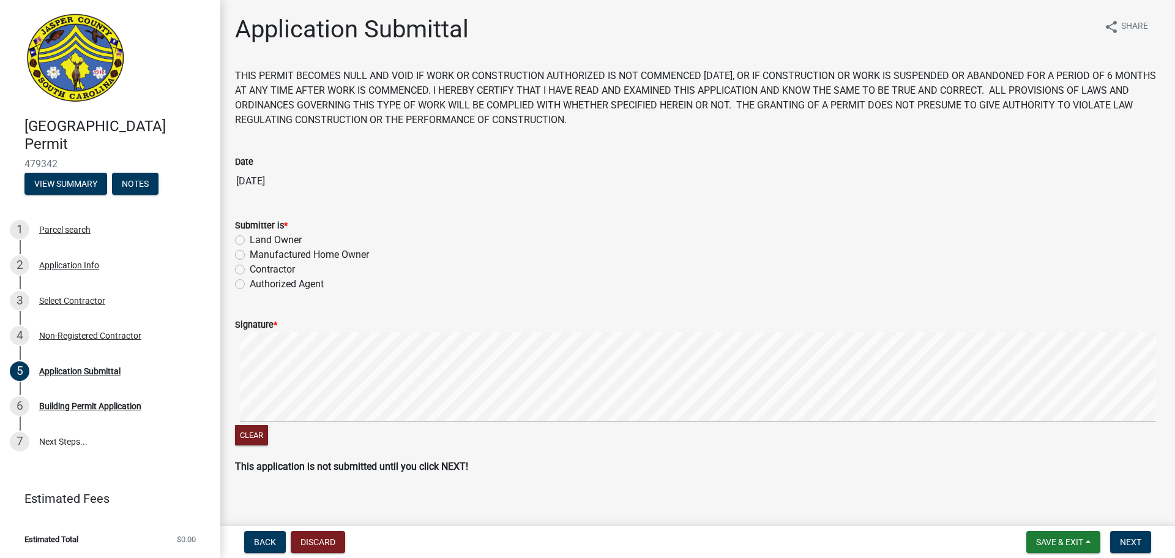
click at [250, 268] on label "Contractor" at bounding box center [272, 269] width 45 height 15
click at [250, 268] on input "Contractor" at bounding box center [254, 266] width 8 height 8
radio input "true"
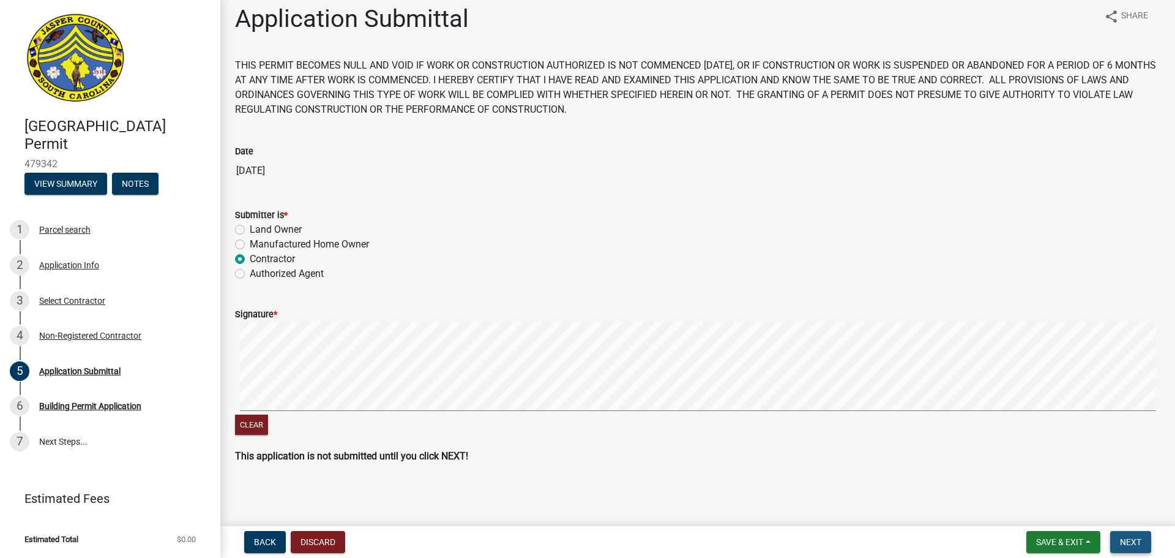
click at [1120, 542] on span "Next" at bounding box center [1130, 542] width 21 height 10
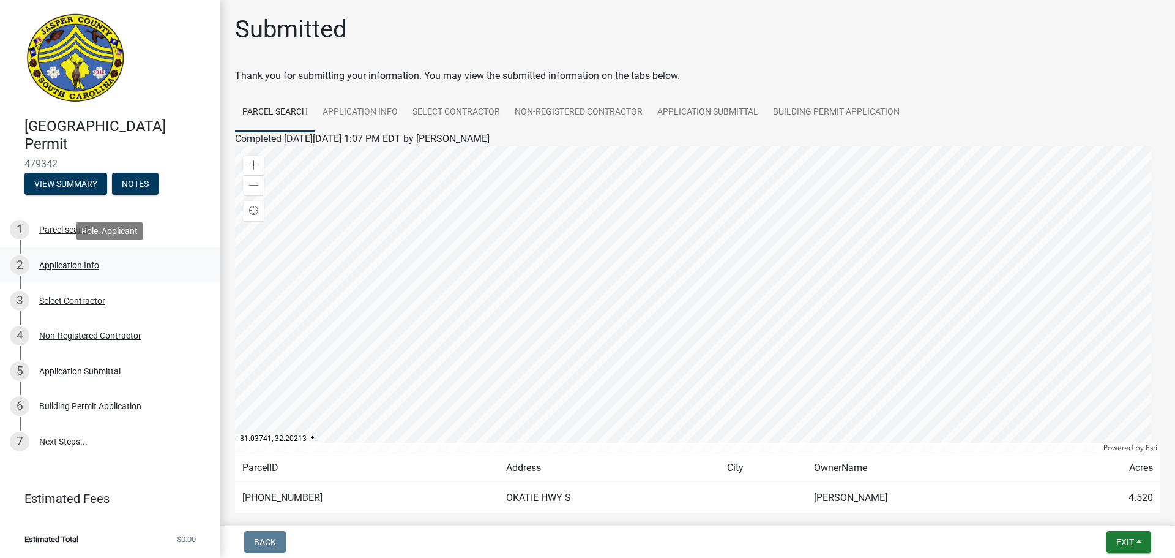
click at [77, 263] on div "Application Info" at bounding box center [69, 265] width 60 height 9
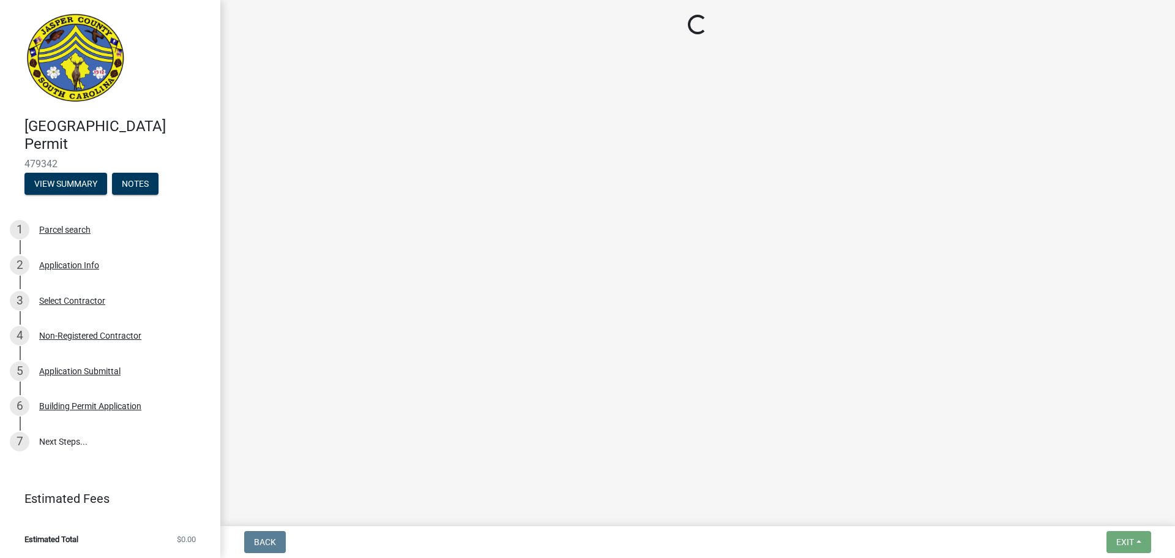
select select "42590599-3c97-479d-b3e9-fbeca9af4fb5"
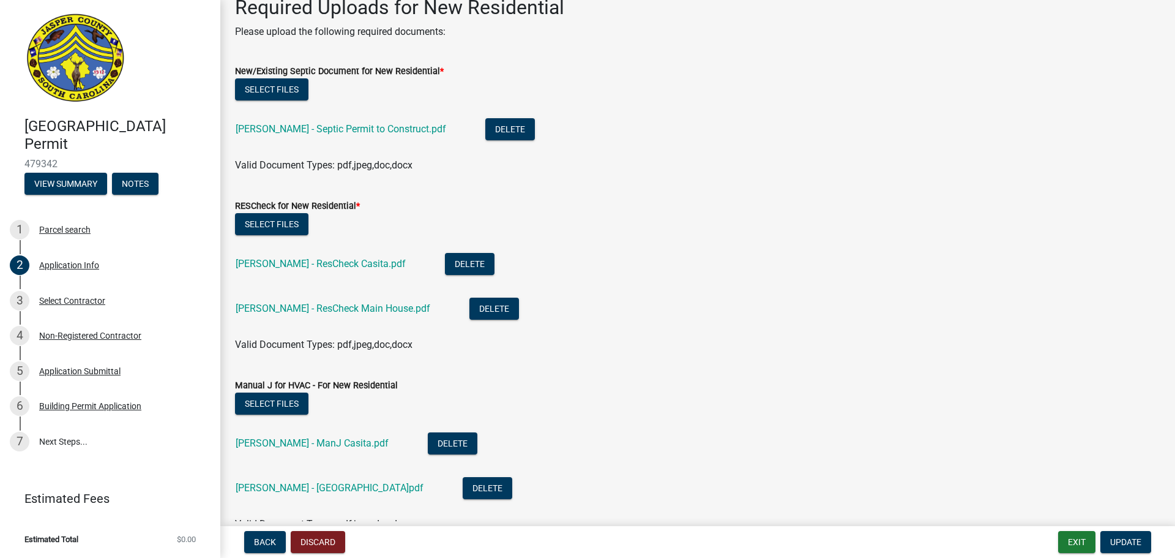
scroll to position [1441, 0]
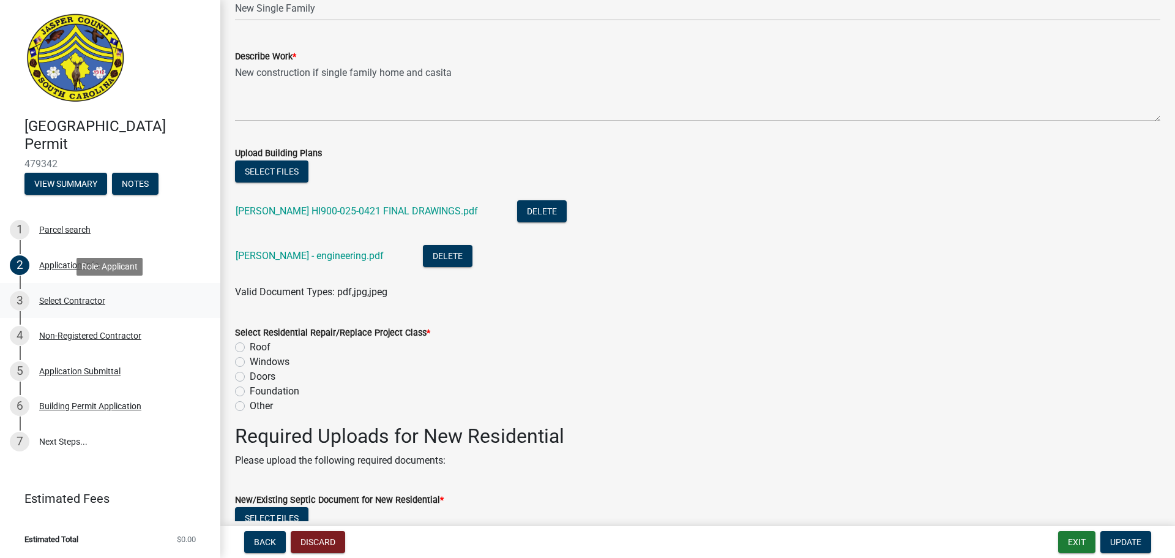
click at [89, 299] on div "Select Contractor" at bounding box center [72, 300] width 66 height 9
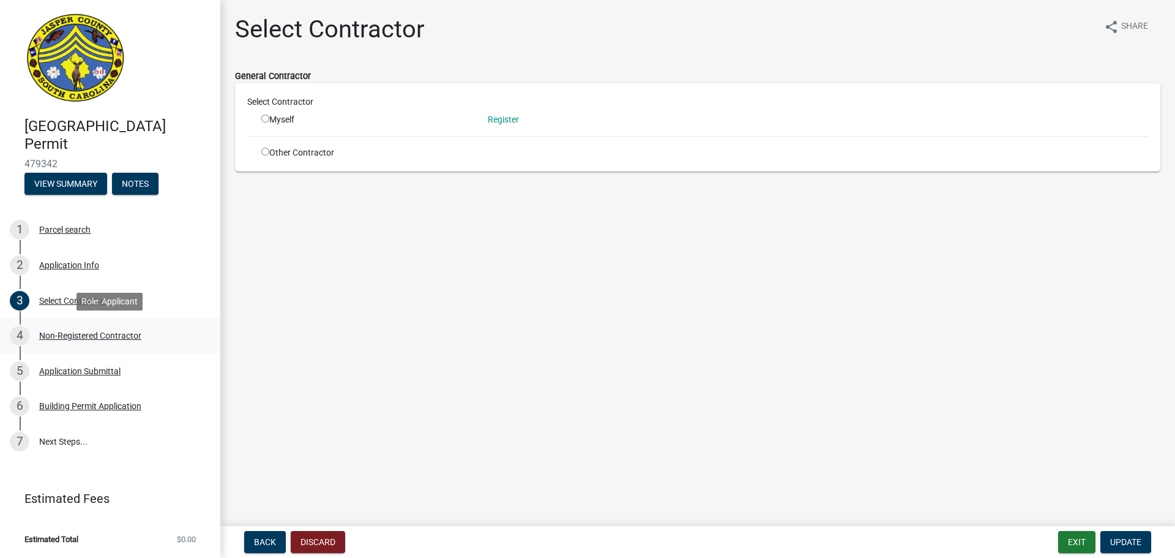
click at [123, 332] on div "Non-Registered Contractor" at bounding box center [90, 335] width 102 height 9
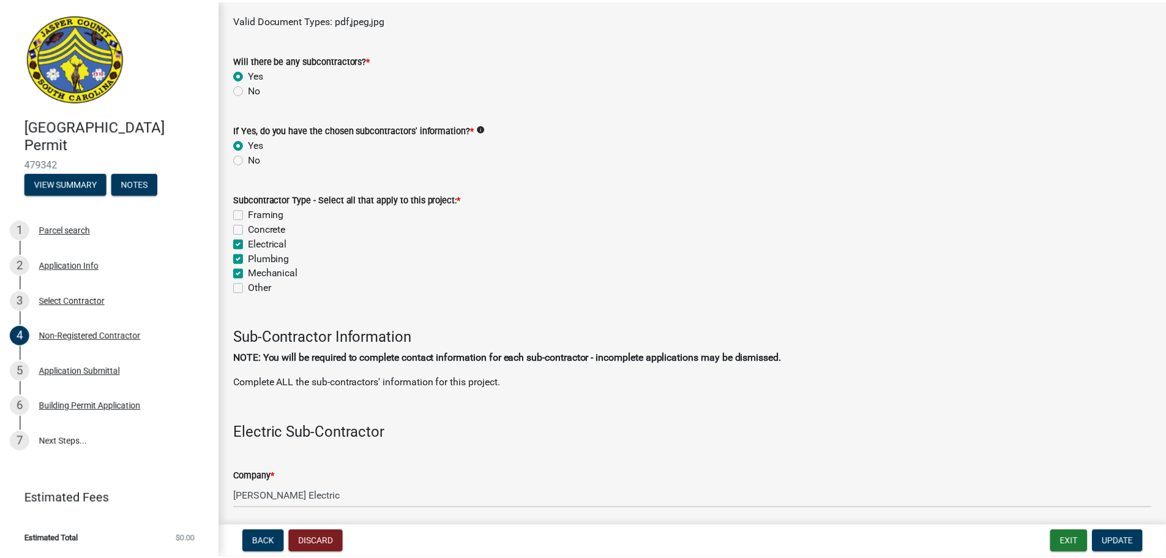
scroll to position [1040, 0]
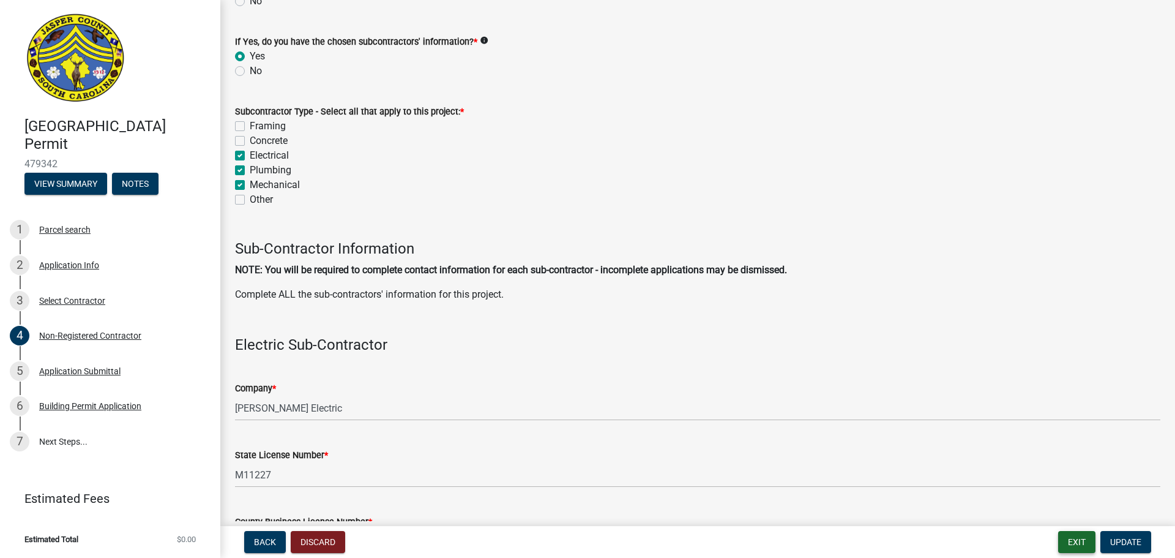
click at [1073, 534] on button "Exit" at bounding box center [1076, 542] width 37 height 22
